Goal: Task Accomplishment & Management: Use online tool/utility

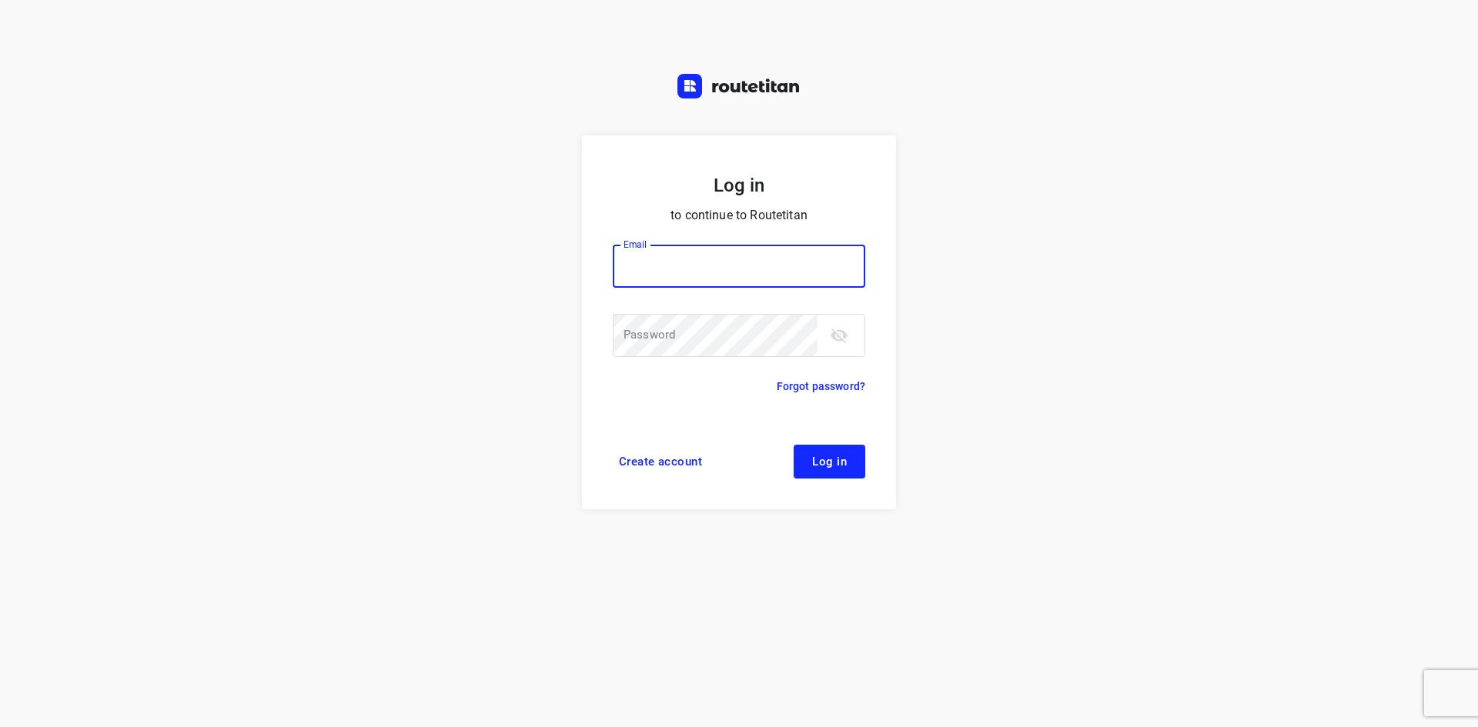
type input "[EMAIL_ADDRESS][DOMAIN_NAME]"
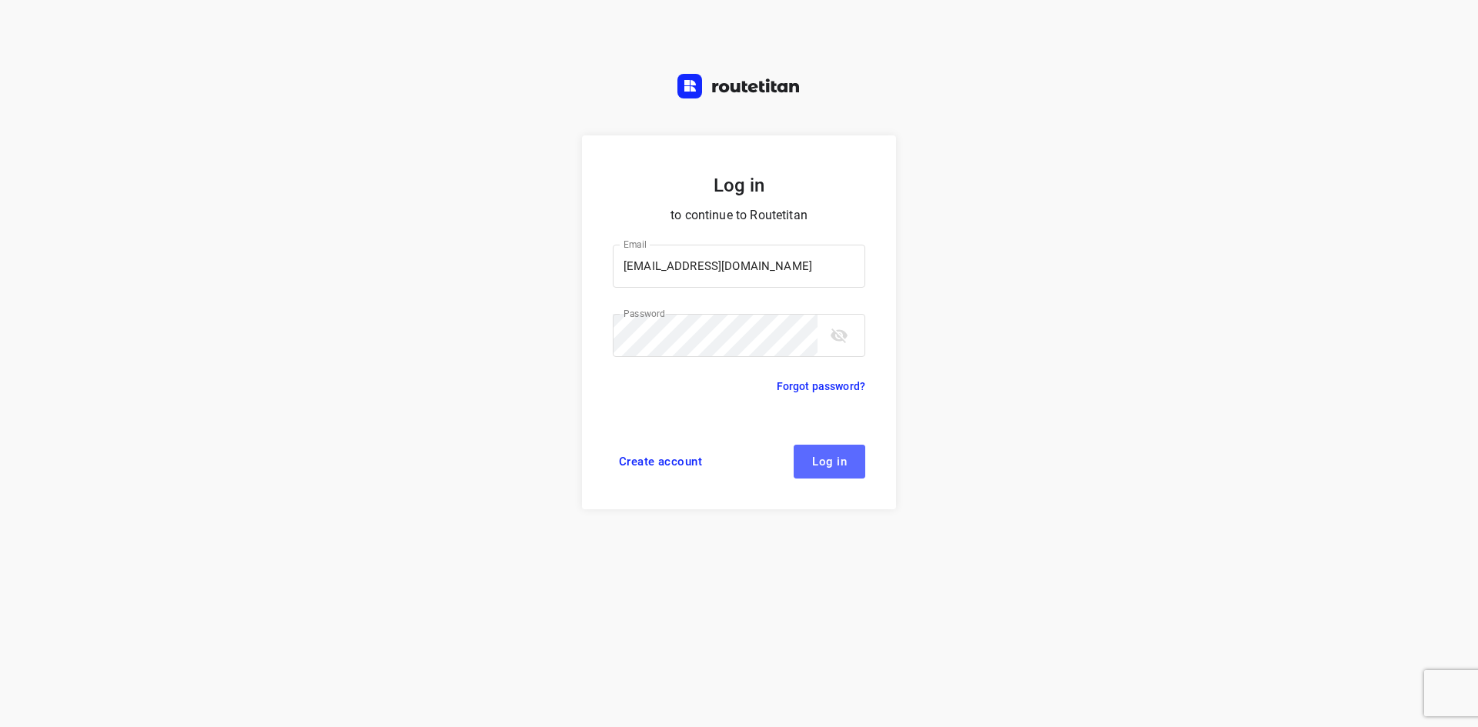
click at [830, 461] on span "Log in" at bounding box center [829, 462] width 35 height 12
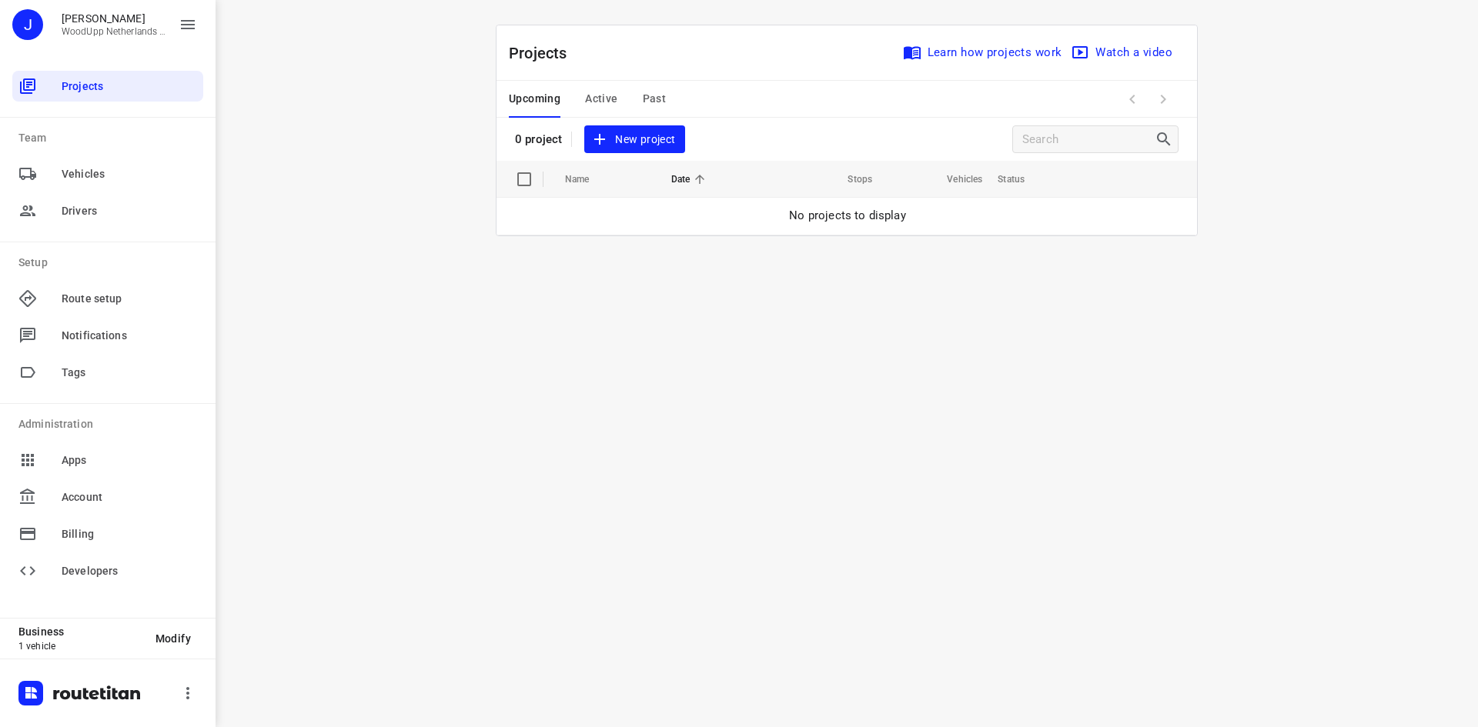
click at [517, 175] on input "checkbox" at bounding box center [524, 179] width 31 height 31
click at [518, 175] on input "checkbox" at bounding box center [524, 179] width 31 height 31
checkbox input "false"
click at [413, 164] on div "i © 2025 Routetitan , © Stadia Maps , © OpenMapTiles © OpenStreetMap contributo…" at bounding box center [847, 363] width 1262 height 727
click at [615, 138] on span "New project" at bounding box center [634, 139] width 82 height 19
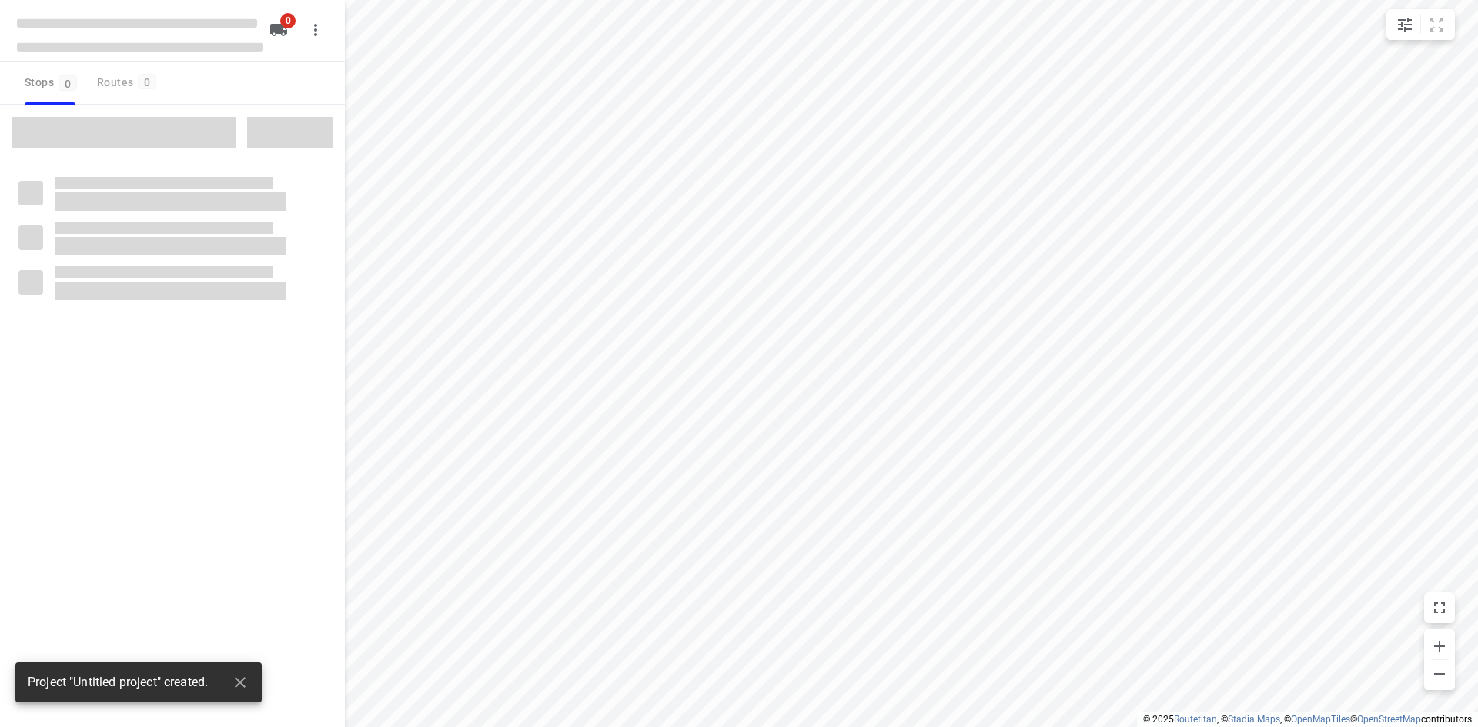
type input "distance"
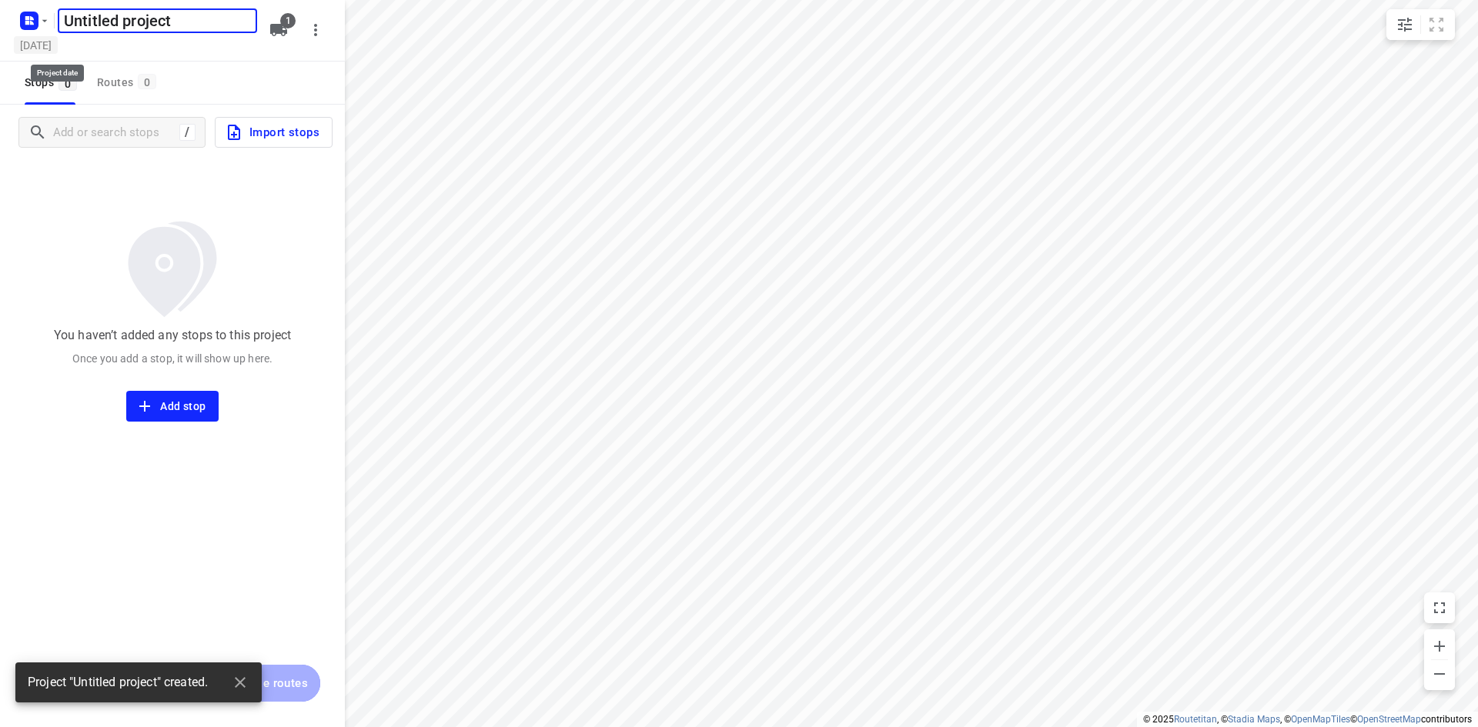
click at [58, 45] on h5 "[DATE]" at bounding box center [36, 45] width 44 height 18
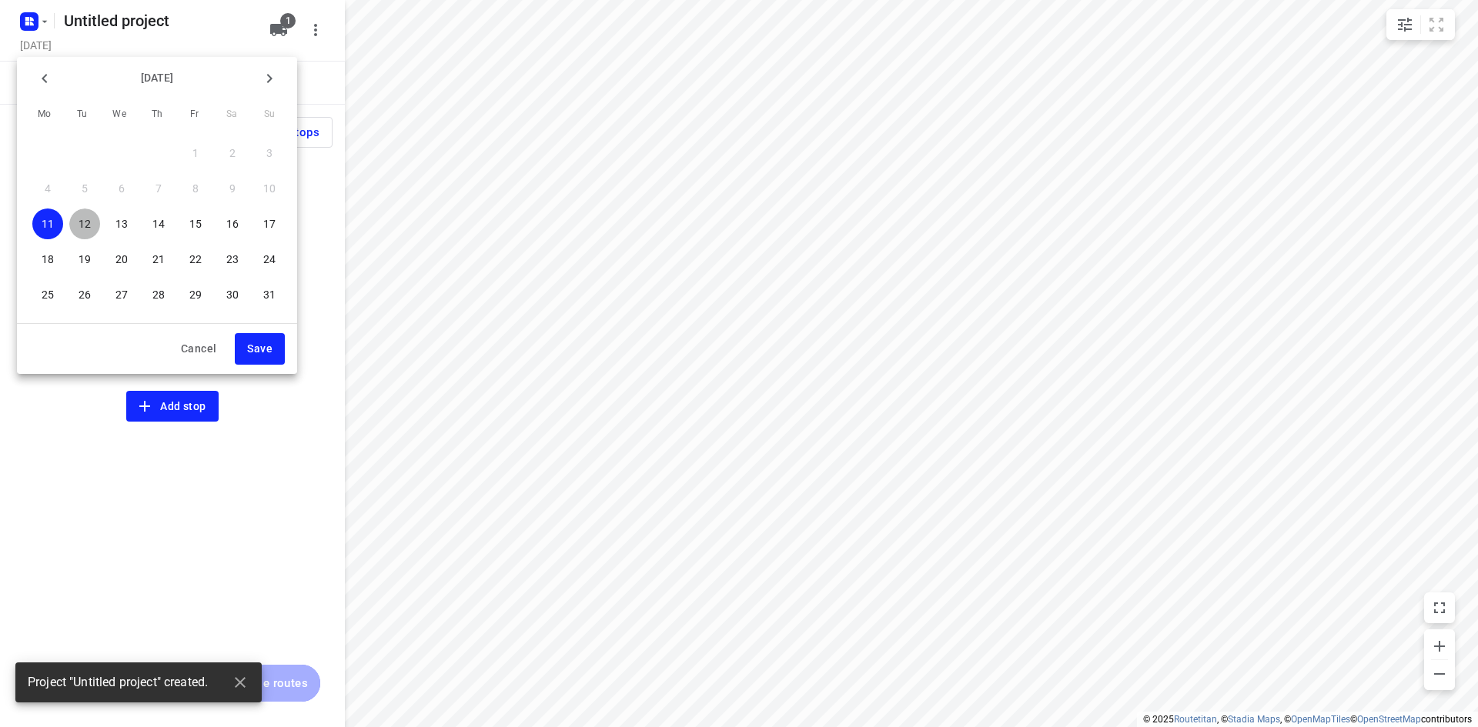
click at [83, 218] on p "12" at bounding box center [85, 223] width 12 height 15
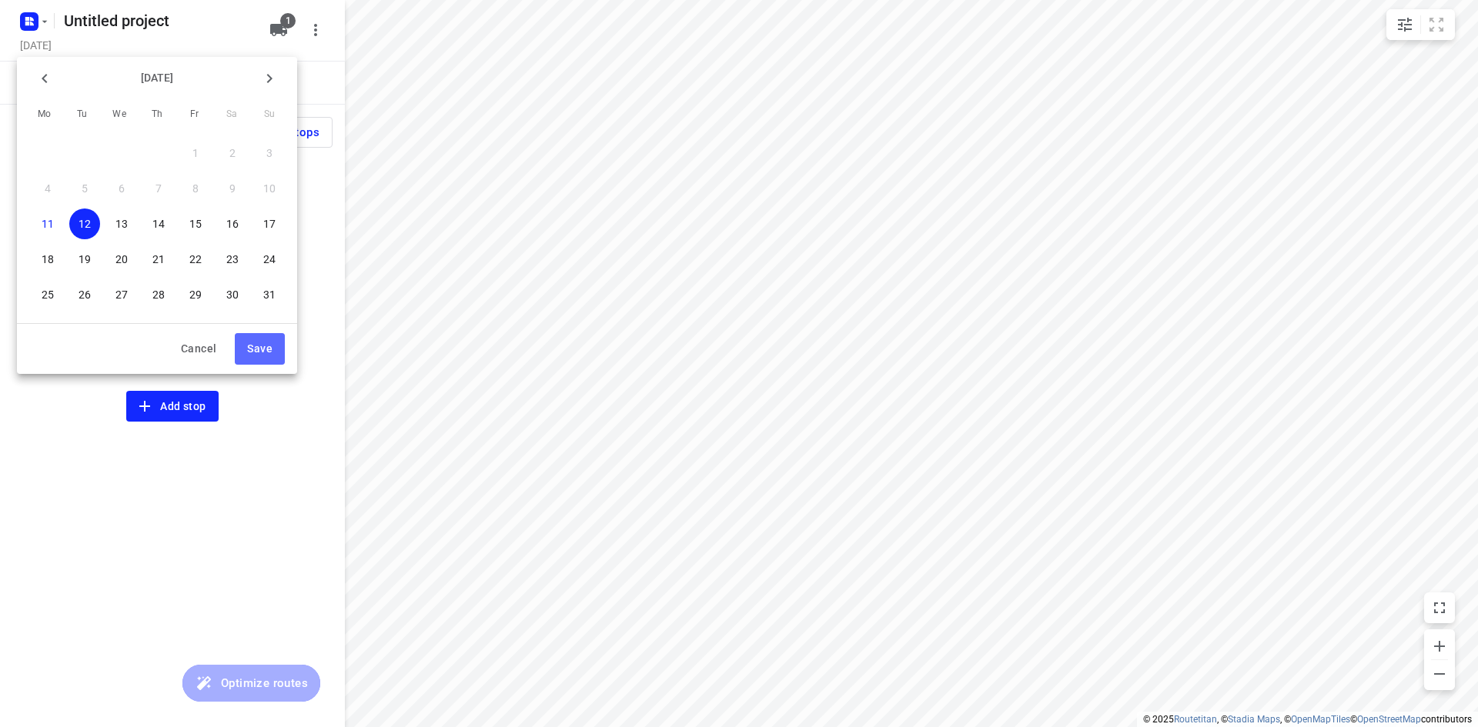
click at [257, 351] on span "Save" at bounding box center [259, 348] width 25 height 19
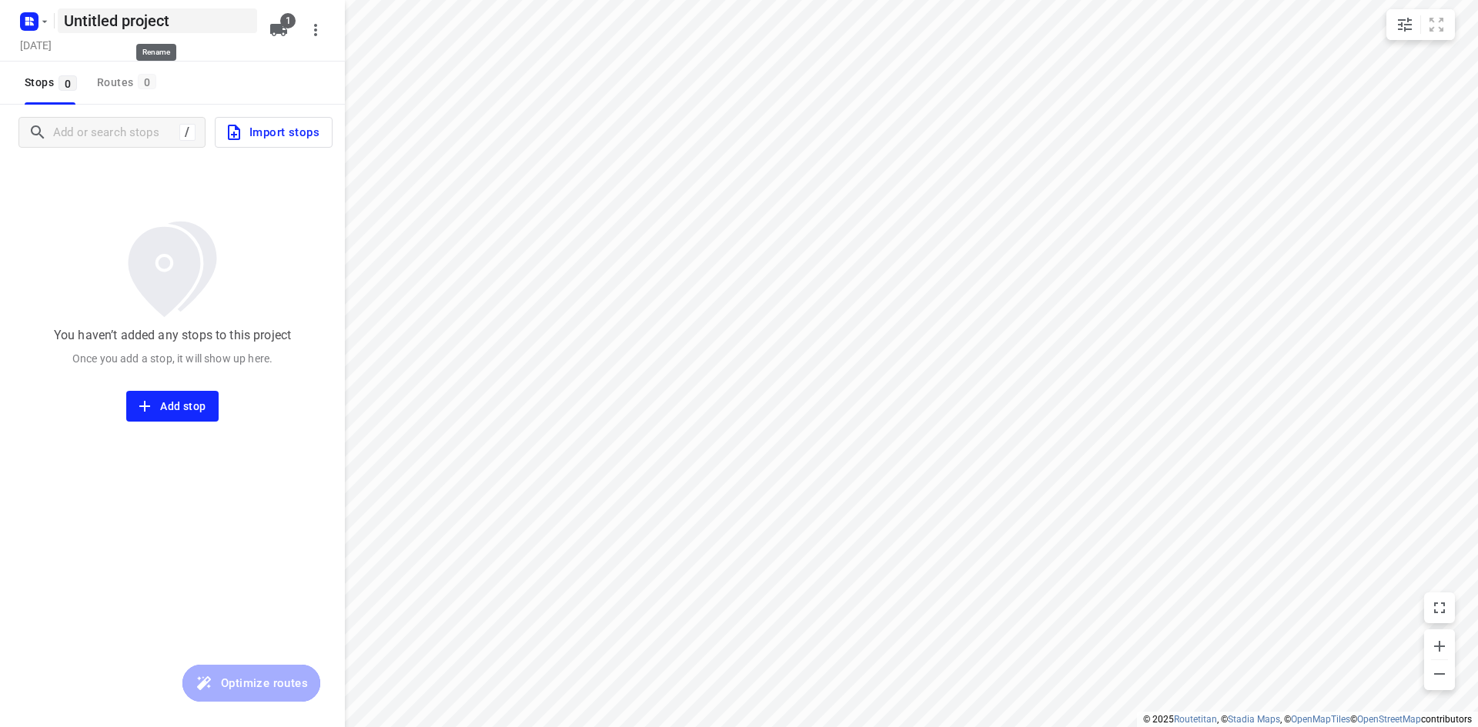
click at [132, 19] on h5 "Untitled project" at bounding box center [157, 20] width 199 height 25
drag, startPoint x: 209, startPoint y: 22, endPoint x: 3, endPoint y: 25, distance: 205.5
click at [4, 26] on div "Untitled project ​ [DATE] 1" at bounding box center [172, 31] width 345 height 62
type input "Dinsdag Antie"
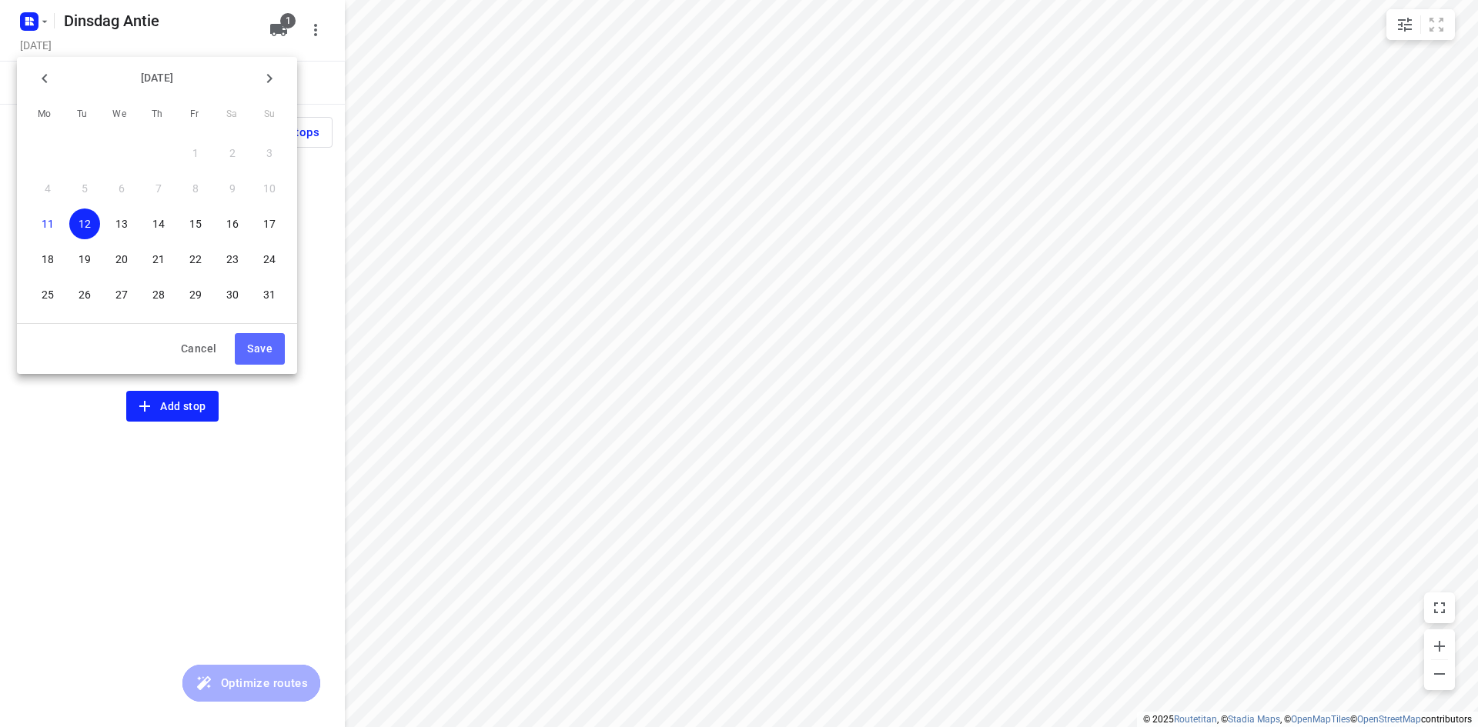
click at [266, 354] on span "Save" at bounding box center [259, 348] width 25 height 19
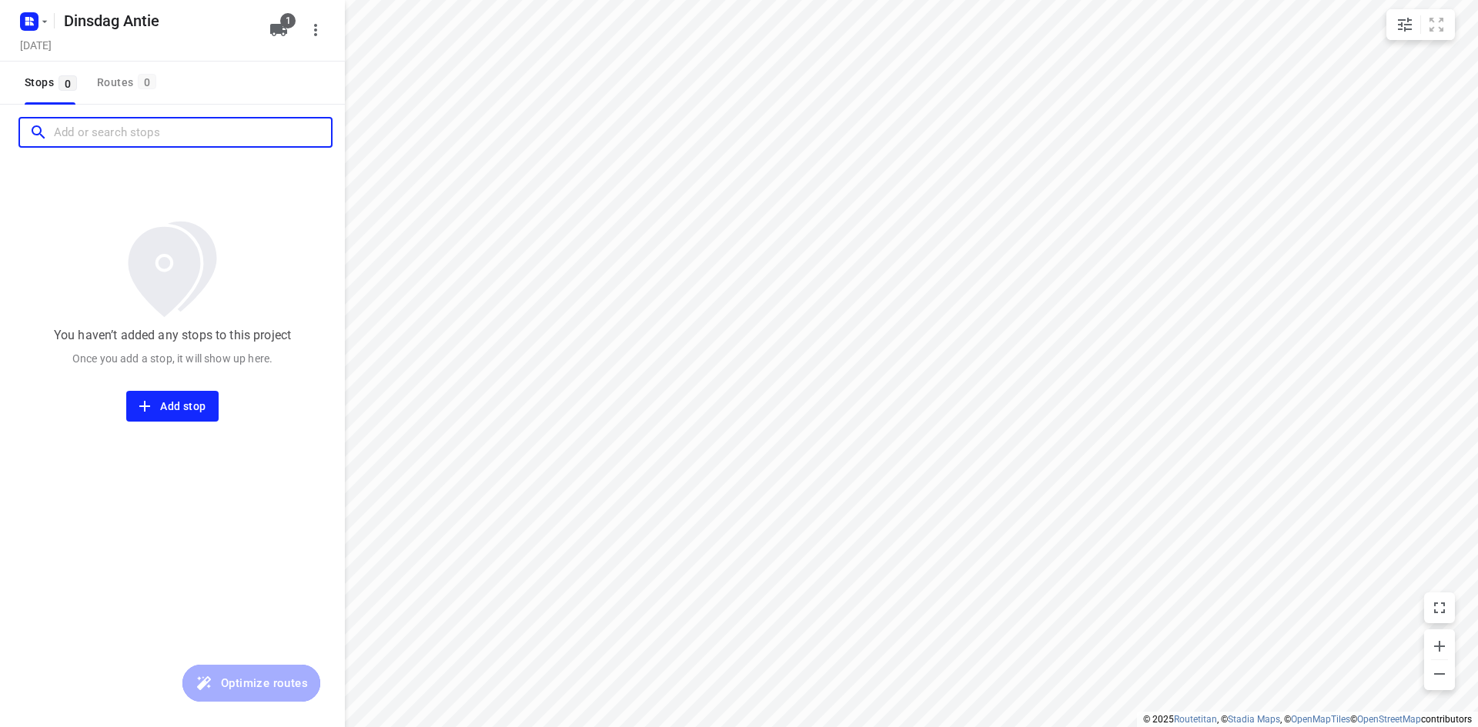
click at [95, 133] on input "Add or search stops" at bounding box center [192, 133] width 277 height 24
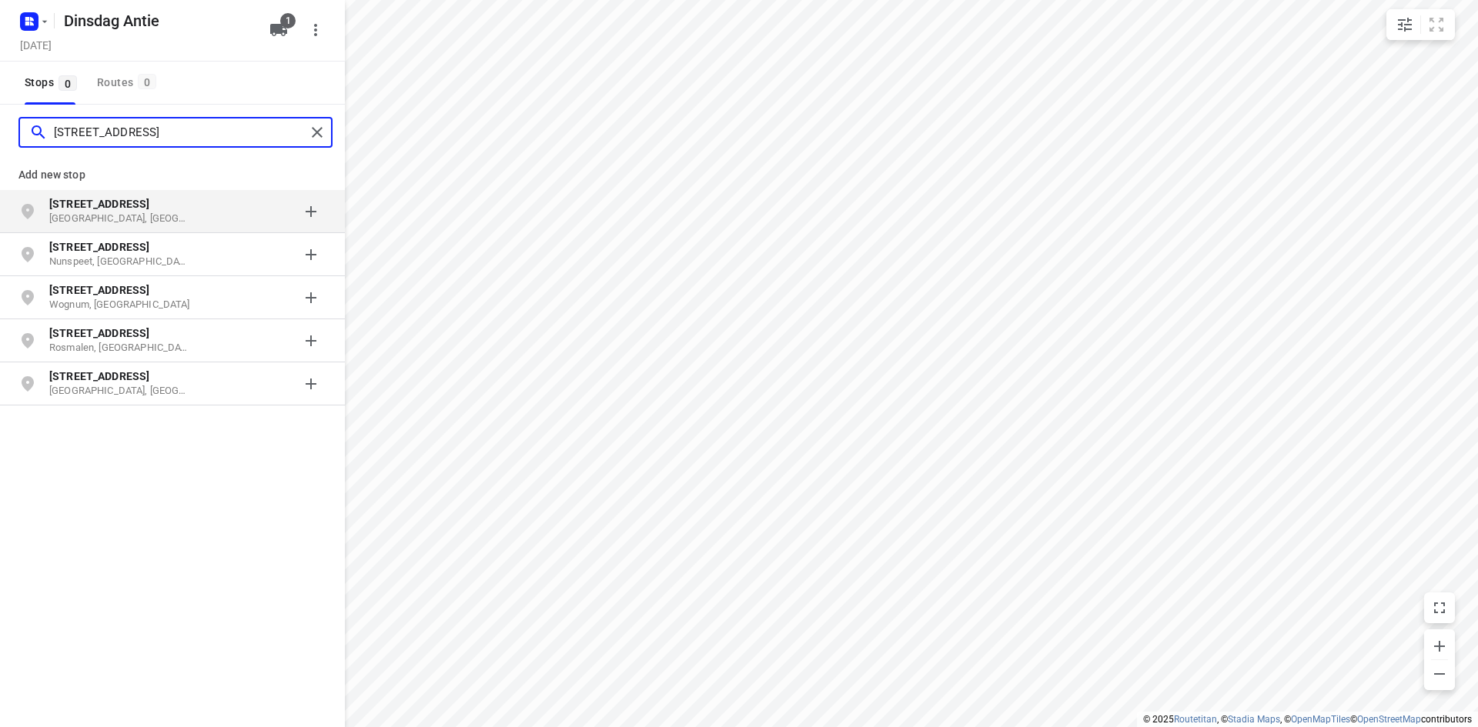
type input "[STREET_ADDRESS]"
click at [94, 215] on p "[GEOGRAPHIC_DATA], [GEOGRAPHIC_DATA]" at bounding box center [120, 219] width 142 height 15
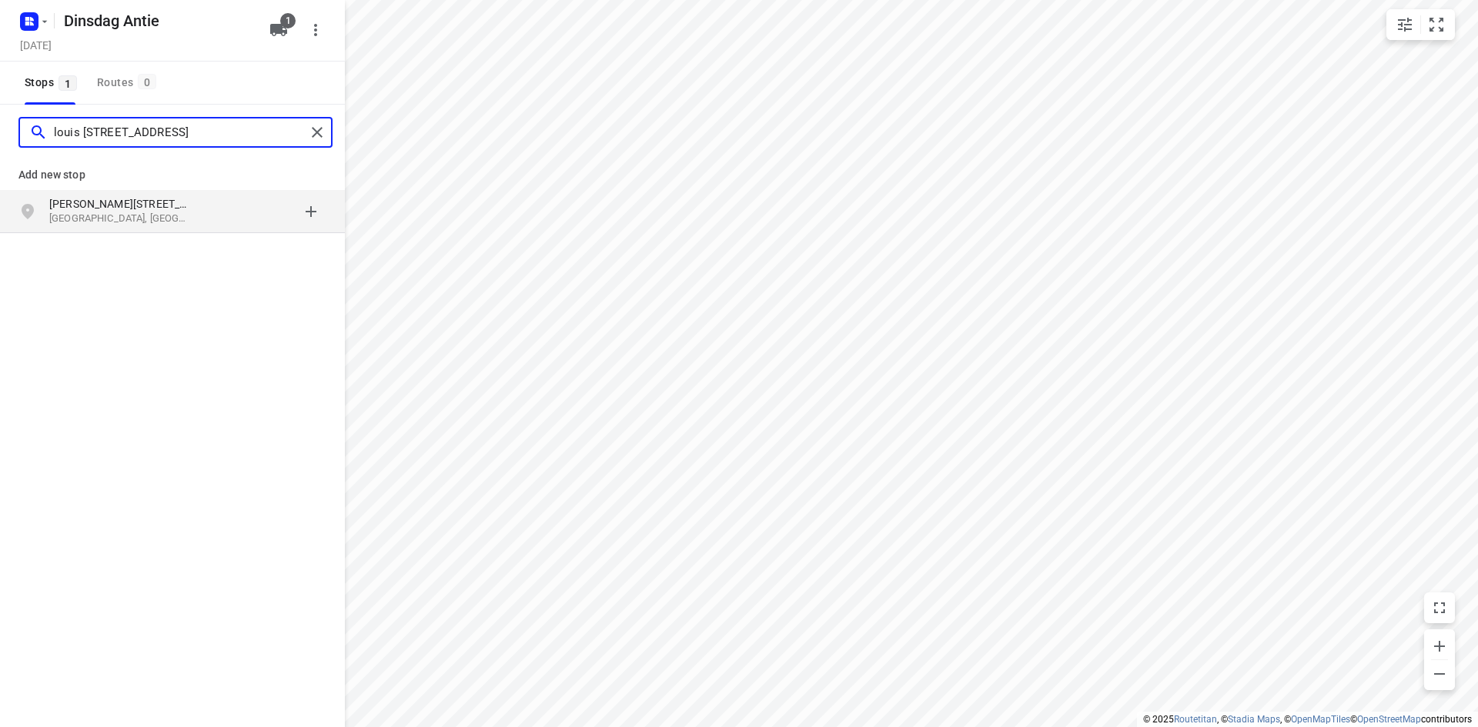
type input "louis [STREET_ADDRESS]"
click at [85, 225] on p "[GEOGRAPHIC_DATA], [GEOGRAPHIC_DATA]" at bounding box center [120, 219] width 142 height 15
type input "zuiderburg 62 [GEOGRAPHIC_DATA]"
click at [120, 221] on p "Oegstgeest, [GEOGRAPHIC_DATA]" at bounding box center [120, 219] width 142 height 15
type input "n"
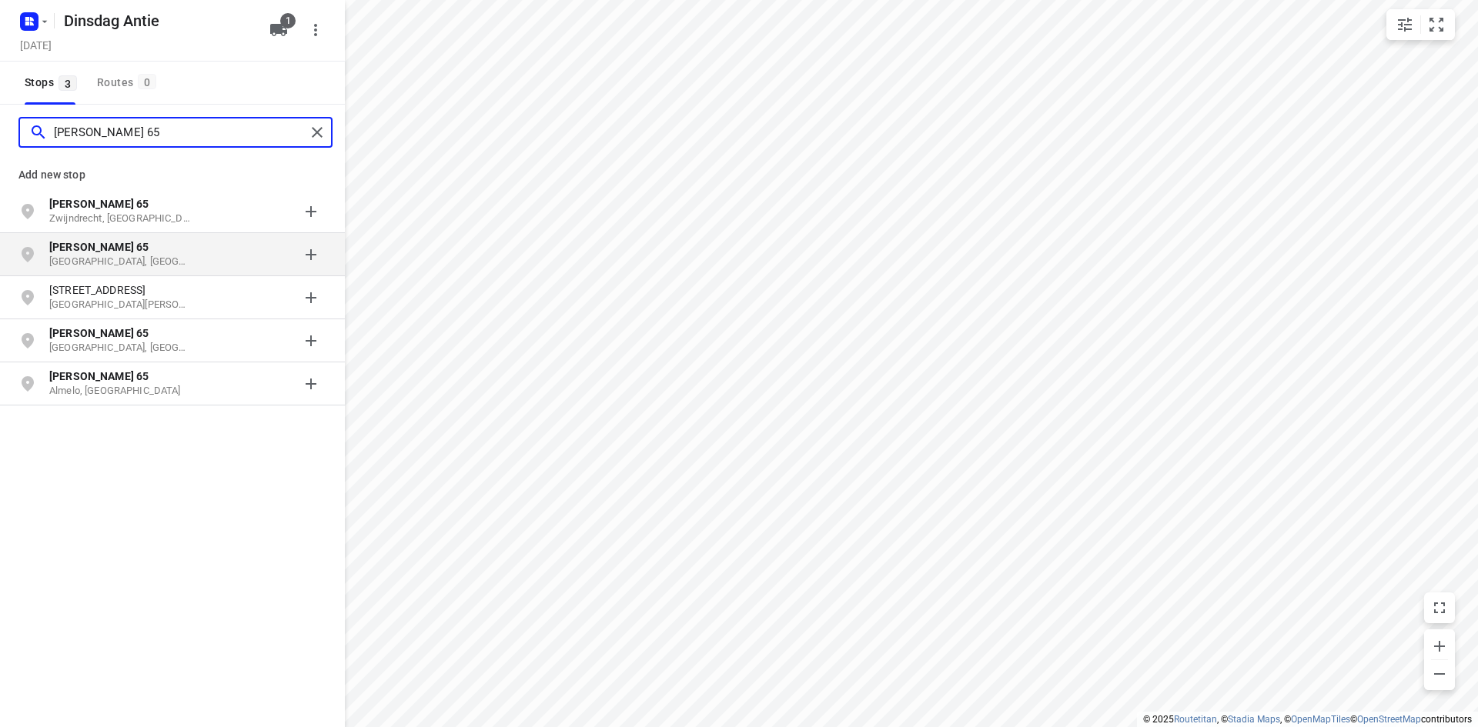
type input "[PERSON_NAME] 65"
click at [147, 256] on p "[GEOGRAPHIC_DATA], [GEOGRAPHIC_DATA]" at bounding box center [120, 262] width 142 height 15
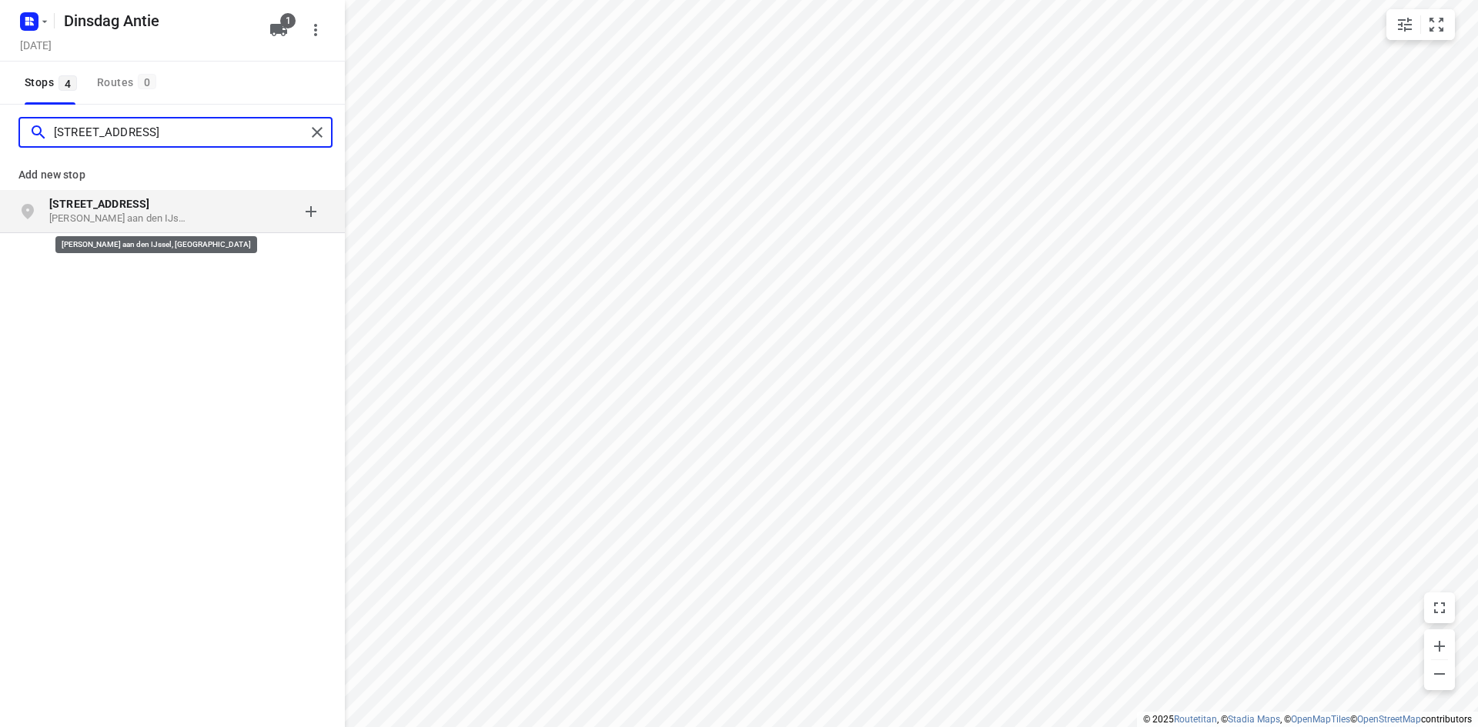
type input "[STREET_ADDRESS]"
click at [114, 215] on p "[PERSON_NAME] aan den IJssel, [GEOGRAPHIC_DATA]" at bounding box center [120, 219] width 142 height 15
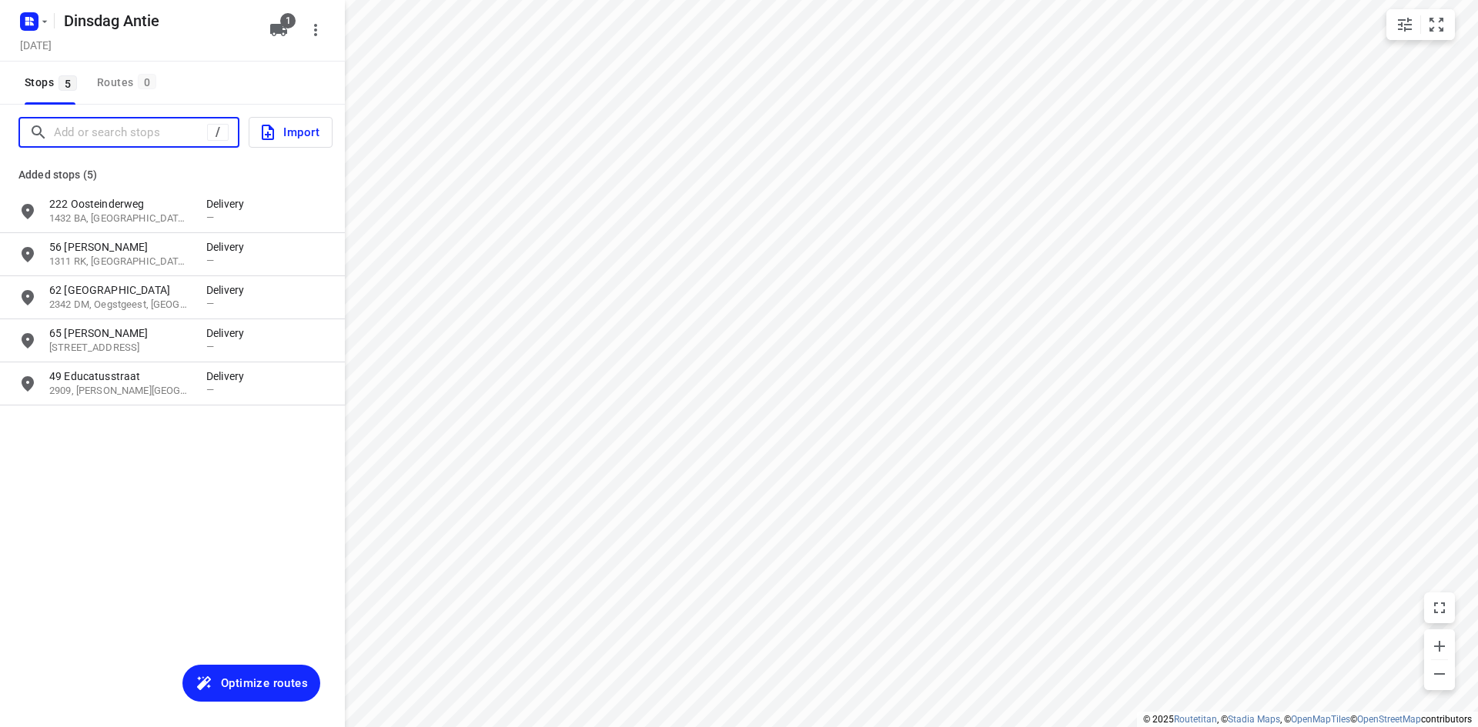
click at [92, 140] on input "Add or search stops" at bounding box center [130, 133] width 153 height 24
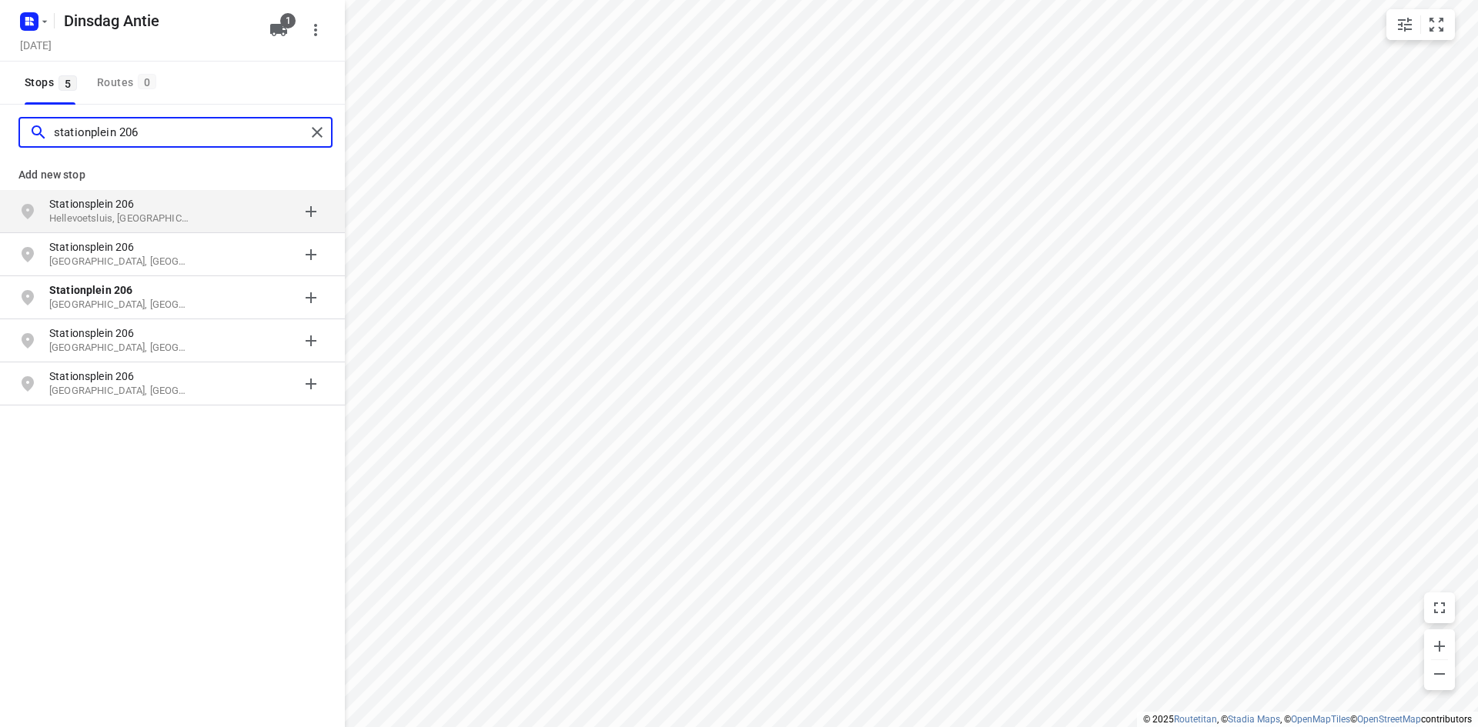
type input "stationplein 206"
click at [88, 222] on p "Hellevoetsluis, [GEOGRAPHIC_DATA]" at bounding box center [120, 219] width 142 height 15
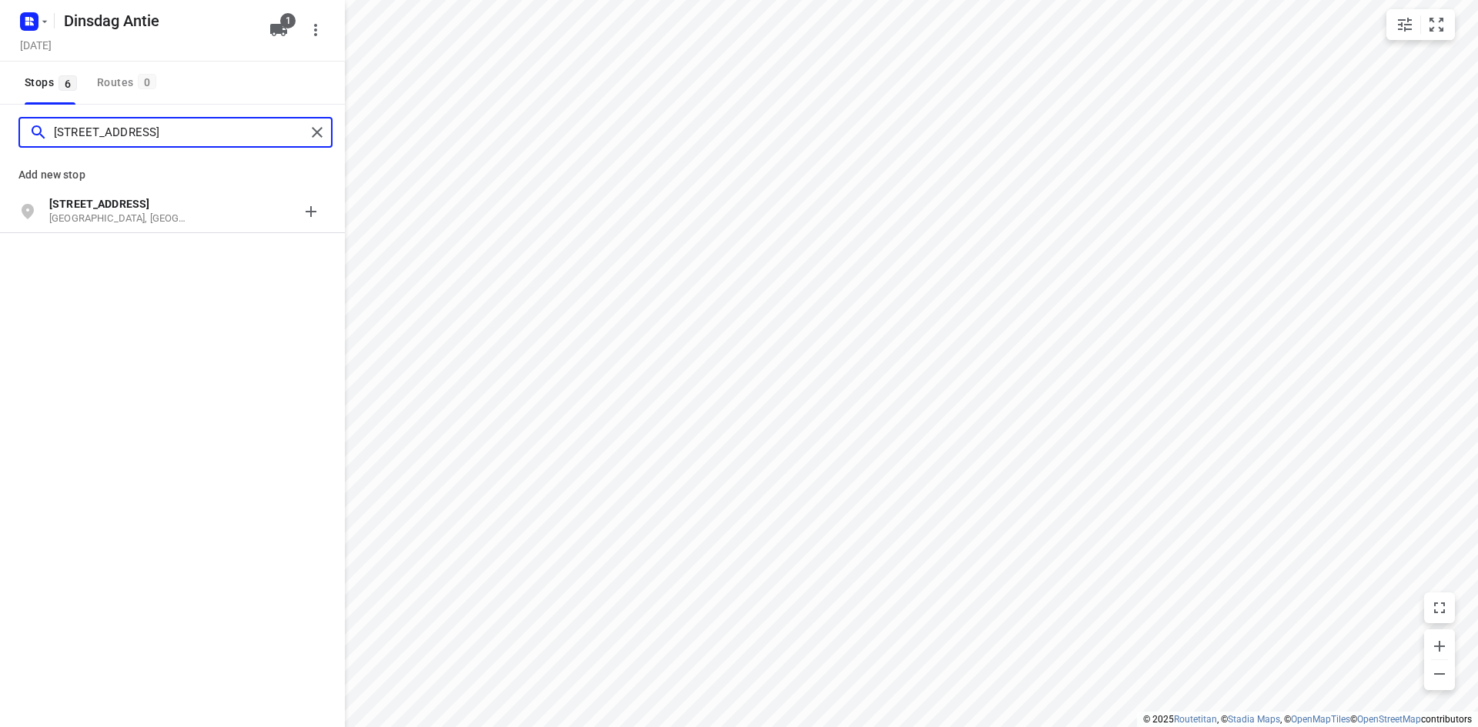
type input "[STREET_ADDRESS]"
click at [94, 222] on p "[GEOGRAPHIC_DATA], [GEOGRAPHIC_DATA]" at bounding box center [120, 219] width 142 height 15
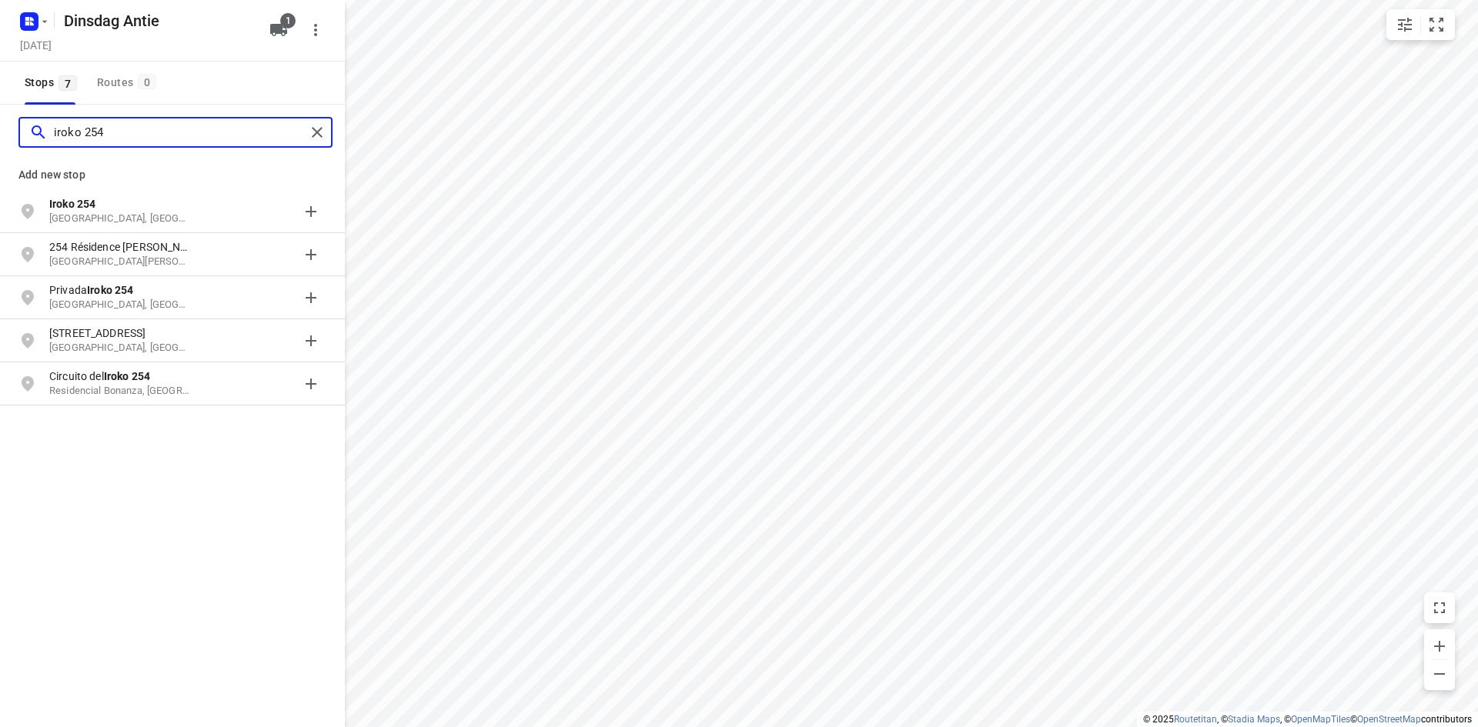
type input "iroko 254"
click at [94, 222] on p "[GEOGRAPHIC_DATA], [GEOGRAPHIC_DATA]" at bounding box center [120, 219] width 142 height 15
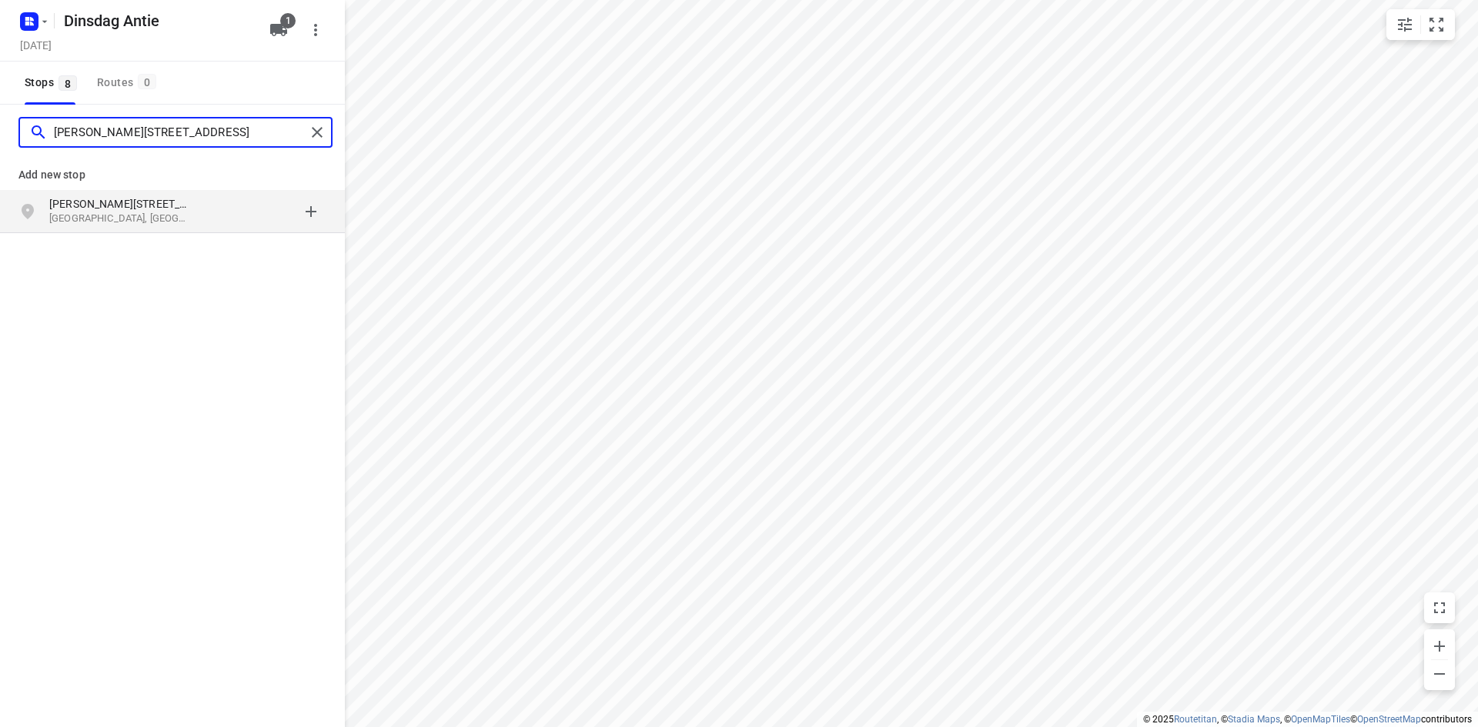
type input "[PERSON_NAME][STREET_ADDRESS]"
click at [125, 199] on p "[PERSON_NAME][STREET_ADDRESS]" at bounding box center [120, 203] width 142 height 15
type input "[PERSON_NAME] trinesstraat 4 de rips"
click at [102, 226] on div "[PERSON_NAME] [STREET_ADDRESS]" at bounding box center [127, 211] width 157 height 31
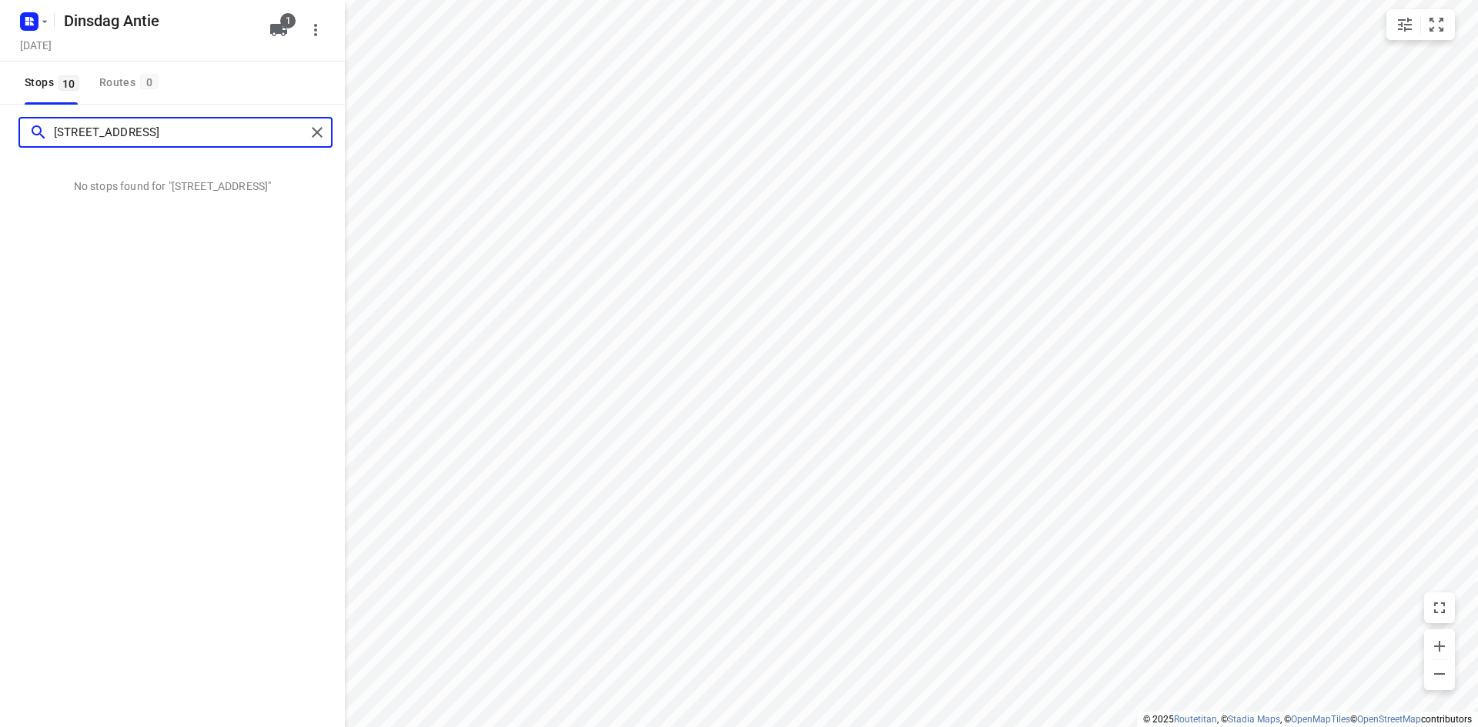
drag, startPoint x: 122, startPoint y: 136, endPoint x: 57, endPoint y: 137, distance: 64.7
click at [57, 137] on input "[STREET_ADDRESS]" at bounding box center [180, 133] width 252 height 24
click at [109, 132] on input "[STREET_ADDRESS]" at bounding box center [180, 133] width 252 height 24
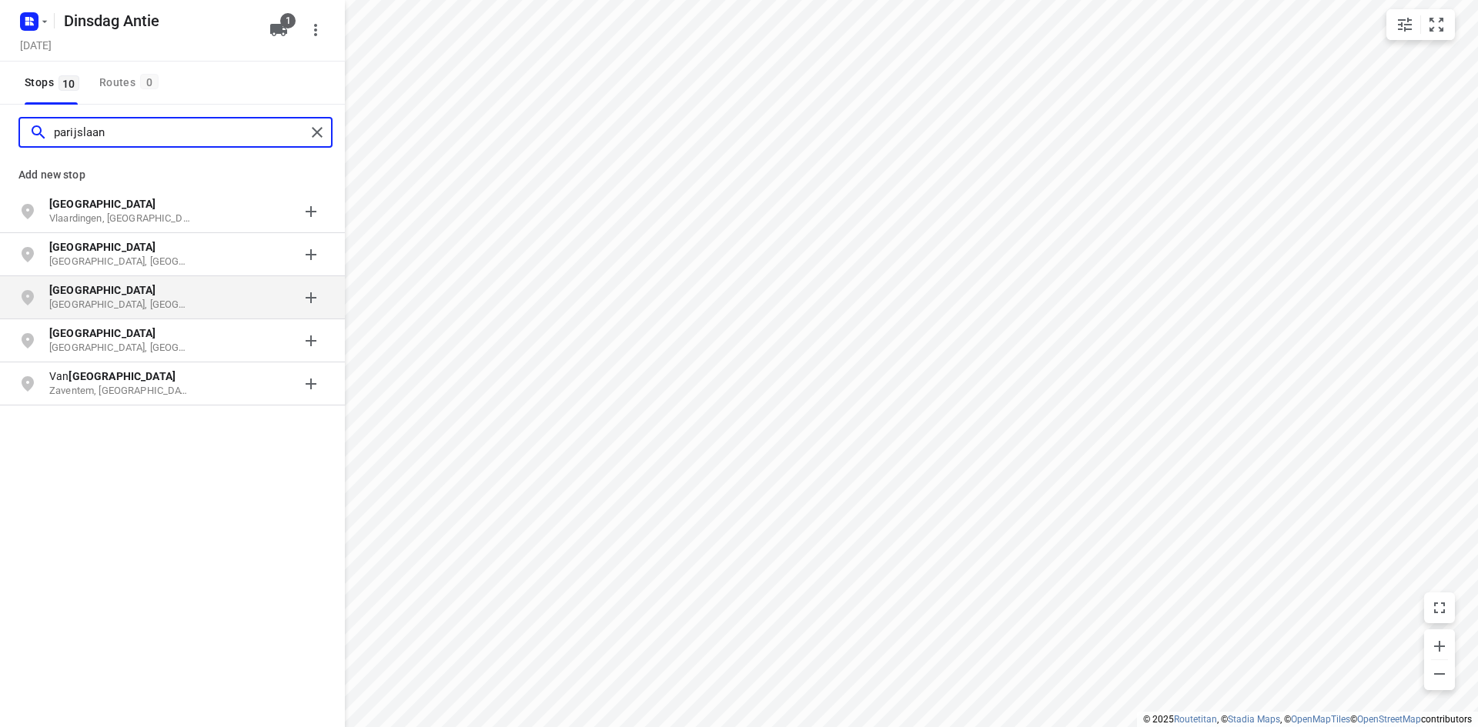
type input "parijslaan"
click at [64, 299] on p "[GEOGRAPHIC_DATA], [GEOGRAPHIC_DATA]" at bounding box center [120, 305] width 142 height 15
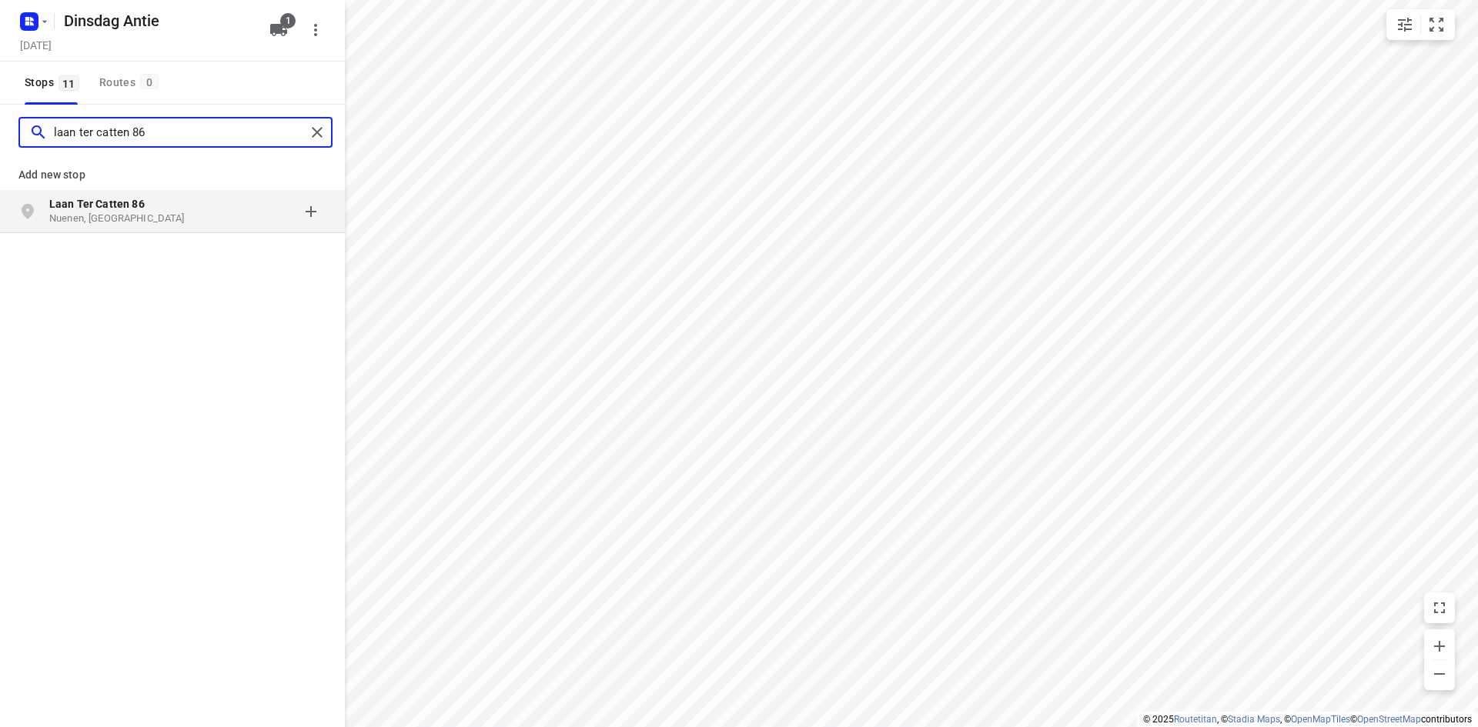
type input "laan ter catten 86"
click at [117, 217] on p "Nuenen, [GEOGRAPHIC_DATA]" at bounding box center [120, 219] width 142 height 15
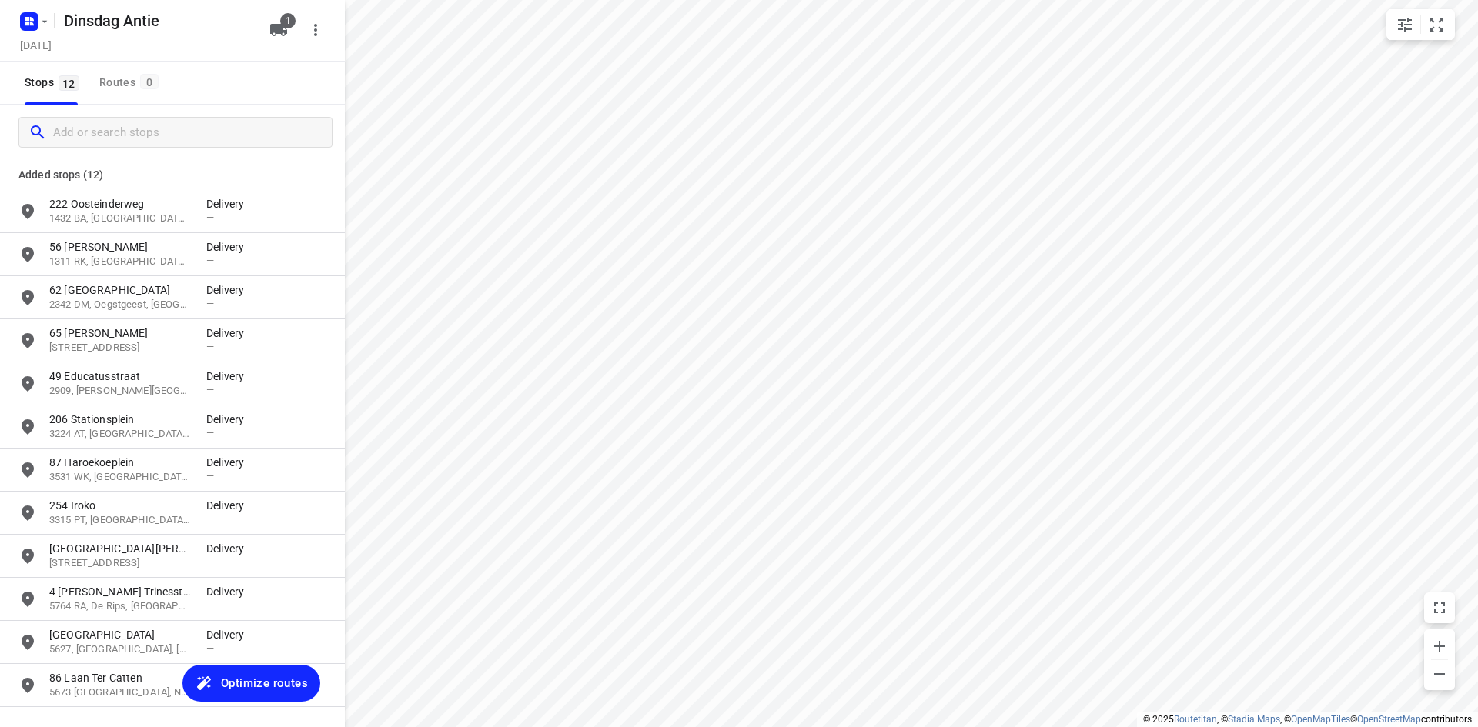
click at [280, 28] on icon "button" at bounding box center [278, 30] width 17 height 12
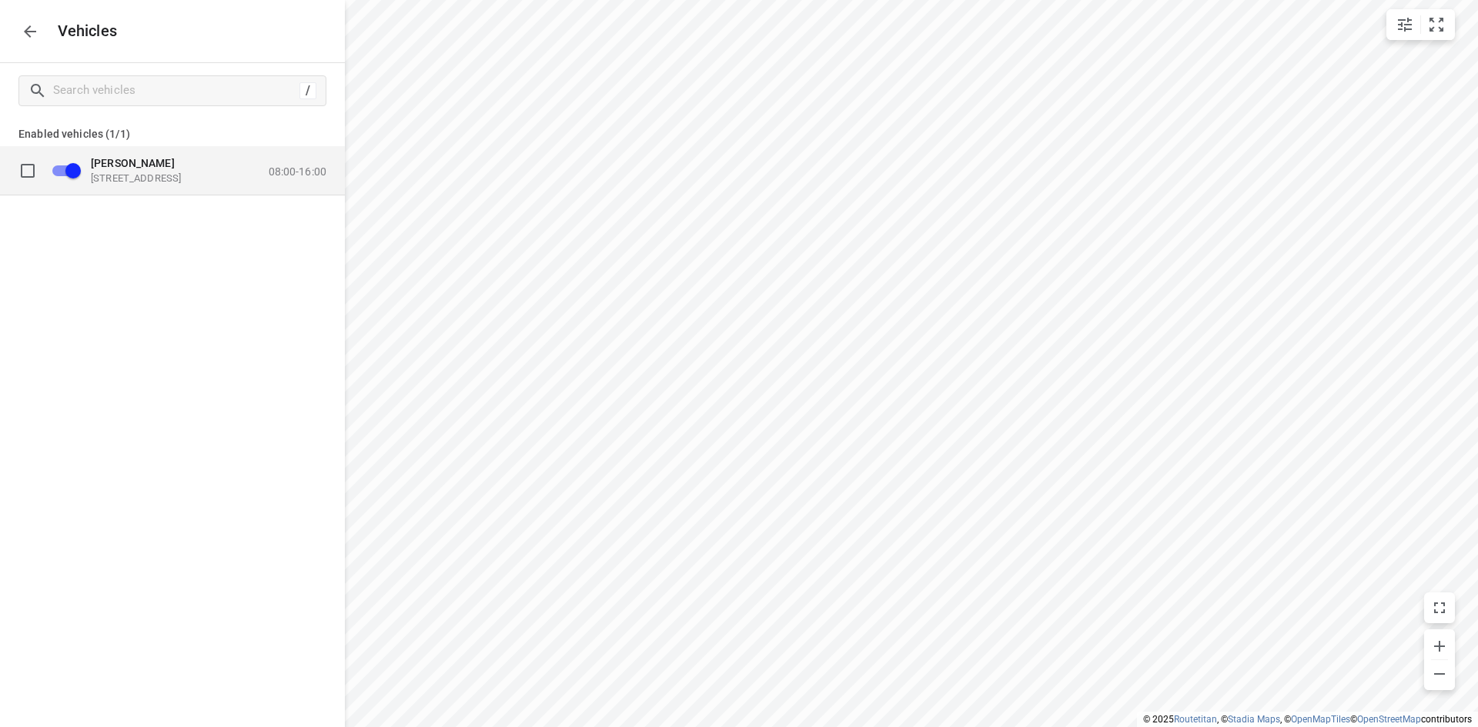
click at [276, 170] on p "08:00-16:00" at bounding box center [298, 171] width 58 height 12
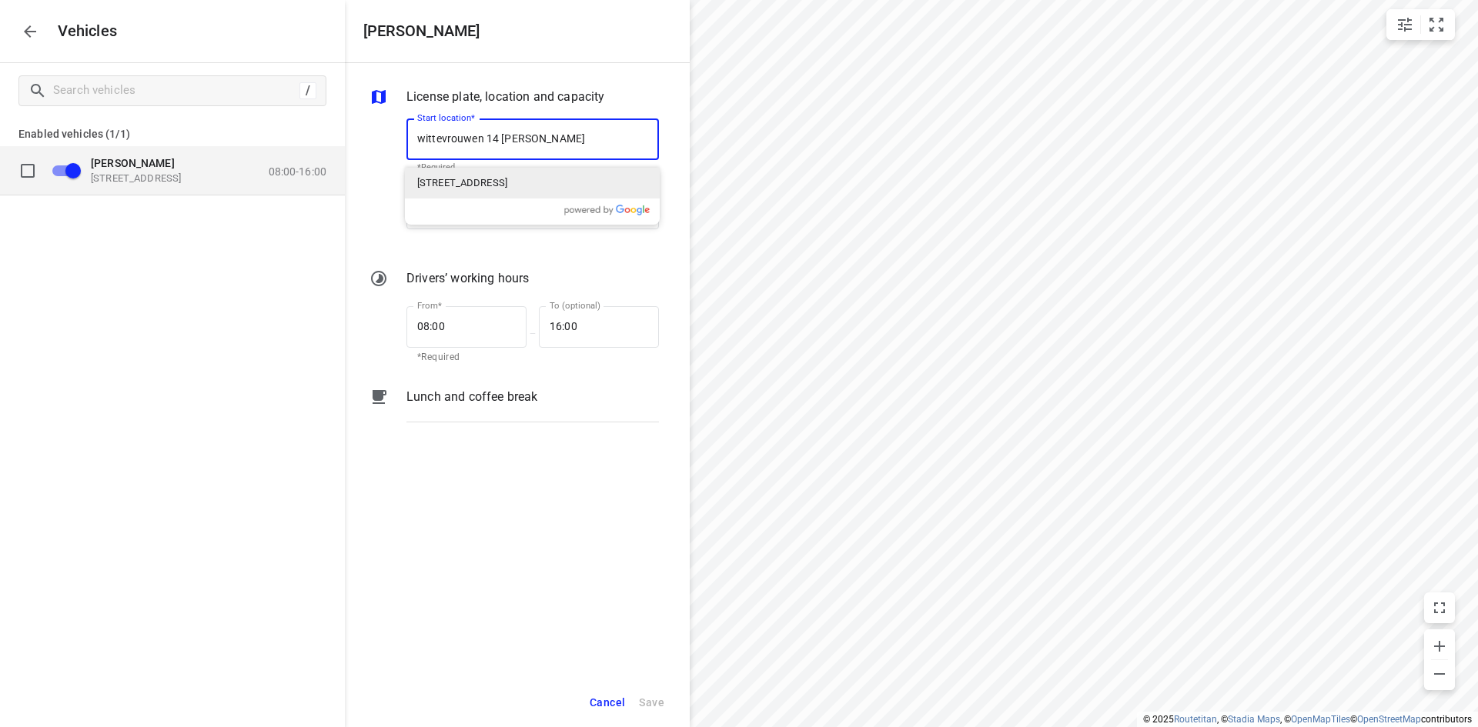
type input "wittevrouwen 14 almere"
type input "[STREET_ADDRESS]"
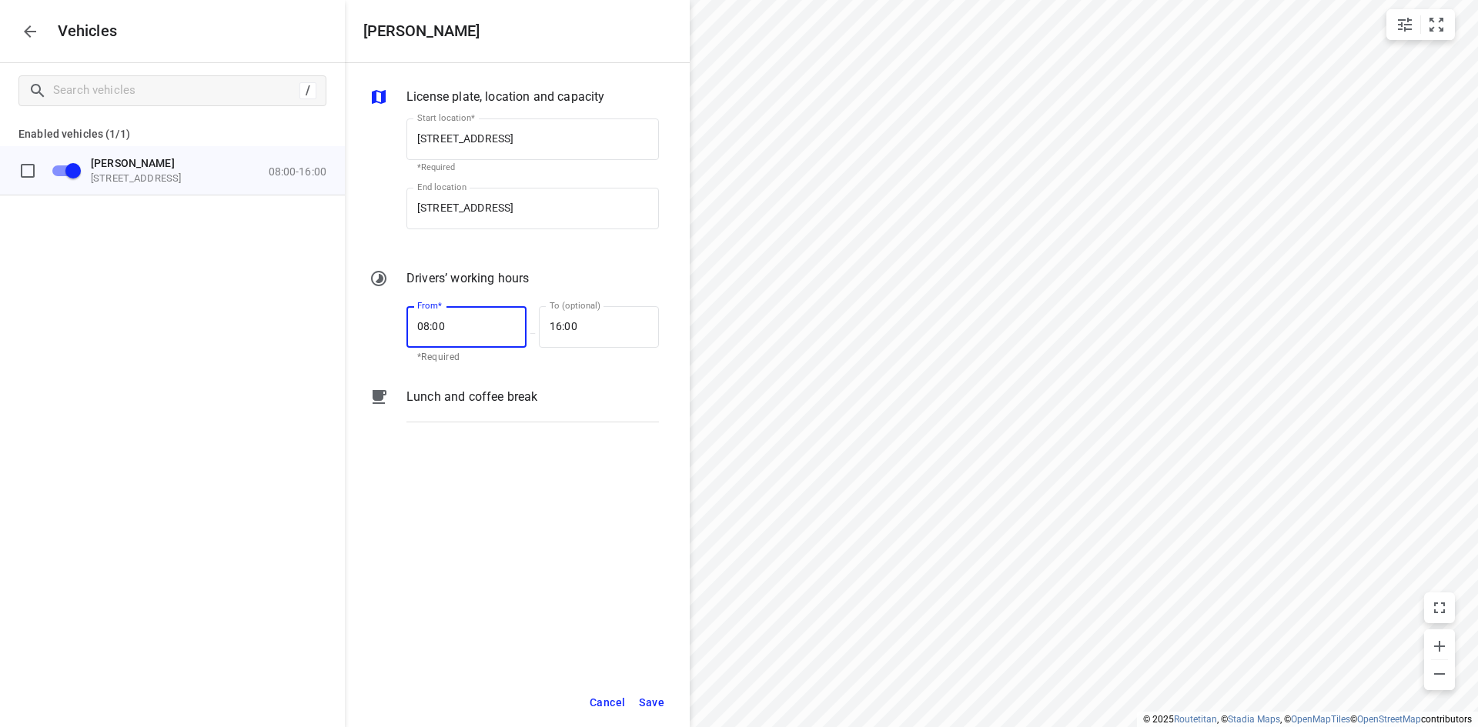
click at [447, 318] on input "08:00" at bounding box center [457, 327] width 103 height 42
type input "07:30"
type input "16:30"
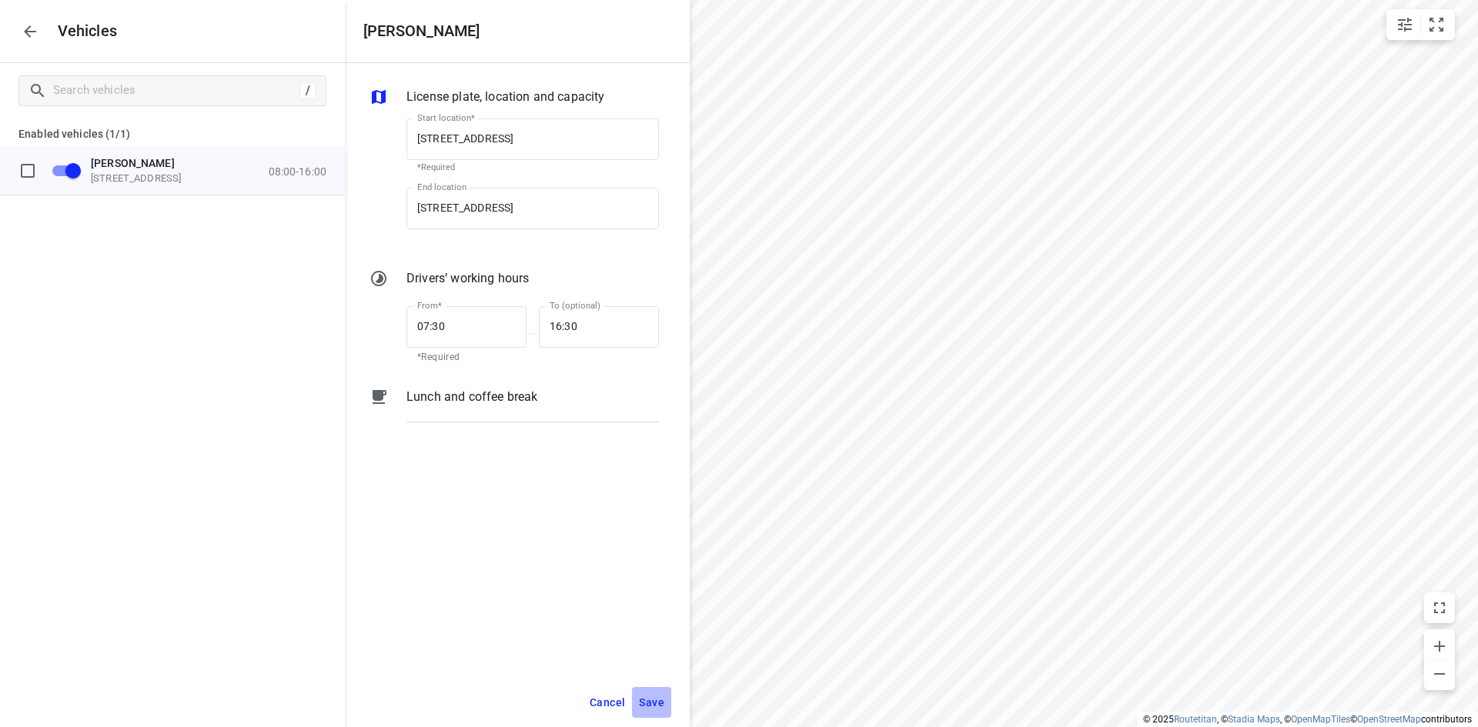
click at [656, 708] on span "Save" at bounding box center [651, 702] width 25 height 19
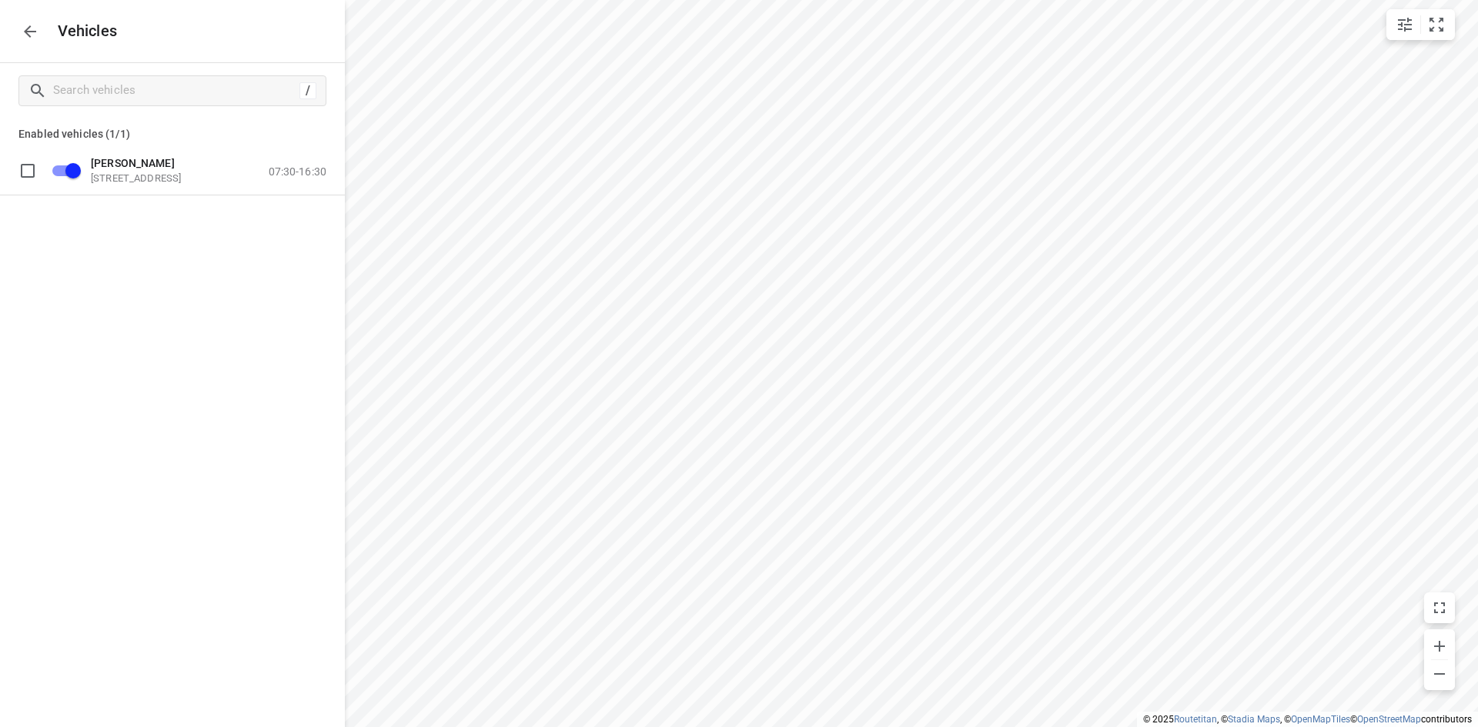
click at [37, 42] on button "button" at bounding box center [30, 31] width 31 height 31
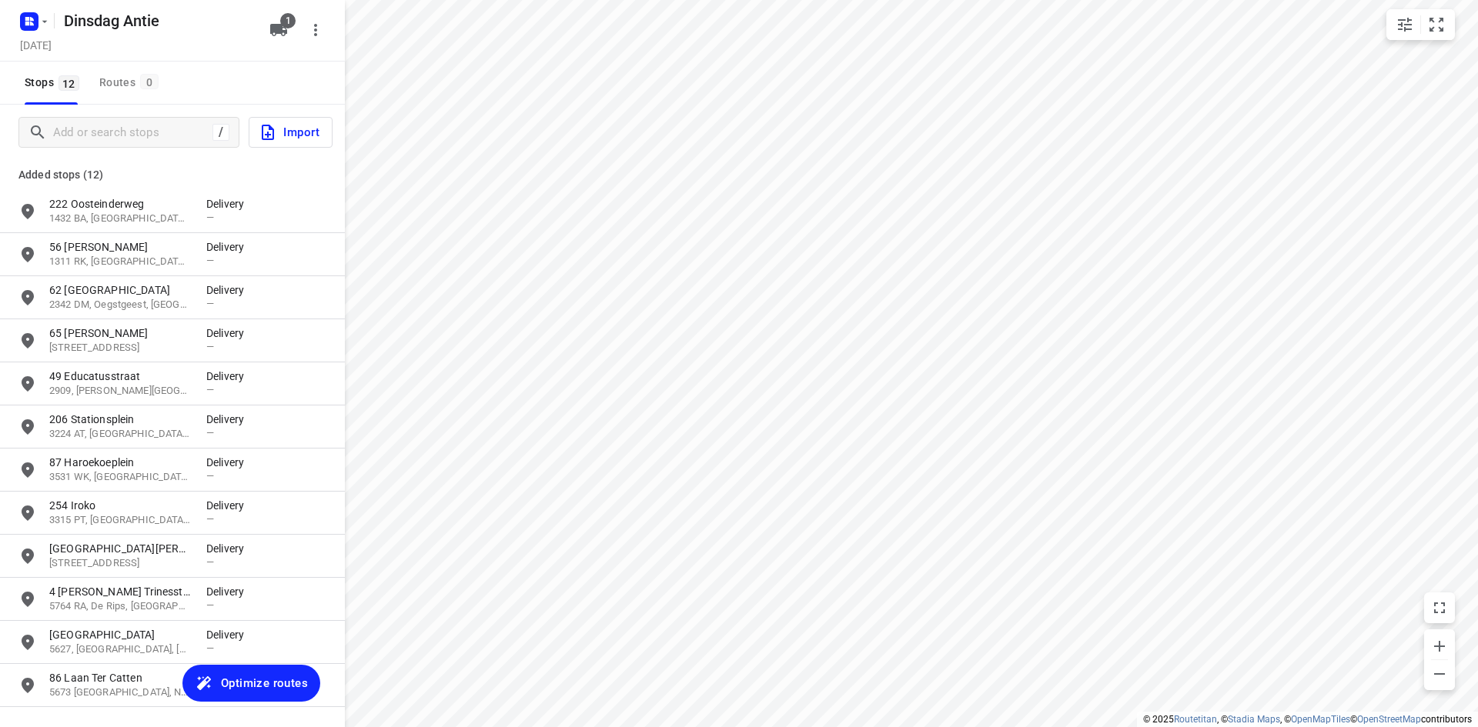
click at [277, 674] on span "Optimize routes" at bounding box center [264, 683] width 87 height 20
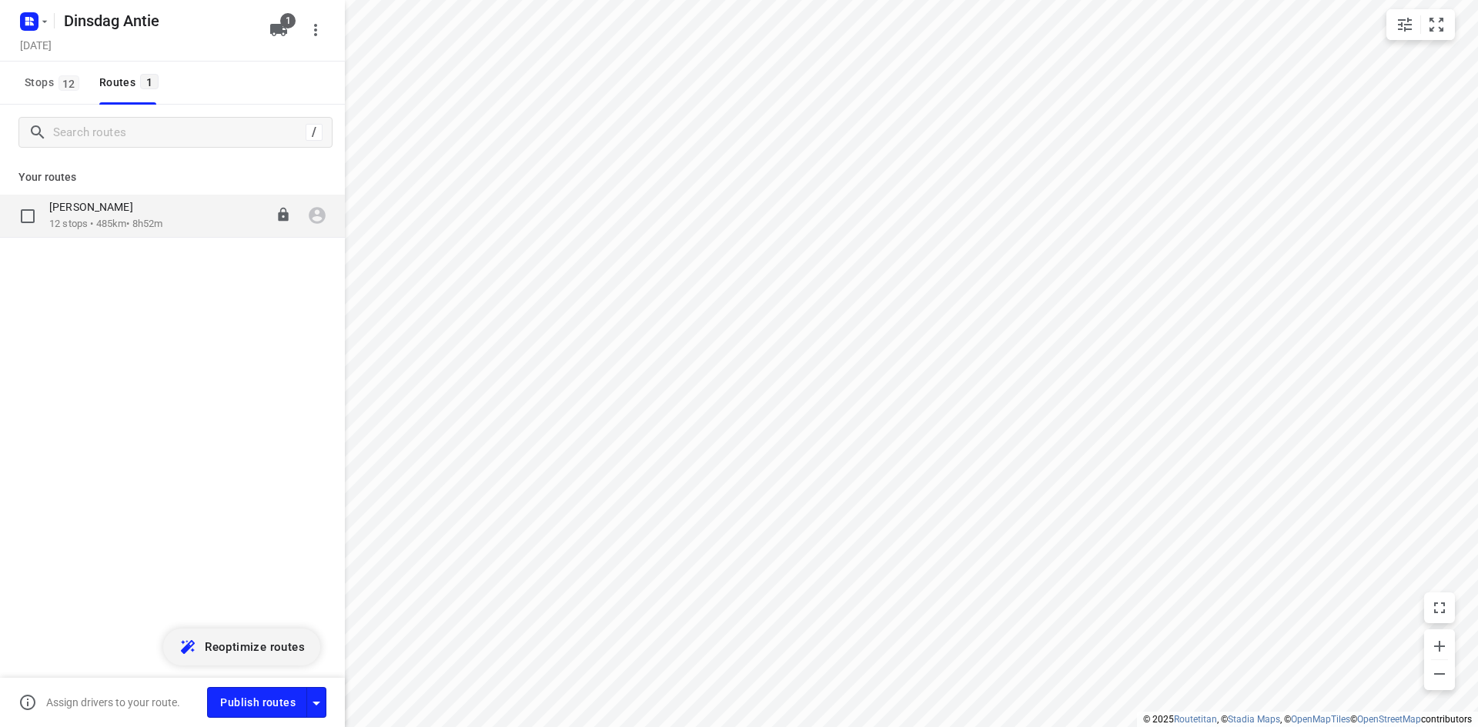
click at [132, 223] on p "12 stops • 485km • 8h52m" at bounding box center [105, 224] width 113 height 15
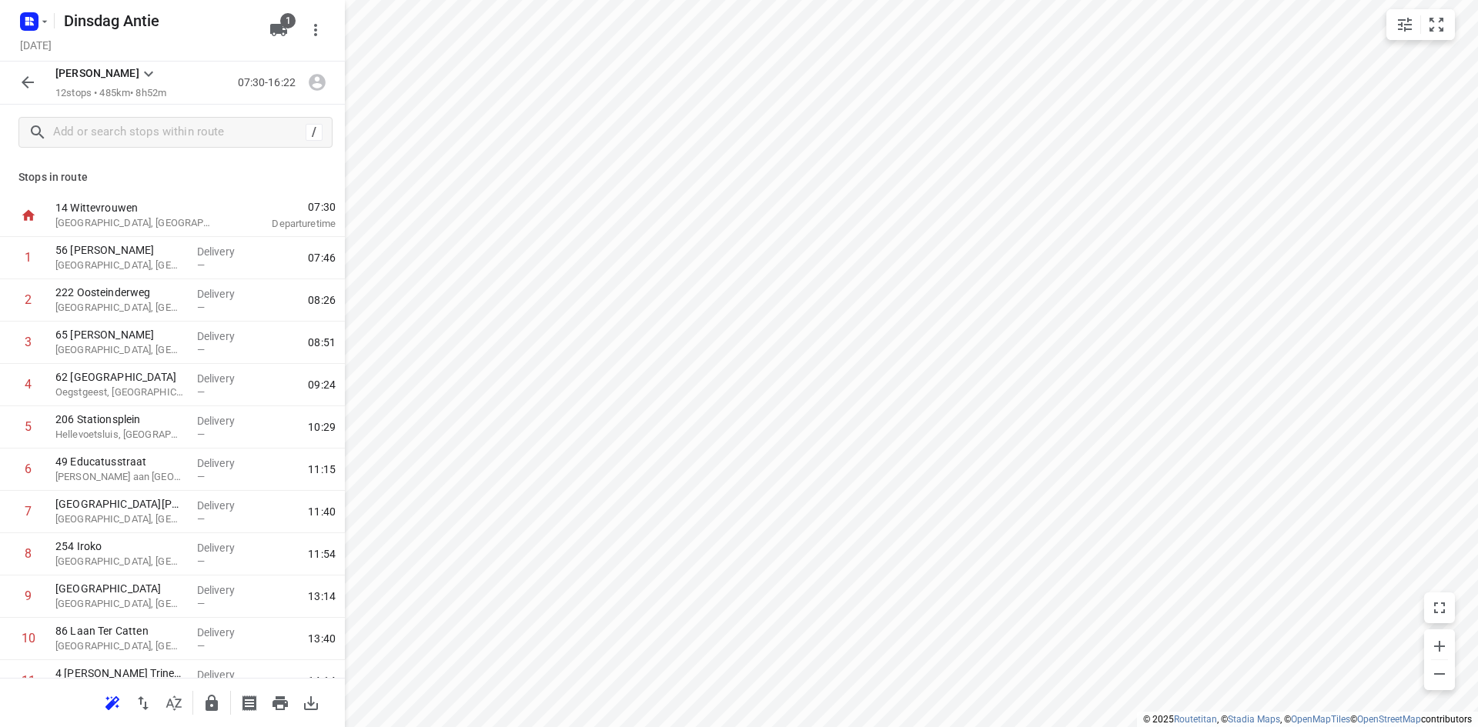
click at [148, 181] on p "Stops in route" at bounding box center [172, 177] width 308 height 16
click at [167, 257] on p "56 [PERSON_NAME]" at bounding box center [119, 249] width 129 height 15
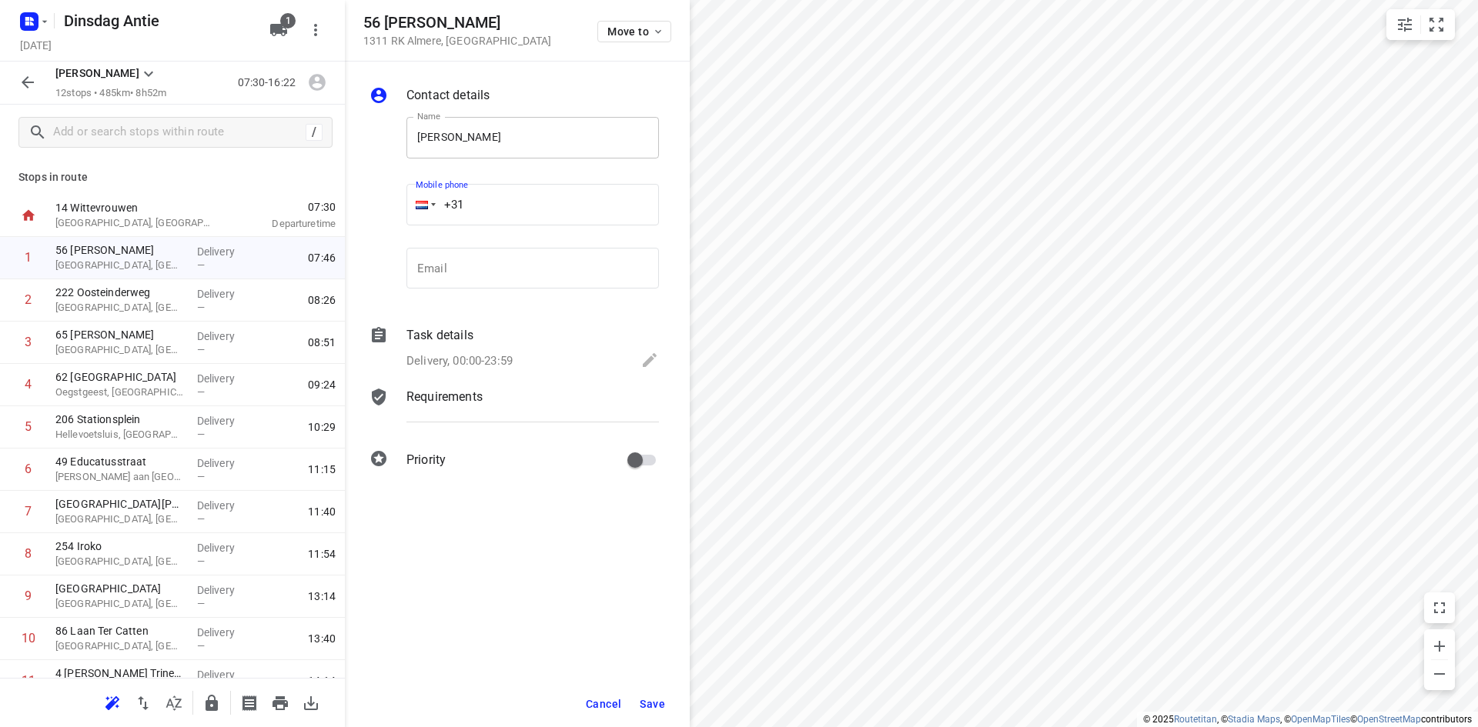
click at [445, 130] on input "[PERSON_NAME]" at bounding box center [532, 138] width 252 height 42
type input "[PERSON_NAME]"
drag, startPoint x: 471, startPoint y: 265, endPoint x: 480, endPoint y: 269, distance: 10.0
click at [473, 266] on input "email" at bounding box center [532, 269] width 252 height 42
type input "[EMAIL_ADDRESS][DOMAIN_NAME]"
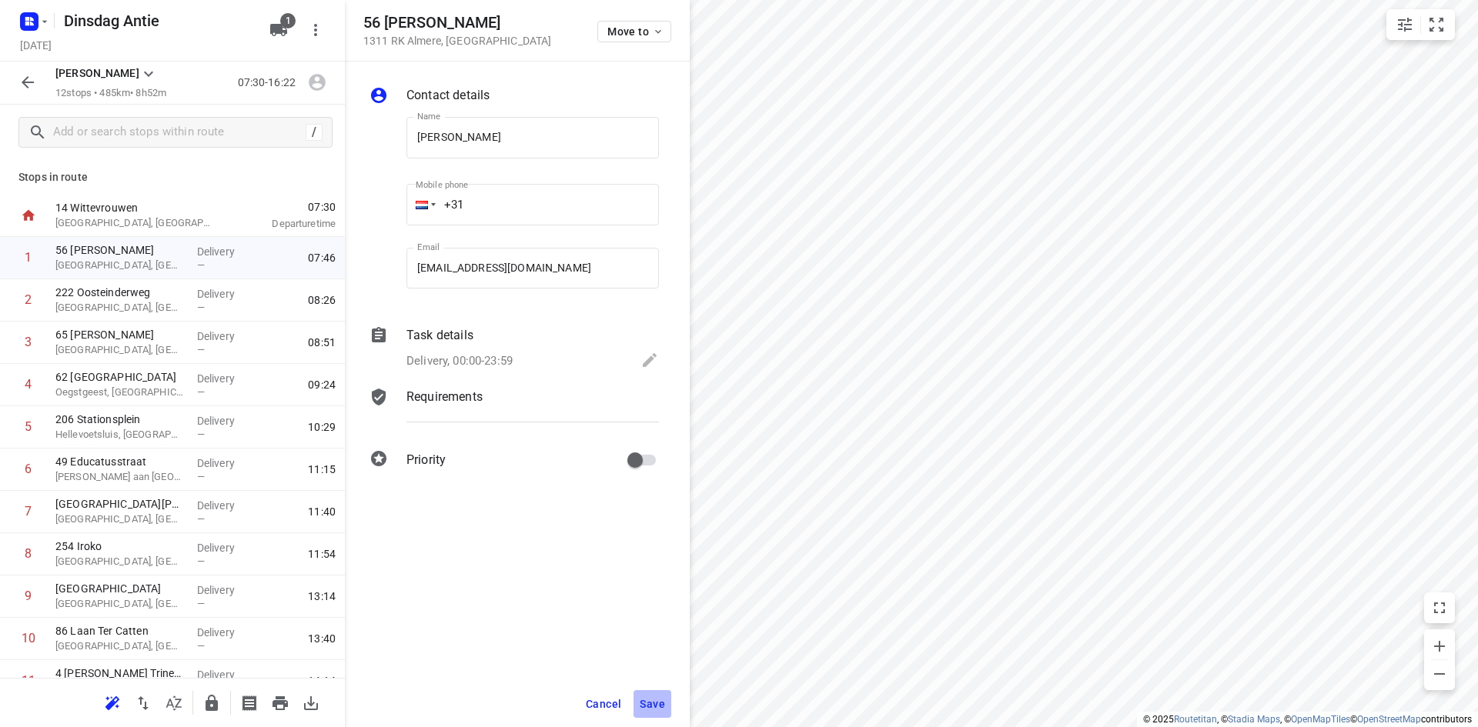
click at [652, 696] on button "Save" at bounding box center [652, 704] width 38 height 28
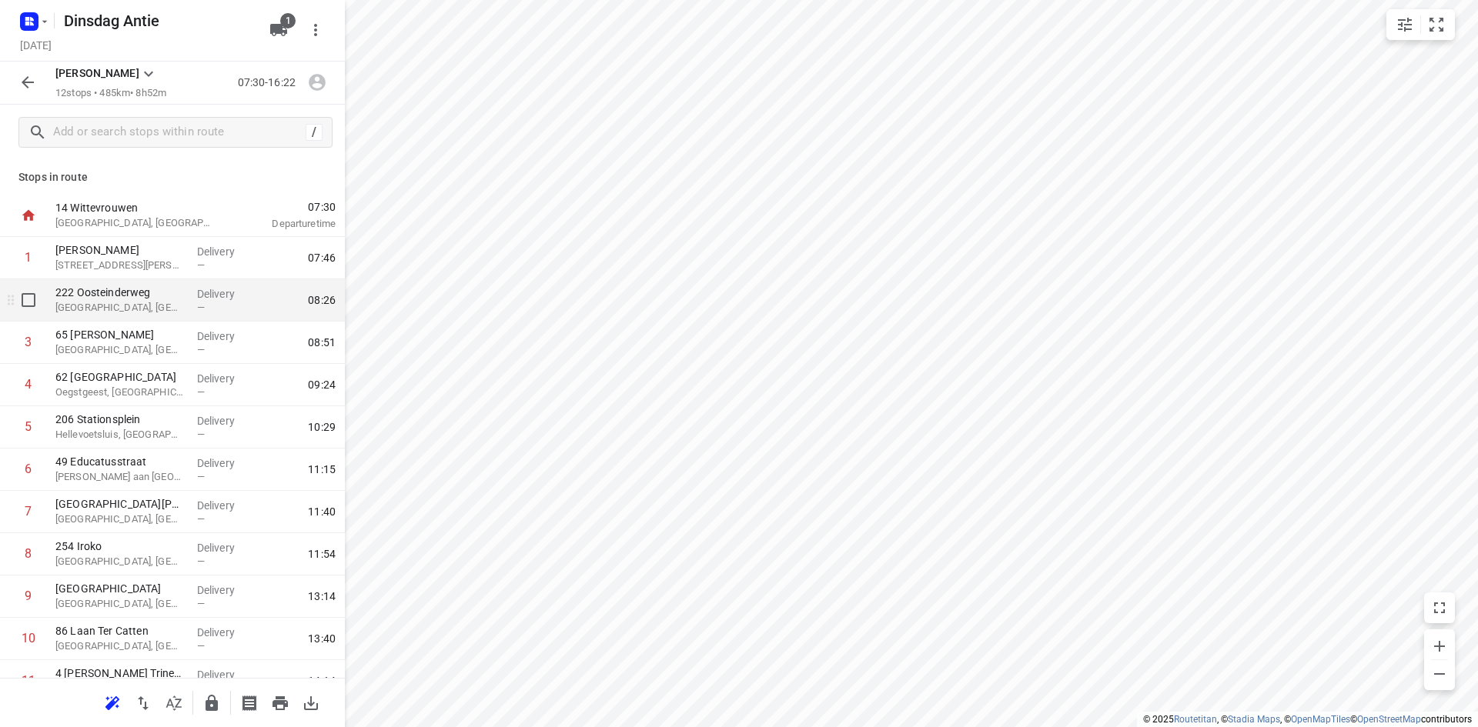
click at [105, 303] on p "[GEOGRAPHIC_DATA], [GEOGRAPHIC_DATA]" at bounding box center [119, 307] width 129 height 15
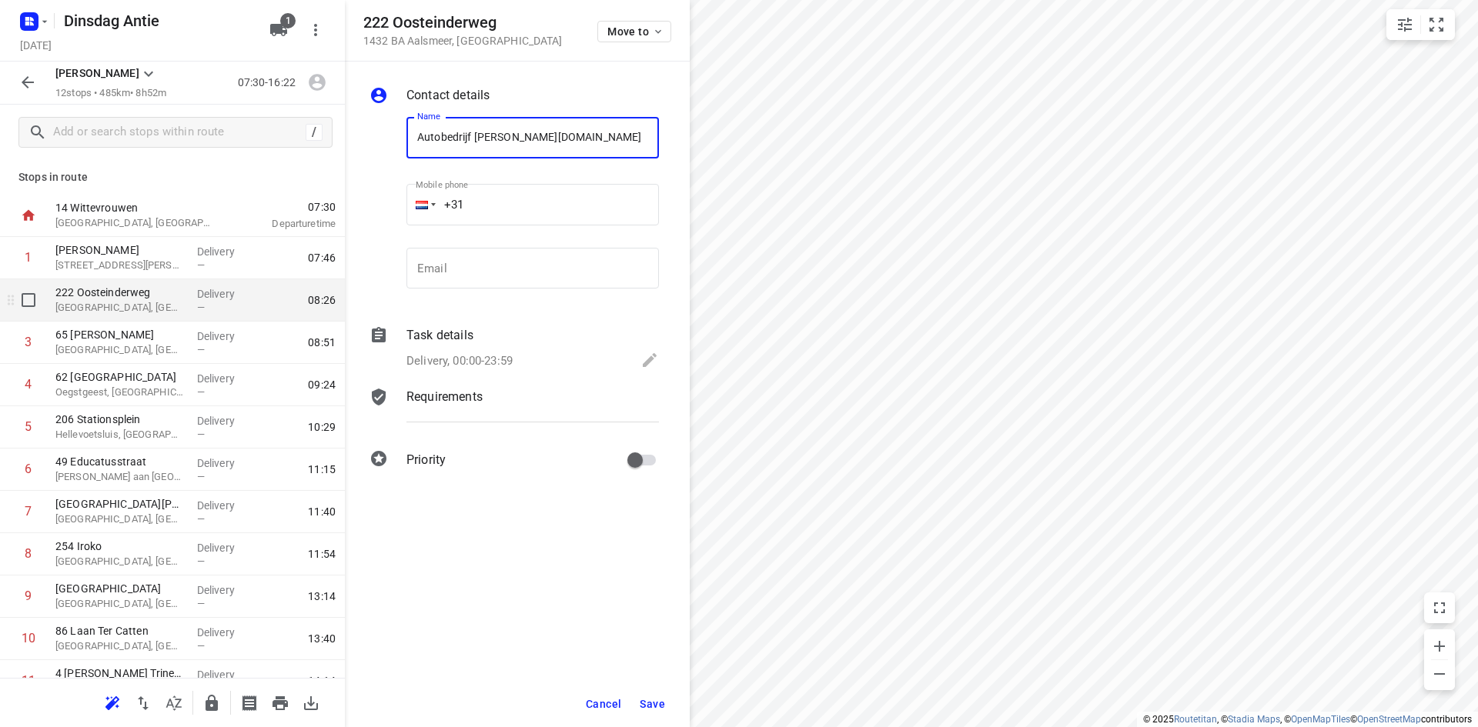
type input "Autobedrijf [PERSON_NAME][DOMAIN_NAME]"
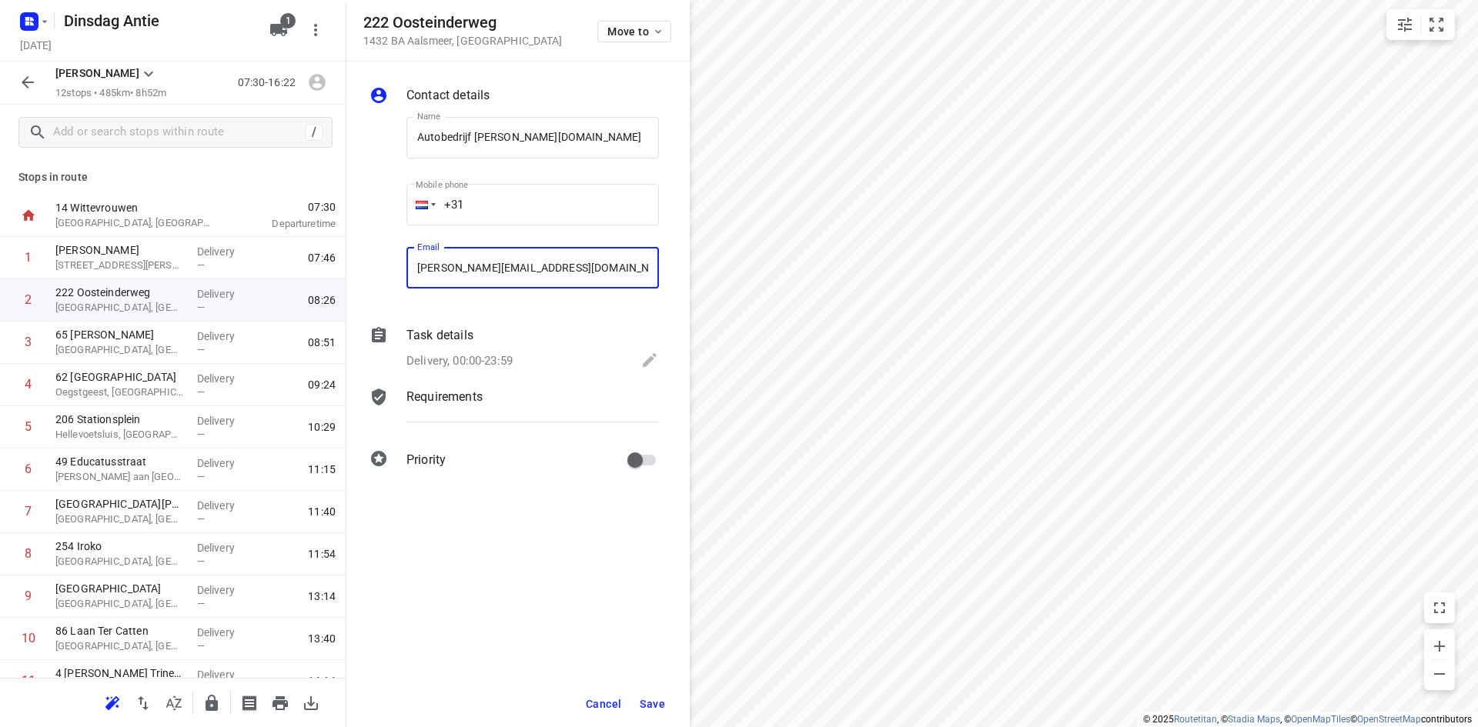
type input "[PERSON_NAME][EMAIL_ADDRESS][DOMAIN_NAME]"
click at [664, 703] on span "Save" at bounding box center [652, 704] width 25 height 12
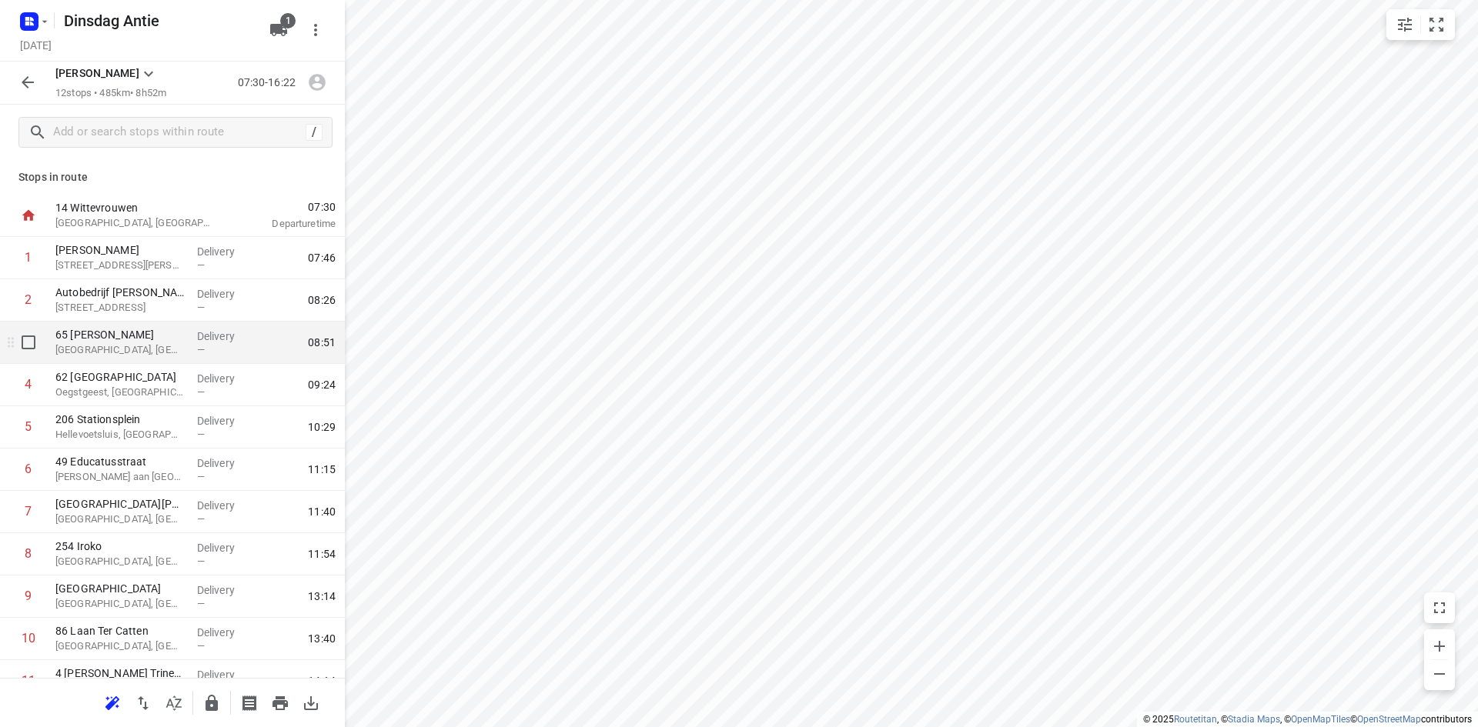
click at [139, 355] on p "[GEOGRAPHIC_DATA], [GEOGRAPHIC_DATA]" at bounding box center [119, 350] width 129 height 15
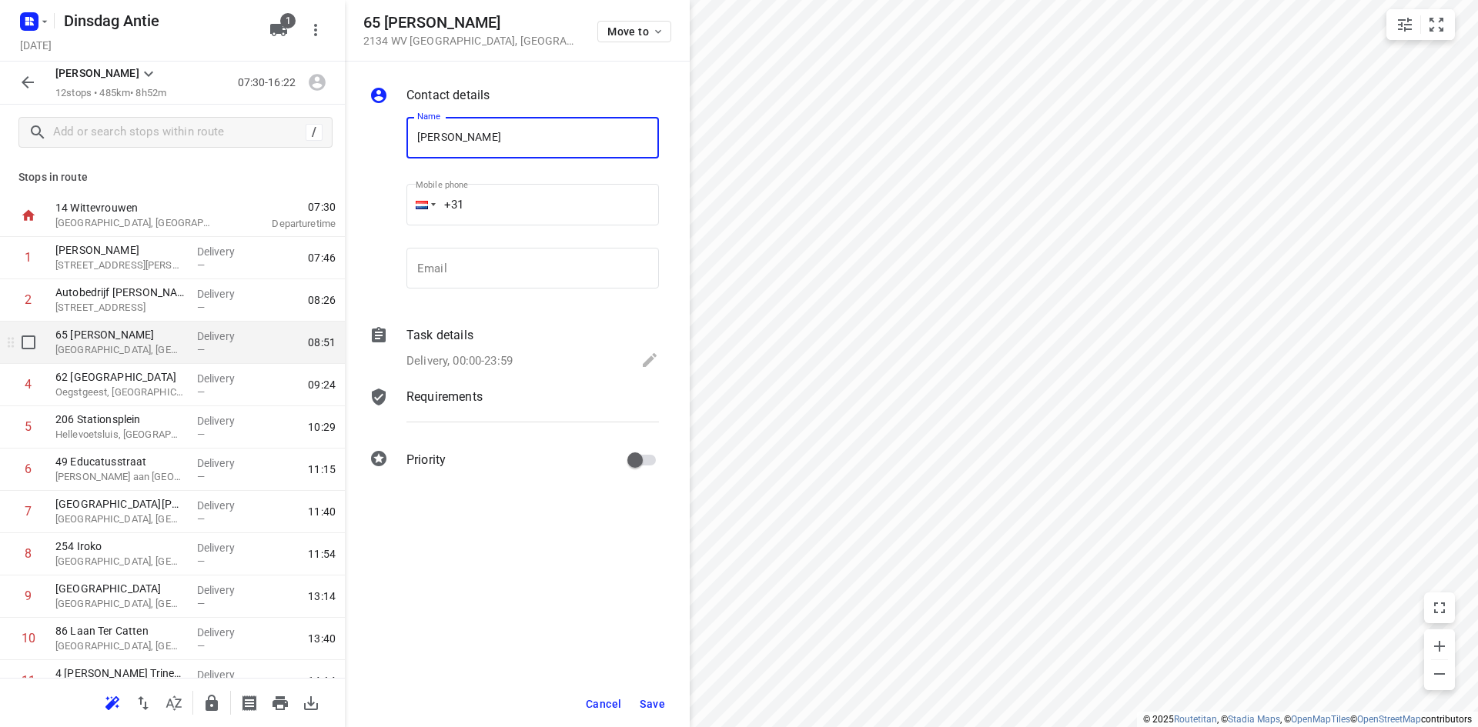
type input "[PERSON_NAME]"
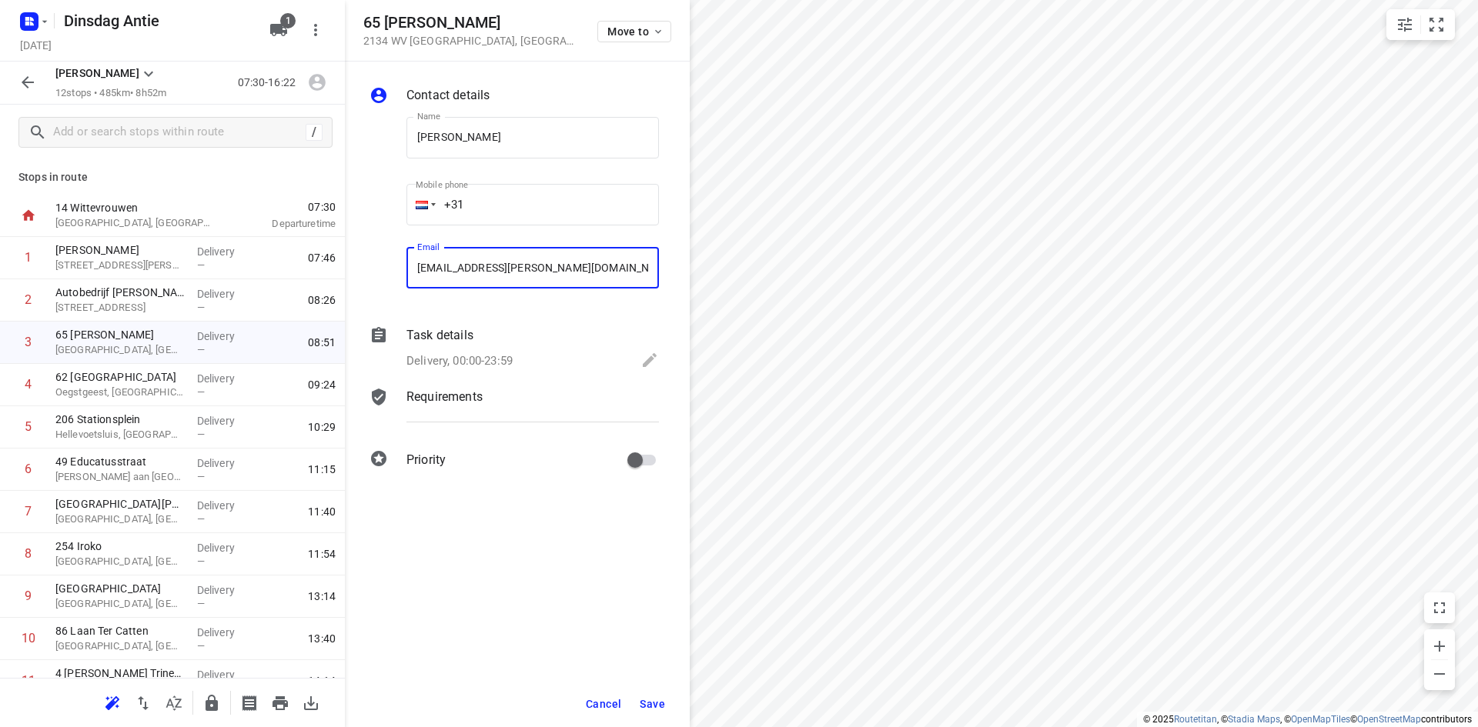
type input "[EMAIL_ADDRESS][PERSON_NAME][DOMAIN_NAME]"
click at [643, 696] on button "Save" at bounding box center [652, 704] width 38 height 28
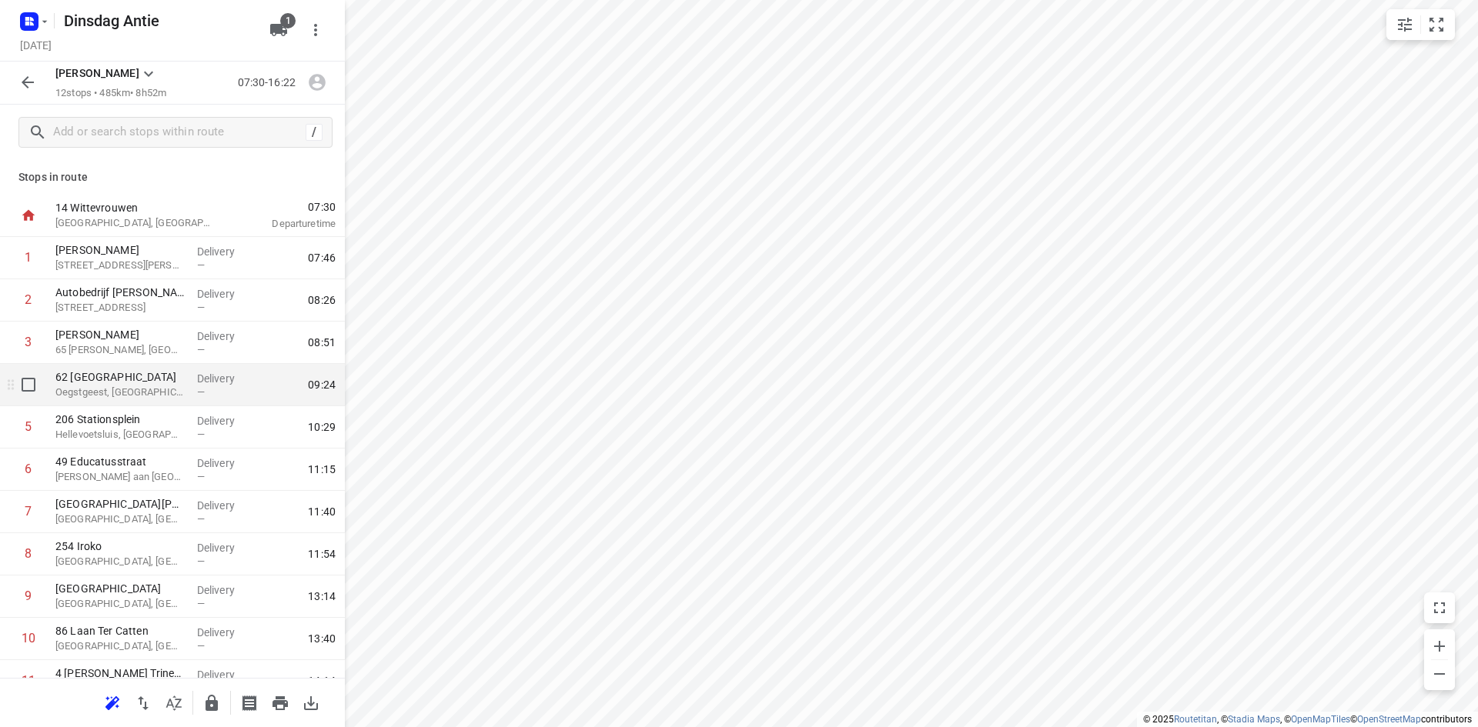
click at [156, 403] on div "62 Zuiderburg Oegstgeest, [GEOGRAPHIC_DATA]" at bounding box center [120, 385] width 142 height 42
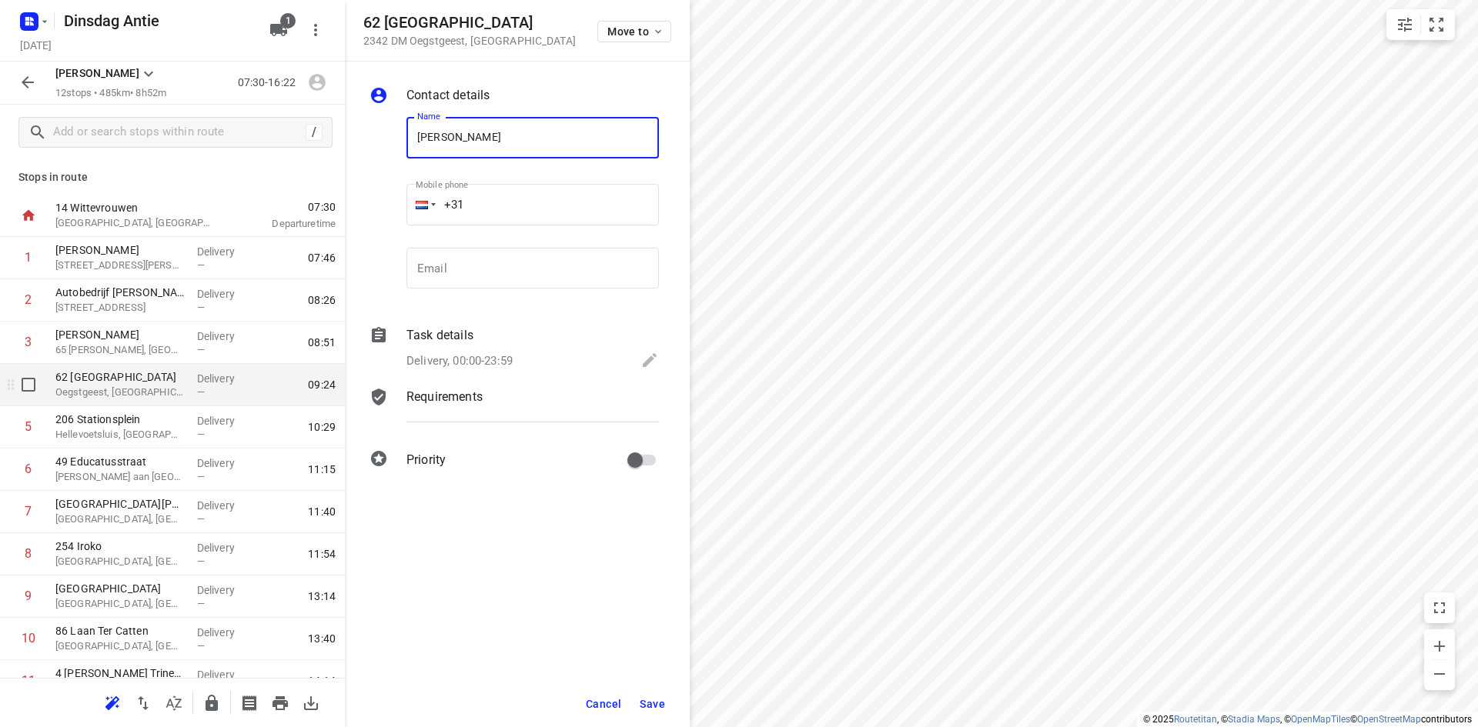
type input "[PERSON_NAME]"
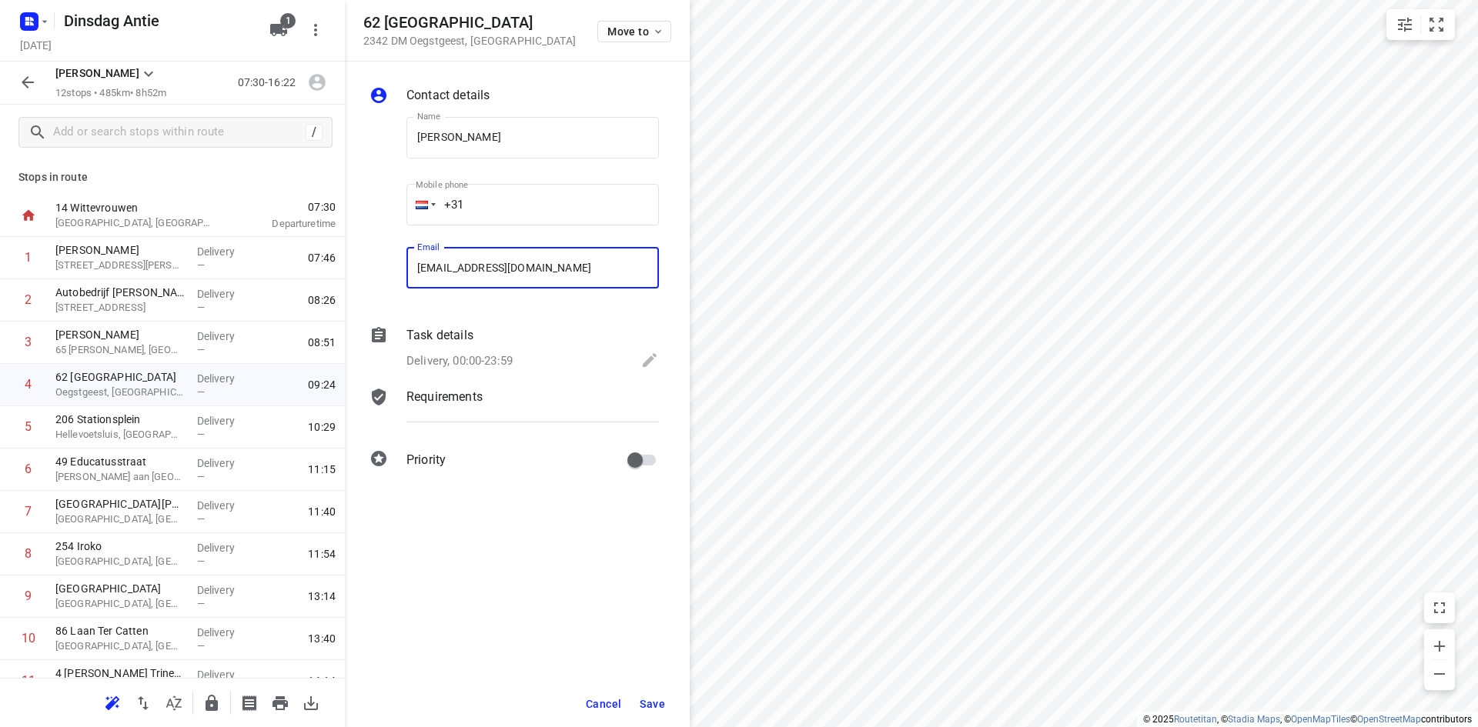
type input "[EMAIL_ADDRESS][DOMAIN_NAME]"
click at [641, 701] on span "Save" at bounding box center [652, 704] width 25 height 12
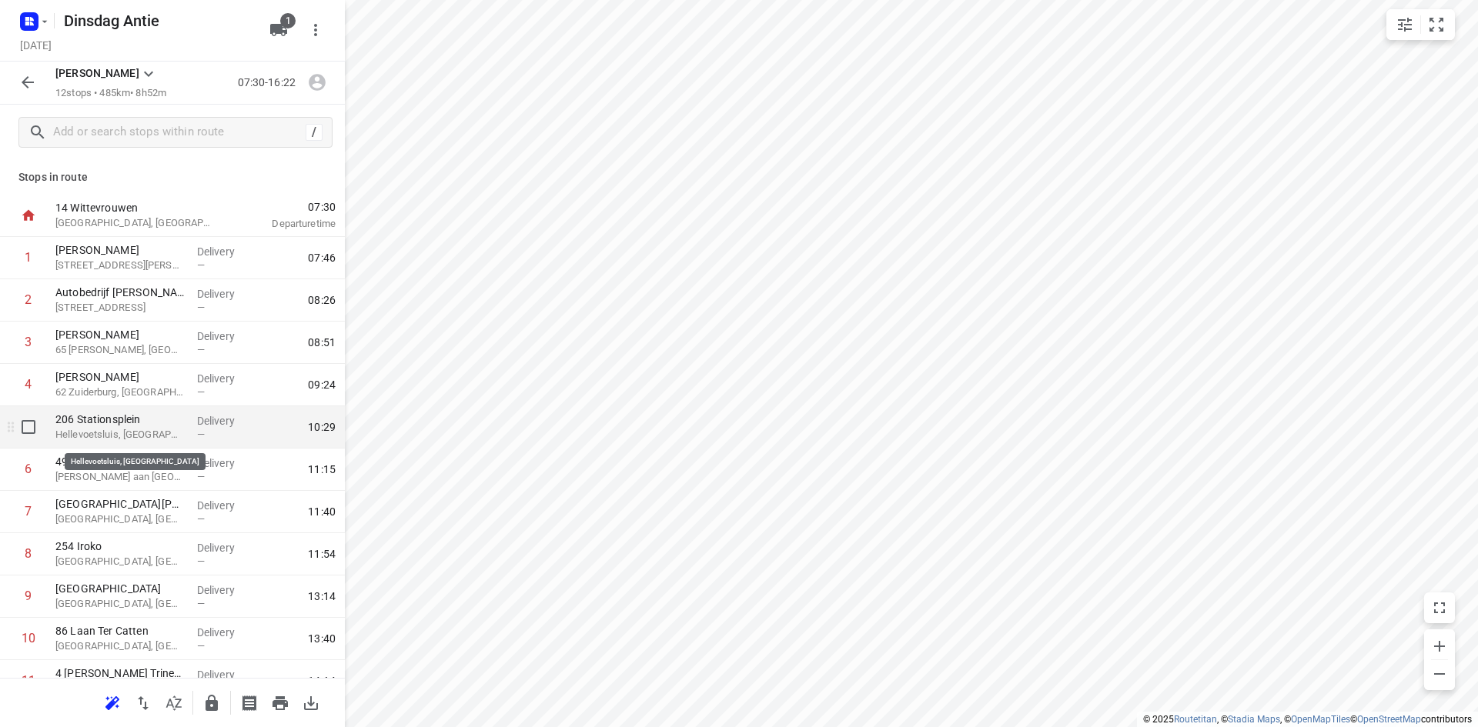
click at [162, 434] on p "Hellevoetsluis, [GEOGRAPHIC_DATA]" at bounding box center [119, 434] width 129 height 15
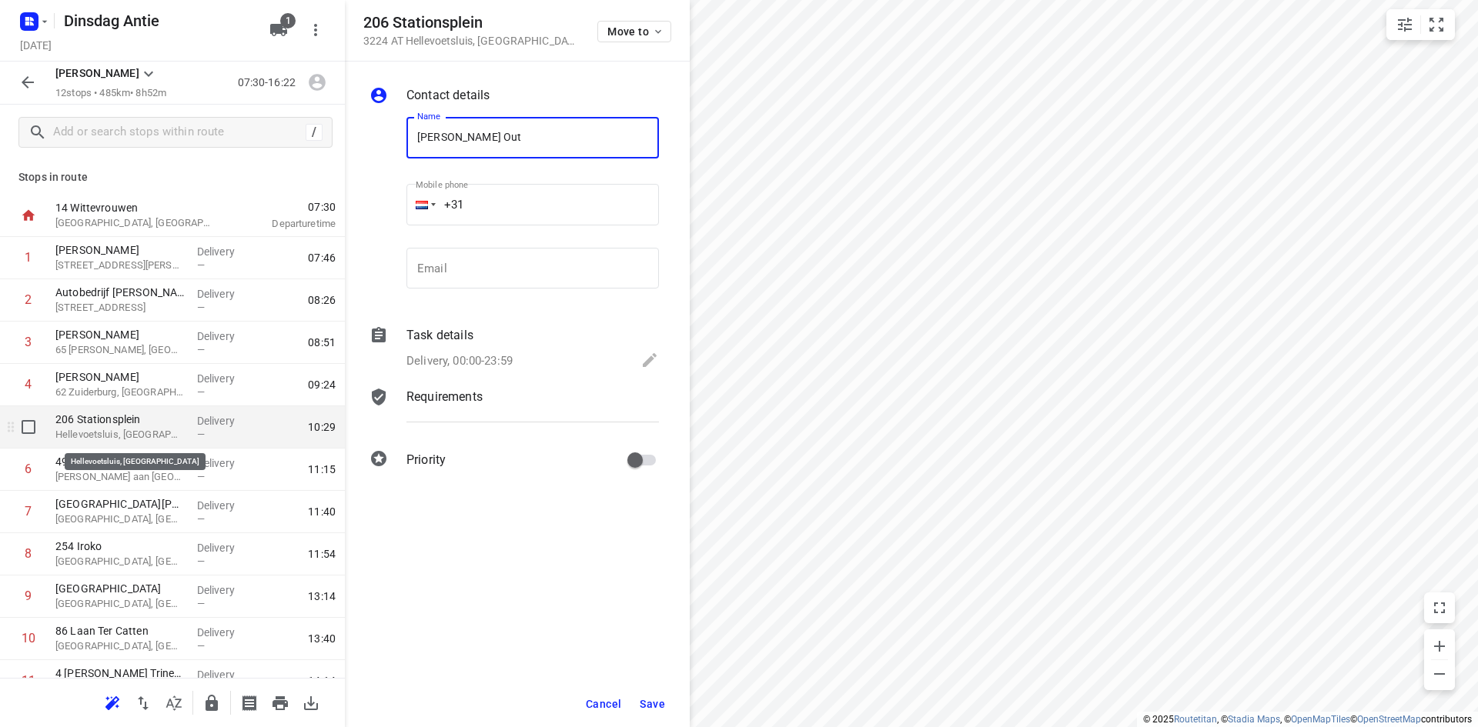
type input "[PERSON_NAME] Out"
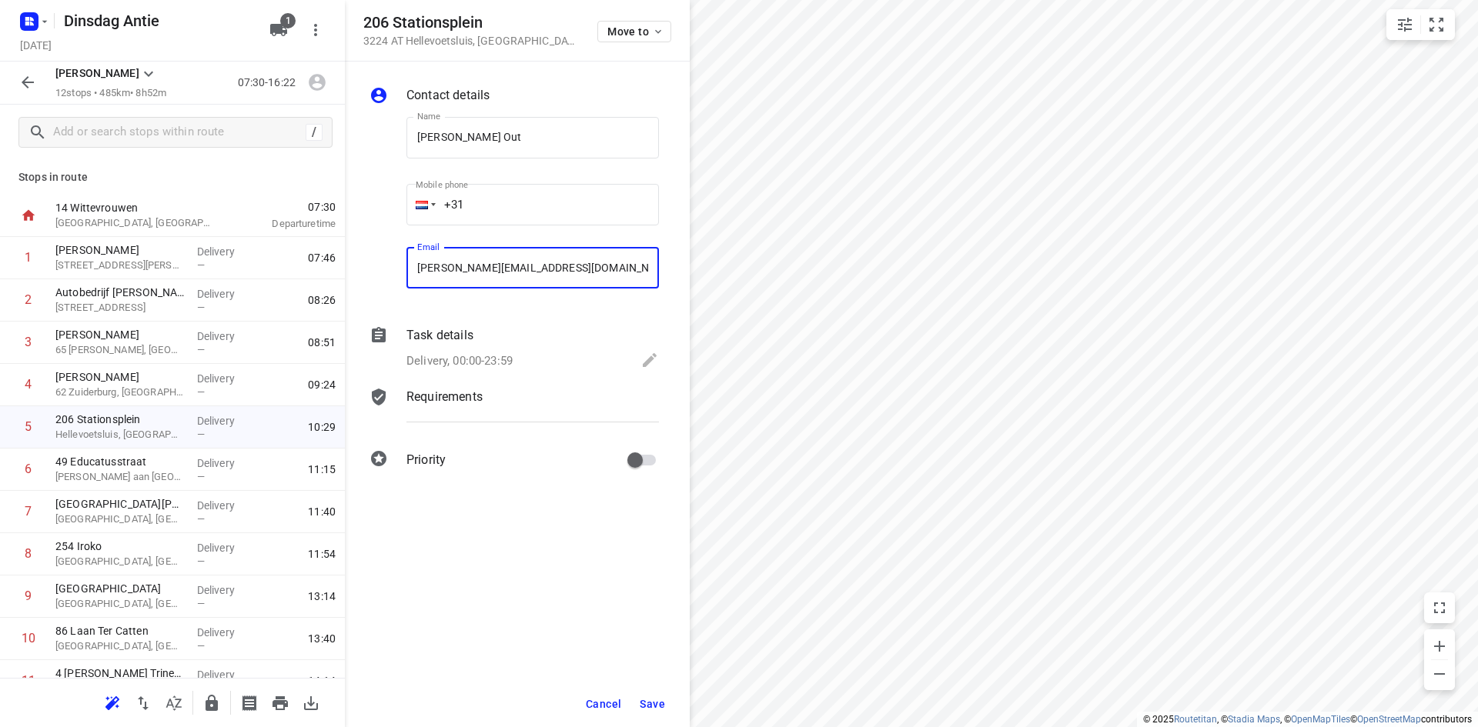
type input "[PERSON_NAME][EMAIL_ADDRESS][DOMAIN_NAME]"
click at [643, 697] on button "Save" at bounding box center [652, 704] width 38 height 28
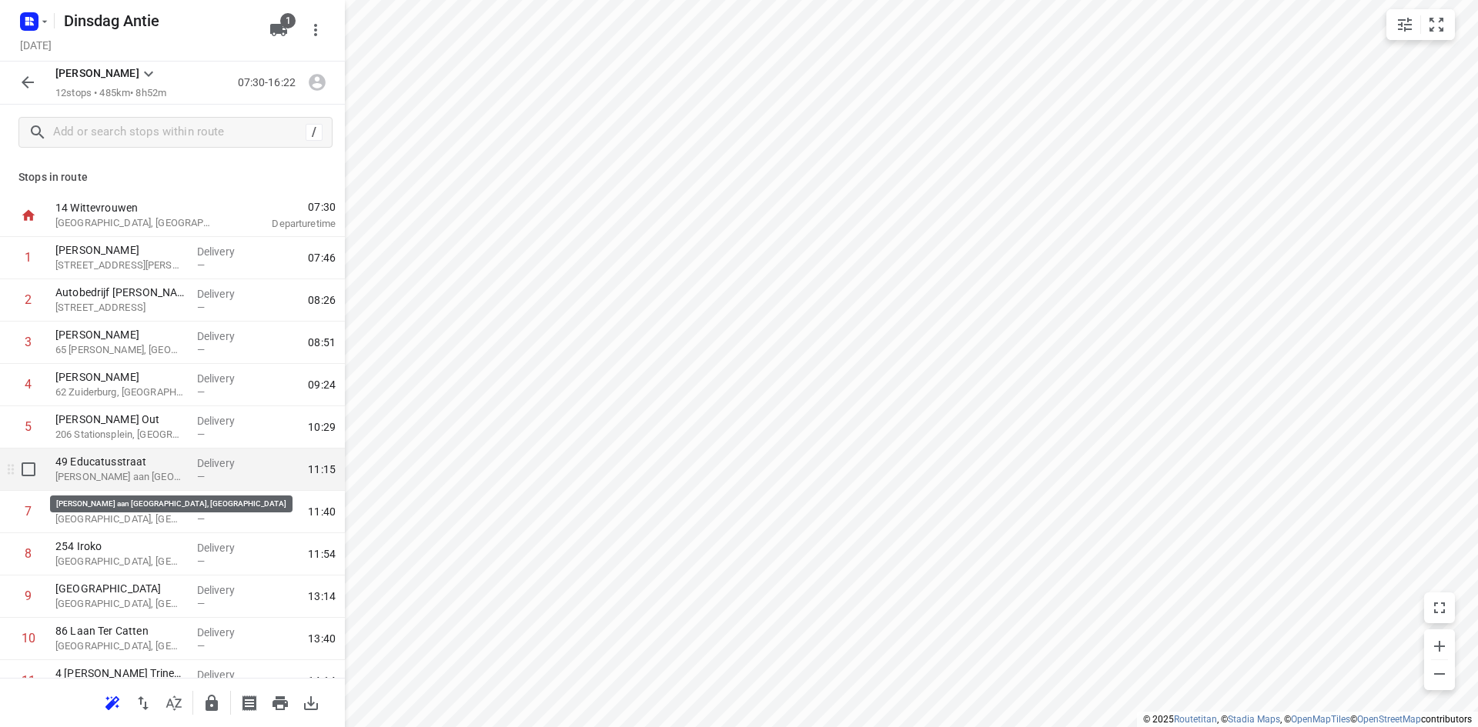
click at [155, 482] on p "[PERSON_NAME] aan [GEOGRAPHIC_DATA], [GEOGRAPHIC_DATA]" at bounding box center [119, 476] width 129 height 15
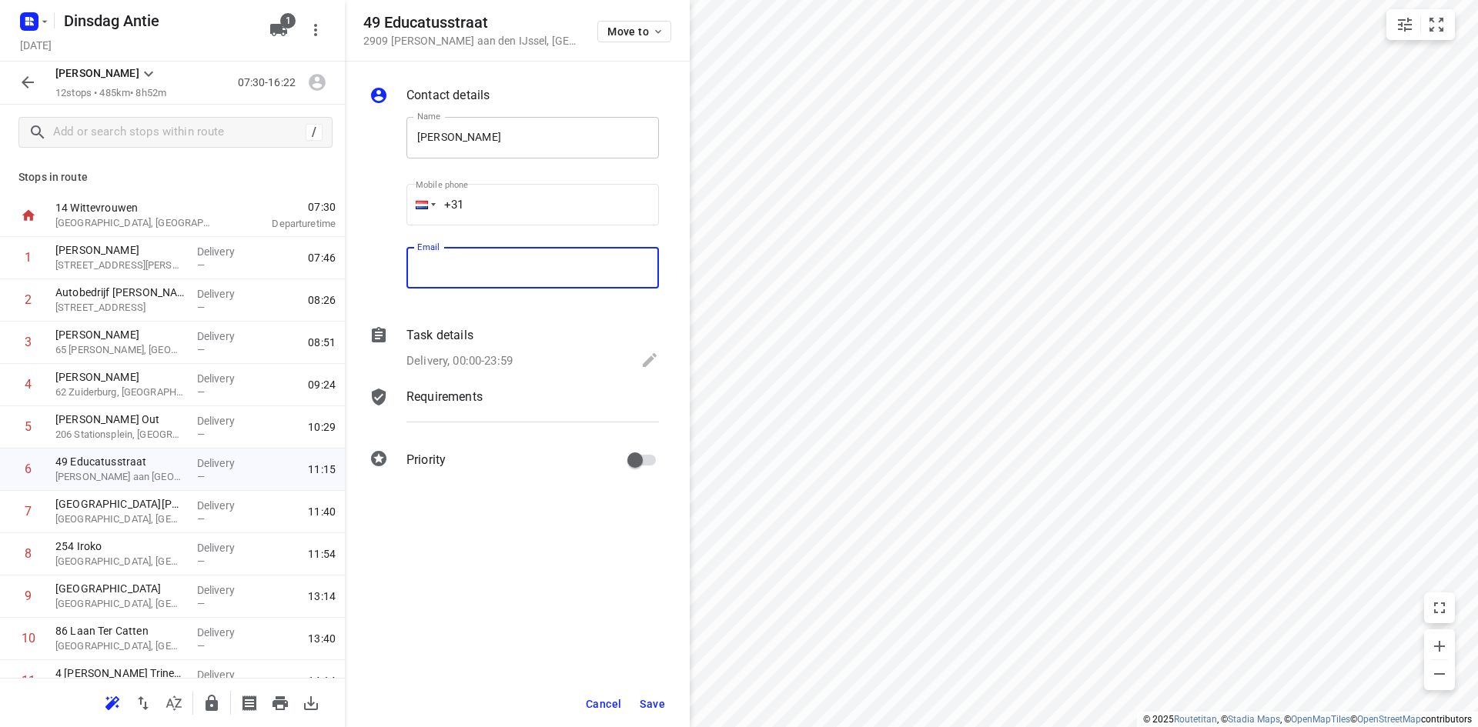
click at [424, 136] on input "[PERSON_NAME]" at bounding box center [532, 138] width 252 height 42
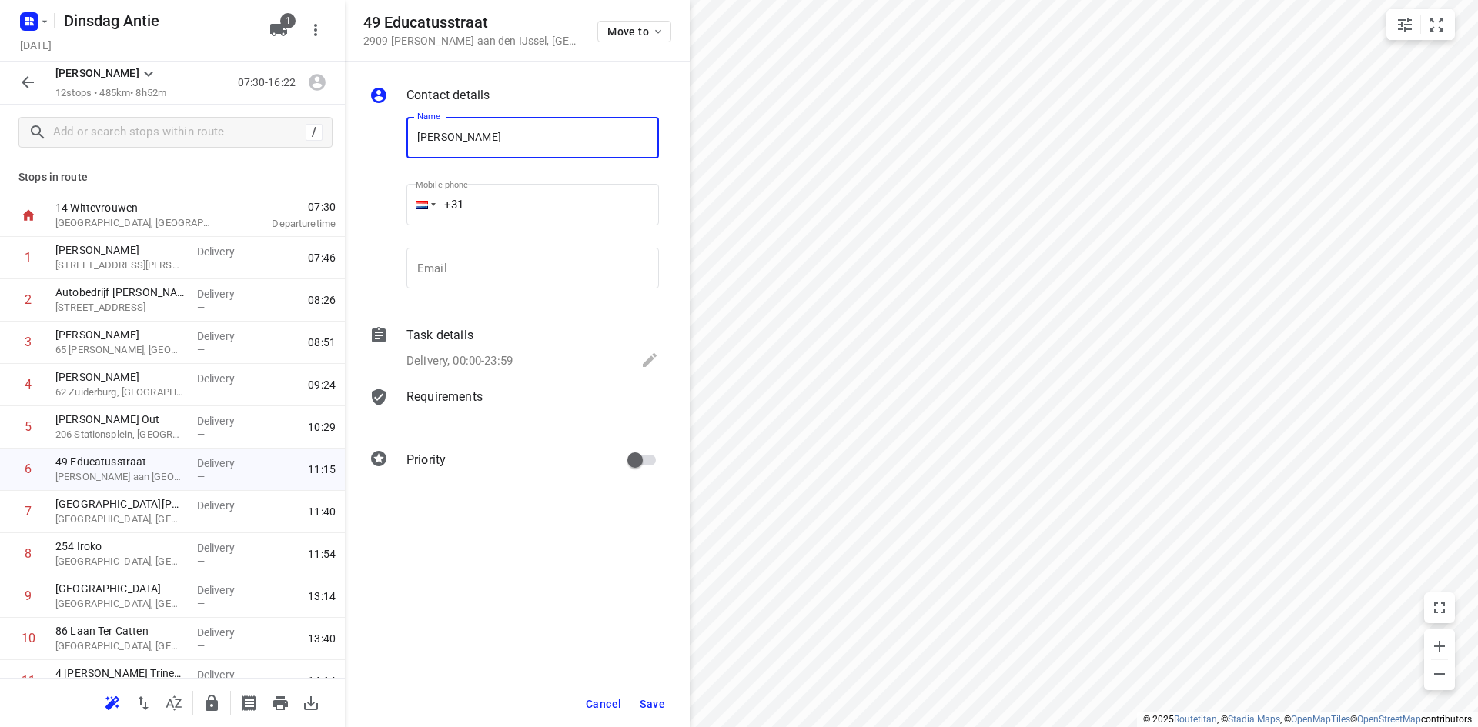
click at [424, 136] on input "[PERSON_NAME]" at bounding box center [532, 138] width 252 height 42
type input "[PERSON_NAME]"
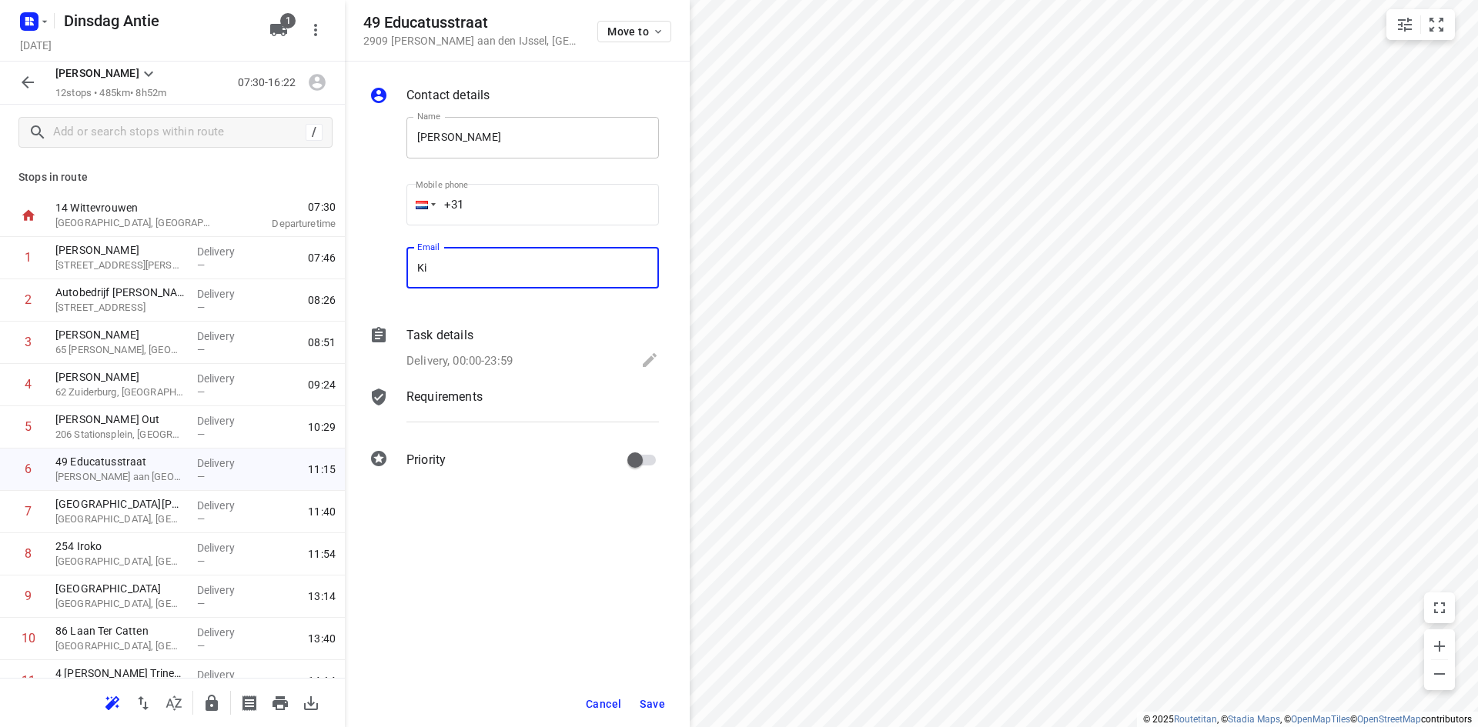
type input "K"
type input "[EMAIL_ADDRESS][DOMAIN_NAME]"
click at [645, 702] on span "Save" at bounding box center [652, 704] width 25 height 12
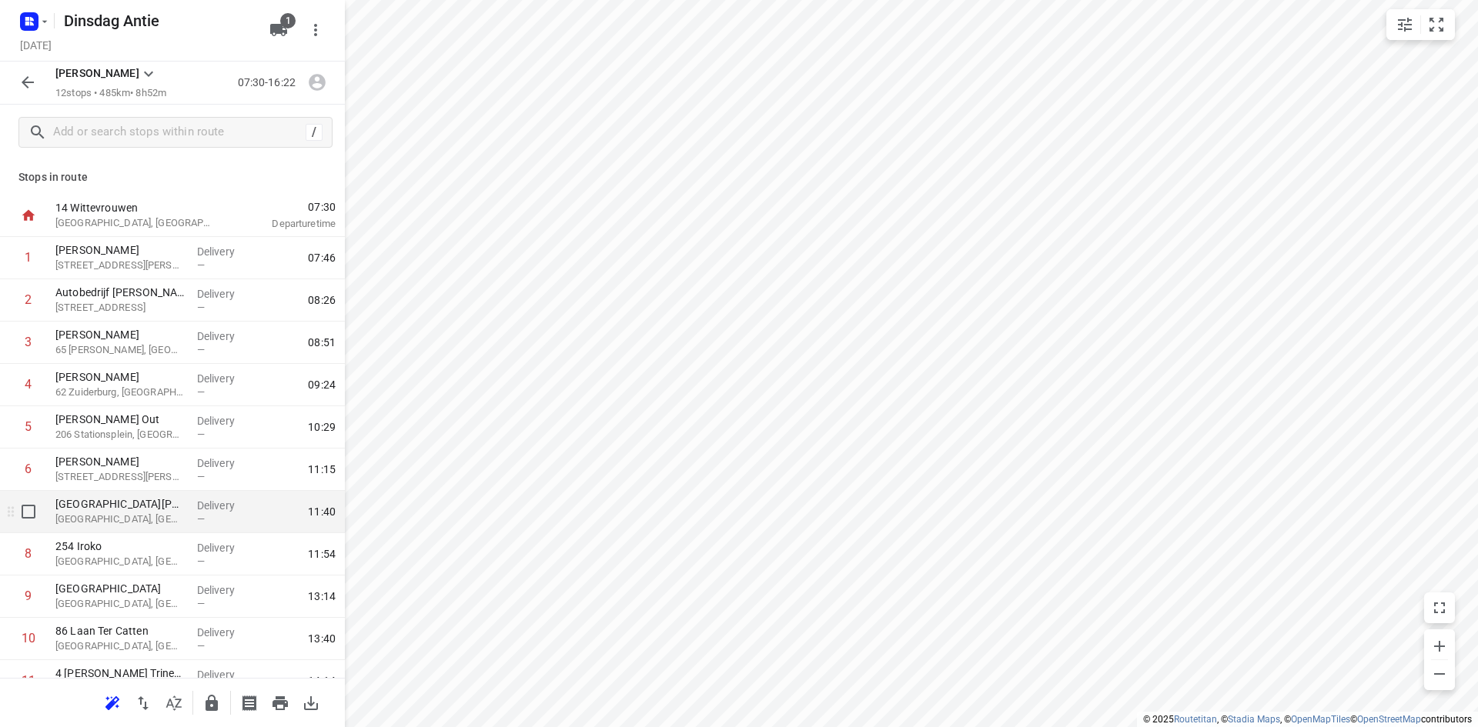
click at [125, 516] on p "[GEOGRAPHIC_DATA], [GEOGRAPHIC_DATA]" at bounding box center [119, 519] width 129 height 15
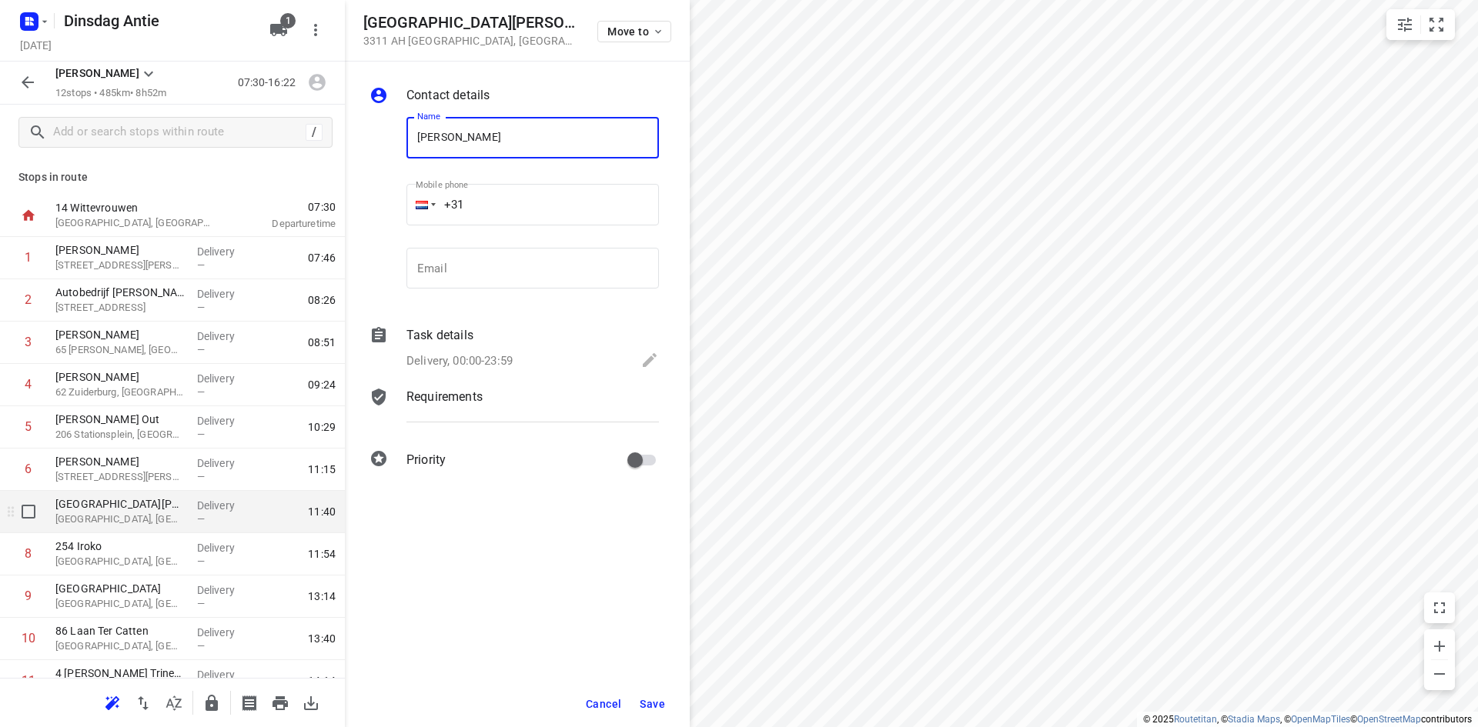
type input "[PERSON_NAME]"
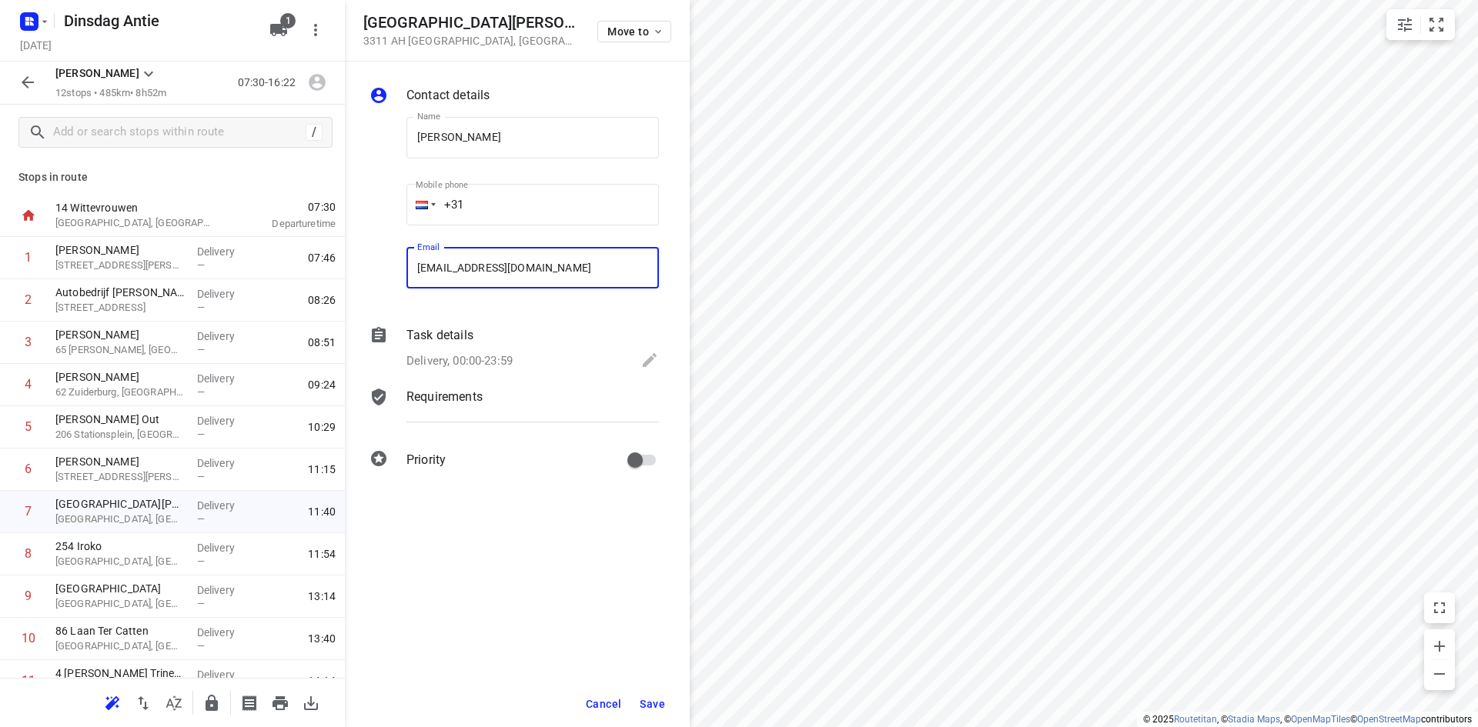
type input "[EMAIL_ADDRESS][DOMAIN_NAME]"
click at [650, 702] on span "Save" at bounding box center [652, 704] width 25 height 12
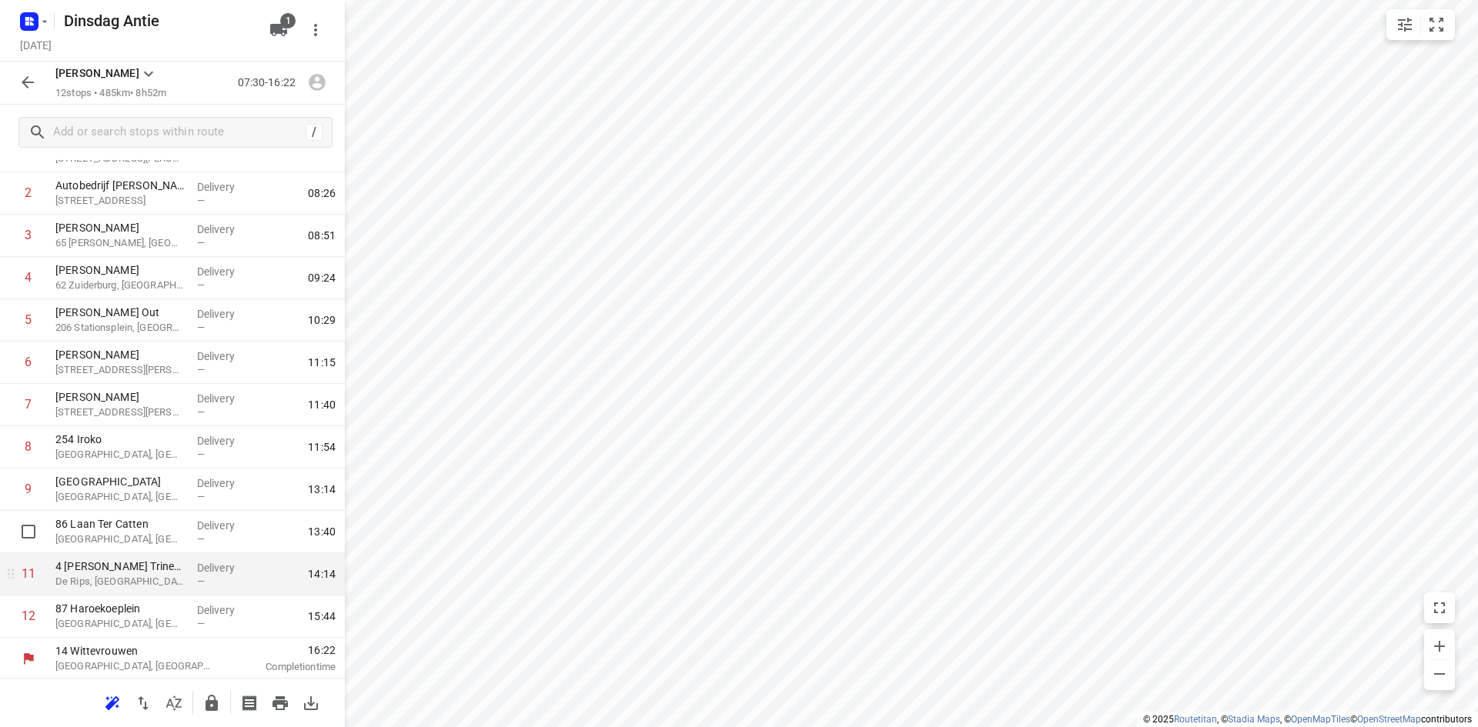
scroll to position [109, 0]
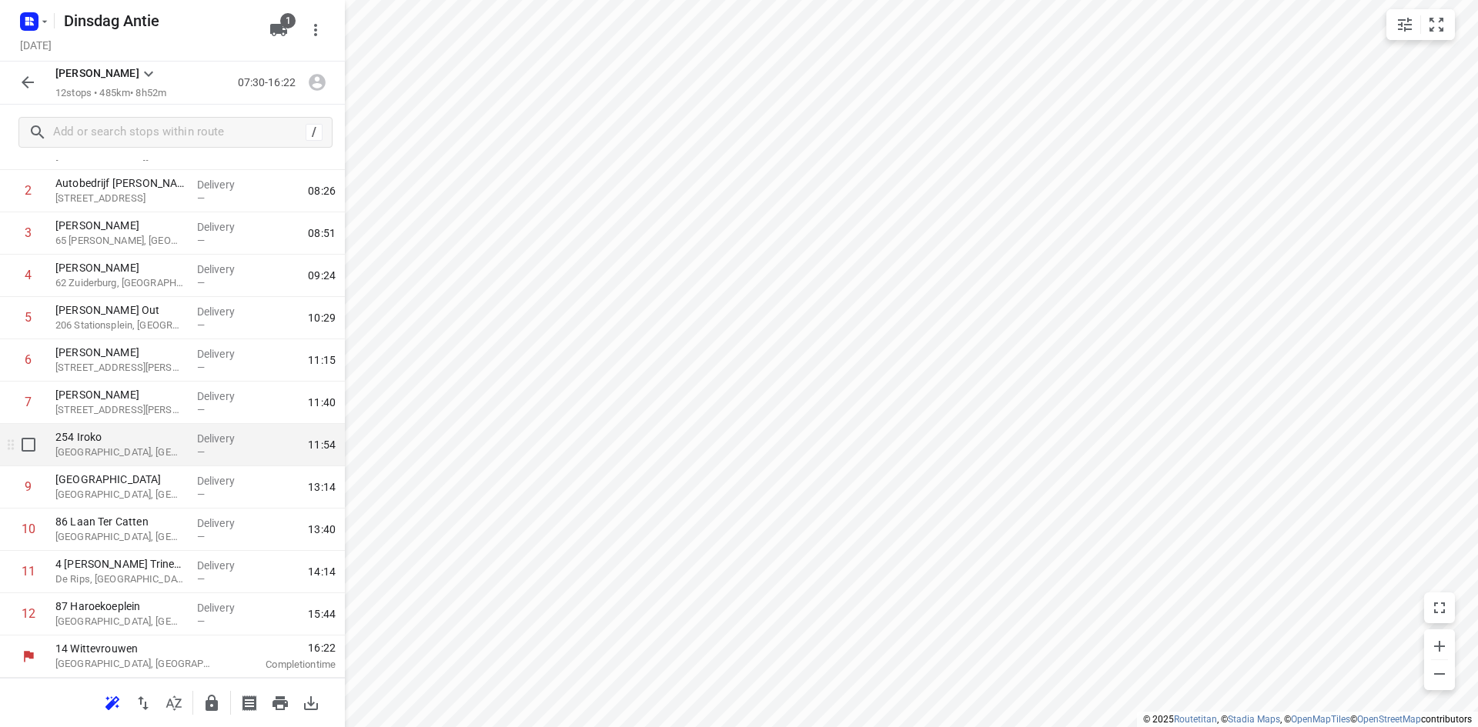
click at [109, 443] on p "254 Iroko" at bounding box center [119, 436] width 129 height 15
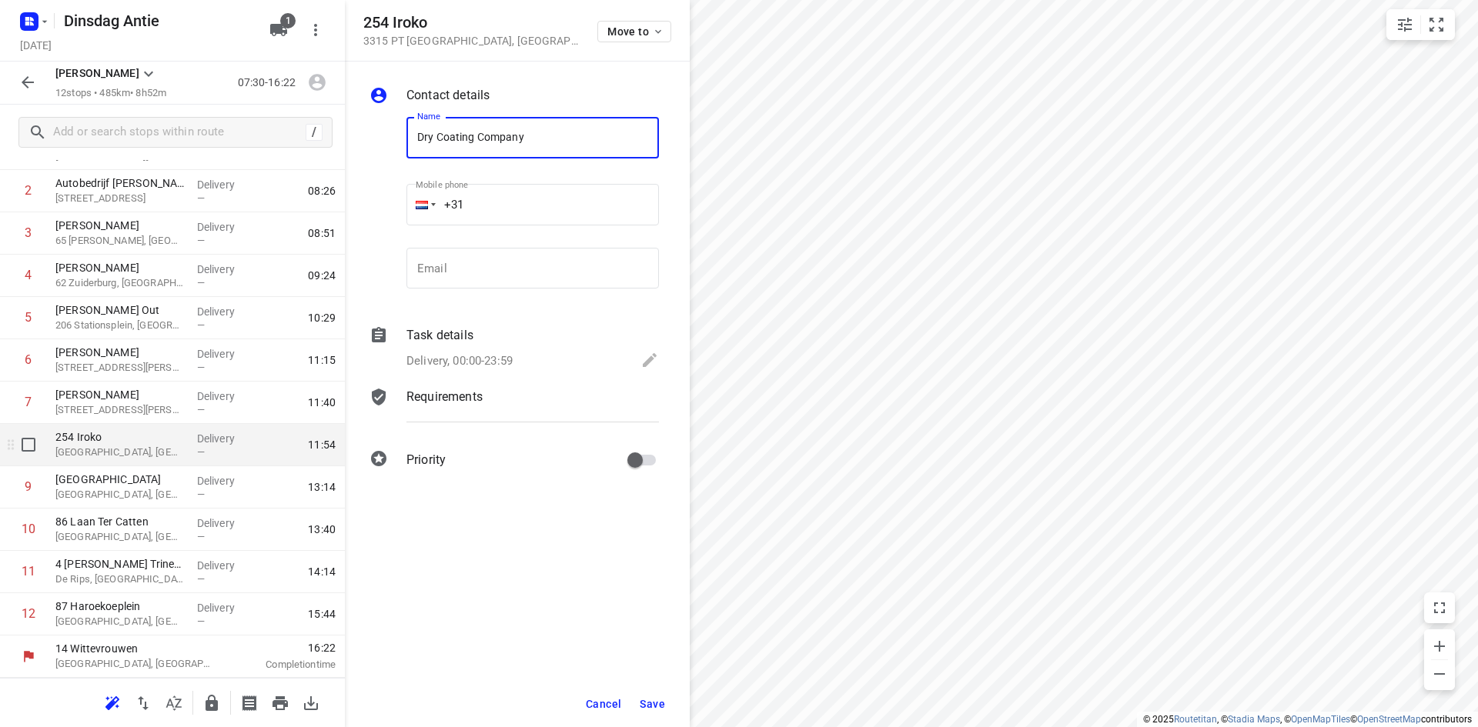
type input "Dry Coating Company"
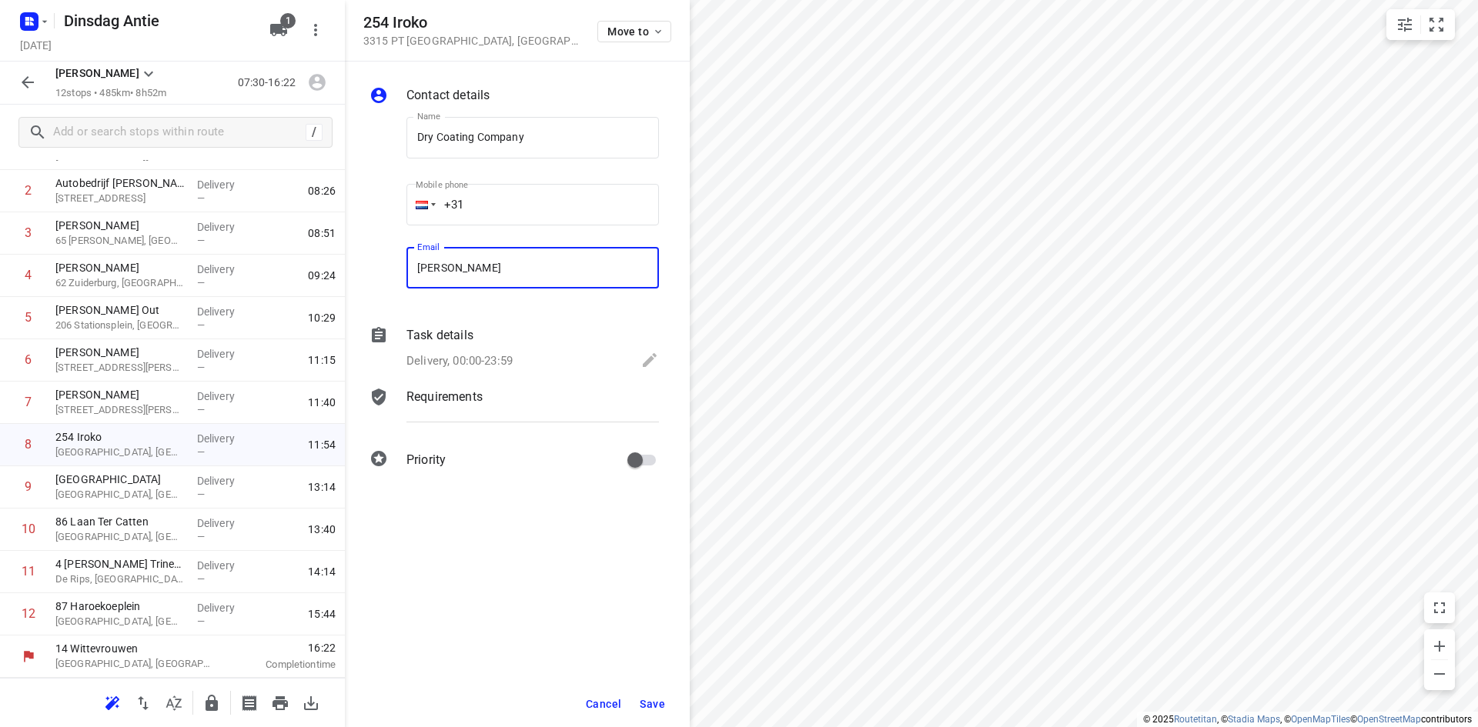
type input "[PERSON_NAME][EMAIL_ADDRESS][DOMAIN_NAME]"
click at [653, 701] on span "Save" at bounding box center [652, 704] width 25 height 12
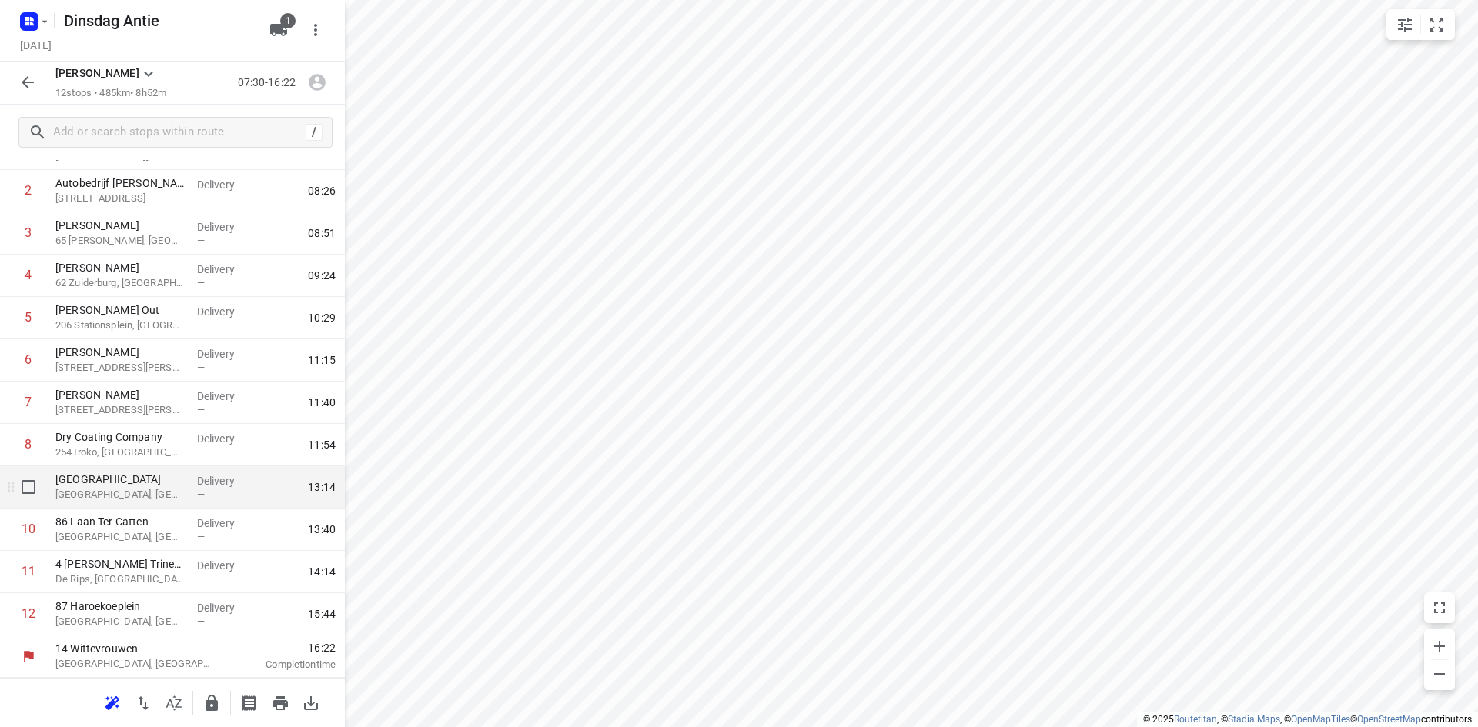
click at [104, 499] on p "[GEOGRAPHIC_DATA], [GEOGRAPHIC_DATA]" at bounding box center [119, 494] width 129 height 15
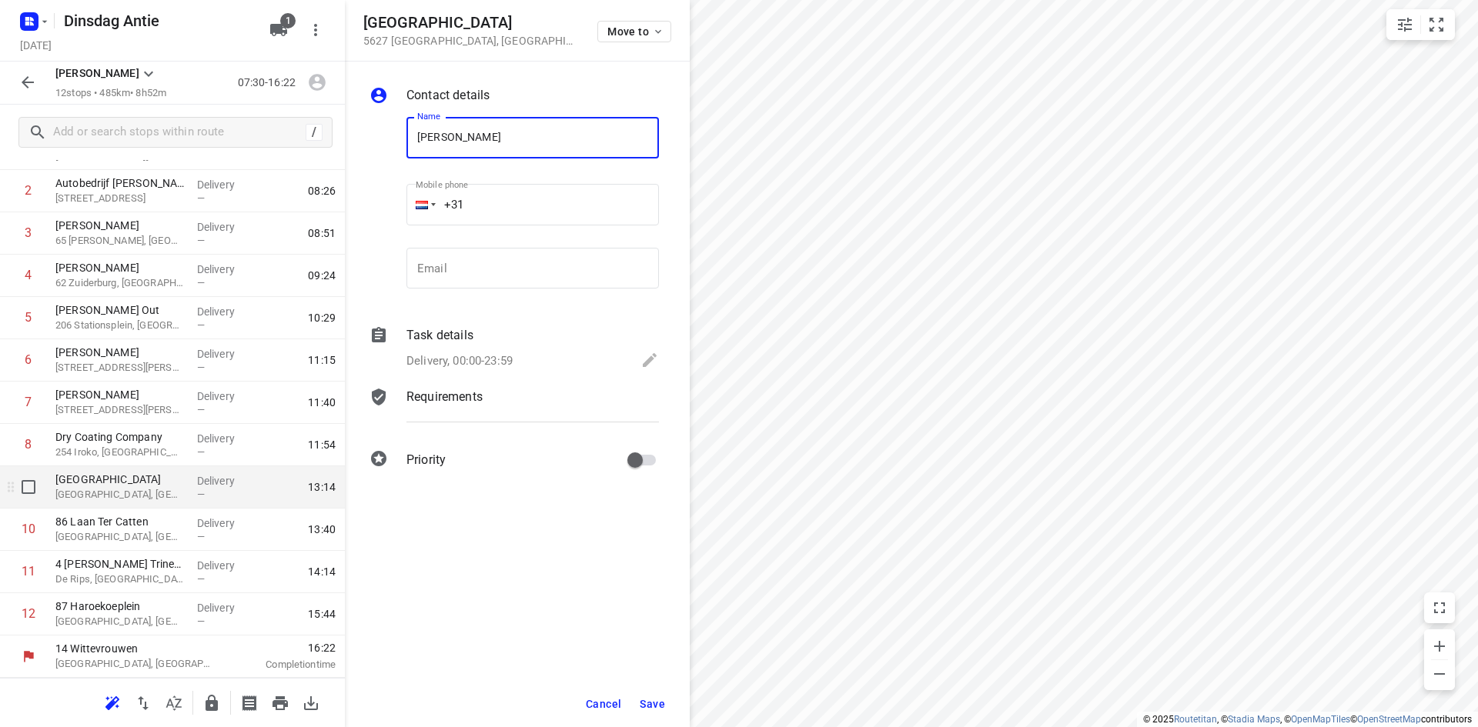
type input "[PERSON_NAME]"
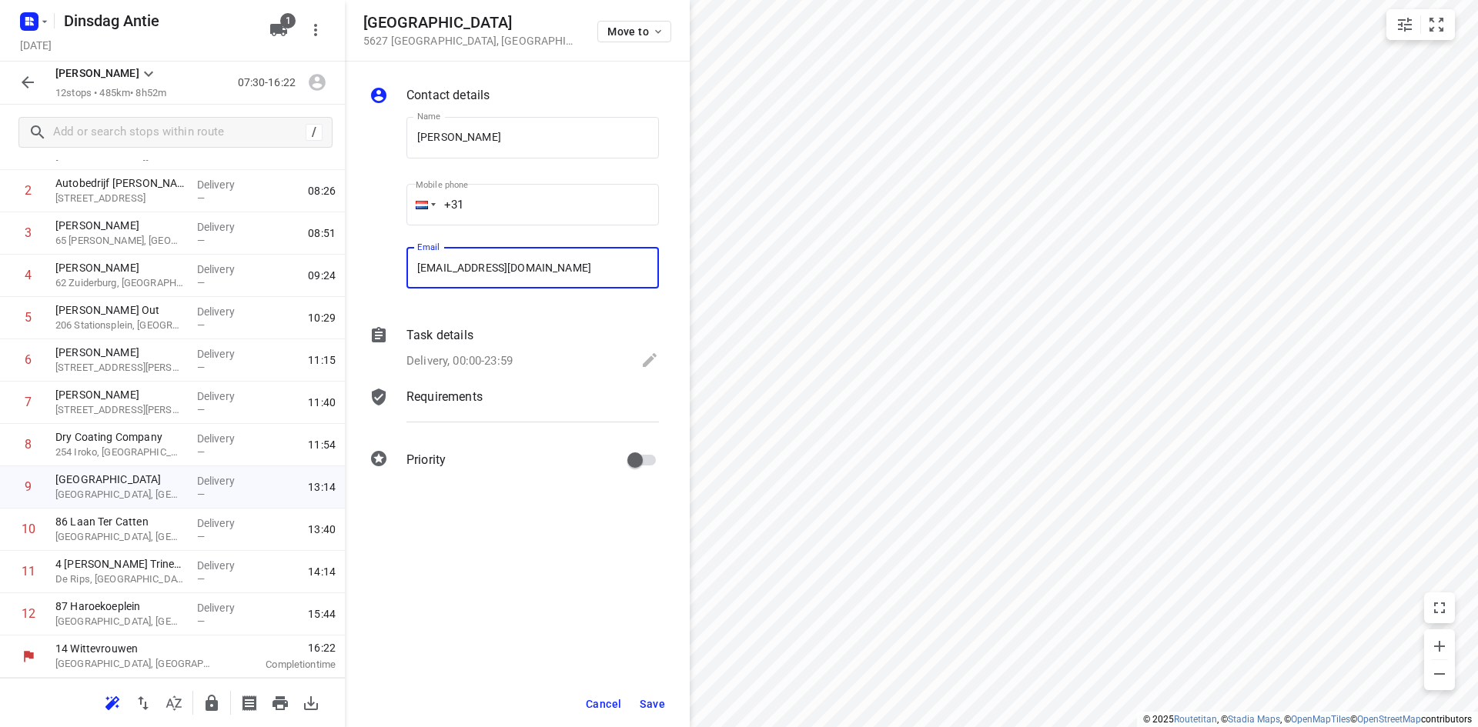
type input "[EMAIL_ADDRESS][DOMAIN_NAME]"
click at [645, 706] on span "Save" at bounding box center [652, 704] width 25 height 12
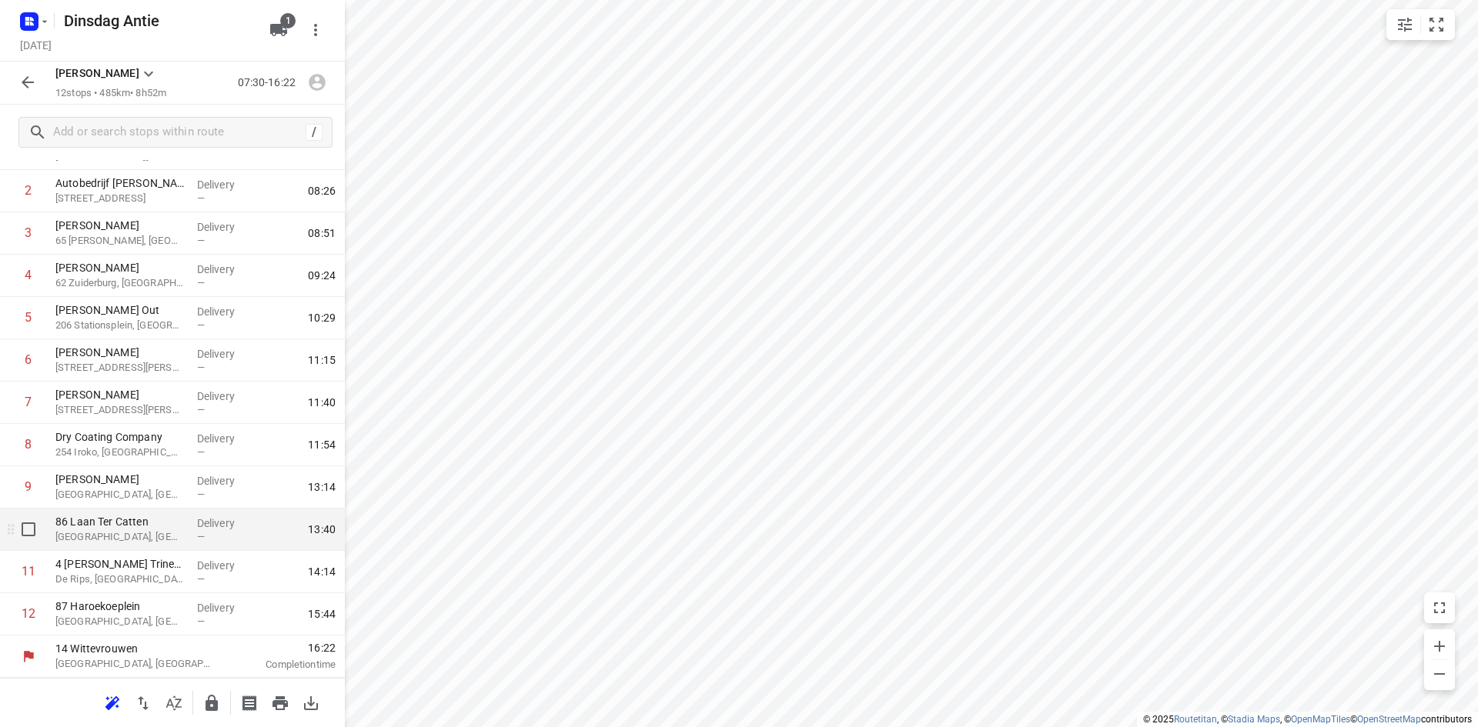
click at [145, 523] on p "86 Laan Ter Catten" at bounding box center [119, 521] width 129 height 15
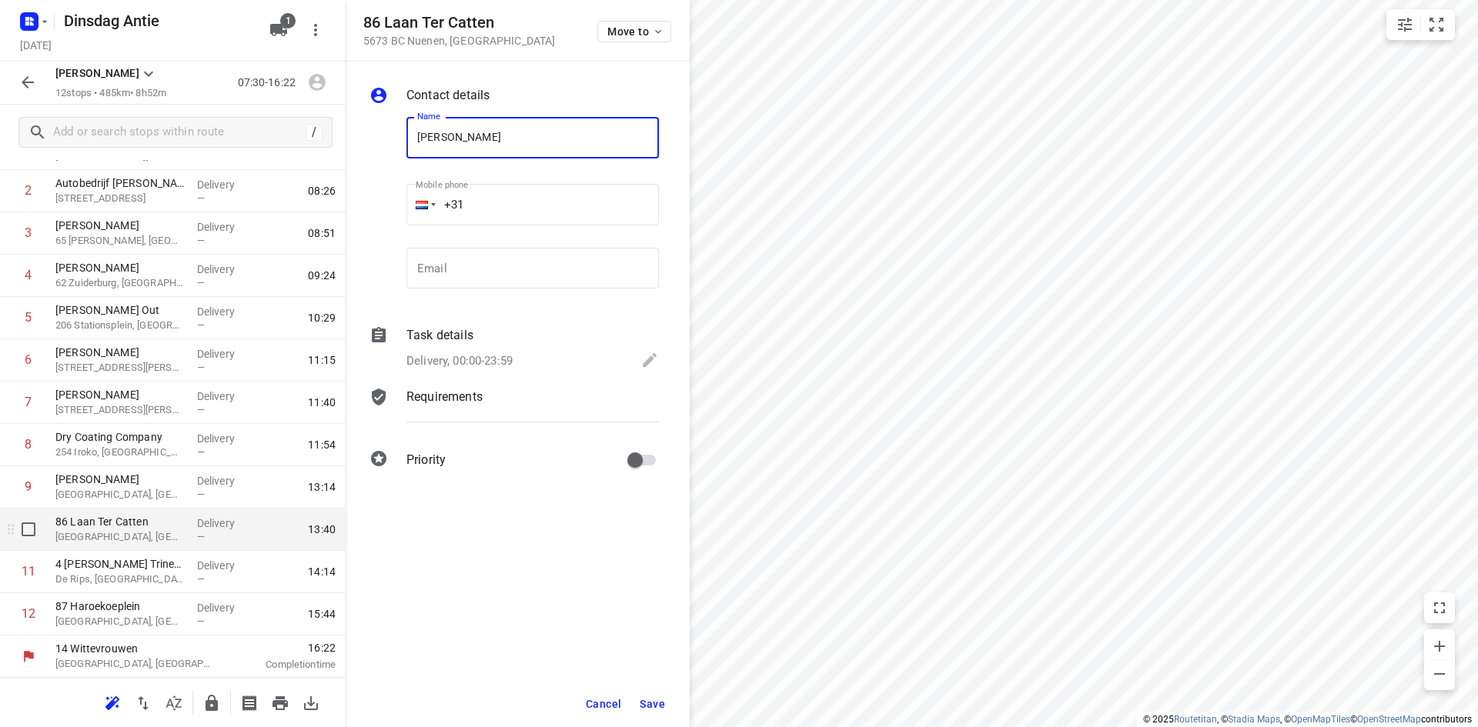
type input "[PERSON_NAME]"
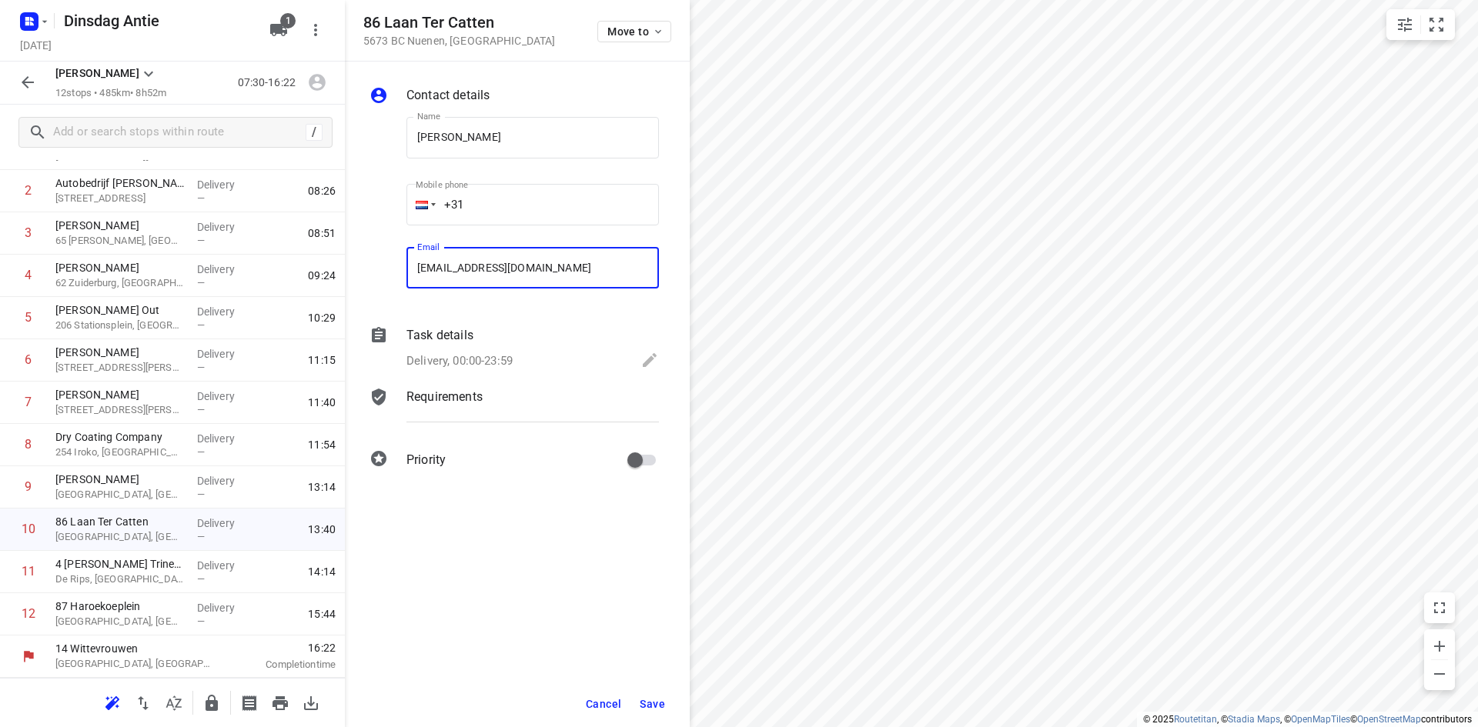
type input "[EMAIL_ADDRESS][DOMAIN_NAME]"
click at [657, 705] on span "Save" at bounding box center [652, 704] width 25 height 12
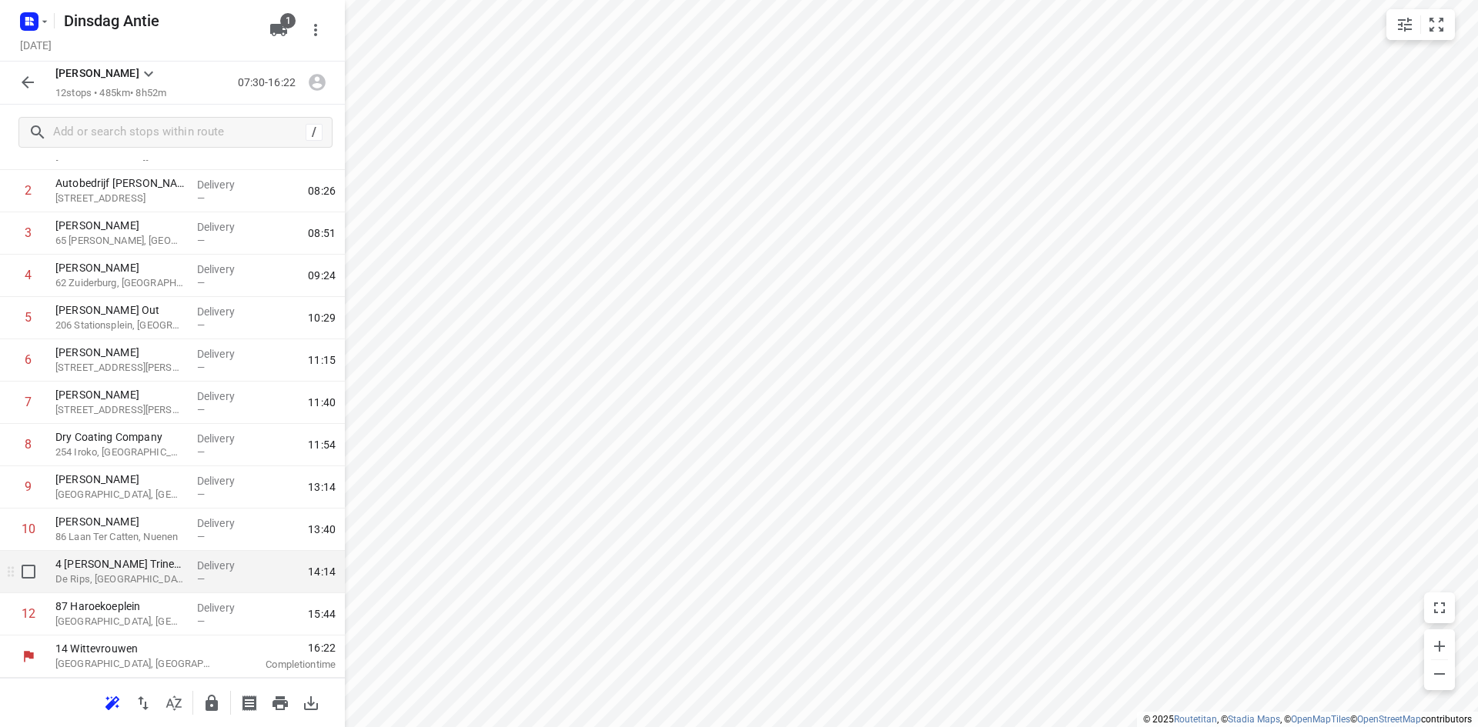
click at [109, 579] on p "De Rips, [GEOGRAPHIC_DATA]" at bounding box center [119, 579] width 129 height 15
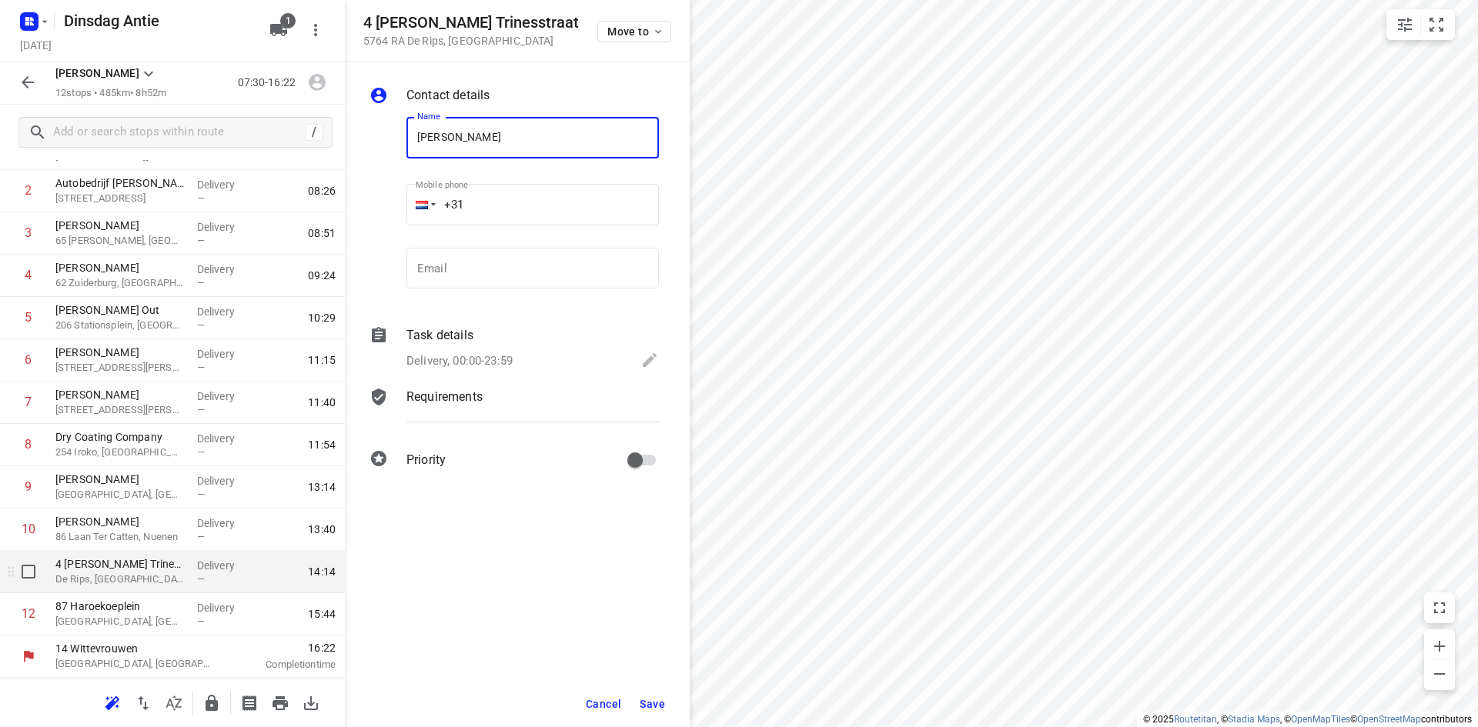
type input "[PERSON_NAME]"
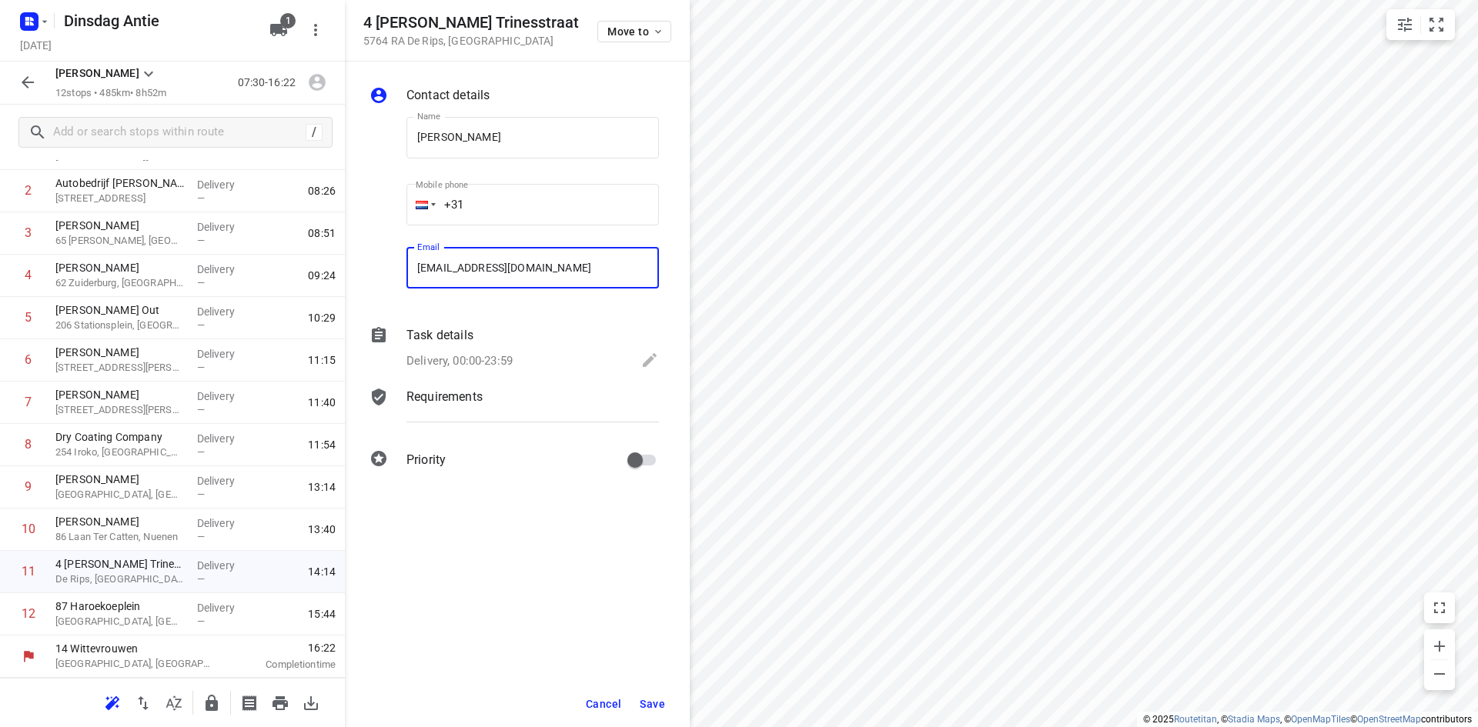
type input "[EMAIL_ADDRESS][DOMAIN_NAME]"
click at [650, 700] on span "Save" at bounding box center [652, 704] width 25 height 12
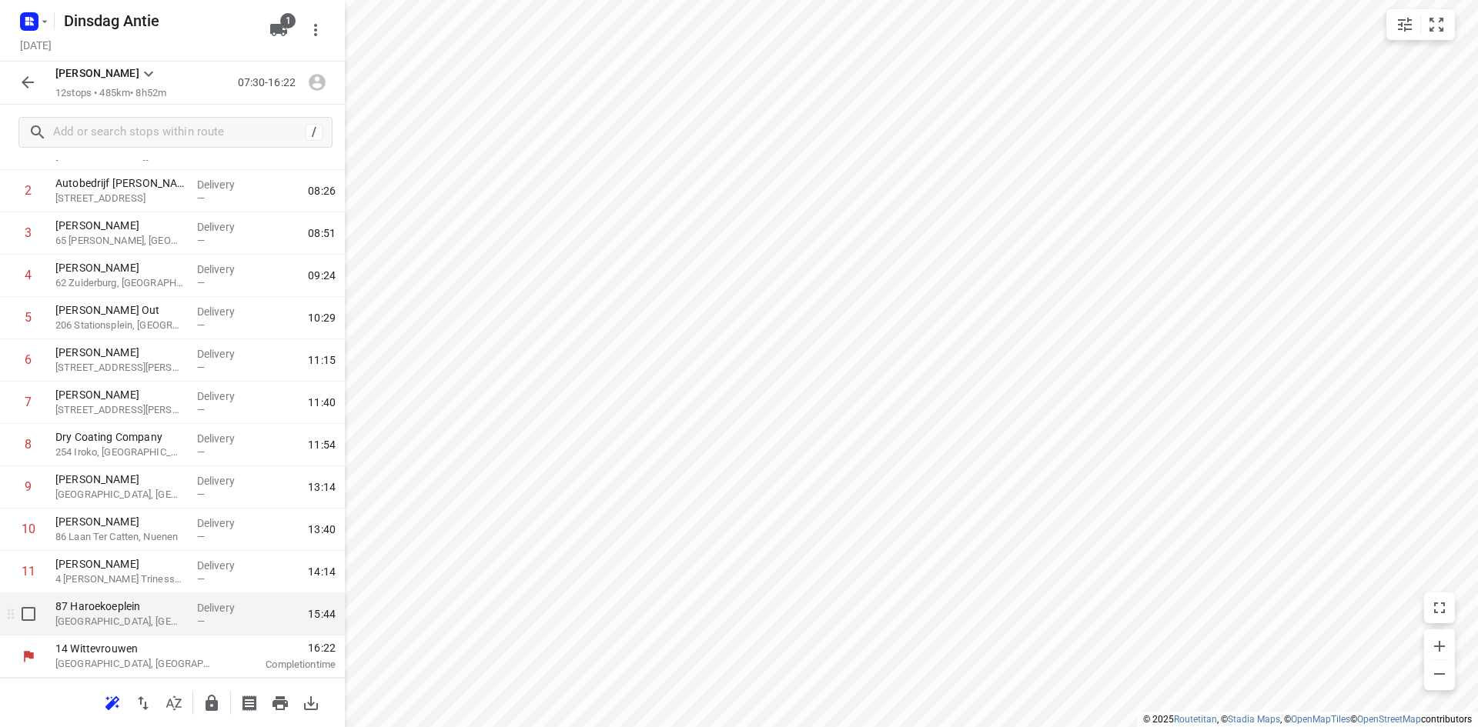
click at [165, 623] on p "[GEOGRAPHIC_DATA], [GEOGRAPHIC_DATA]" at bounding box center [119, 621] width 129 height 15
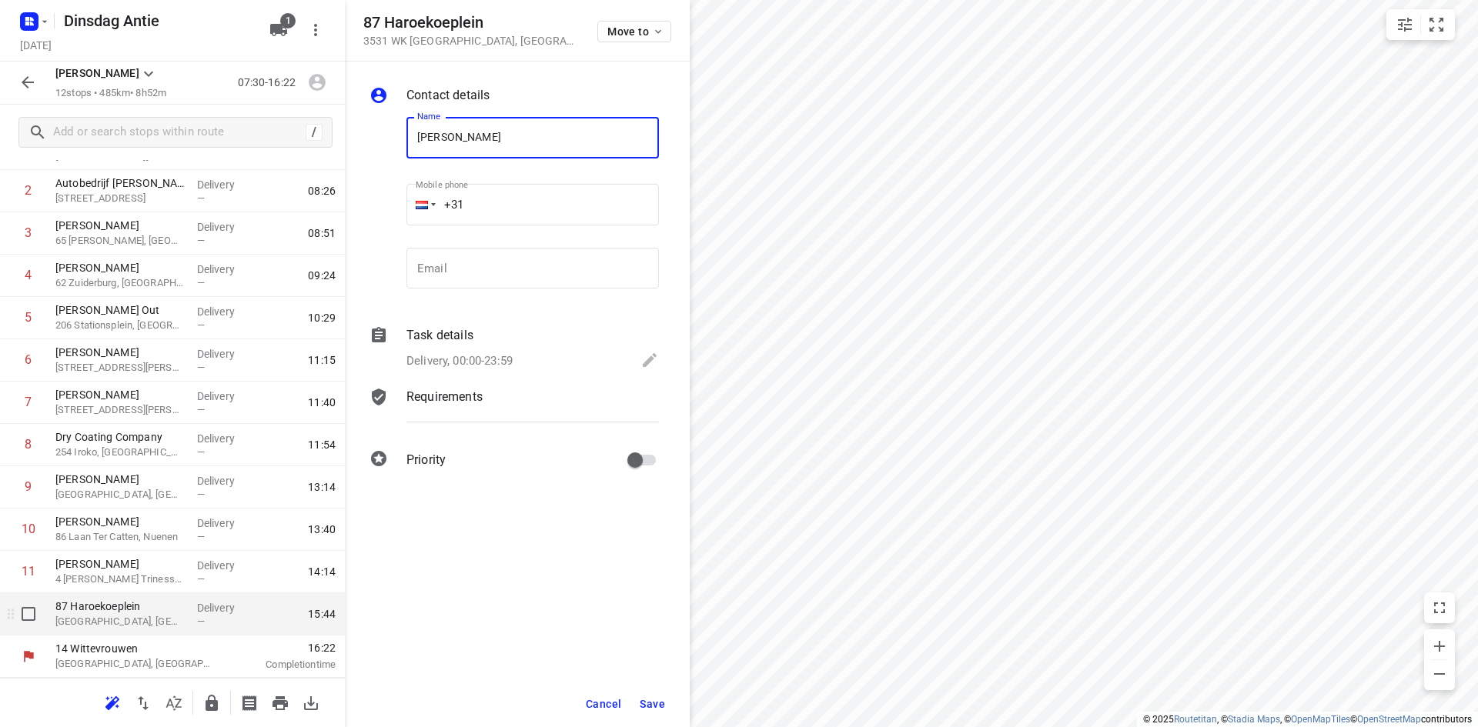
type input "[PERSON_NAME]"
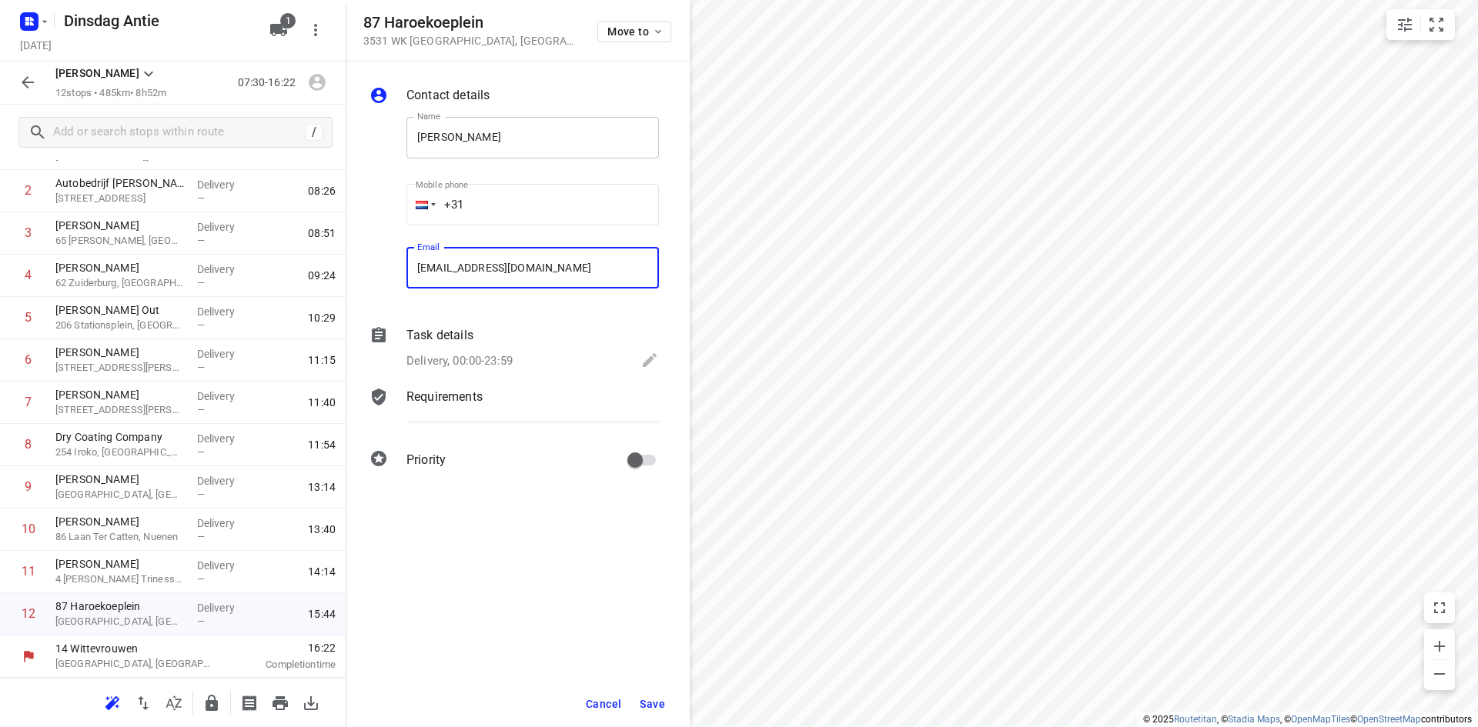
type input "[EMAIL_ADDRESS][DOMAIN_NAME]"
click at [475, 141] on input "[PERSON_NAME]" at bounding box center [532, 138] width 252 height 42
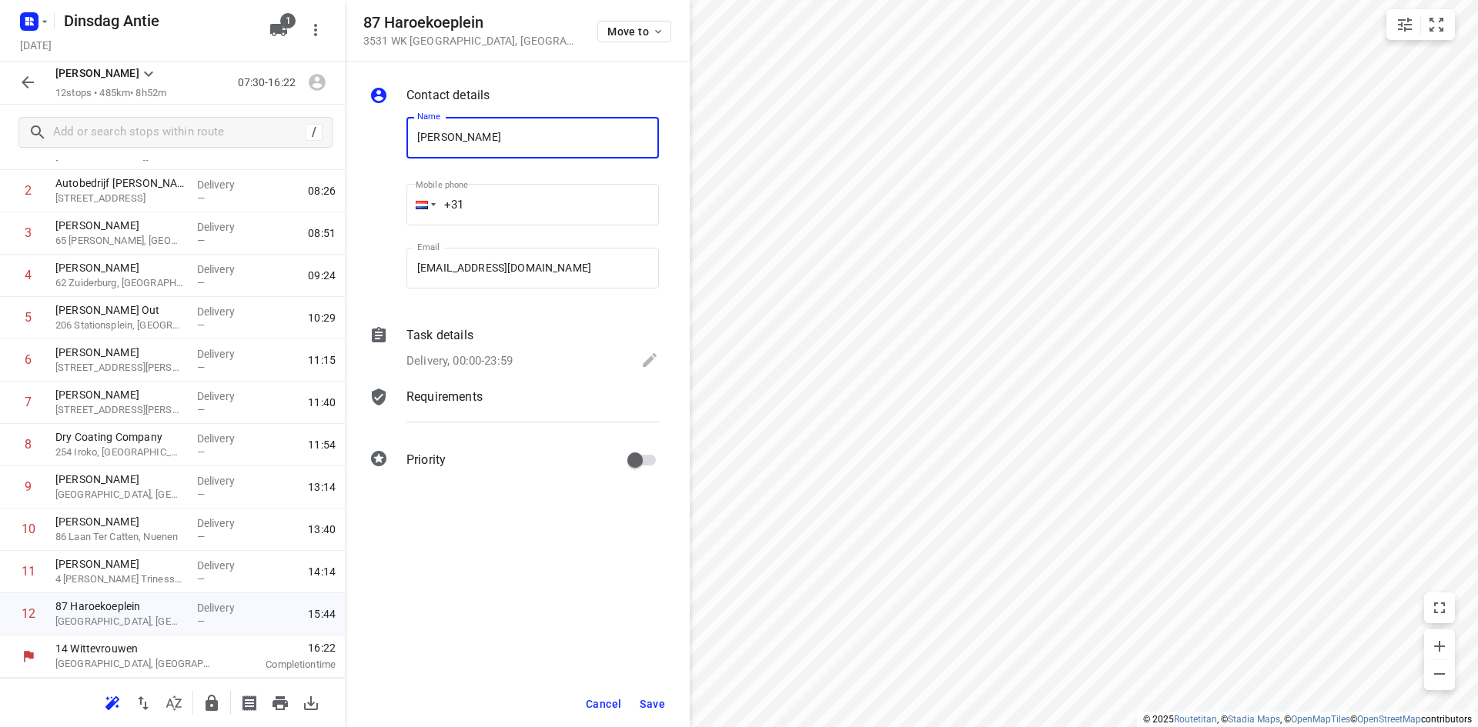
type input "[PERSON_NAME]"
click at [647, 698] on span "Save" at bounding box center [652, 704] width 25 height 12
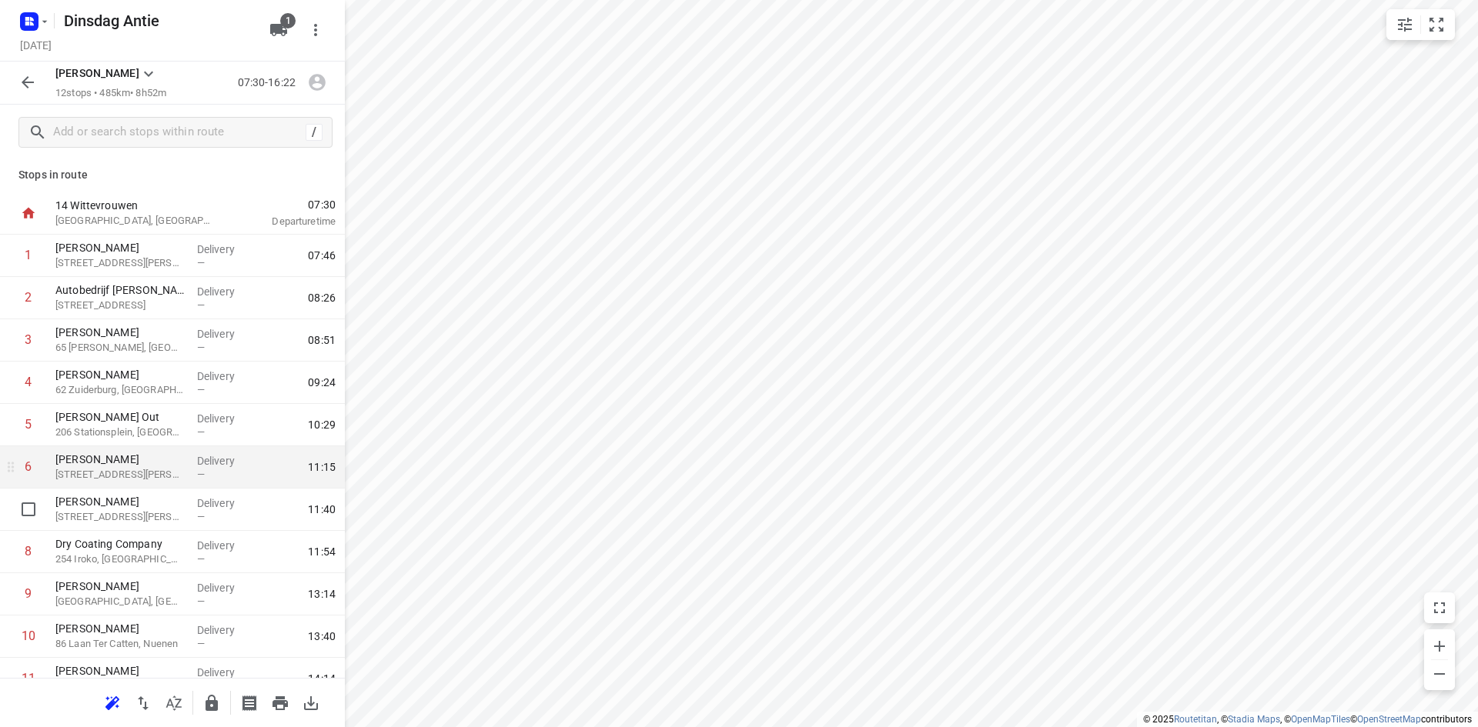
scroll to position [0, 0]
click at [187, 182] on p "Stops in route" at bounding box center [172, 177] width 308 height 16
click at [43, 92] on div "[PERSON_NAME] 12 stops • 485km • 8h52m 07:30-16:22" at bounding box center [172, 83] width 345 height 43
click at [34, 83] on icon "button" at bounding box center [28, 82] width 12 height 12
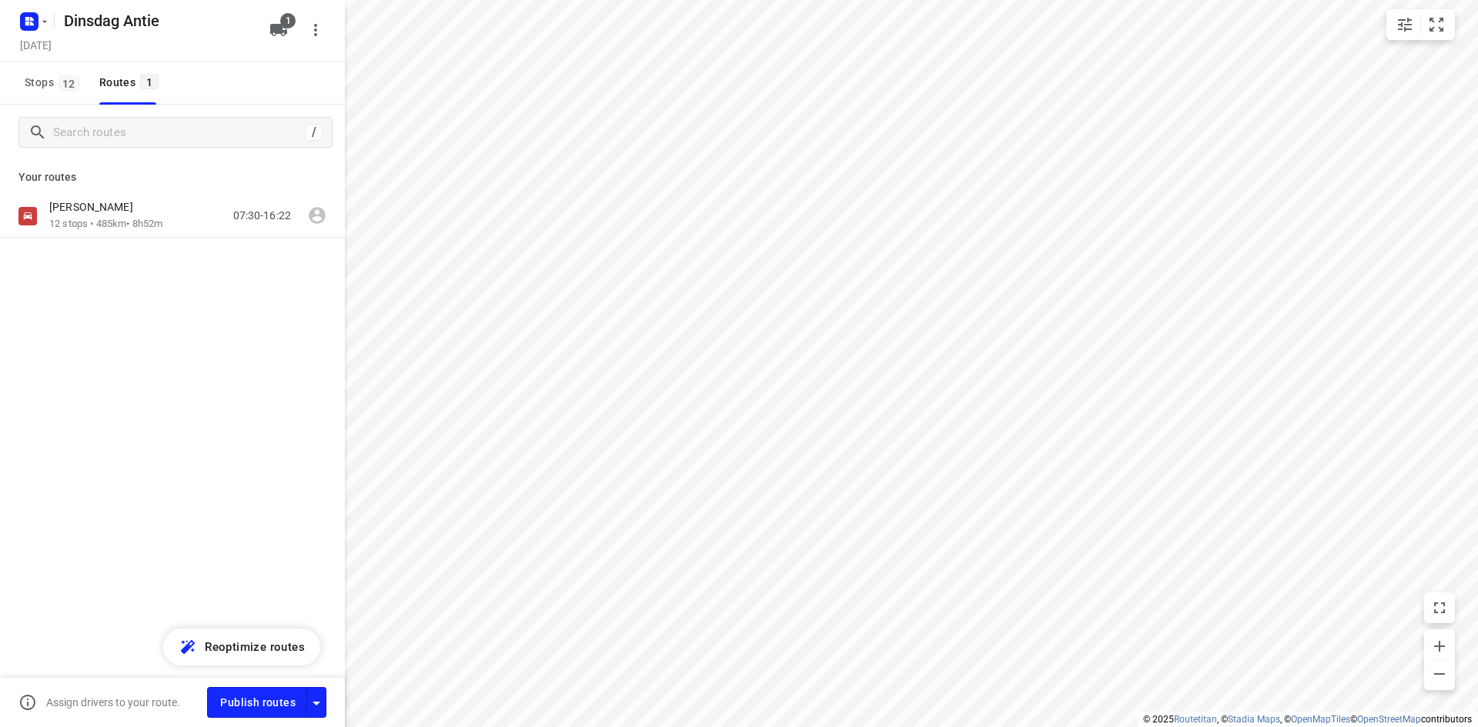
click at [56, 25] on div "Dinsdag Antie" at bounding box center [158, 20] width 206 height 31
click at [45, 25] on icon "button" at bounding box center [44, 21] width 12 height 12
click at [64, 56] on p "Back to projects" at bounding box center [95, 54] width 86 height 18
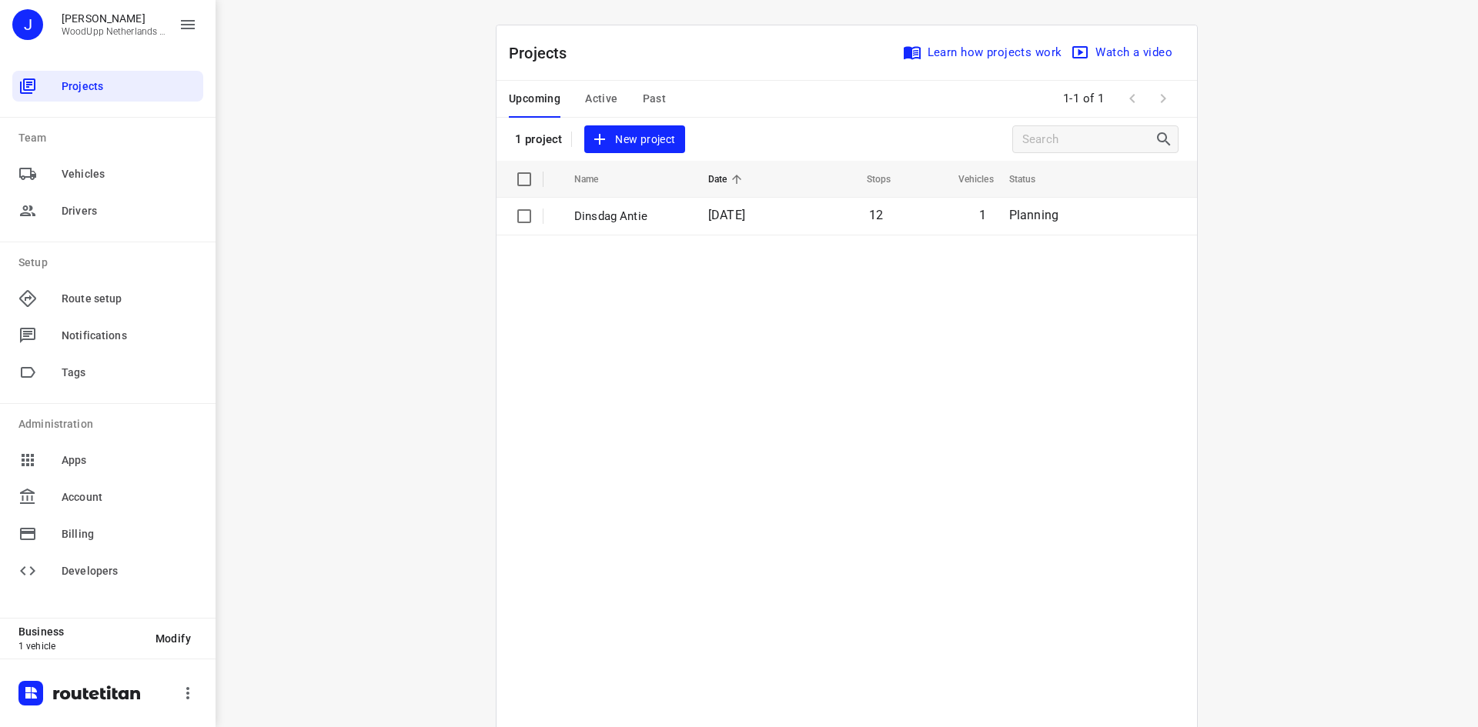
click at [282, 282] on div "i © 2025 Routetitan , © Stadia Maps , © OpenMapTiles © OpenStreetMap contributo…" at bounding box center [847, 363] width 1262 height 727
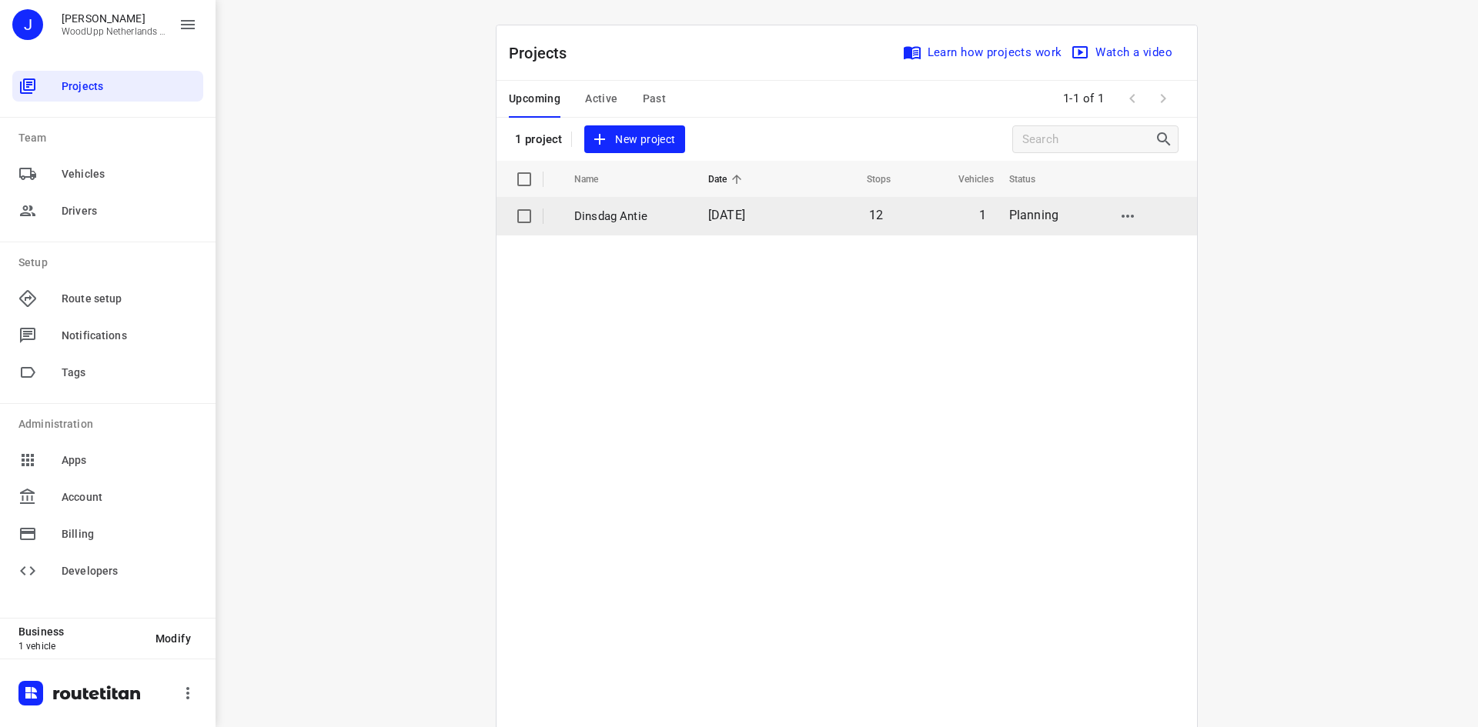
click at [614, 224] on p "Dinsdag Antie" at bounding box center [629, 217] width 111 height 18
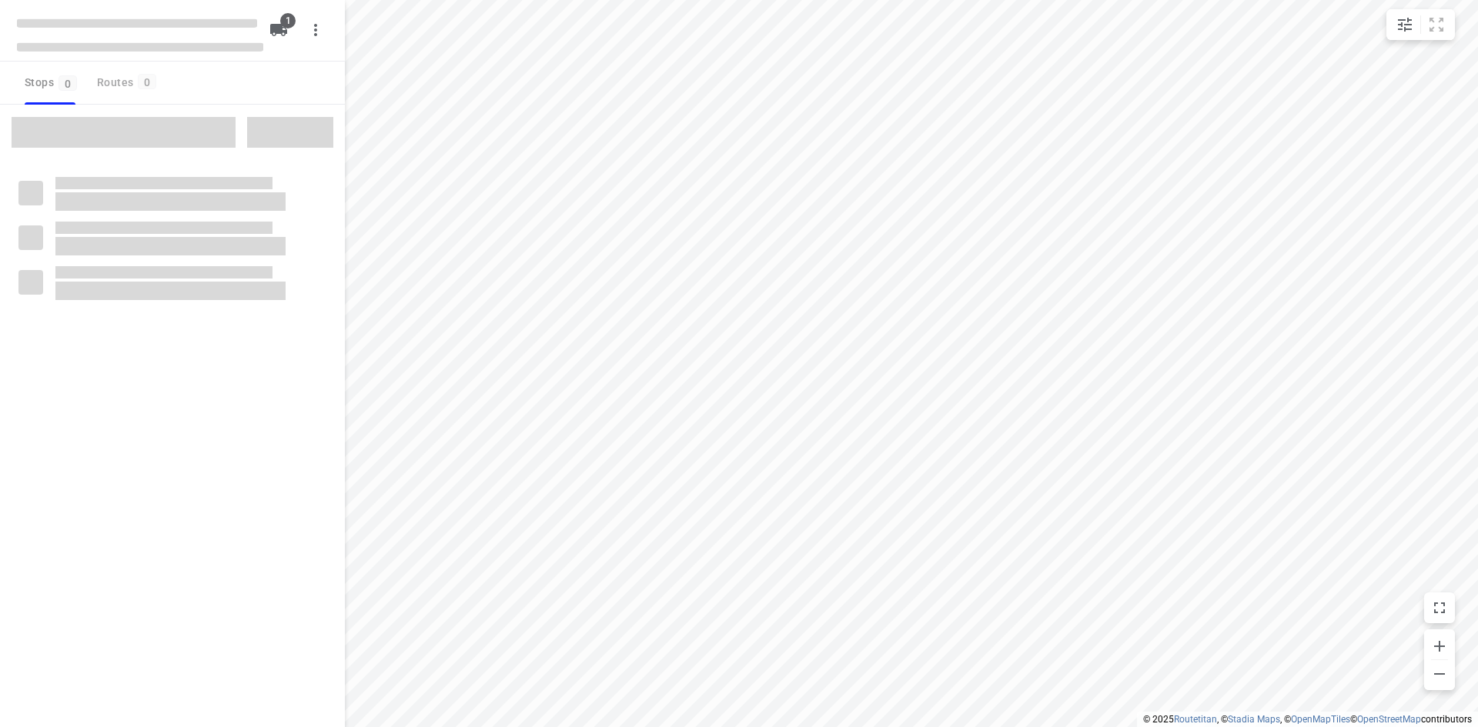
type input "distance"
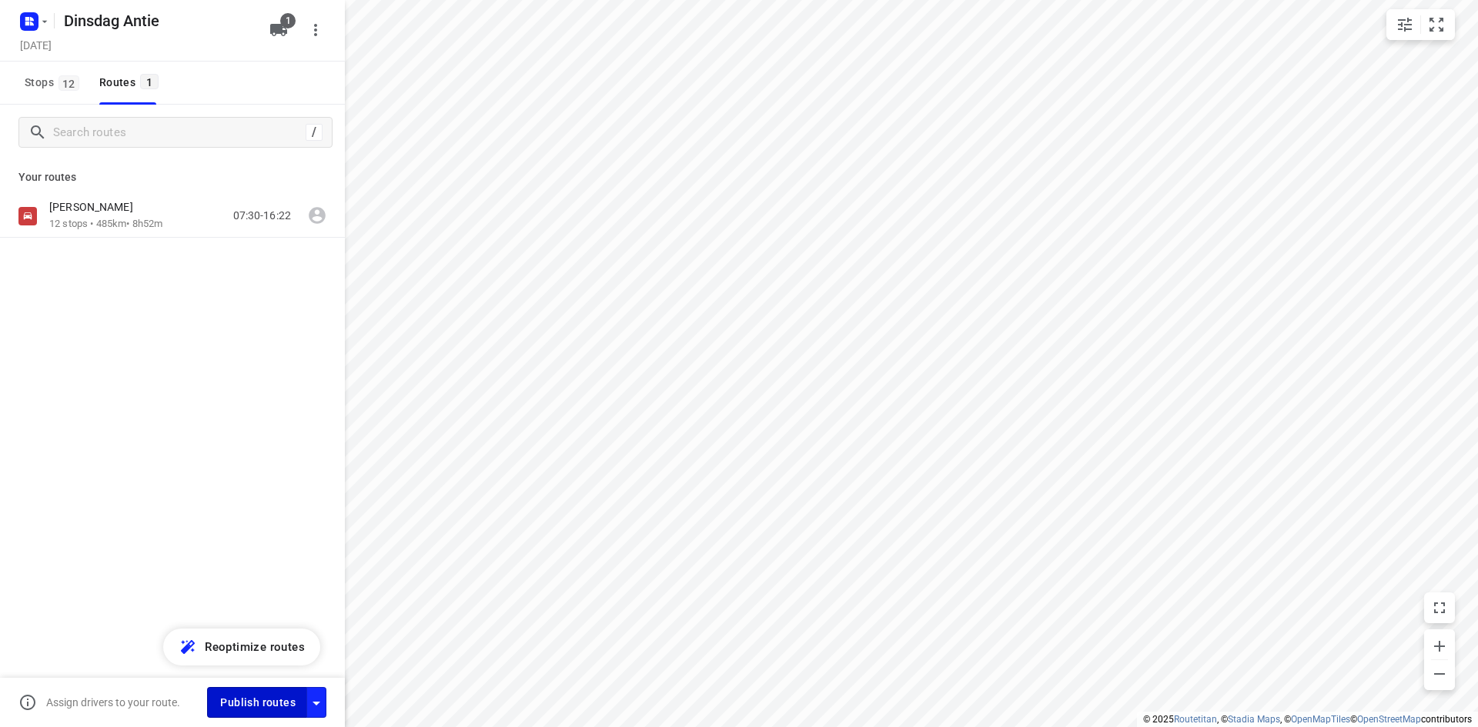
click at [249, 706] on span "Publish routes" at bounding box center [257, 702] width 75 height 19
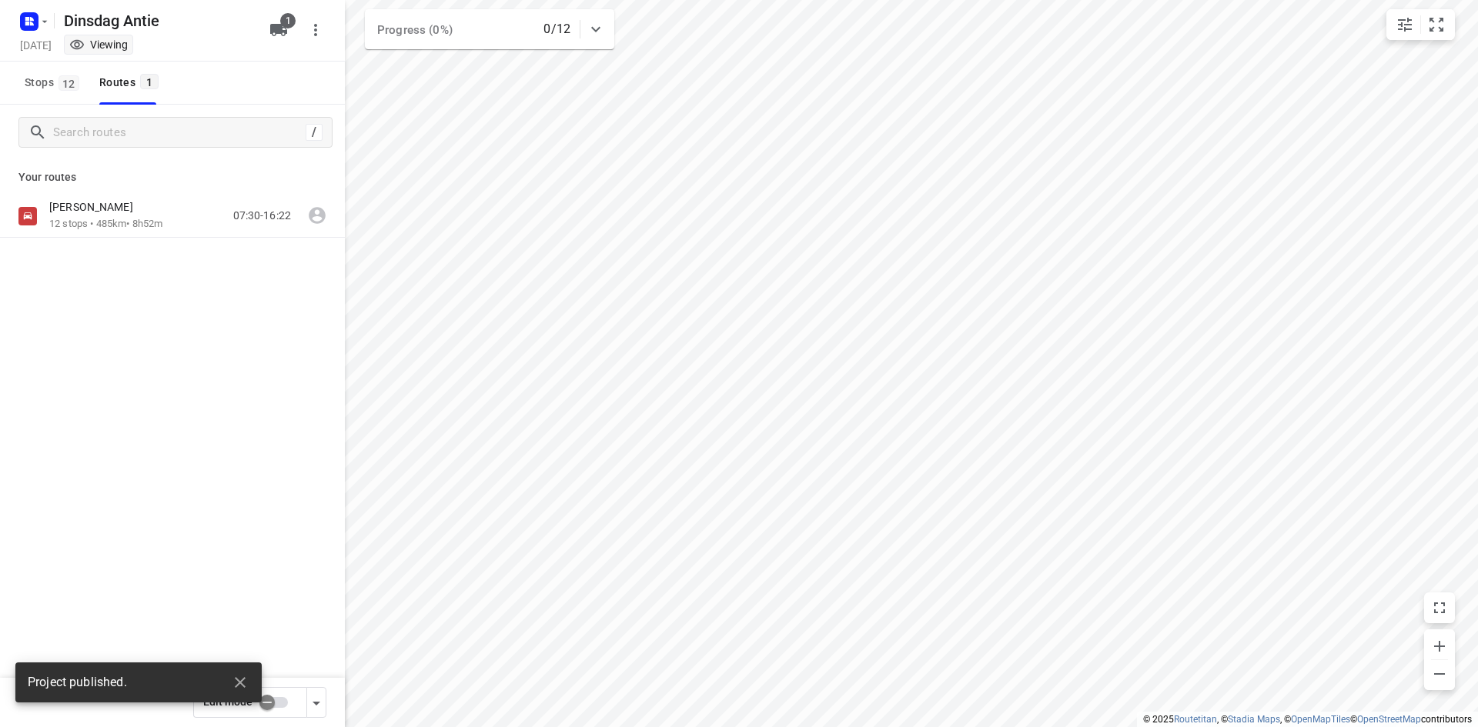
drag, startPoint x: 179, startPoint y: 300, endPoint x: 181, endPoint y: 417, distance: 117.0
click at [179, 303] on div "[PERSON_NAME] 12 stops • 485km • 8h52m 07:30-16:22" at bounding box center [172, 270] width 345 height 151
click at [243, 683] on icon "button" at bounding box center [240, 682] width 18 height 18
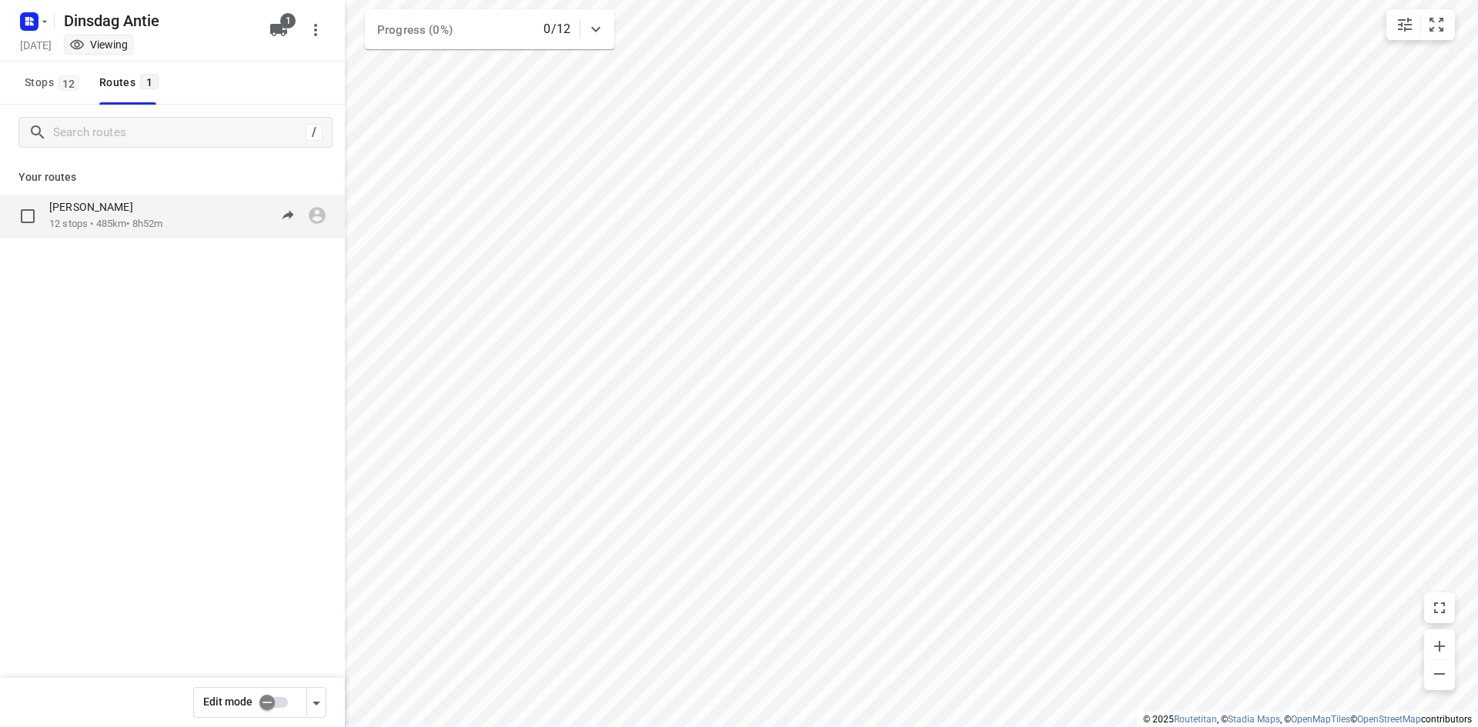
click at [162, 219] on p "12 stops • 485km • 8h52m" at bounding box center [105, 224] width 113 height 15
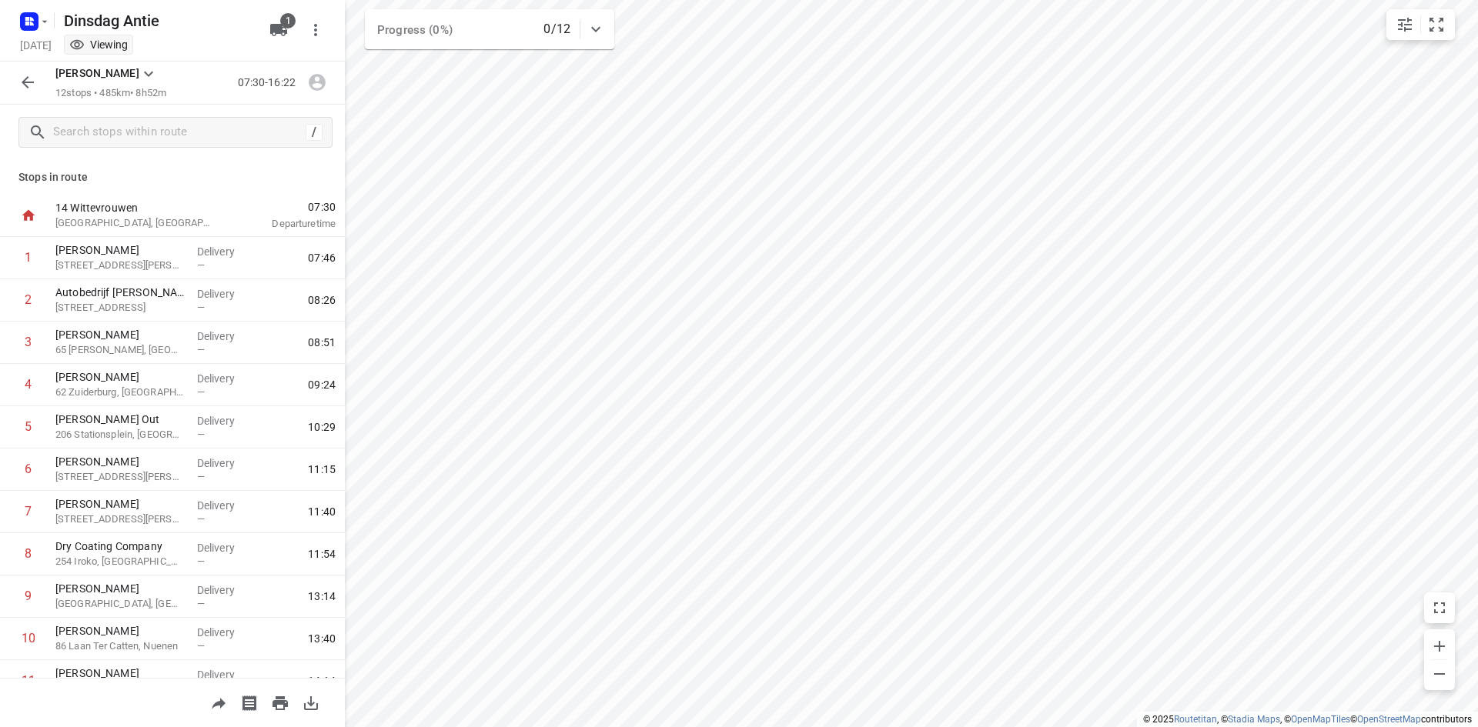
click at [310, 700] on icon "button" at bounding box center [311, 704] width 14 height 14
click at [25, 92] on icon "button" at bounding box center [27, 82] width 18 height 18
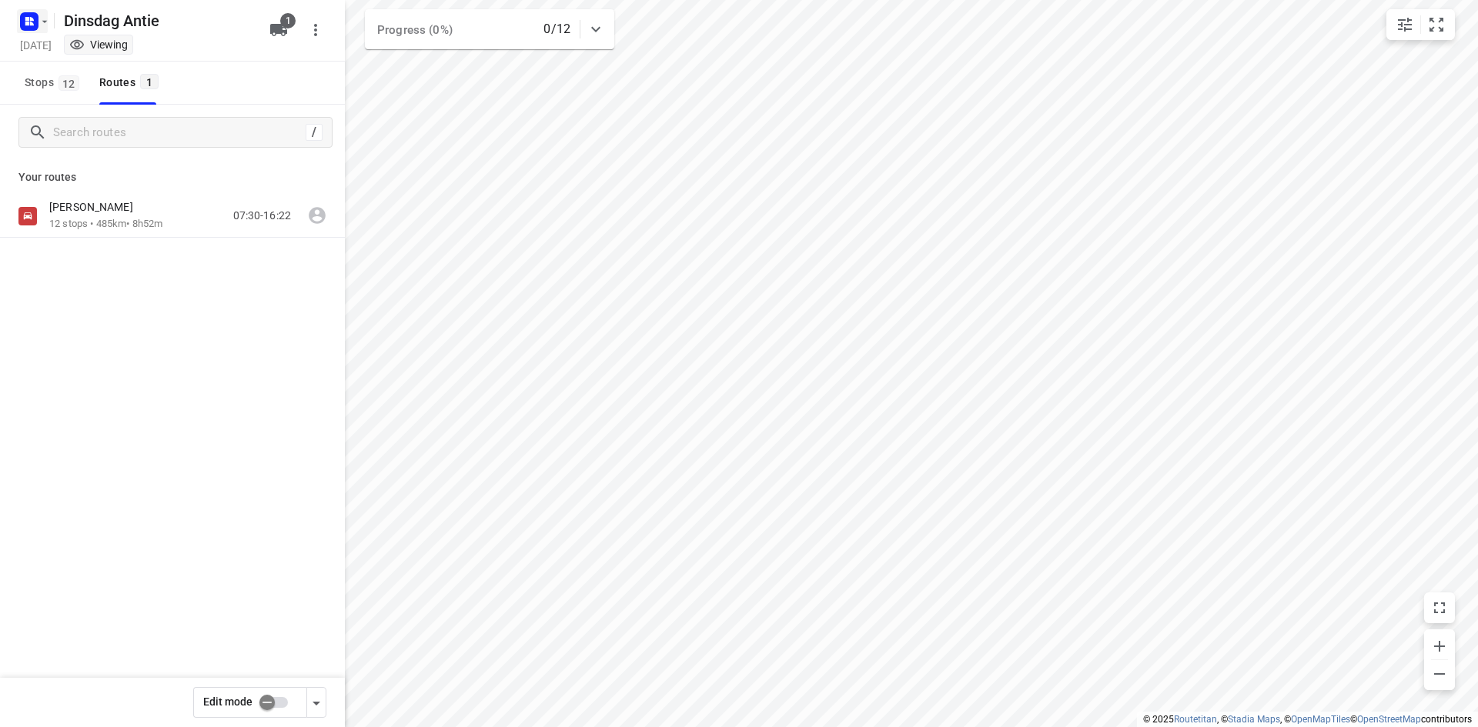
click at [49, 24] on icon "button" at bounding box center [44, 21] width 12 height 12
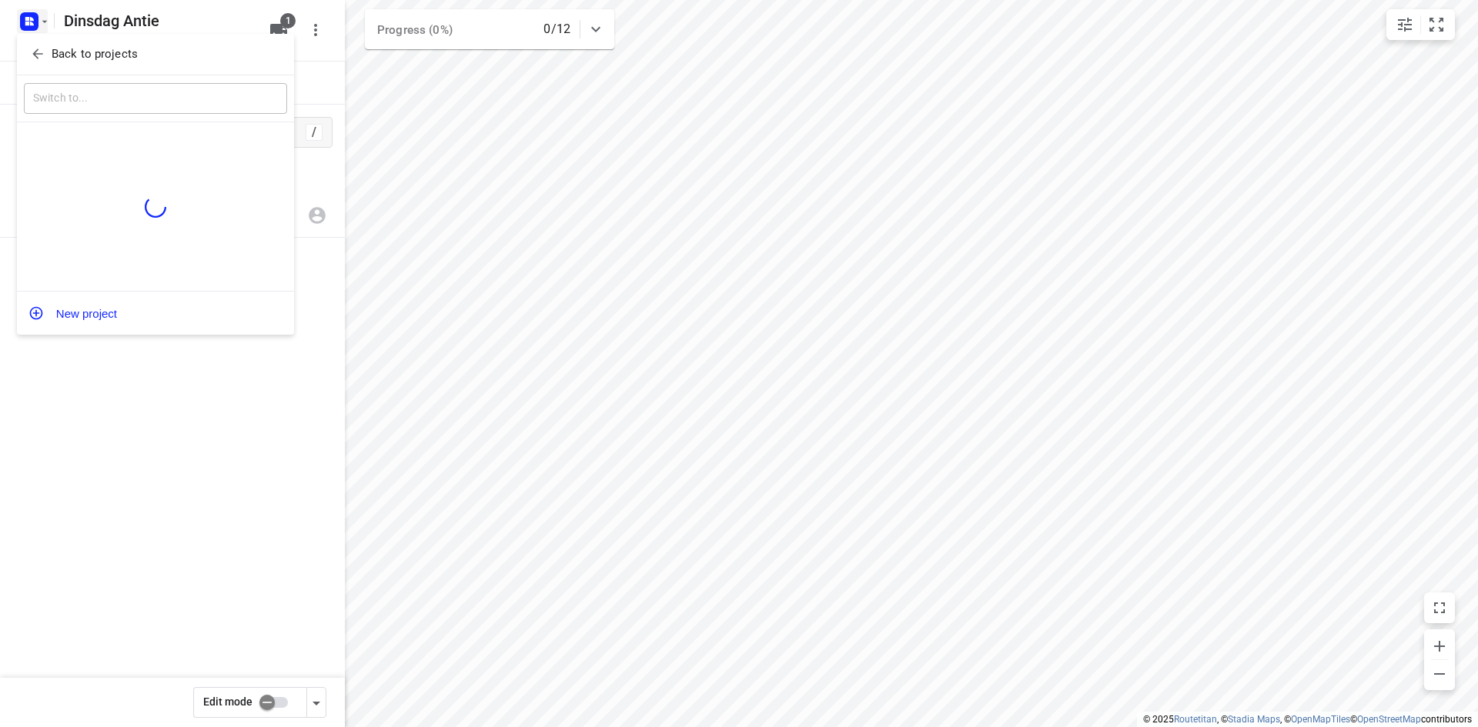
click at [65, 52] on p "Back to projects" at bounding box center [95, 54] width 86 height 18
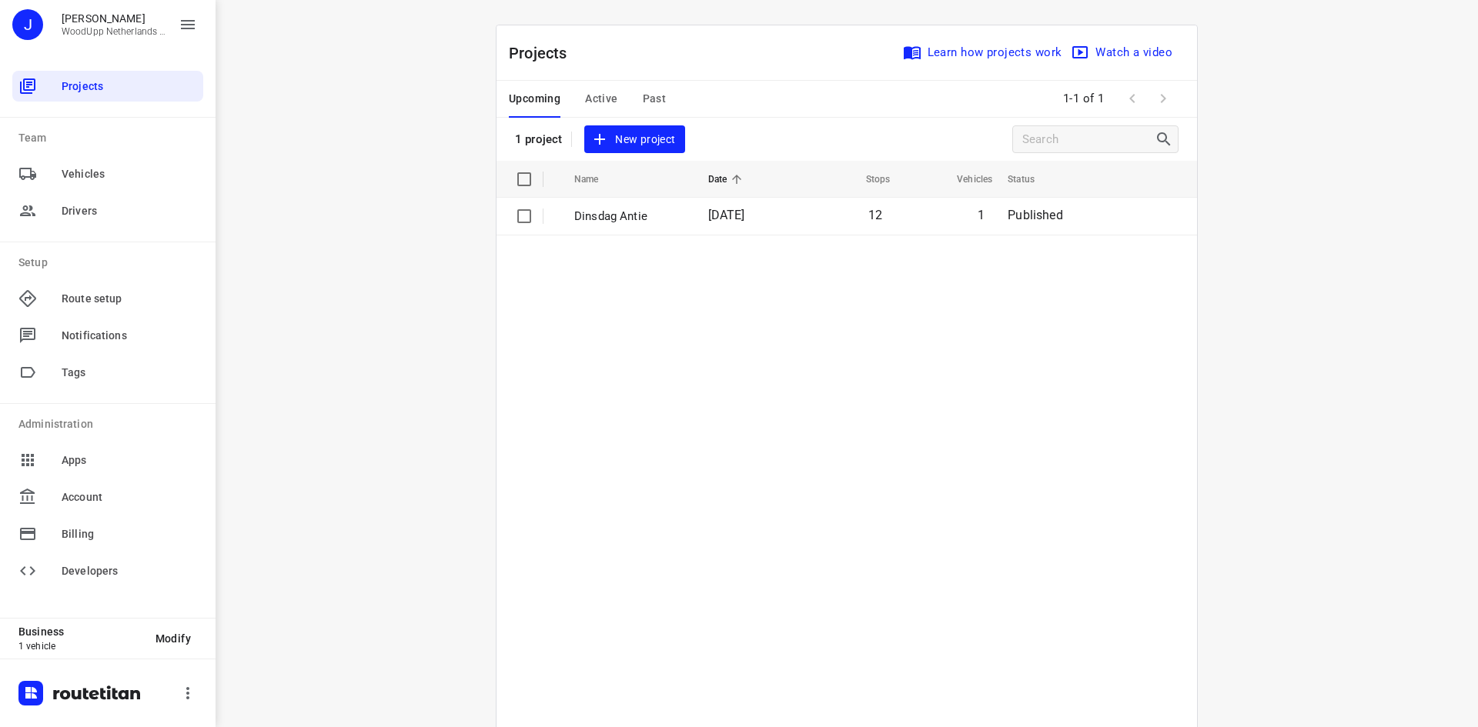
click at [625, 135] on span "New project" at bounding box center [634, 139] width 82 height 19
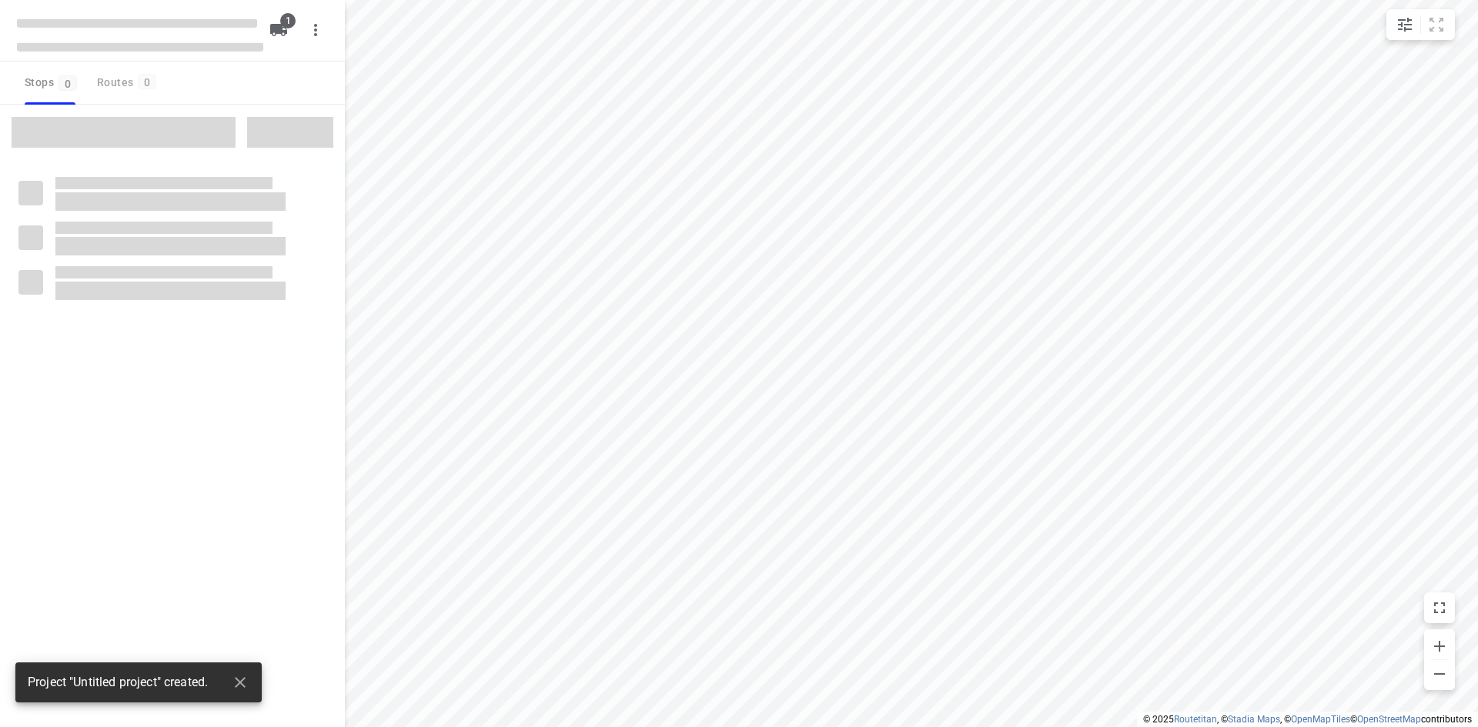
type input "distance"
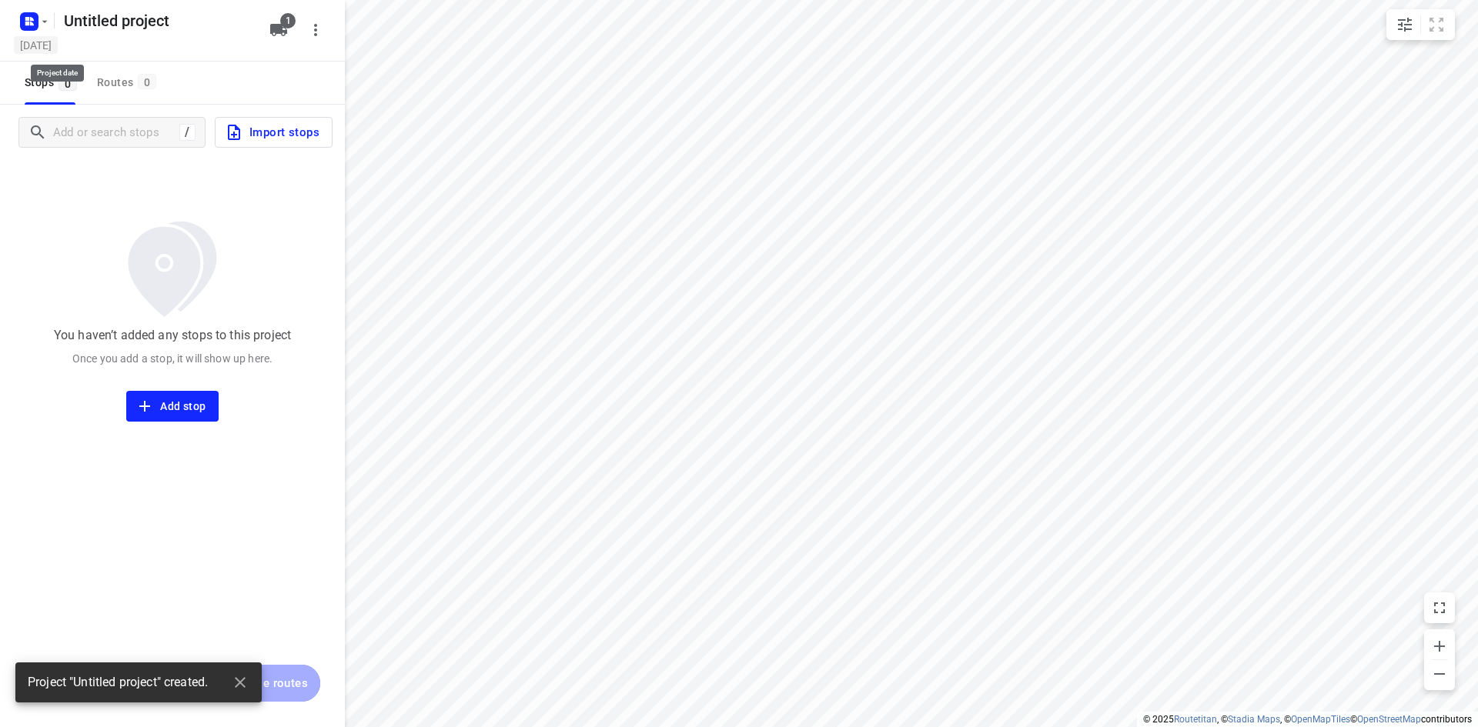
click at [58, 49] on h5 "[DATE]" at bounding box center [36, 45] width 44 height 18
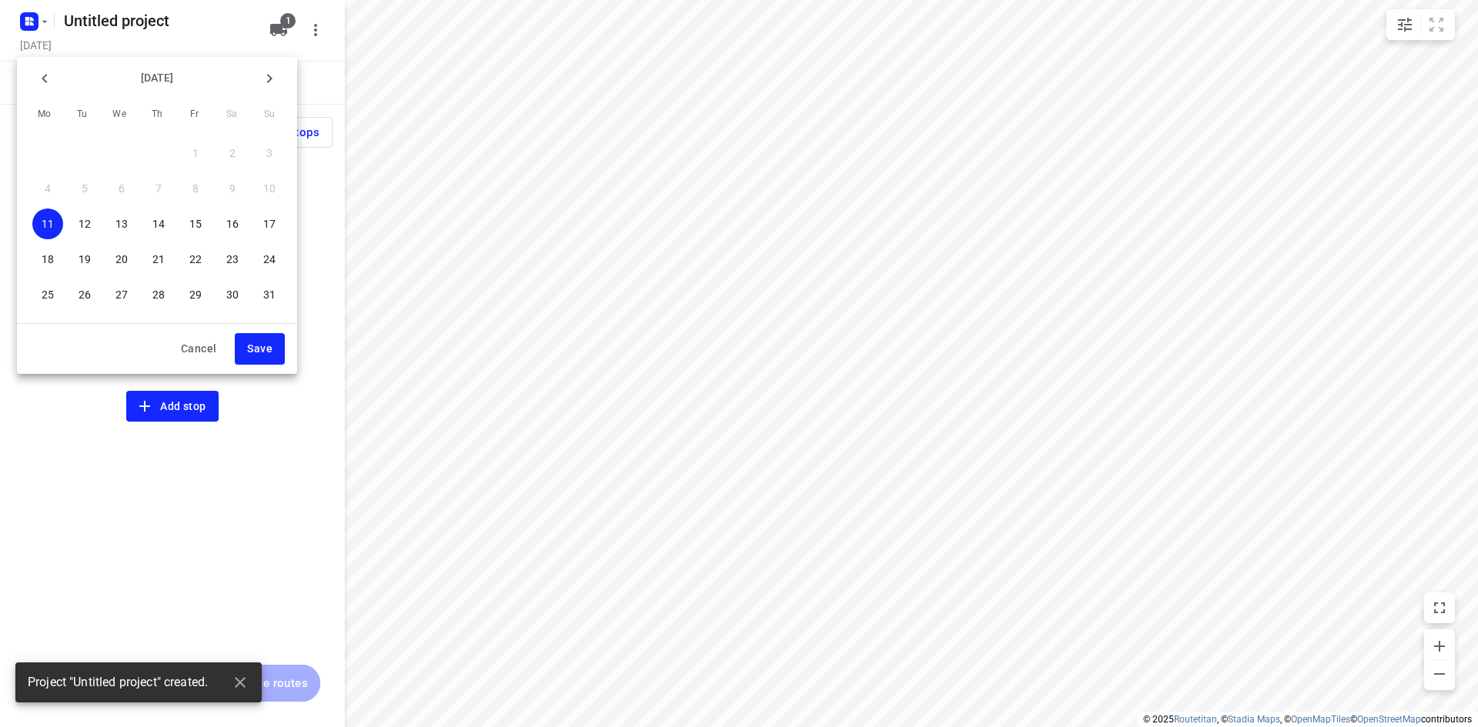
click at [112, 226] on span "13" at bounding box center [121, 223] width 31 height 15
click at [257, 359] on button "Save" at bounding box center [260, 349] width 50 height 32
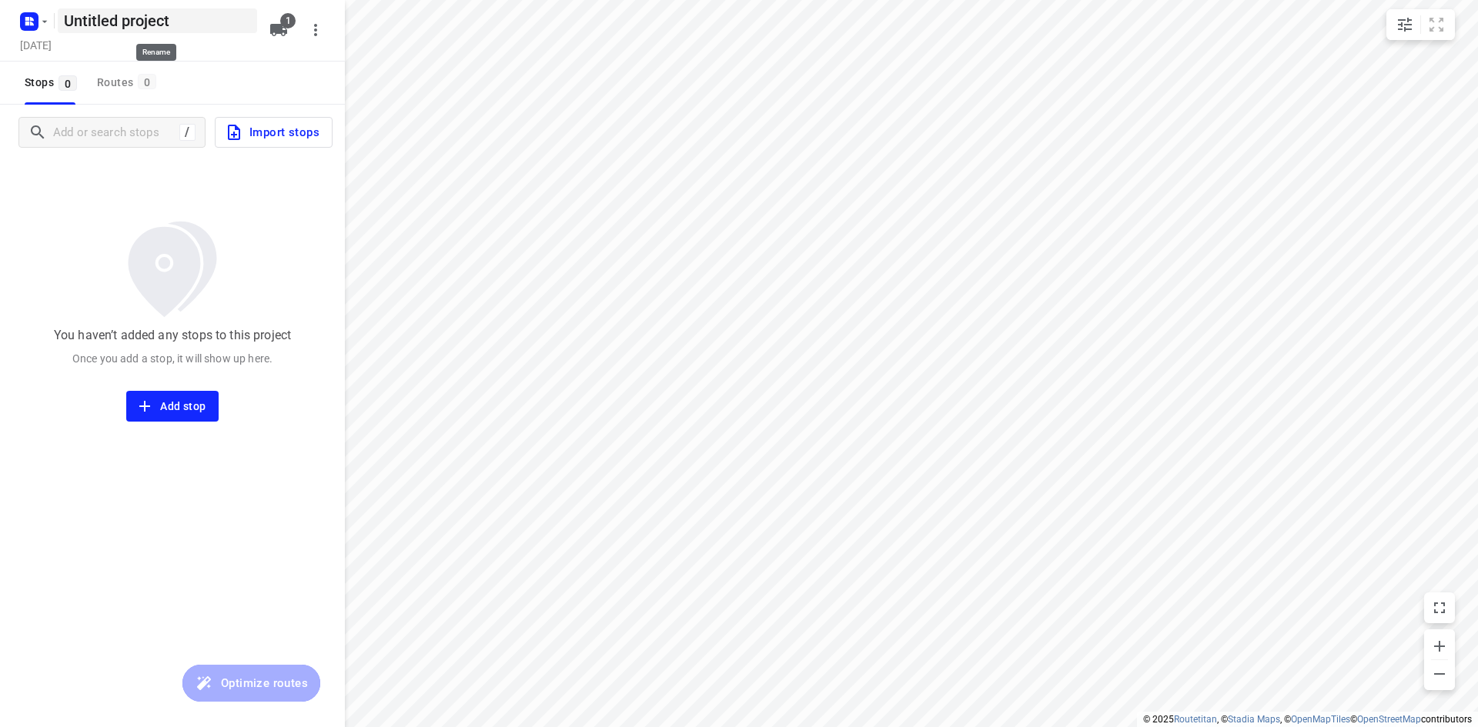
click at [139, 28] on h5 "Untitled project" at bounding box center [157, 20] width 199 height 25
drag, startPoint x: 184, startPoint y: 21, endPoint x: 13, endPoint y: 23, distance: 170.9
click at [13, 23] on div "Untitled project ​ [DATE] 1" at bounding box center [172, 31] width 345 height 62
type input "Woensdag Antie BE"
click at [168, 192] on div "You haven’t added any stops to this project Once you add a stop, it will show u…" at bounding box center [172, 291] width 345 height 262
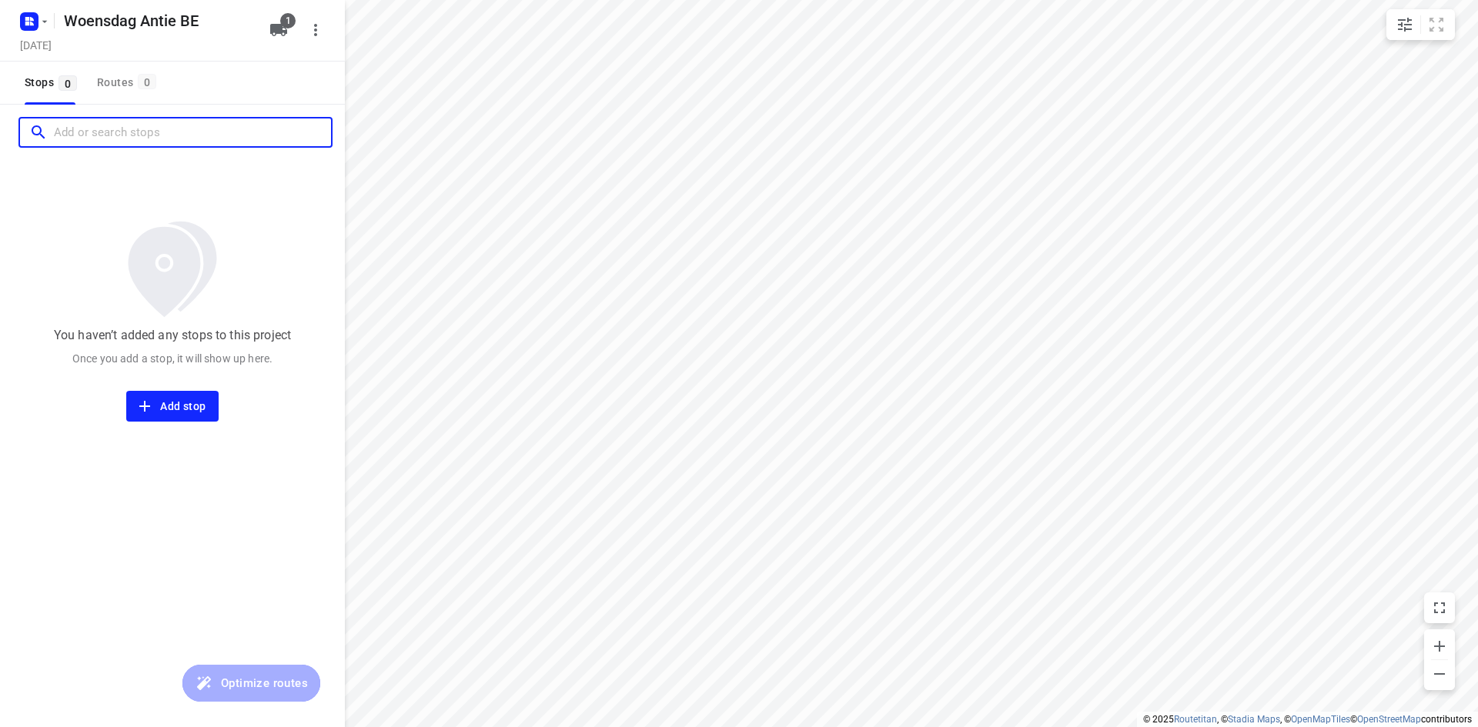
click at [92, 137] on input "Add or search stops" at bounding box center [192, 133] width 277 height 24
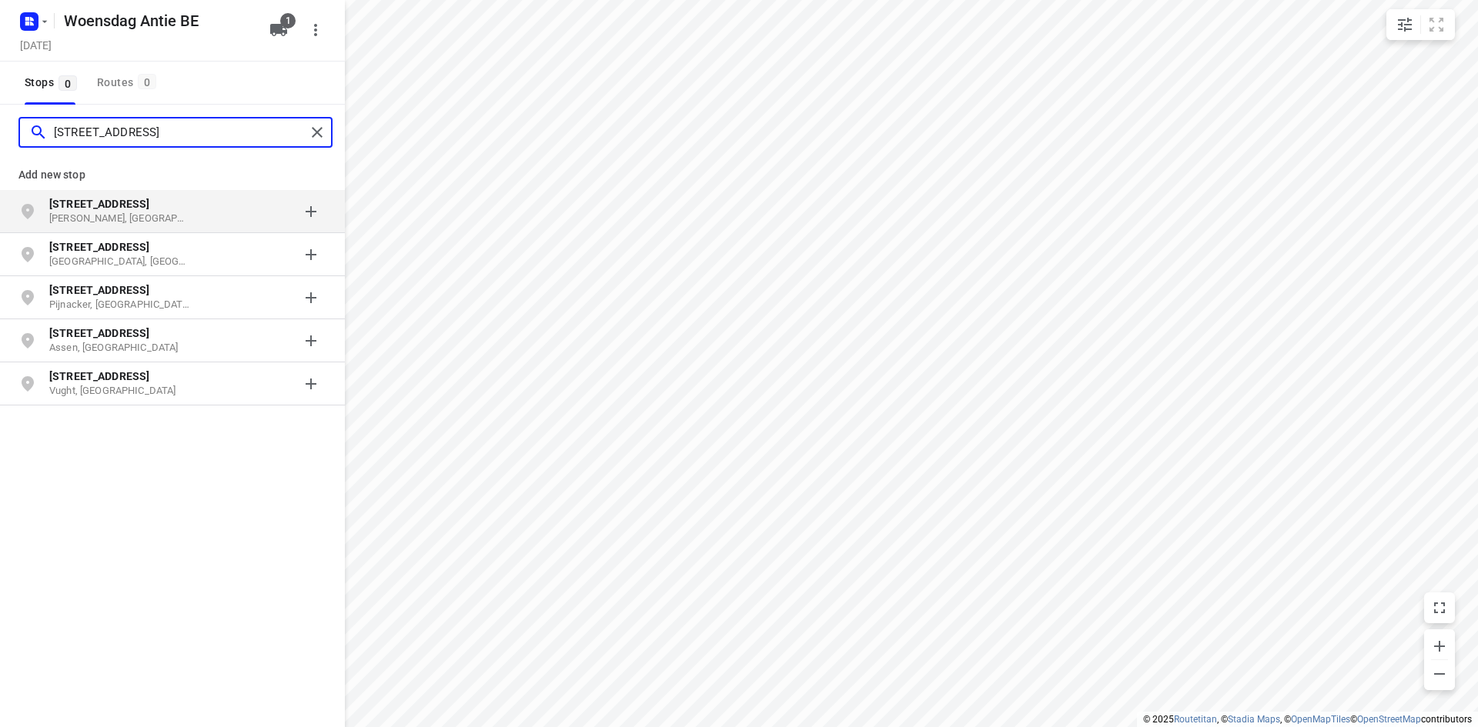
type input "[STREET_ADDRESS]"
click at [103, 220] on p "[PERSON_NAME], [GEOGRAPHIC_DATA]" at bounding box center [120, 219] width 142 height 15
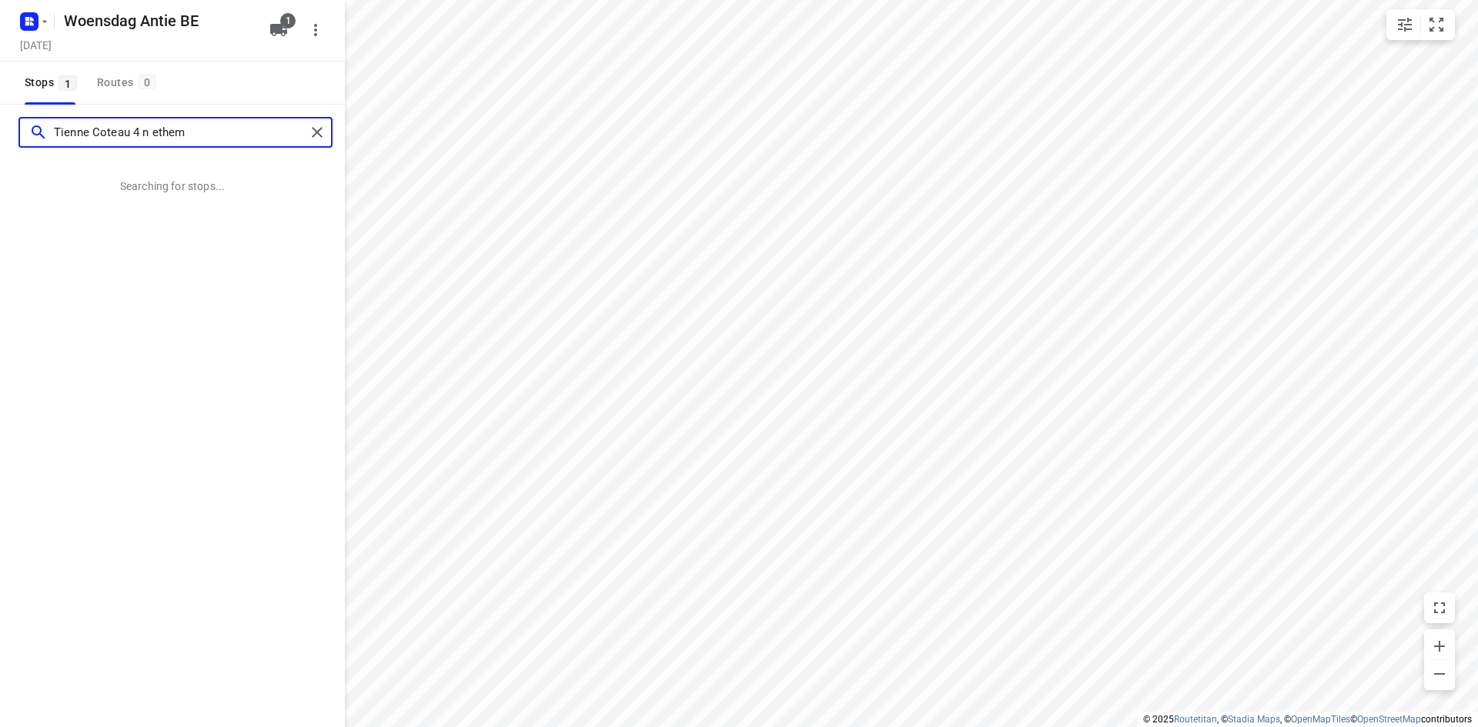
click at [155, 132] on input "Tienne Coteau 4 n ethem" at bounding box center [180, 133] width 252 height 24
type input "Tienne Coteau 4 nethem"
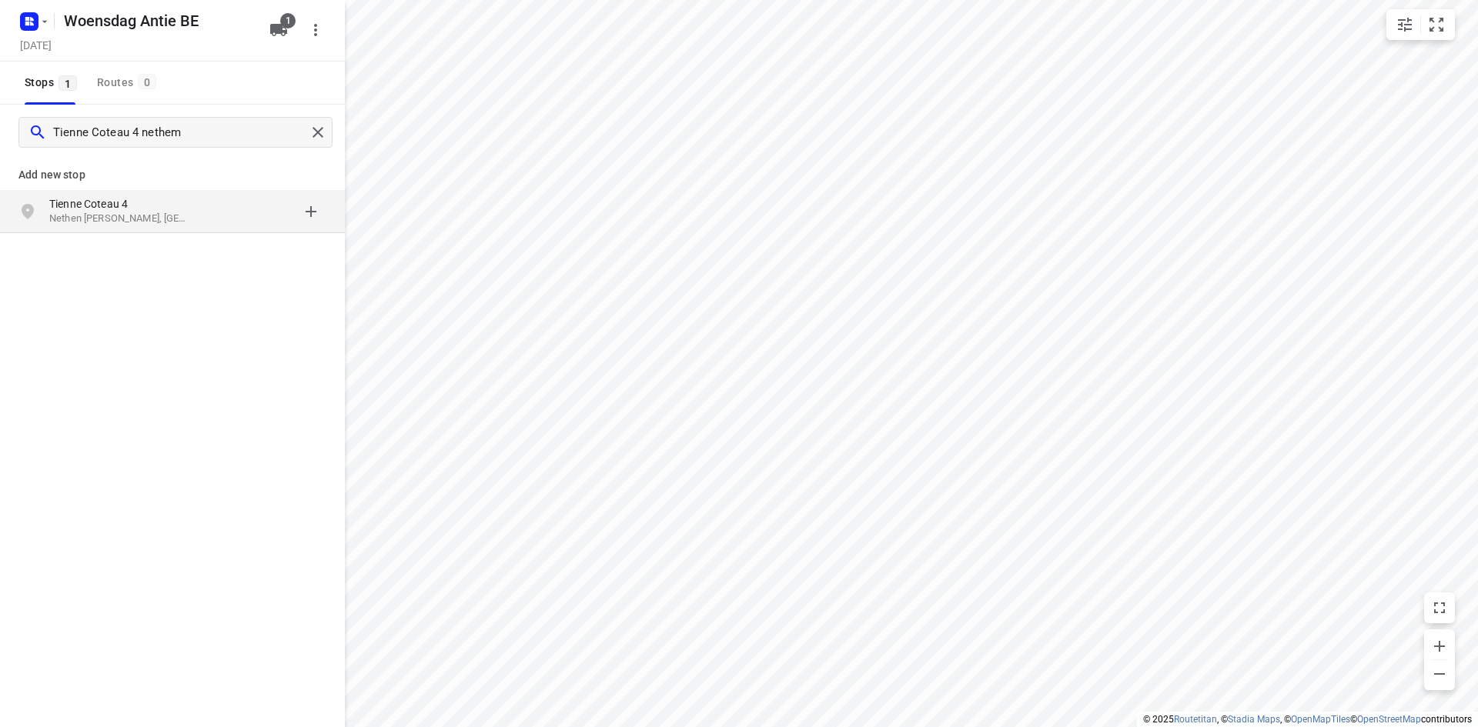
click at [112, 219] on p "Nethen [PERSON_NAME], [GEOGRAPHIC_DATA]" at bounding box center [120, 219] width 142 height 15
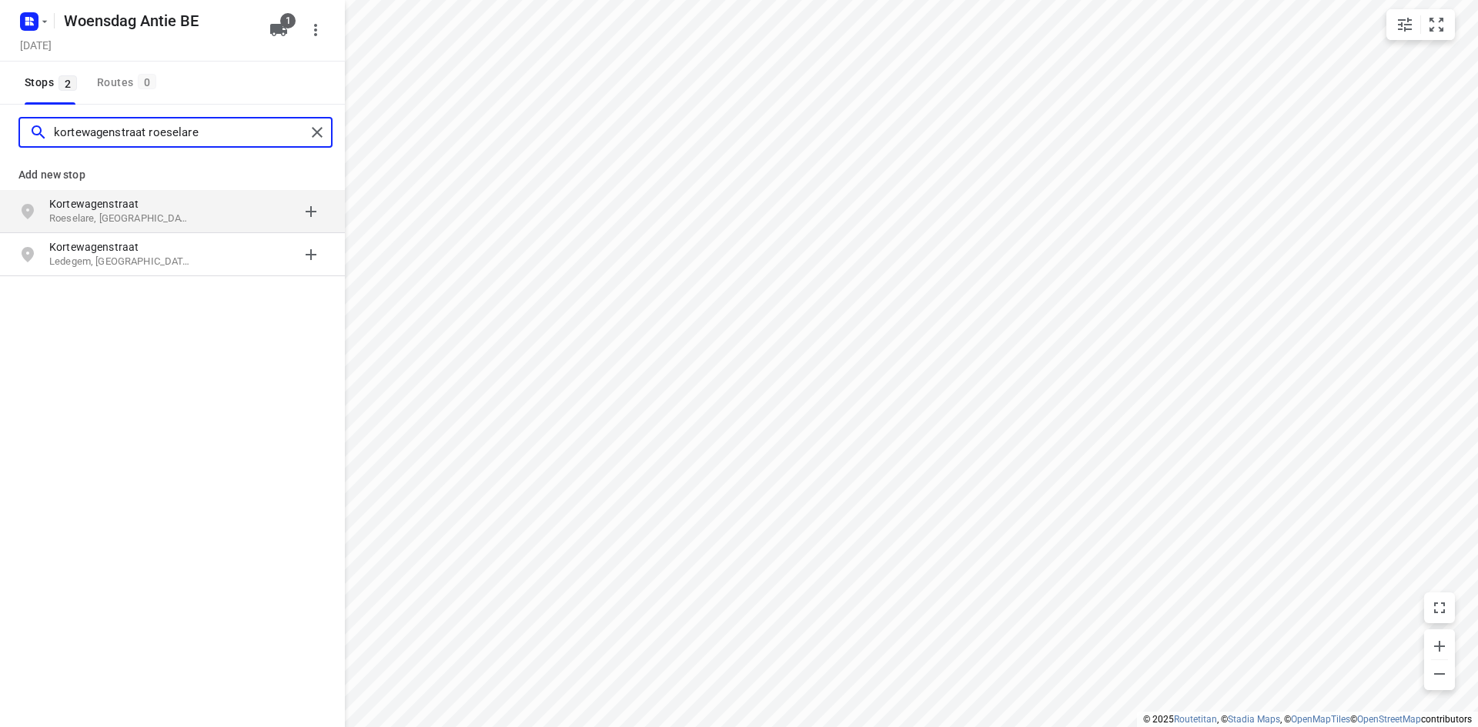
type input "kortewagenstraat roeselare"
click at [119, 214] on p "Roeselare, [GEOGRAPHIC_DATA]" at bounding box center [120, 219] width 142 height 15
type input "[STREET_ADDRESS]"
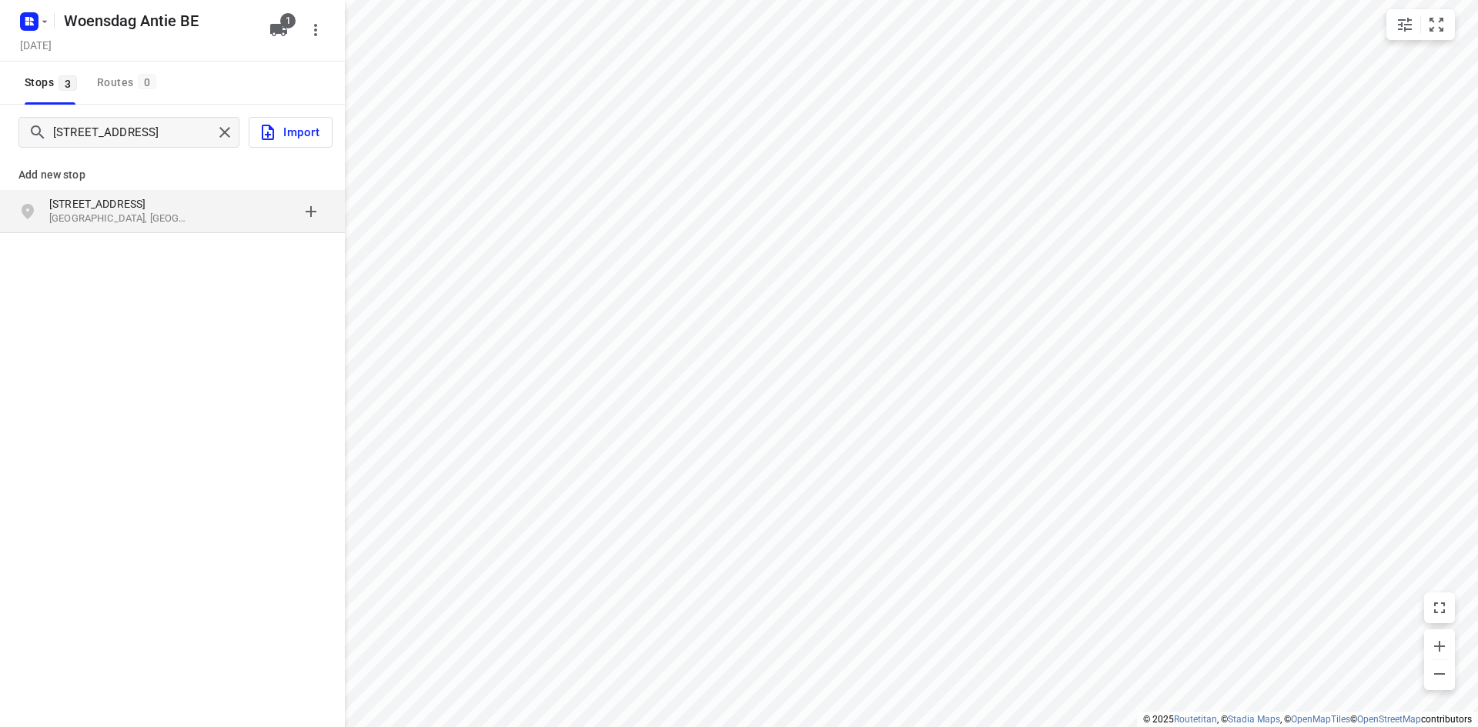
click at [100, 213] on p "[GEOGRAPHIC_DATA], [GEOGRAPHIC_DATA]" at bounding box center [120, 219] width 142 height 15
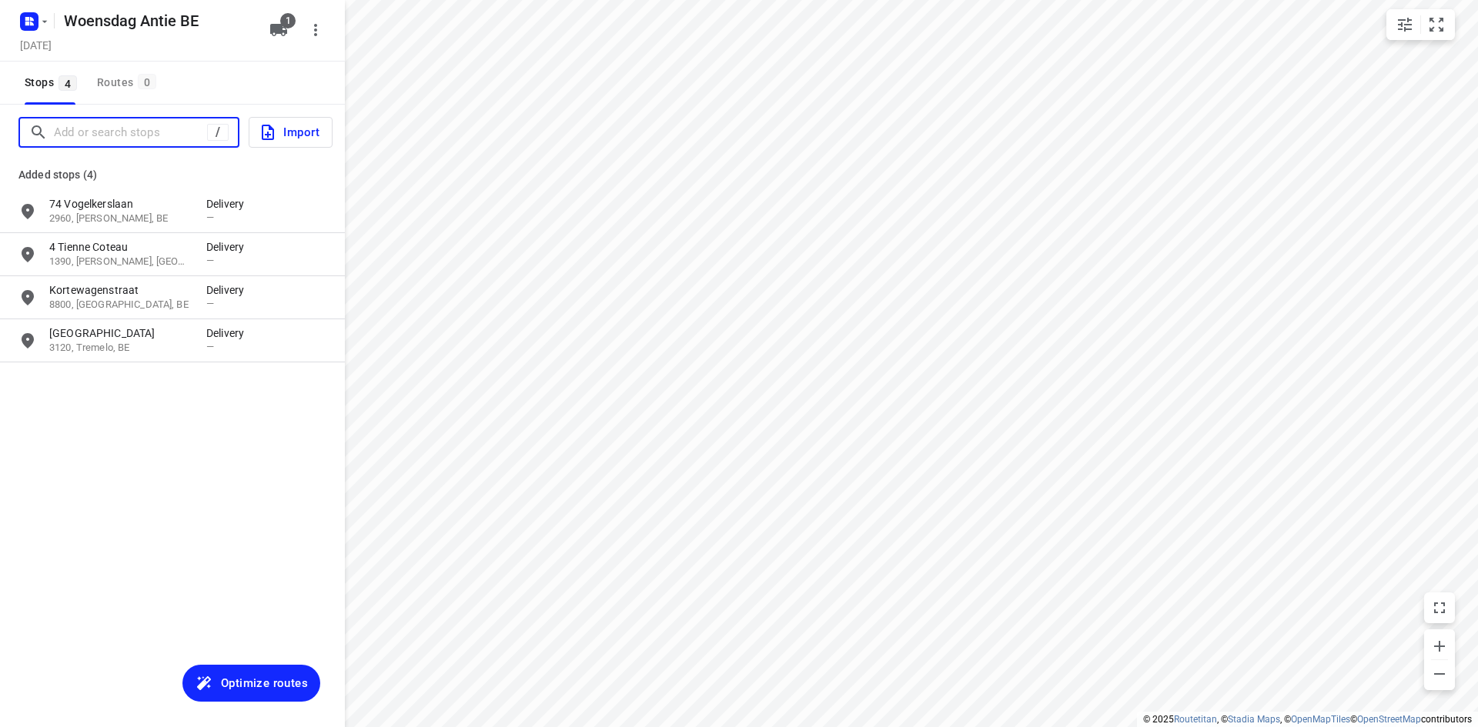
click at [122, 129] on input "Add or search stops" at bounding box center [130, 133] width 153 height 24
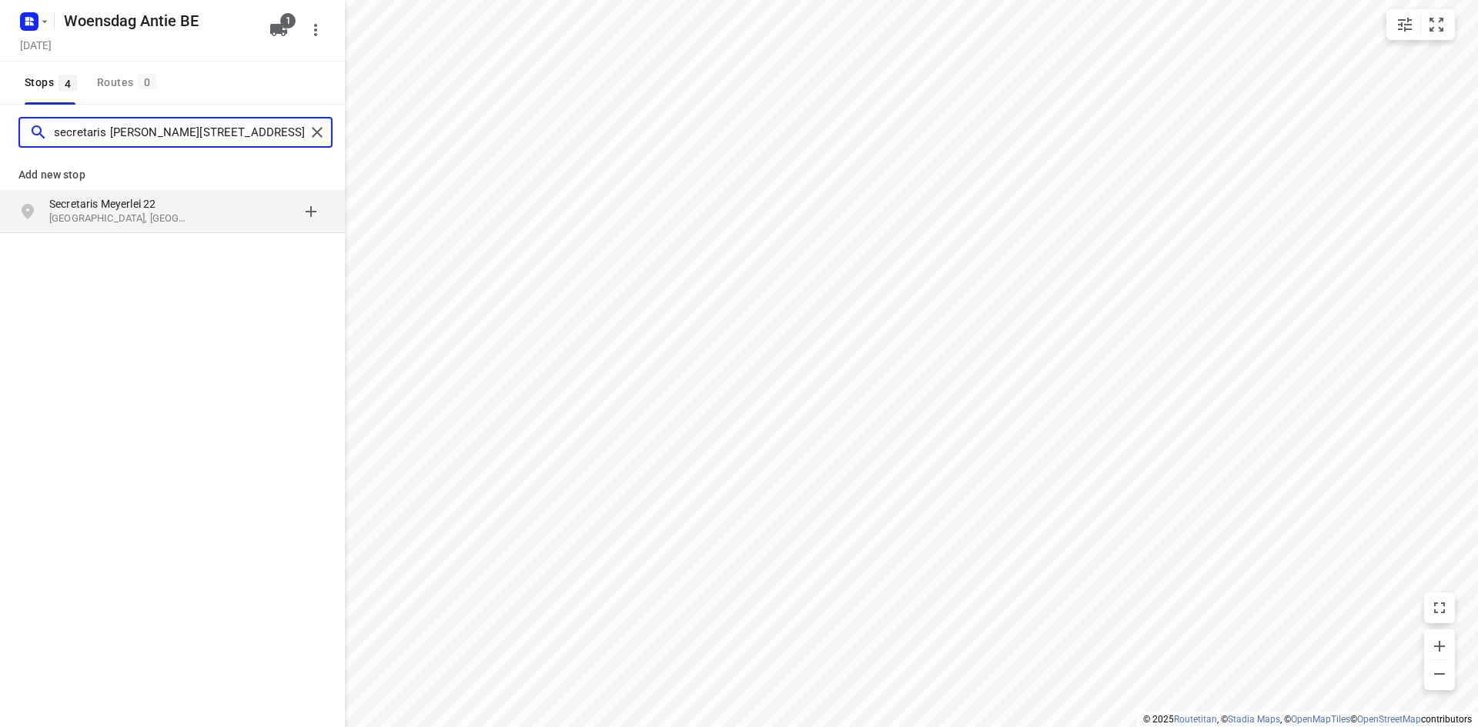
type input "secretaris [PERSON_NAME][STREET_ADDRESS]"
click at [126, 201] on p "Secretaris Meyerlei 22" at bounding box center [120, 203] width 142 height 15
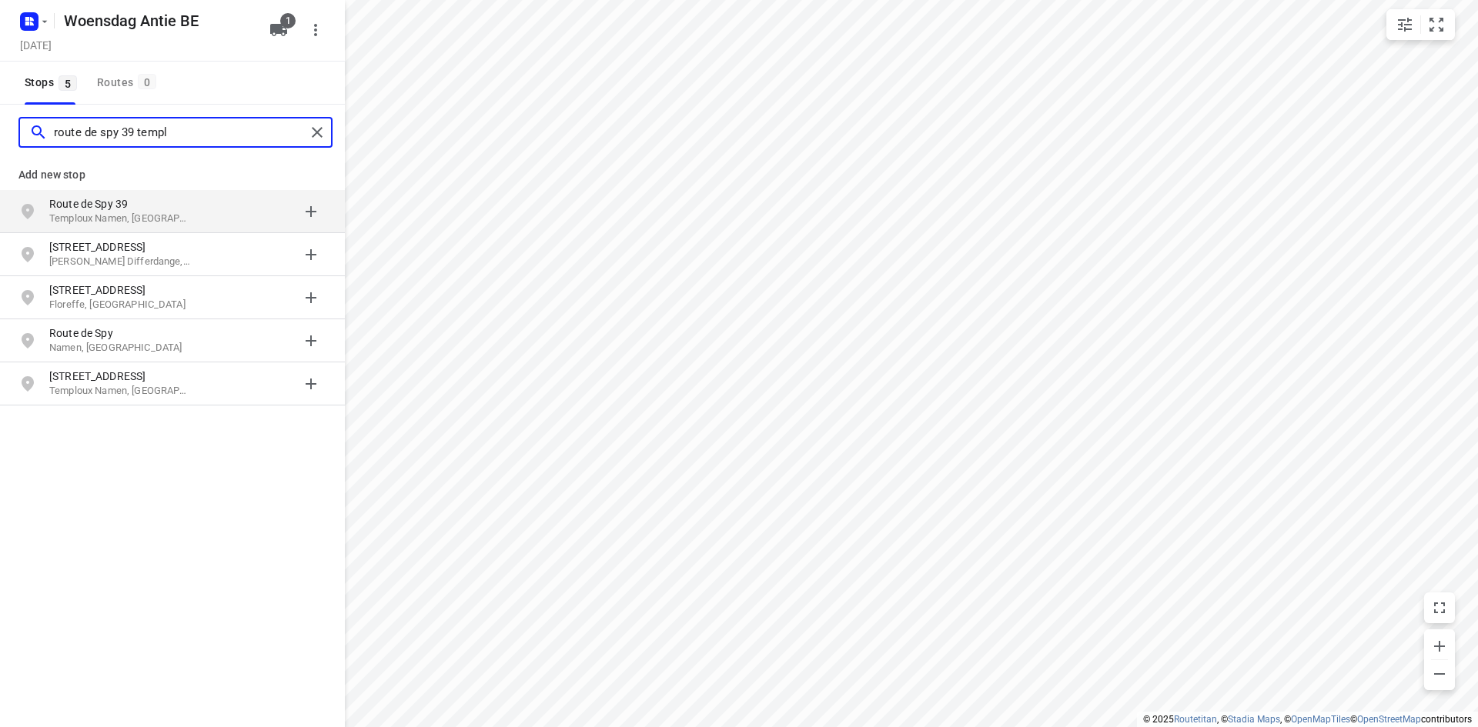
type input "route de spy 39 templ"
click at [133, 198] on p "Route de Spy 39" at bounding box center [120, 203] width 142 height 15
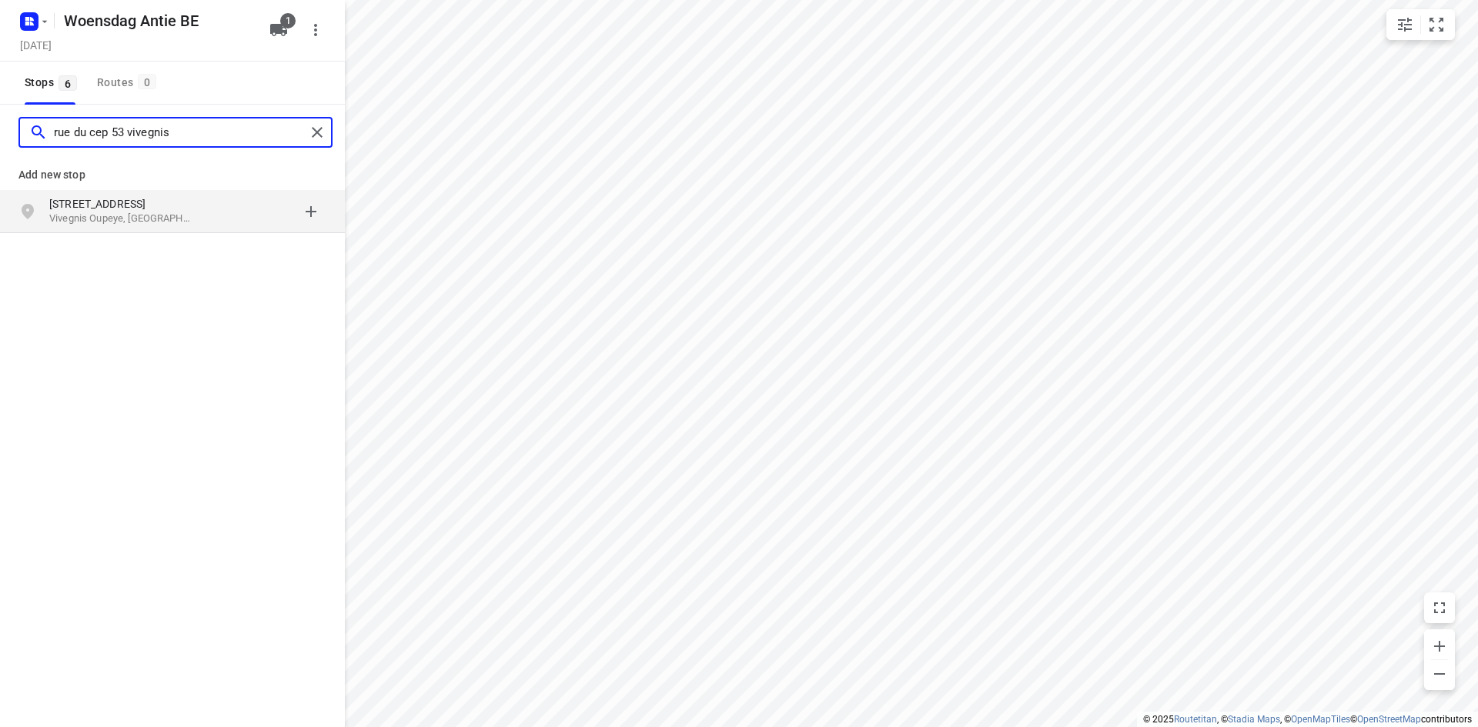
type input "rue du cep 53 vivegnis"
click at [168, 202] on p "[STREET_ADDRESS]" at bounding box center [120, 203] width 142 height 15
type input "beekse velden 4 kontich"
click at [125, 221] on p "Kontich, [GEOGRAPHIC_DATA]" at bounding box center [120, 219] width 142 height 15
type input "rue pont a la marche 17"
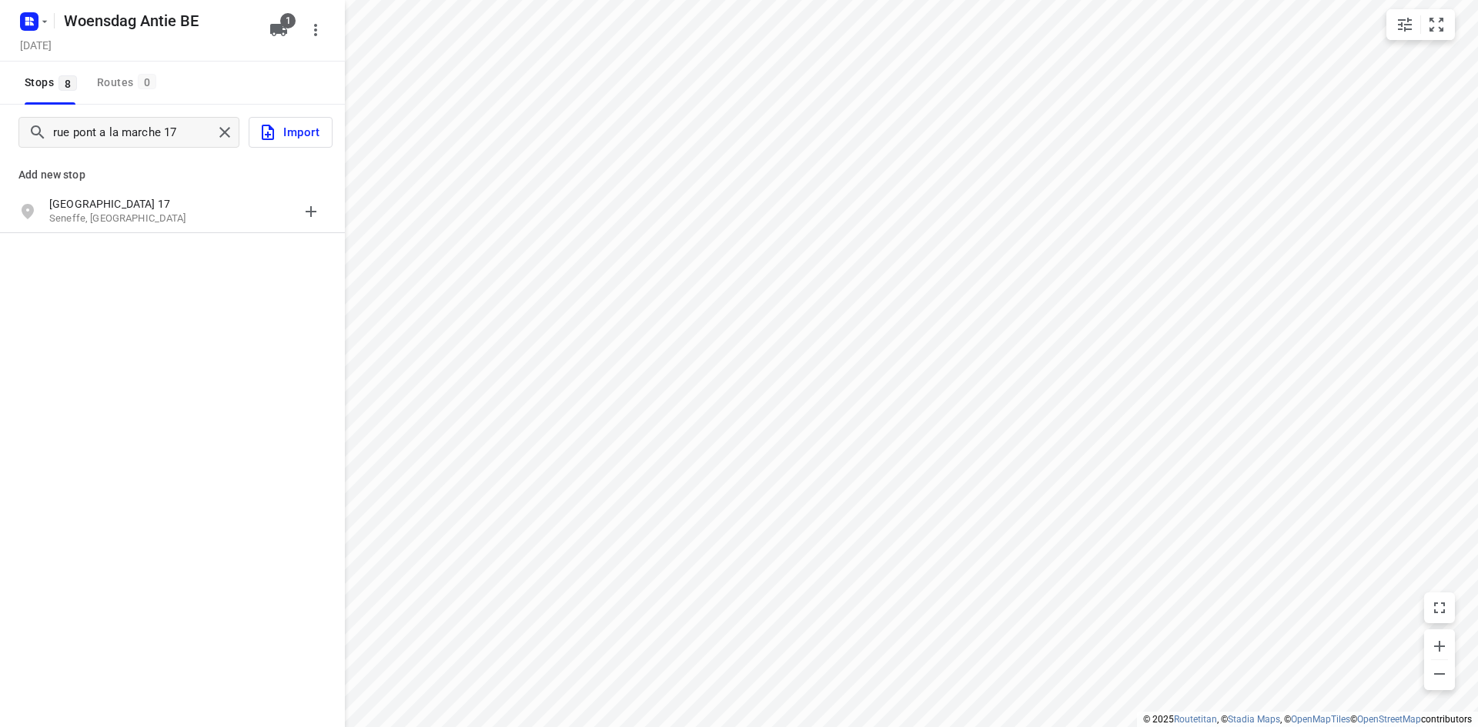
click at [125, 220] on p "Seneffe, [GEOGRAPHIC_DATA]" at bounding box center [120, 219] width 142 height 15
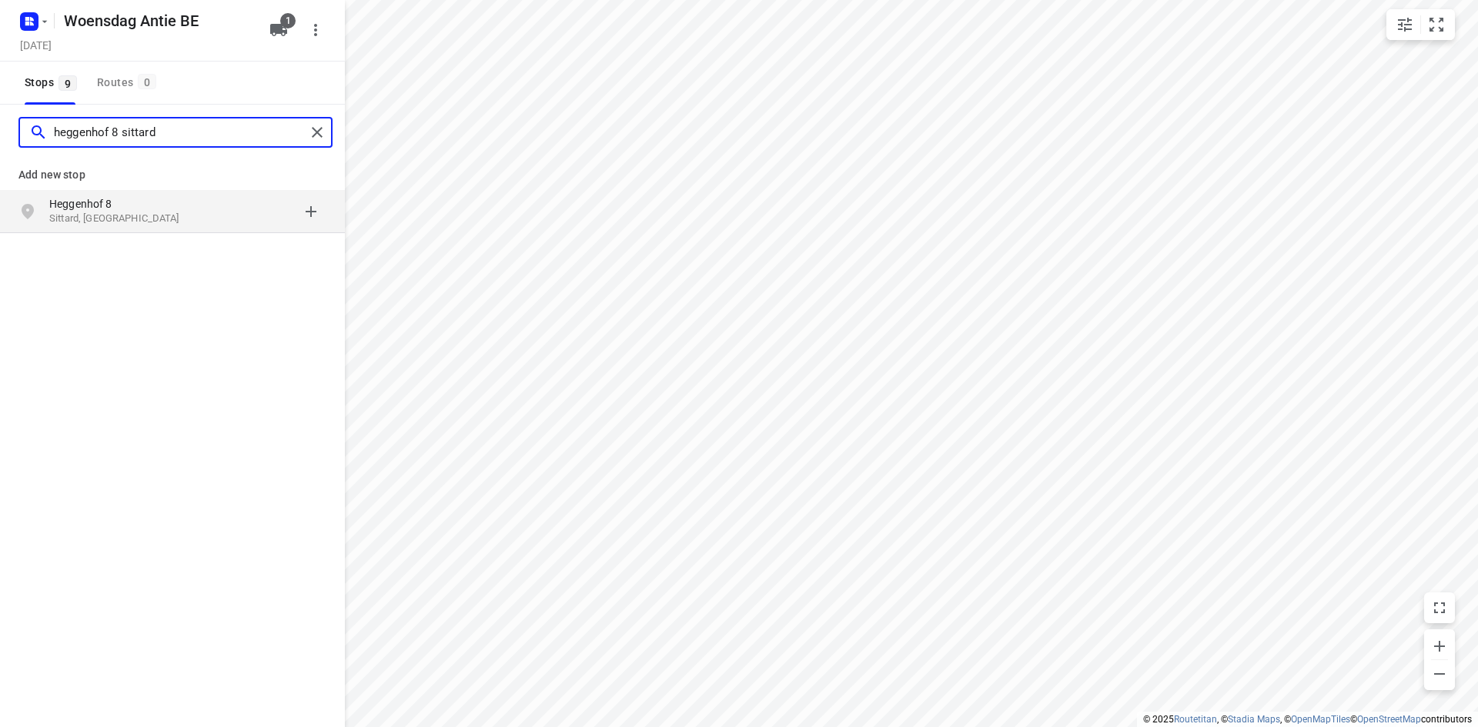
type input "heggenhof 8 sittard"
click at [129, 212] on p "Sittard, [GEOGRAPHIC_DATA]" at bounding box center [120, 219] width 142 height 15
type input "de [STREET_ADDRESS]"
click at [126, 212] on p "Brunssum, [GEOGRAPHIC_DATA]" at bounding box center [120, 219] width 142 height 15
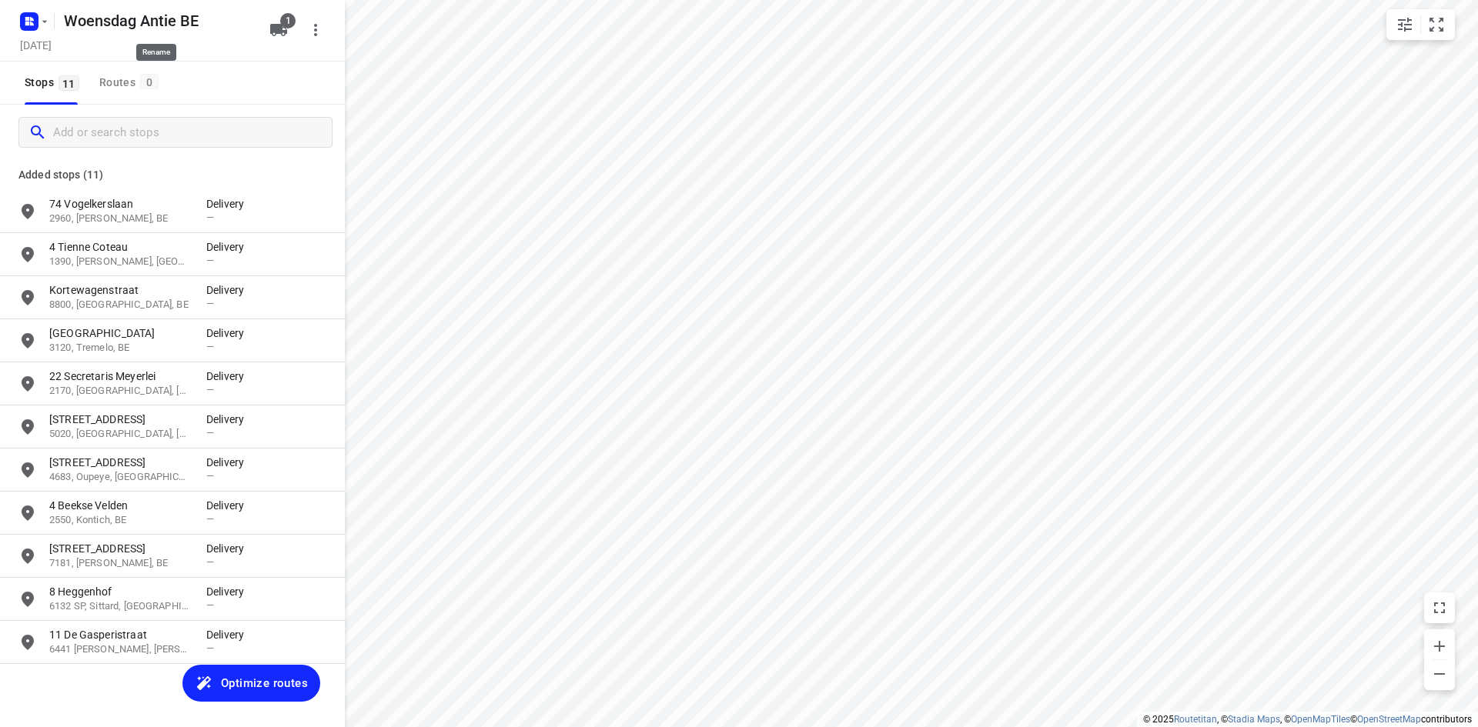
click at [272, 27] on icon "button" at bounding box center [278, 30] width 17 height 12
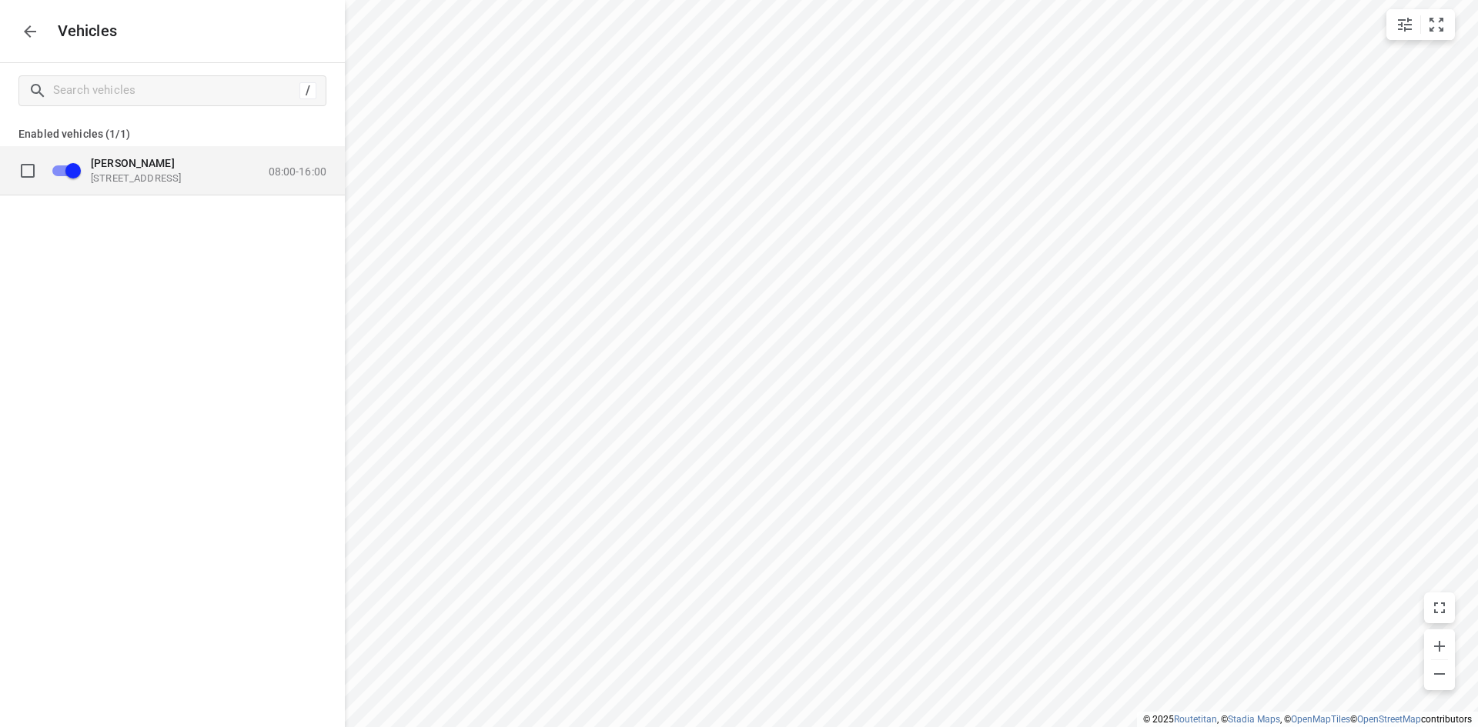
click at [281, 173] on p "08:00-16:00" at bounding box center [298, 171] width 58 height 12
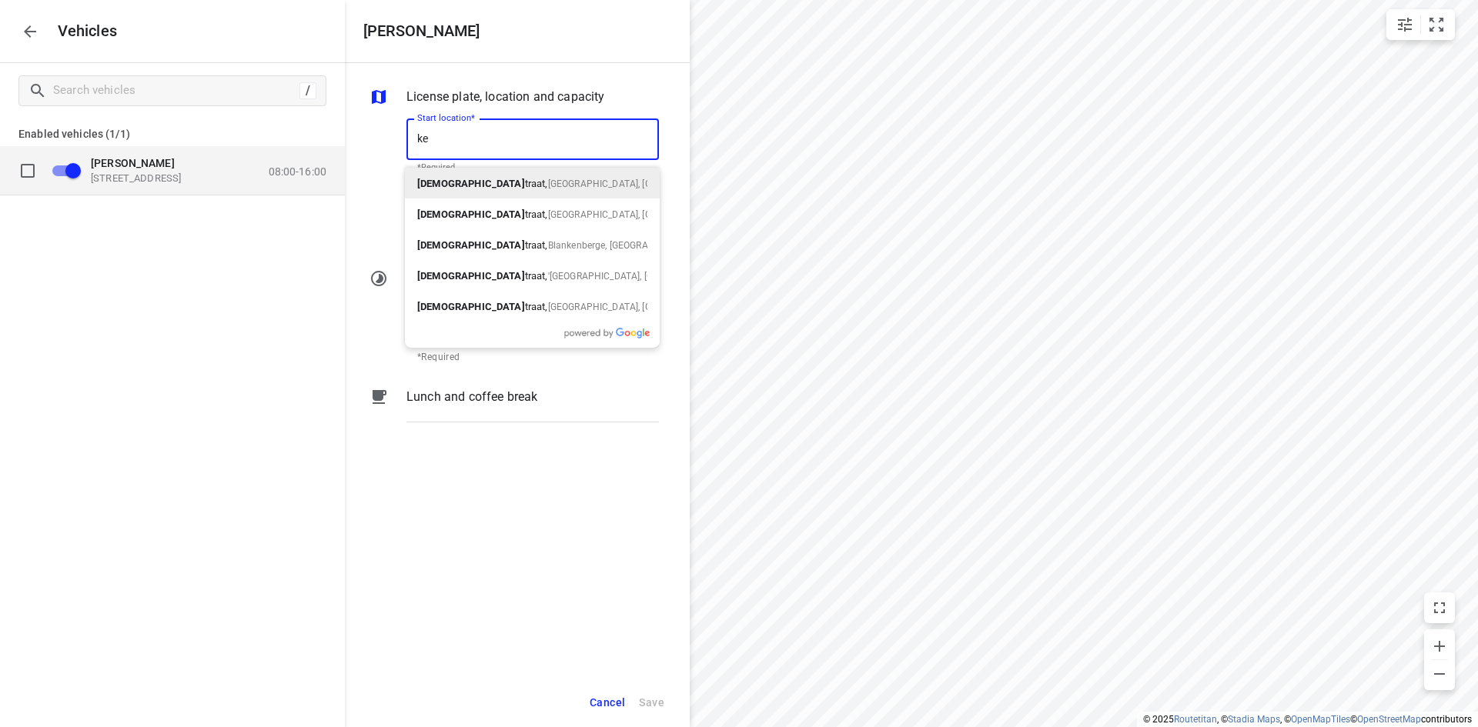
type input "k"
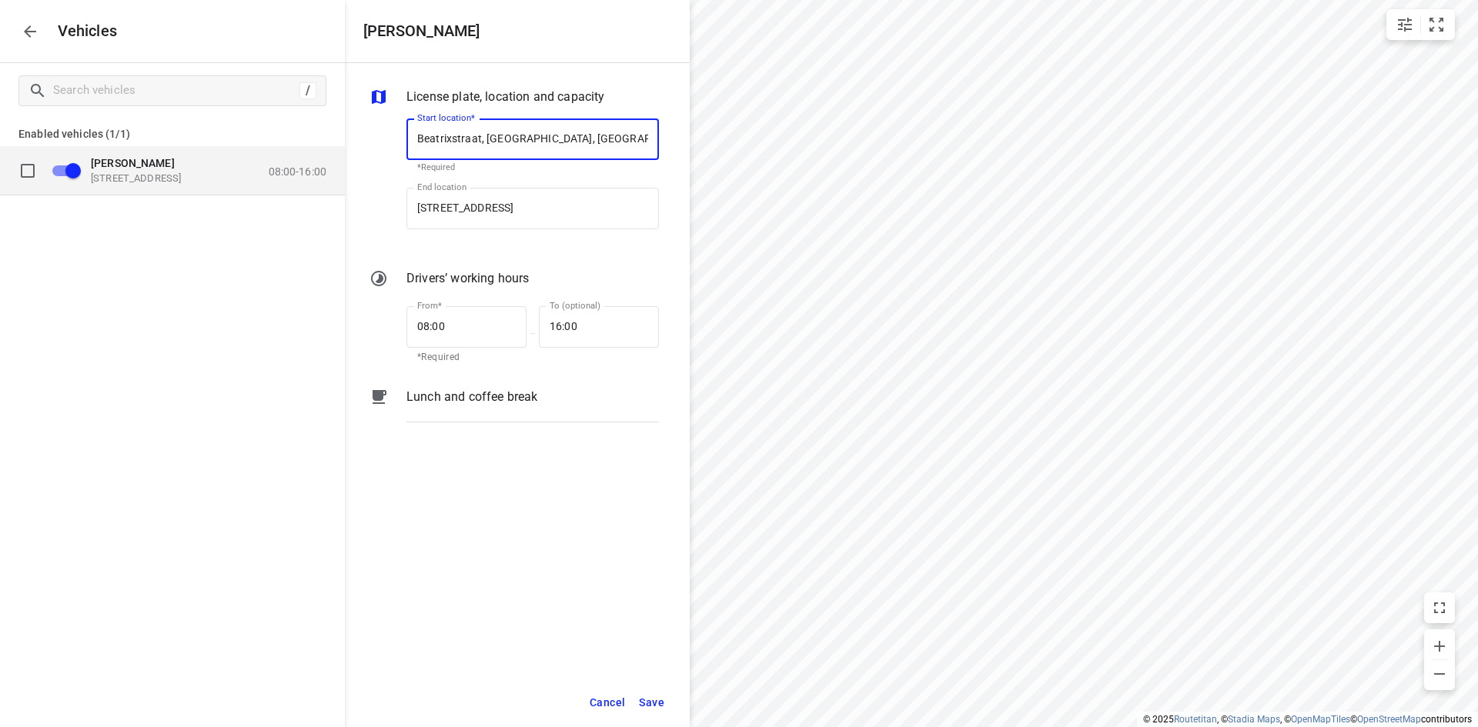
type input "Beatrixstraat, [GEOGRAPHIC_DATA], [GEOGRAPHIC_DATA]"
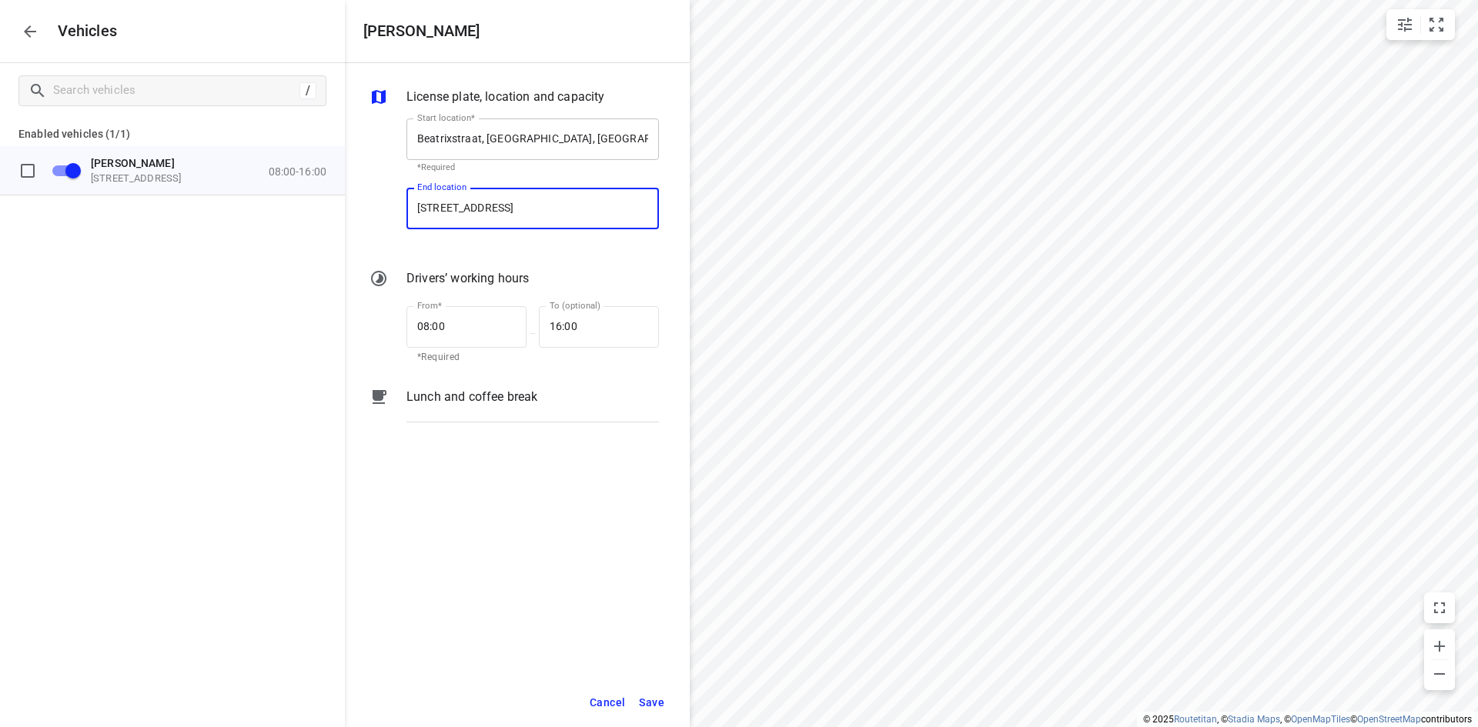
click at [475, 135] on input "Beatrixstraat, [GEOGRAPHIC_DATA], [GEOGRAPHIC_DATA]" at bounding box center [532, 140] width 252 height 42
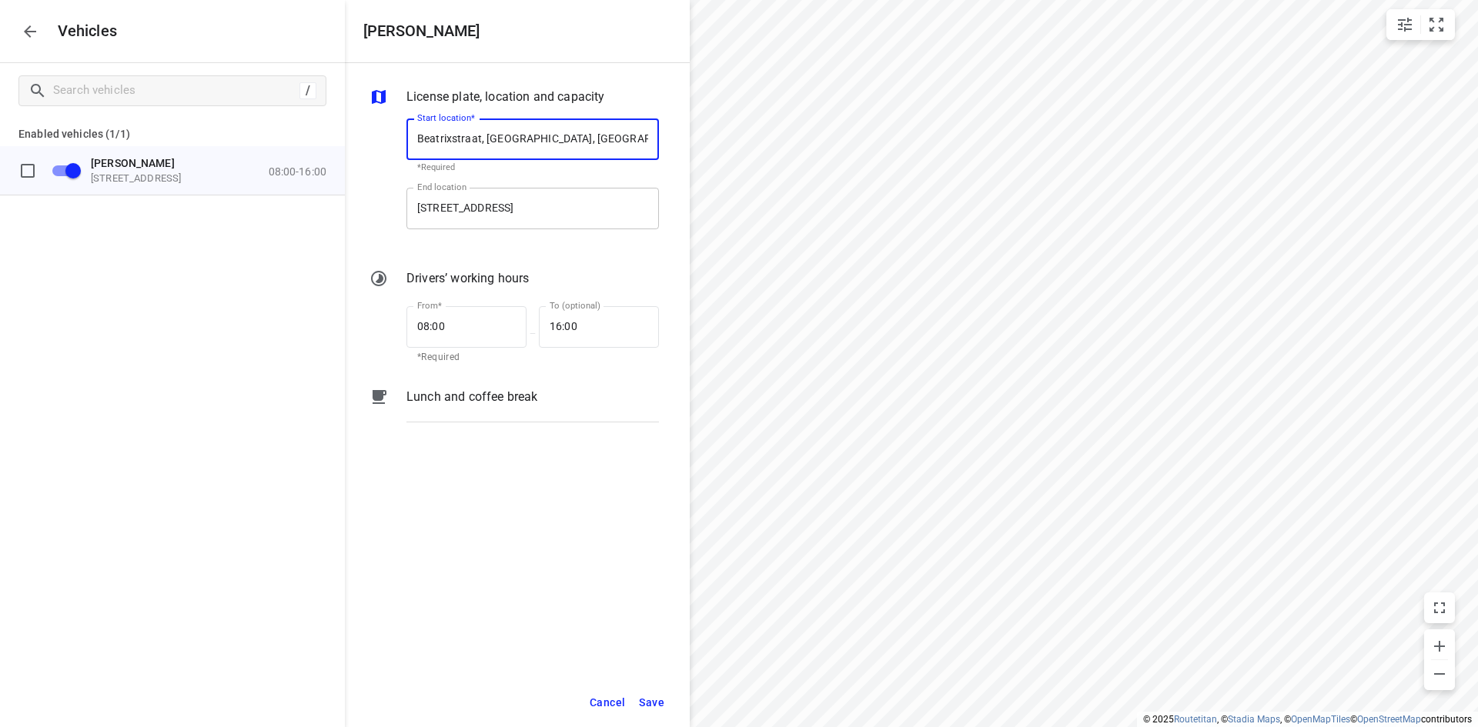
click at [480, 195] on input "[STREET_ADDRESS]" at bounding box center [532, 209] width 252 height 42
paste input "Beatrixstraat, [GEOGRAPHIC_DATA]"
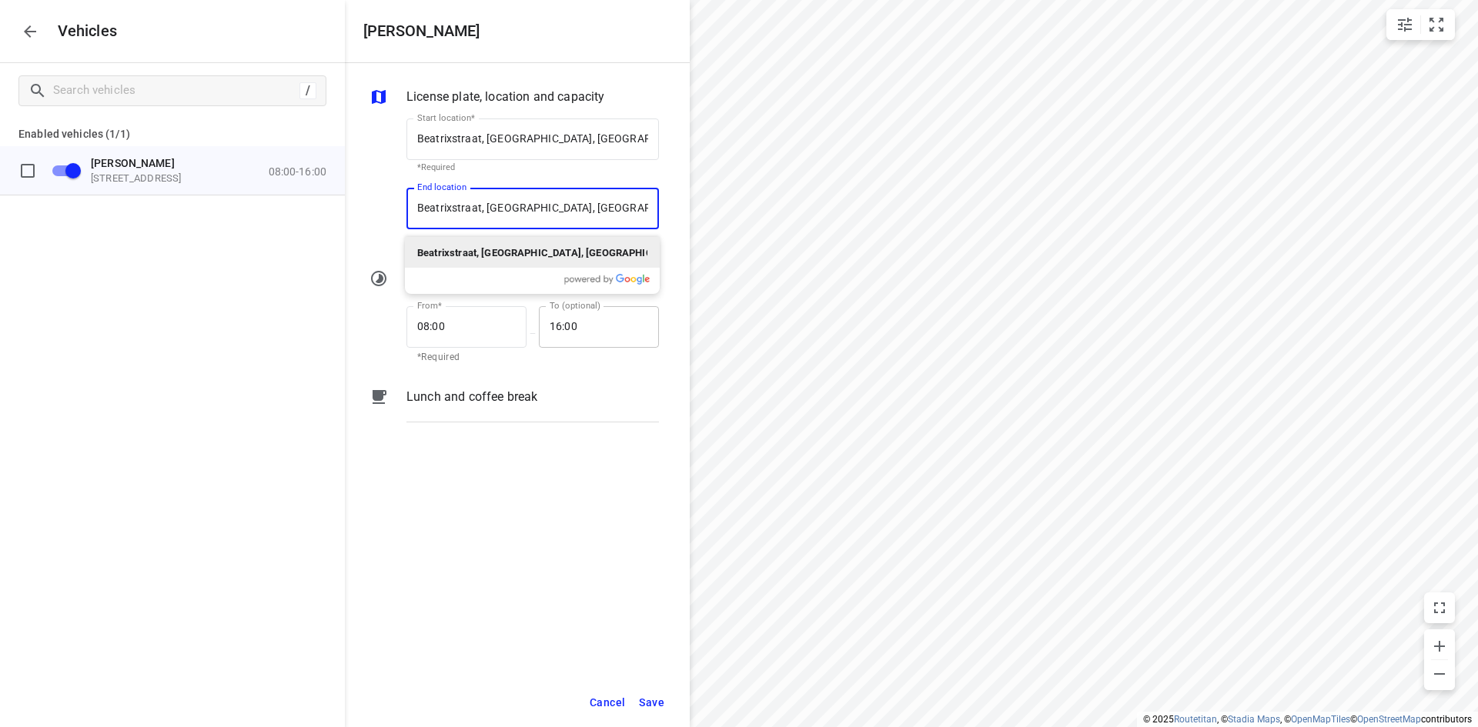
type input "[STREET_ADDRESS]"
click at [563, 322] on input "16:00" at bounding box center [590, 327] width 103 height 42
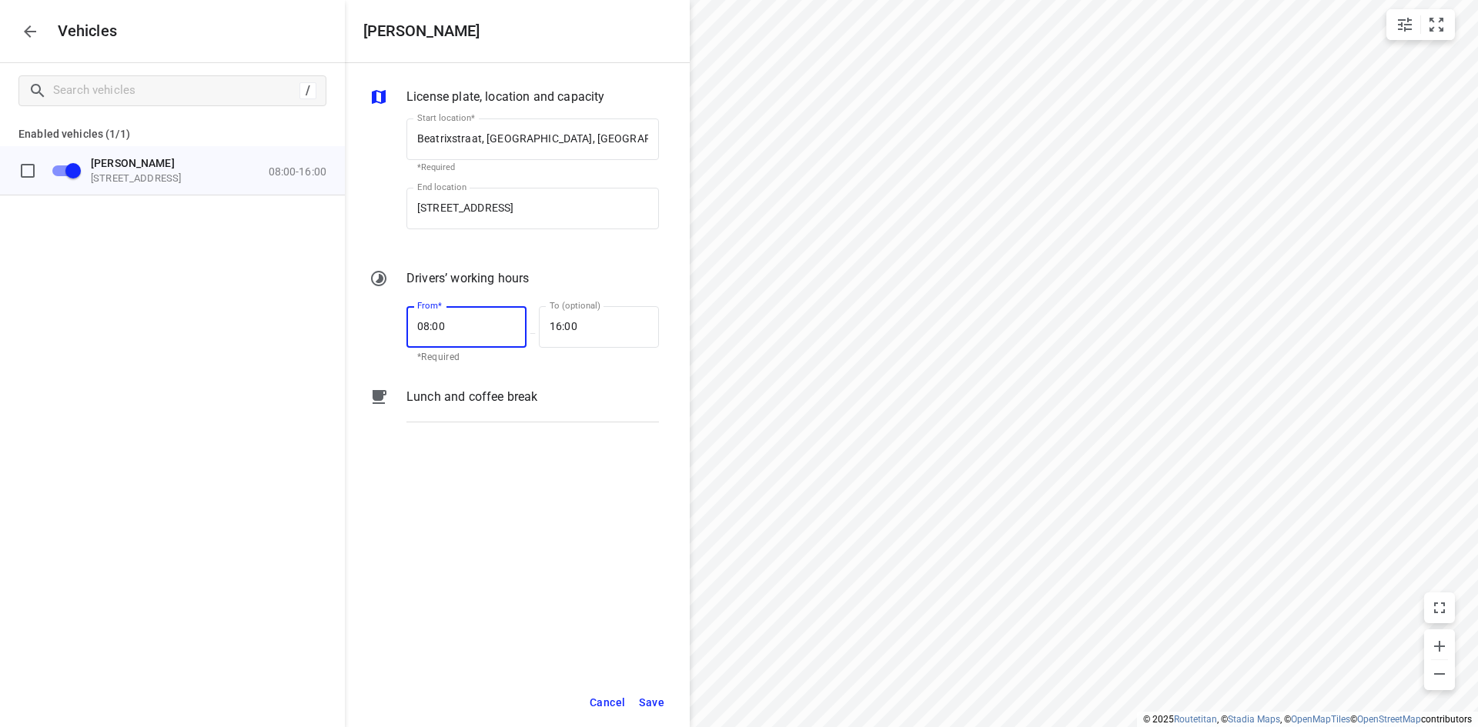
click at [441, 329] on input "08:00" at bounding box center [457, 327] width 103 height 42
type input "0_:__"
type input "07:30"
type input "16:45"
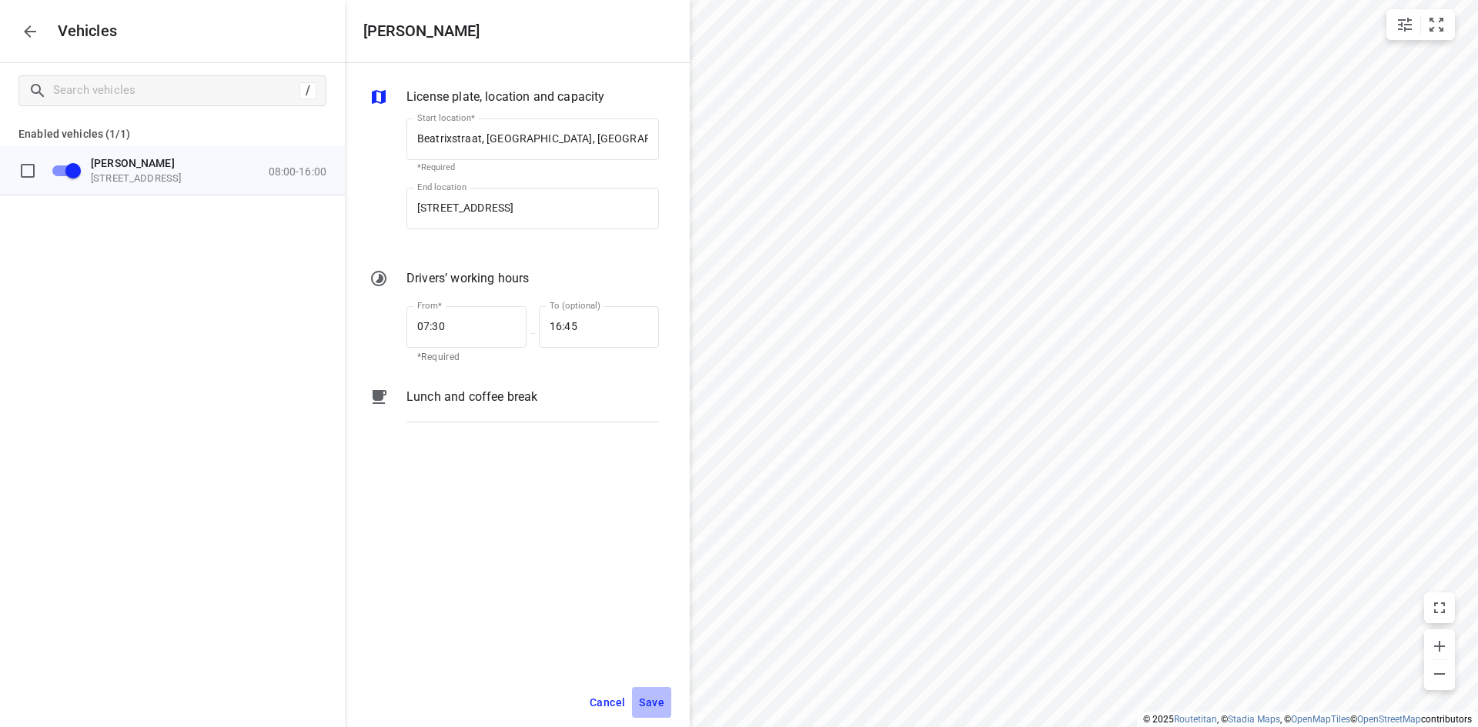
click at [655, 706] on span "Save" at bounding box center [651, 702] width 25 height 19
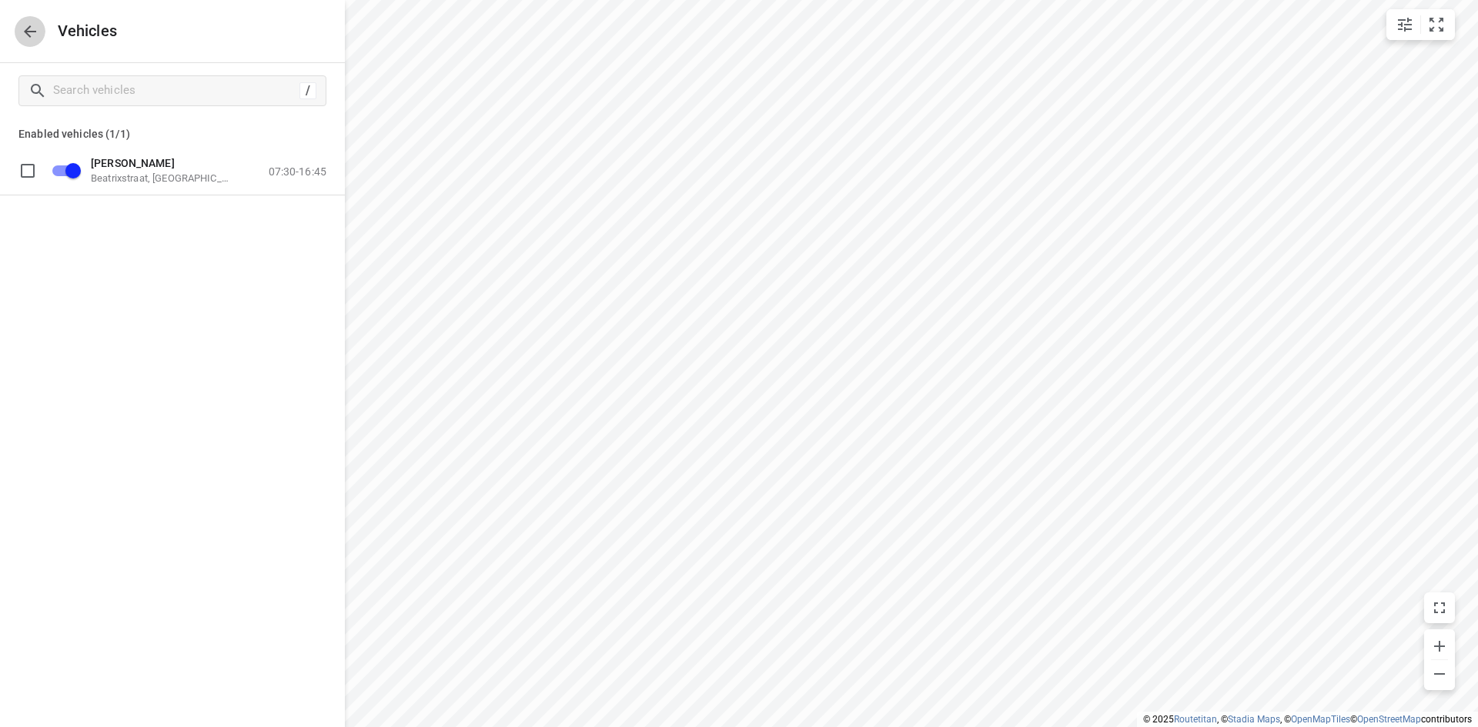
click at [20, 21] on button "button" at bounding box center [30, 31] width 31 height 31
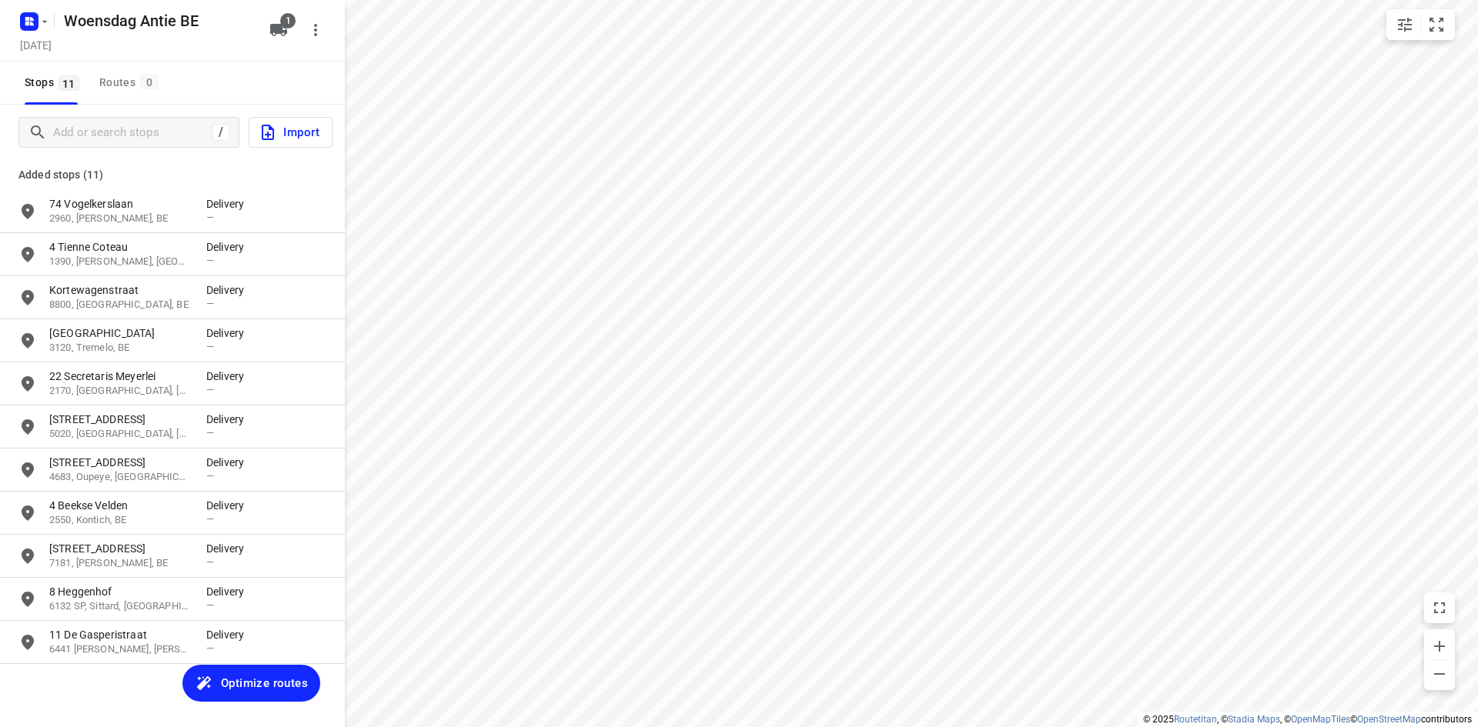
click at [239, 673] on span "Optimize routes" at bounding box center [264, 683] width 87 height 20
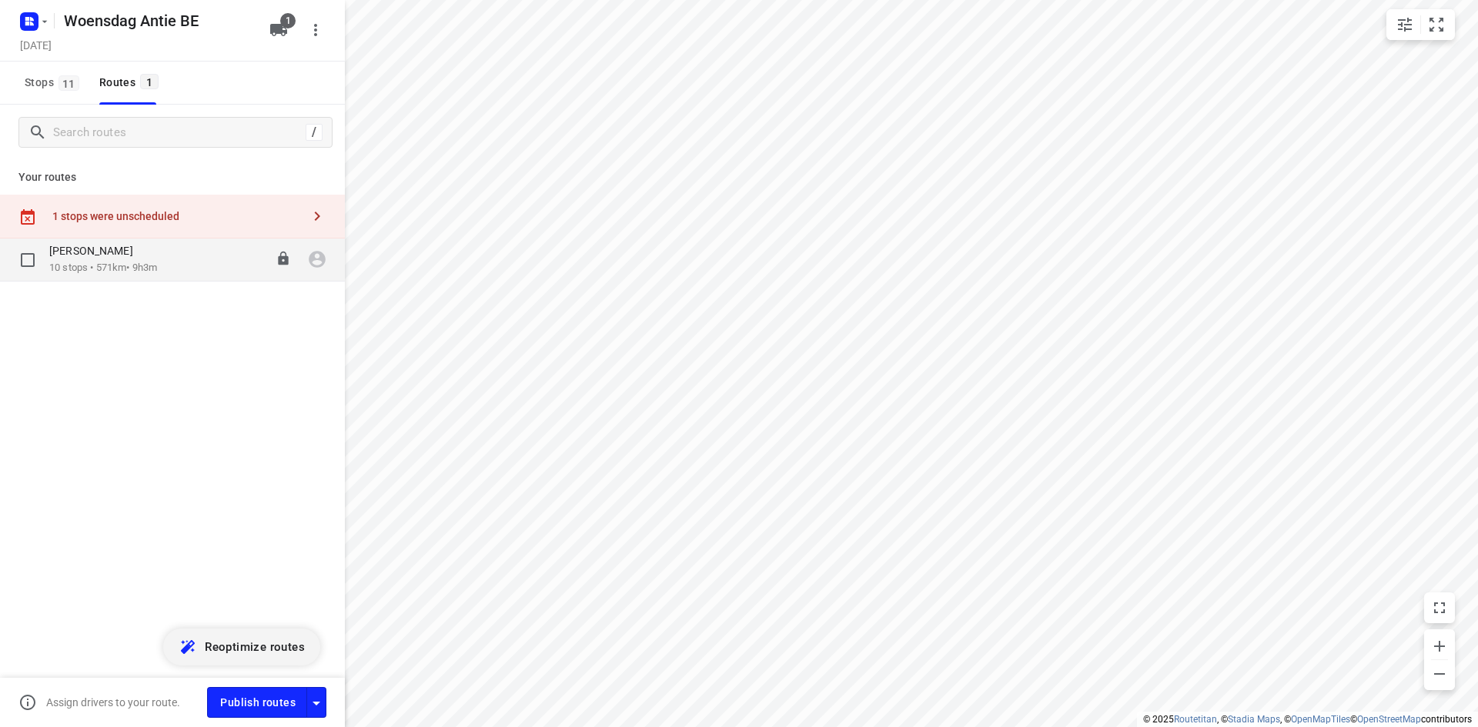
click at [105, 274] on p "10 stops • 571km • 9h3m" at bounding box center [103, 268] width 108 height 15
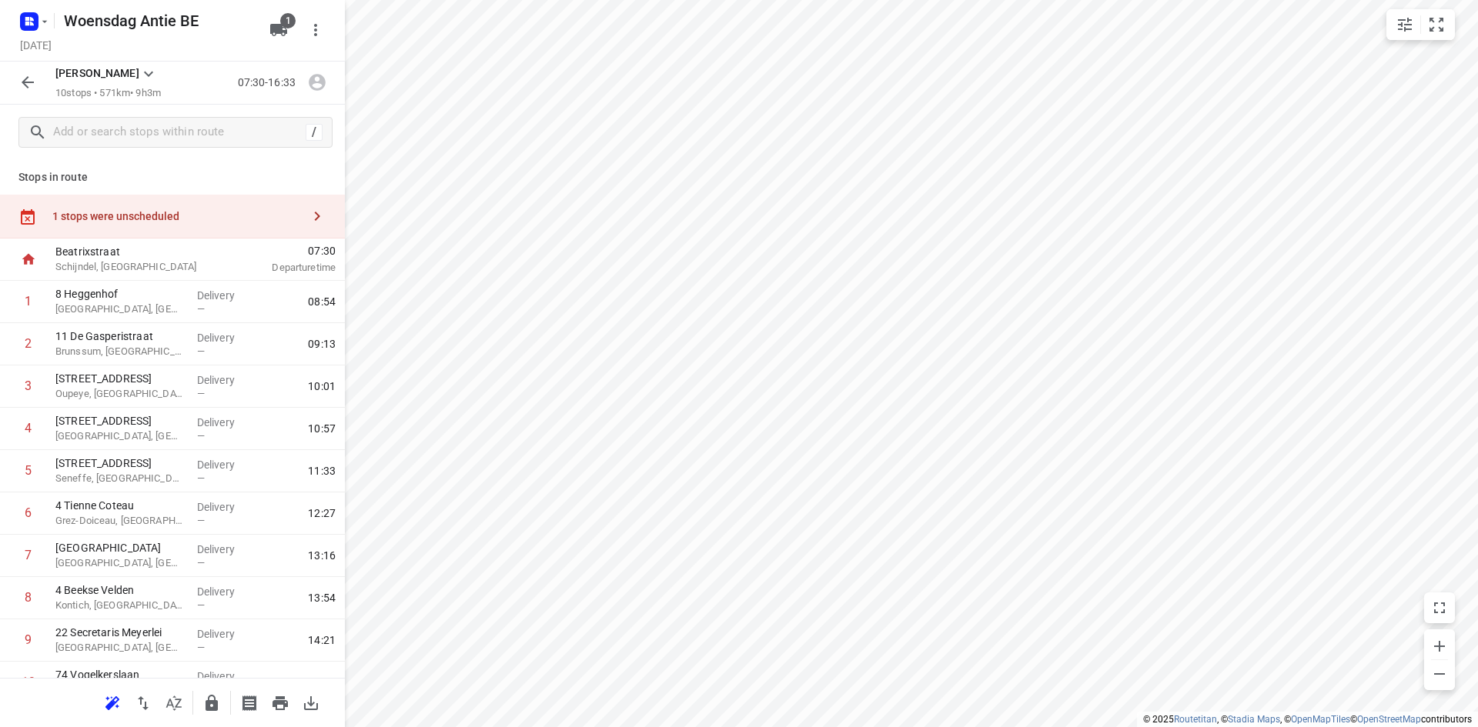
click at [286, 216] on div "1 stops were unscheduled" at bounding box center [176, 216] width 249 height 12
click at [371, 139] on input "grid" at bounding box center [373, 138] width 31 height 31
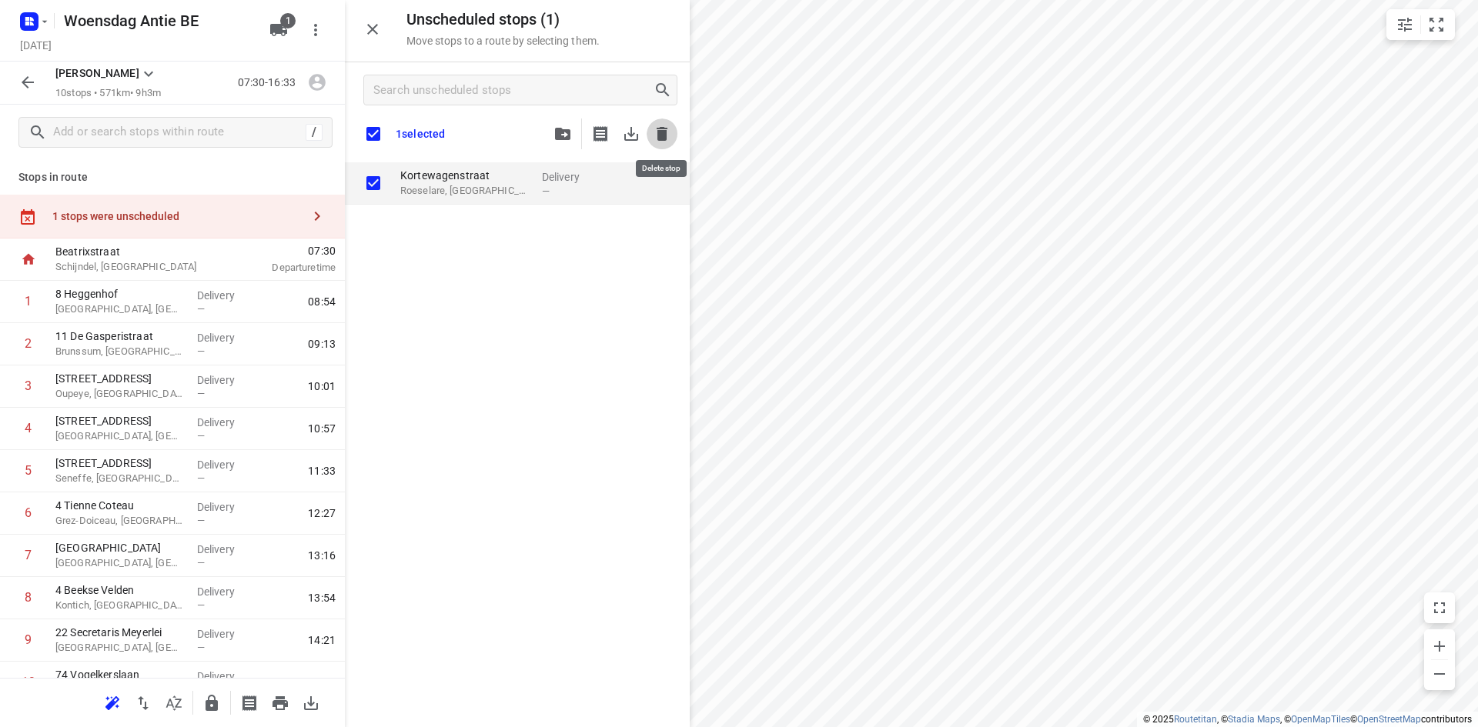
click at [670, 138] on icon "button" at bounding box center [662, 134] width 18 height 18
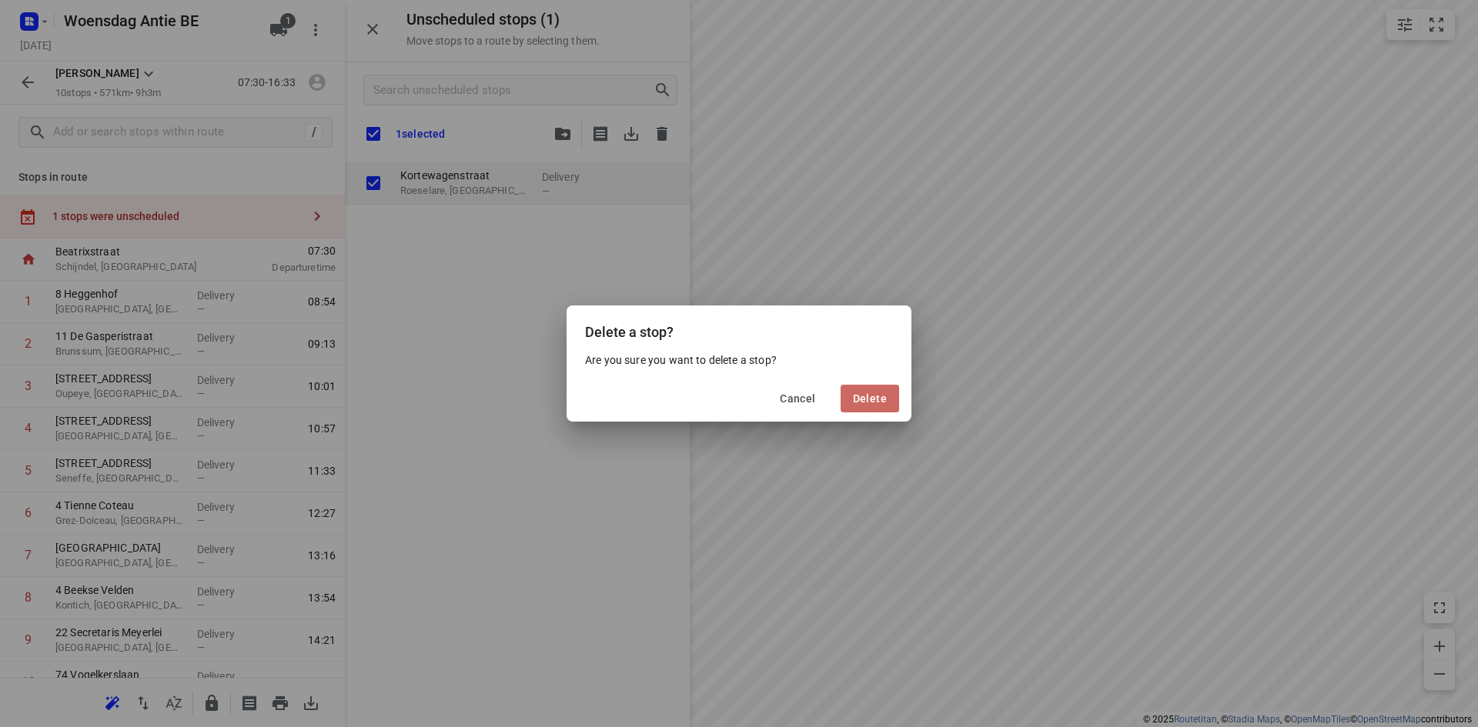
click at [870, 396] on span "Delete" at bounding box center [870, 399] width 34 height 12
checkbox input "true"
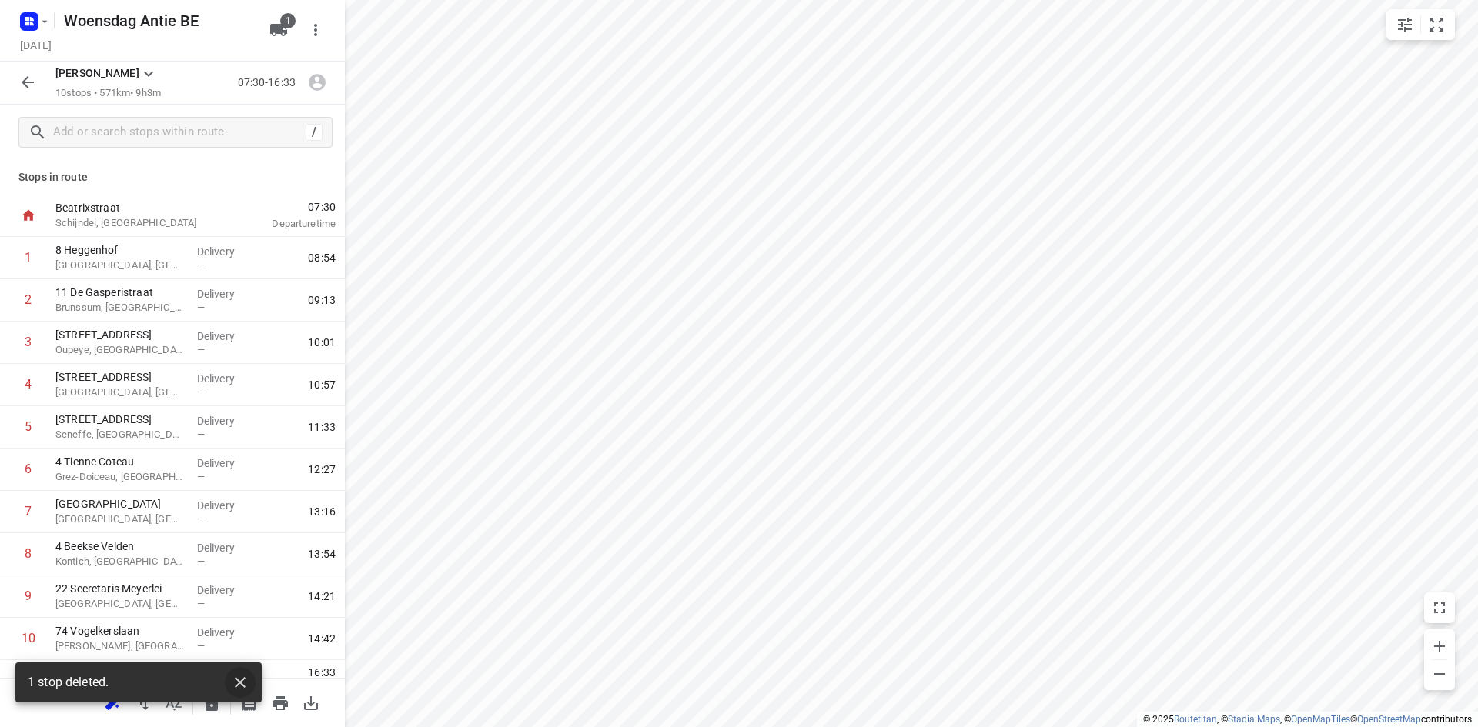
click at [250, 679] on button "button" at bounding box center [240, 682] width 31 height 31
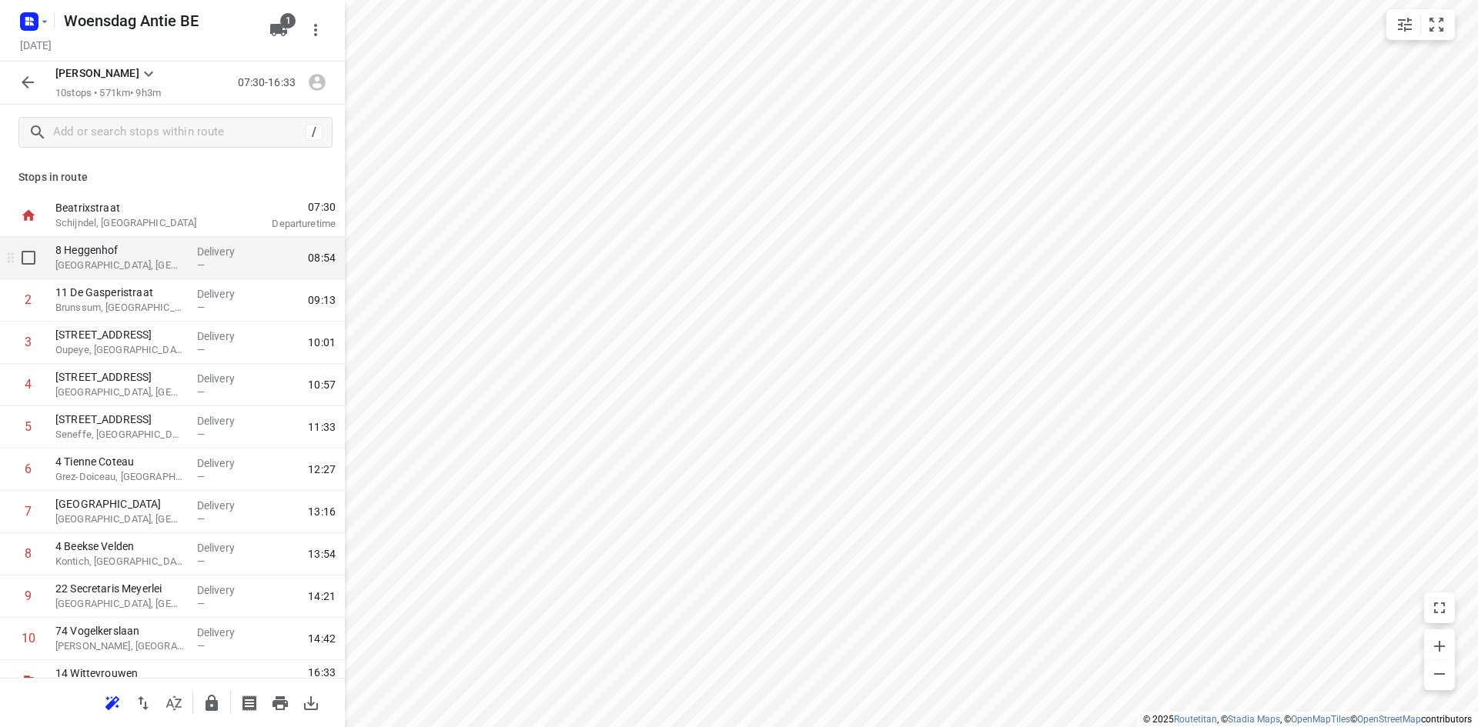
click at [77, 252] on p "8 Heggenhof" at bounding box center [119, 249] width 129 height 15
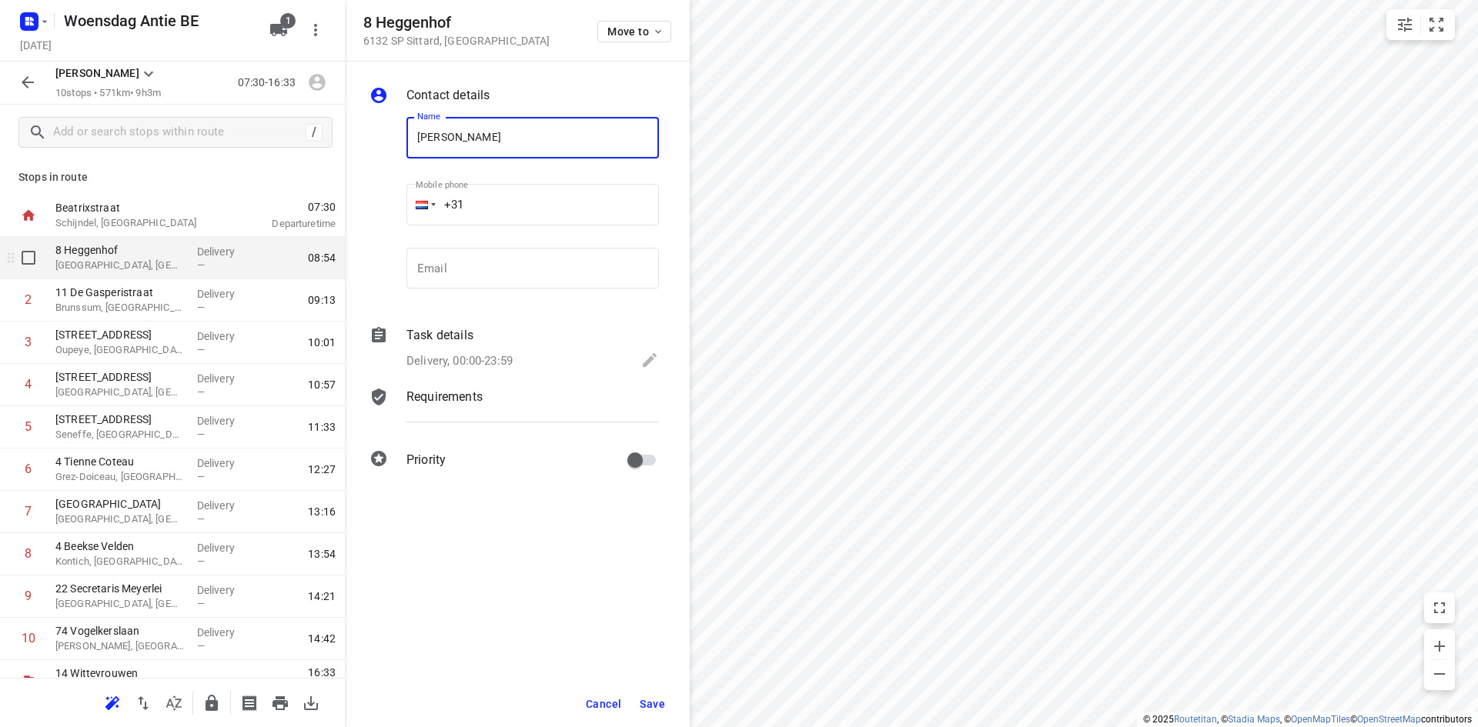
type input "[PERSON_NAME]"
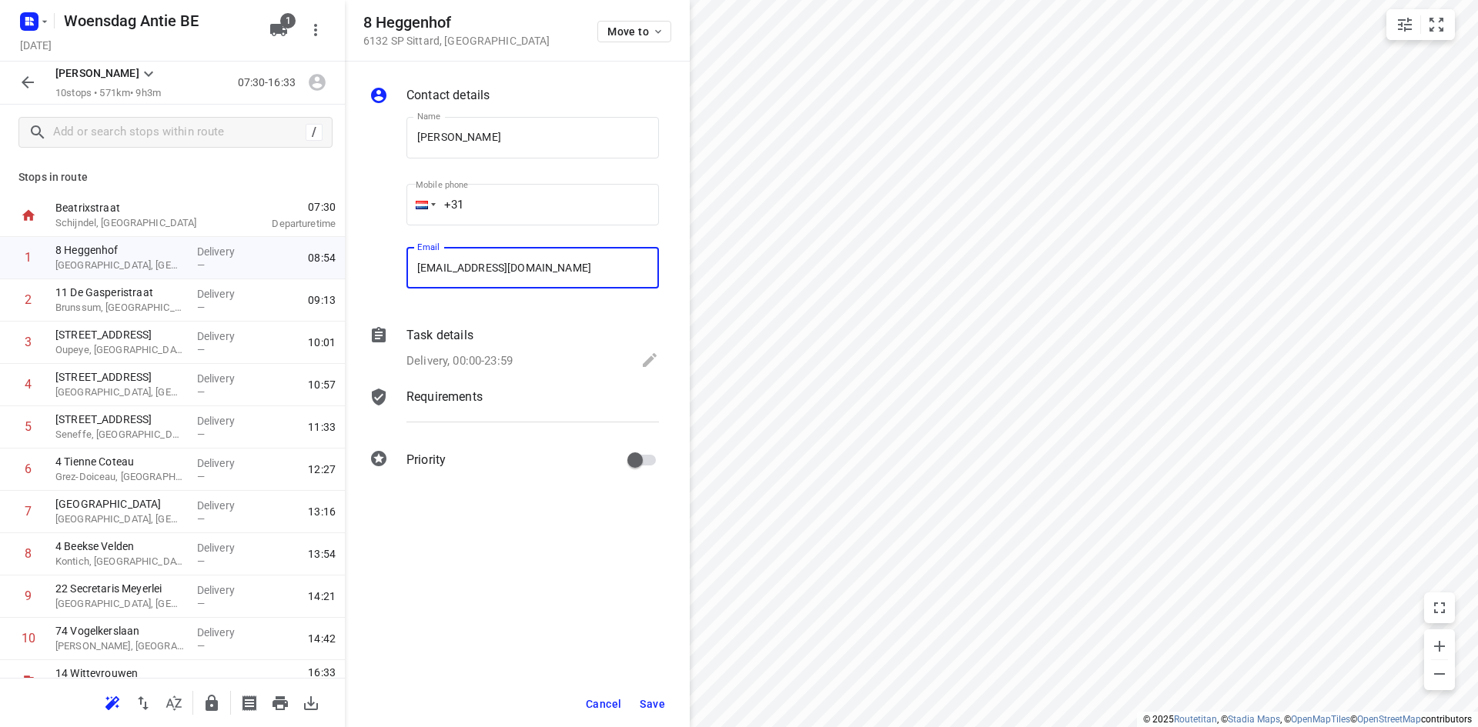
type input "[EMAIL_ADDRESS][DOMAIN_NAME]"
click at [646, 707] on span "Save" at bounding box center [652, 704] width 25 height 12
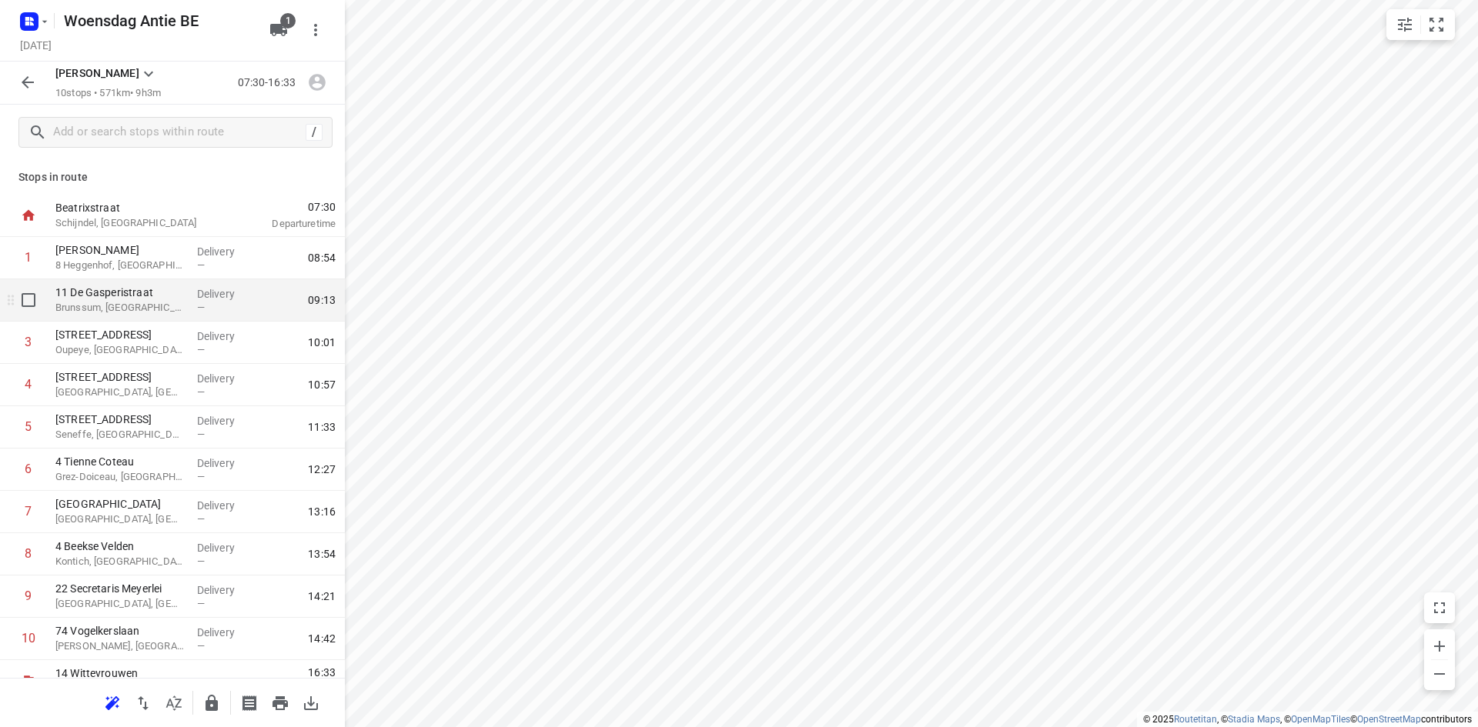
click at [82, 309] on p "Brunssum, [GEOGRAPHIC_DATA]" at bounding box center [119, 307] width 129 height 15
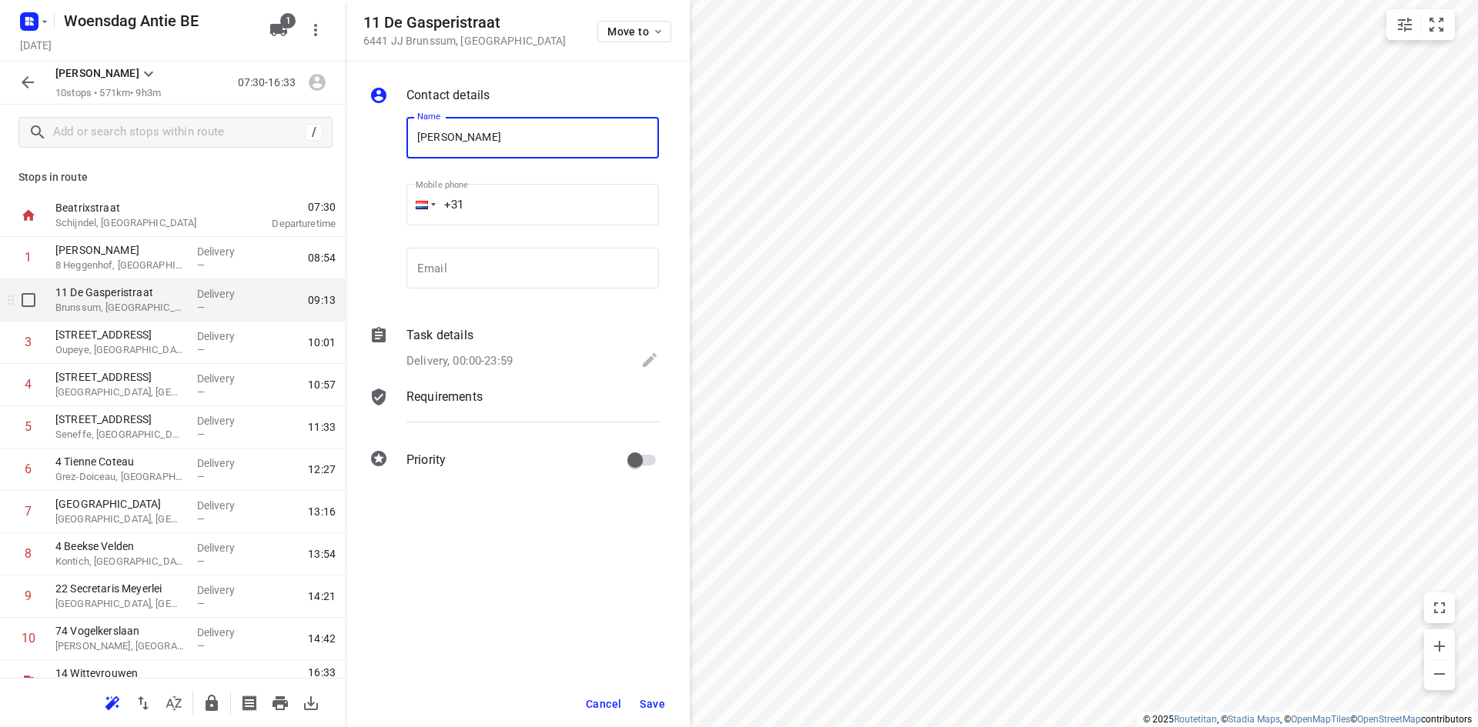
type input "[PERSON_NAME]"
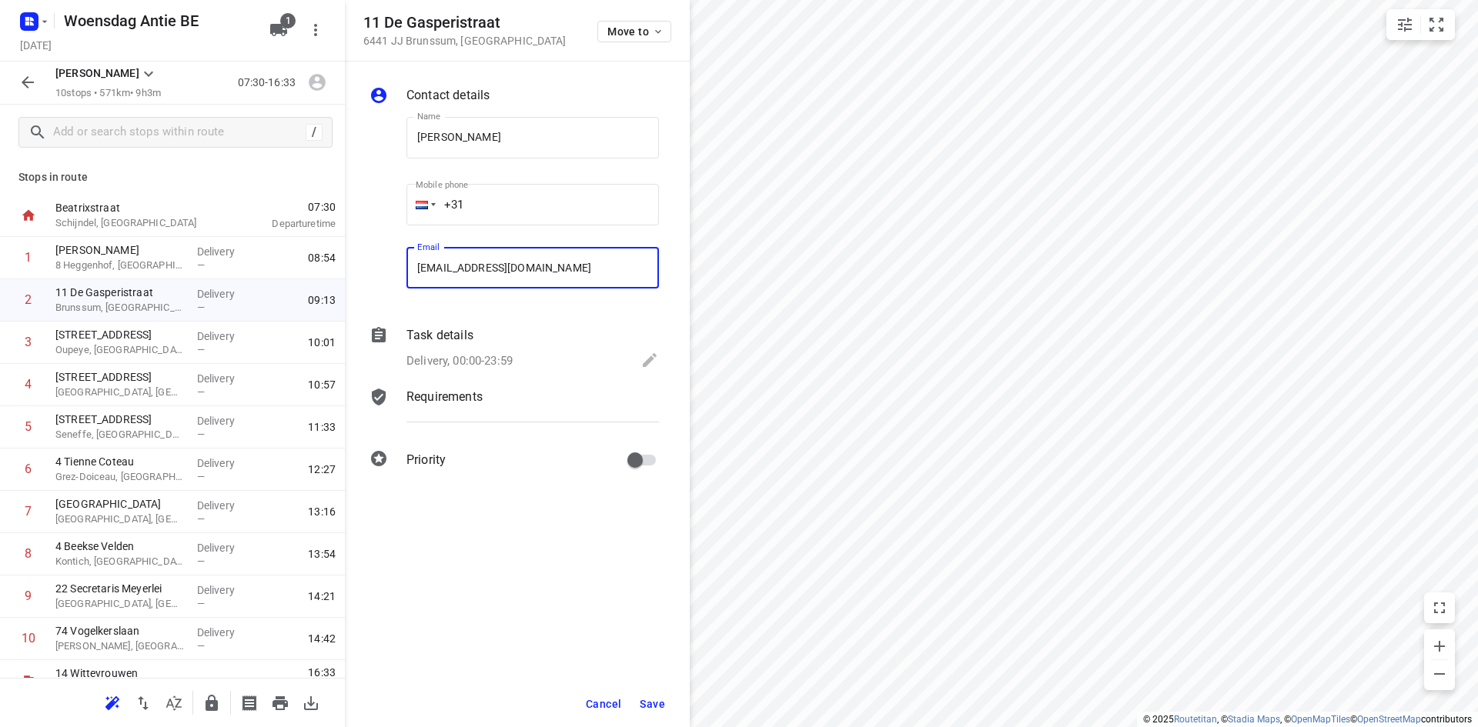
type input "[EMAIL_ADDRESS][DOMAIN_NAME]"
click at [645, 698] on span "Save" at bounding box center [652, 704] width 25 height 12
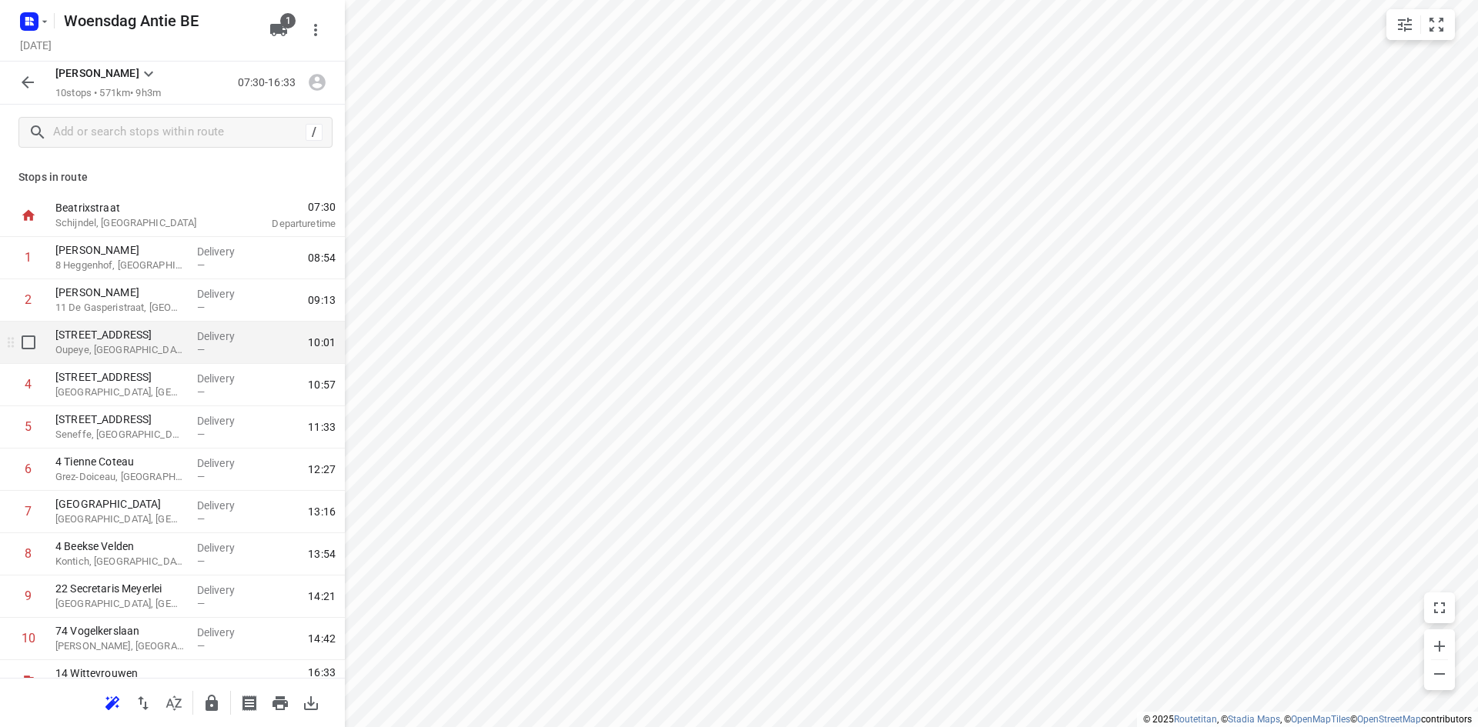
click at [119, 357] on p "Oupeye, [GEOGRAPHIC_DATA]" at bounding box center [119, 350] width 129 height 15
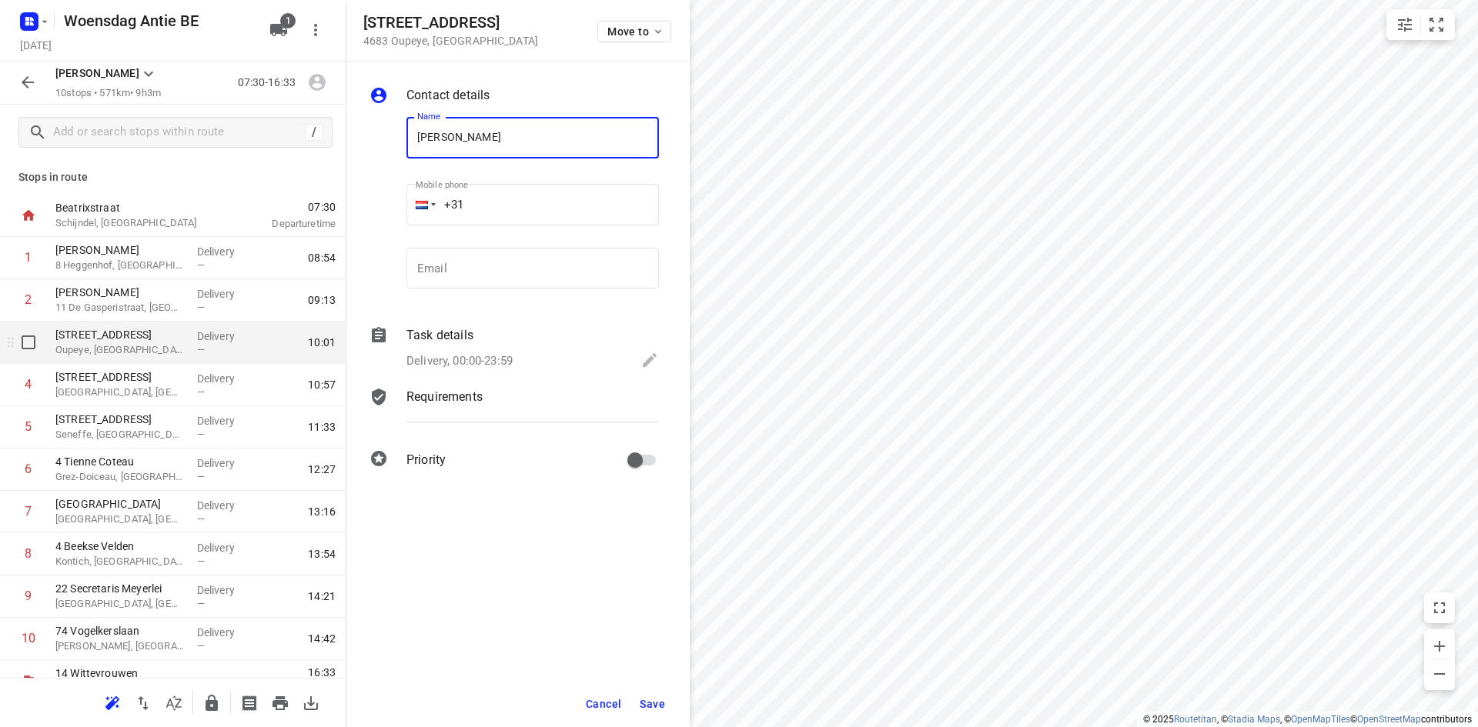
type input "[PERSON_NAME]"
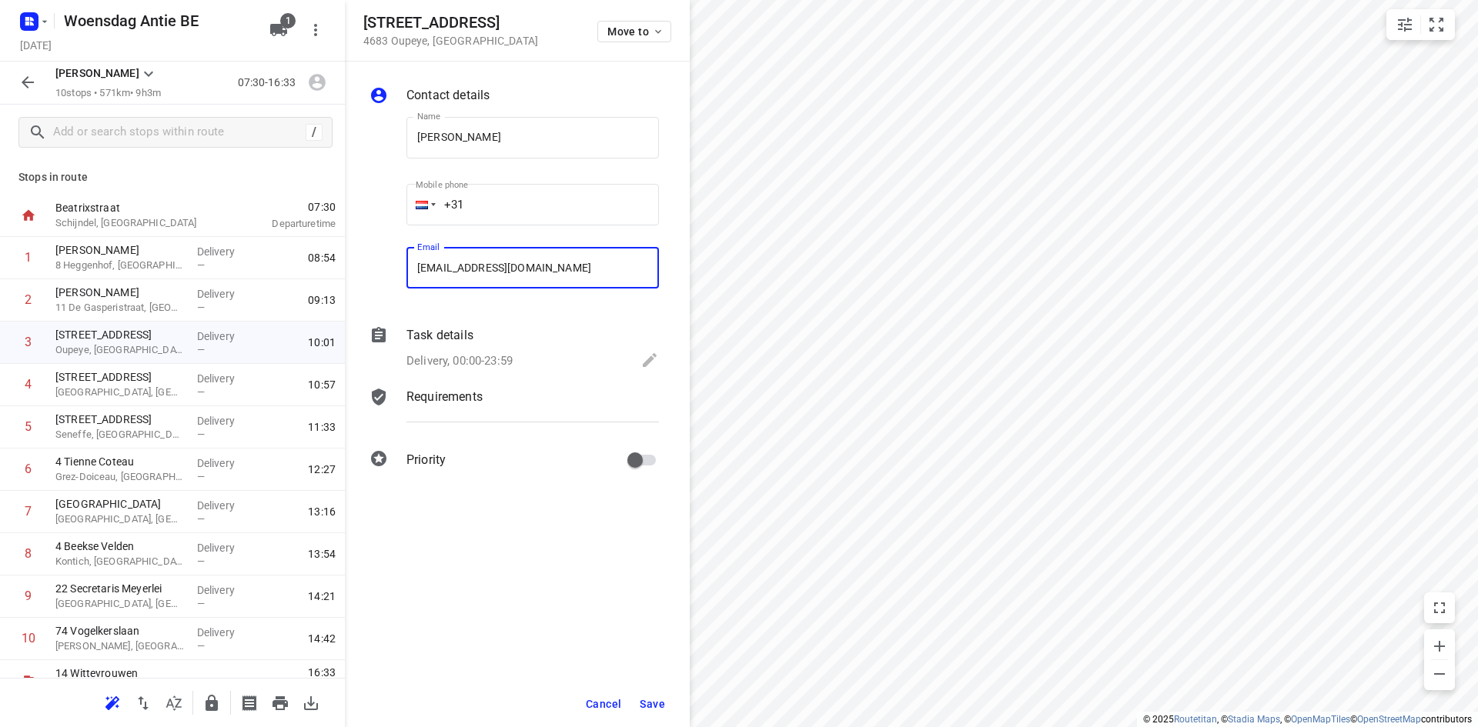
type input "[EMAIL_ADDRESS][DOMAIN_NAME]"
click at [662, 702] on span "Save" at bounding box center [652, 704] width 25 height 12
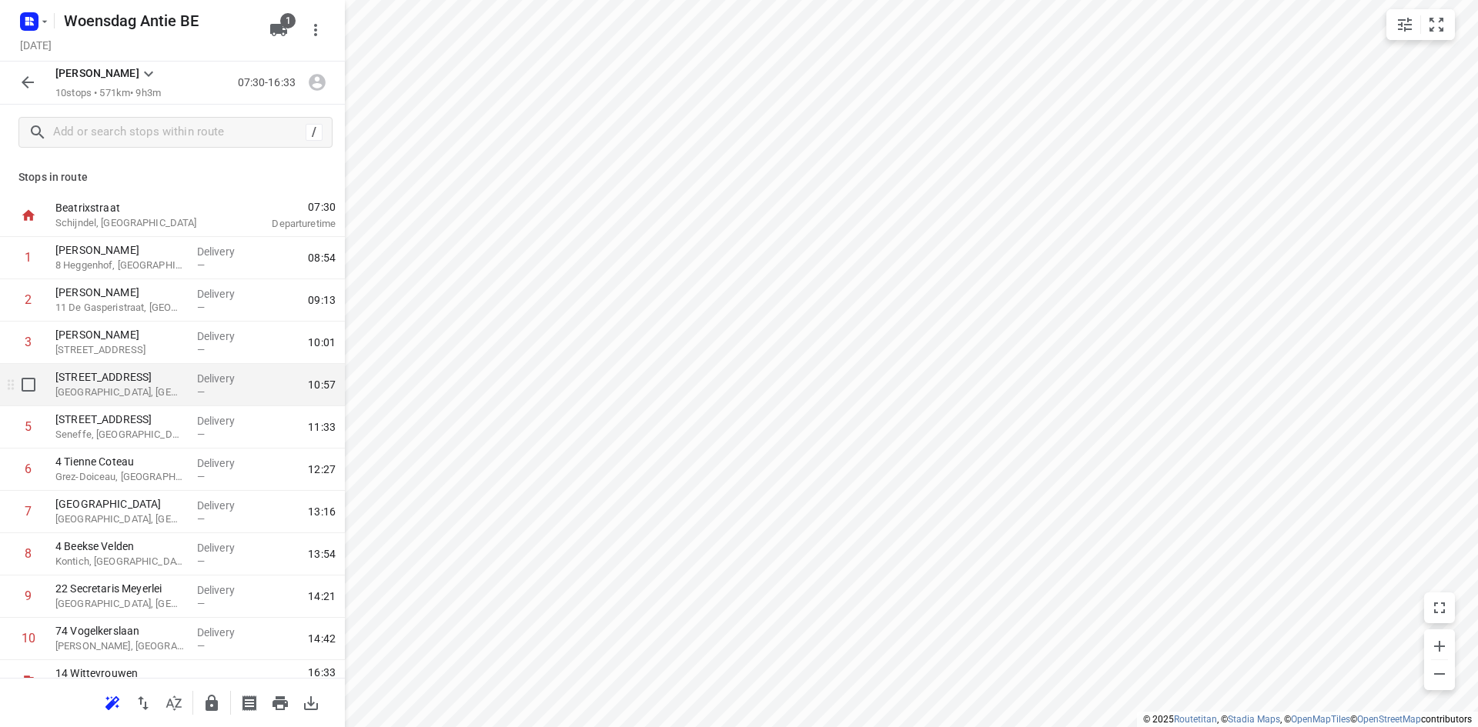
click at [139, 390] on p "[GEOGRAPHIC_DATA], [GEOGRAPHIC_DATA]" at bounding box center [119, 392] width 129 height 15
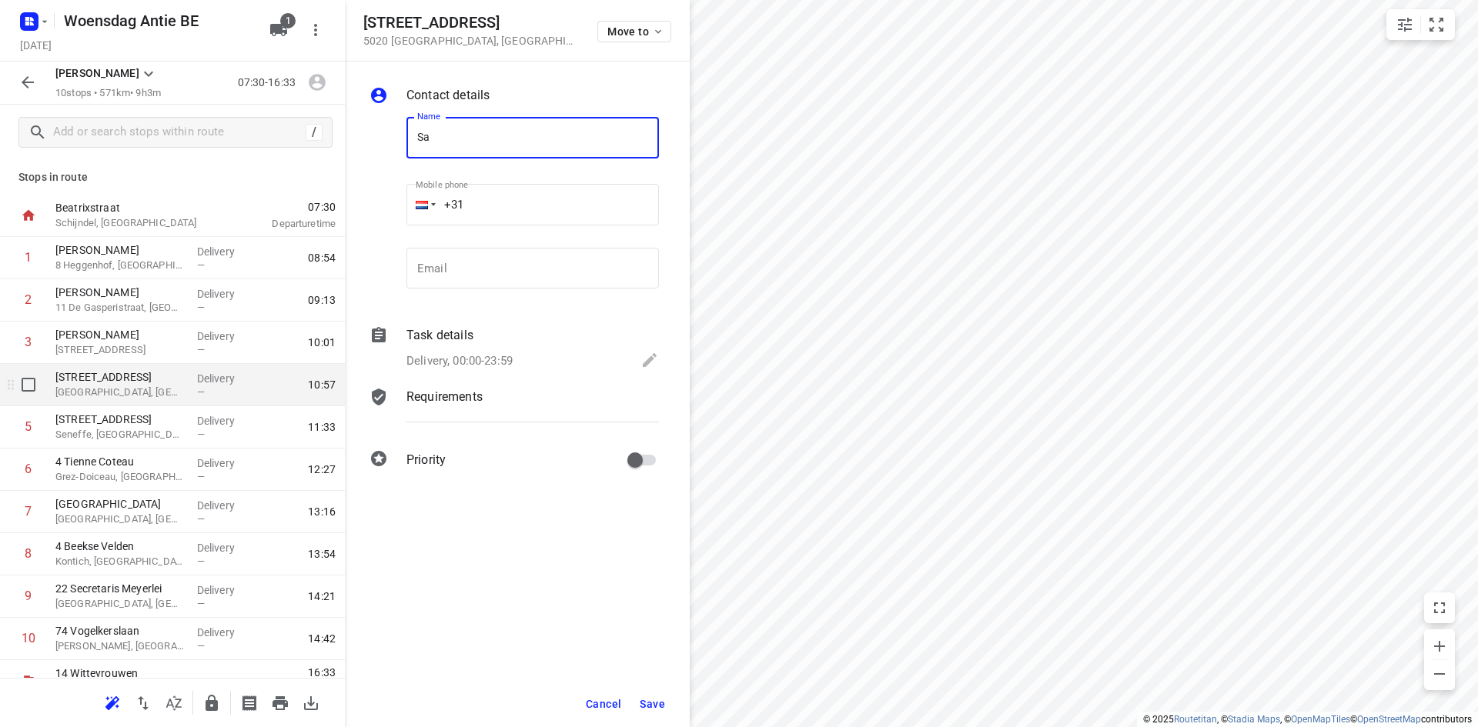
type input "S"
type input "[PERSON_NAME] By [PERSON_NAME]"
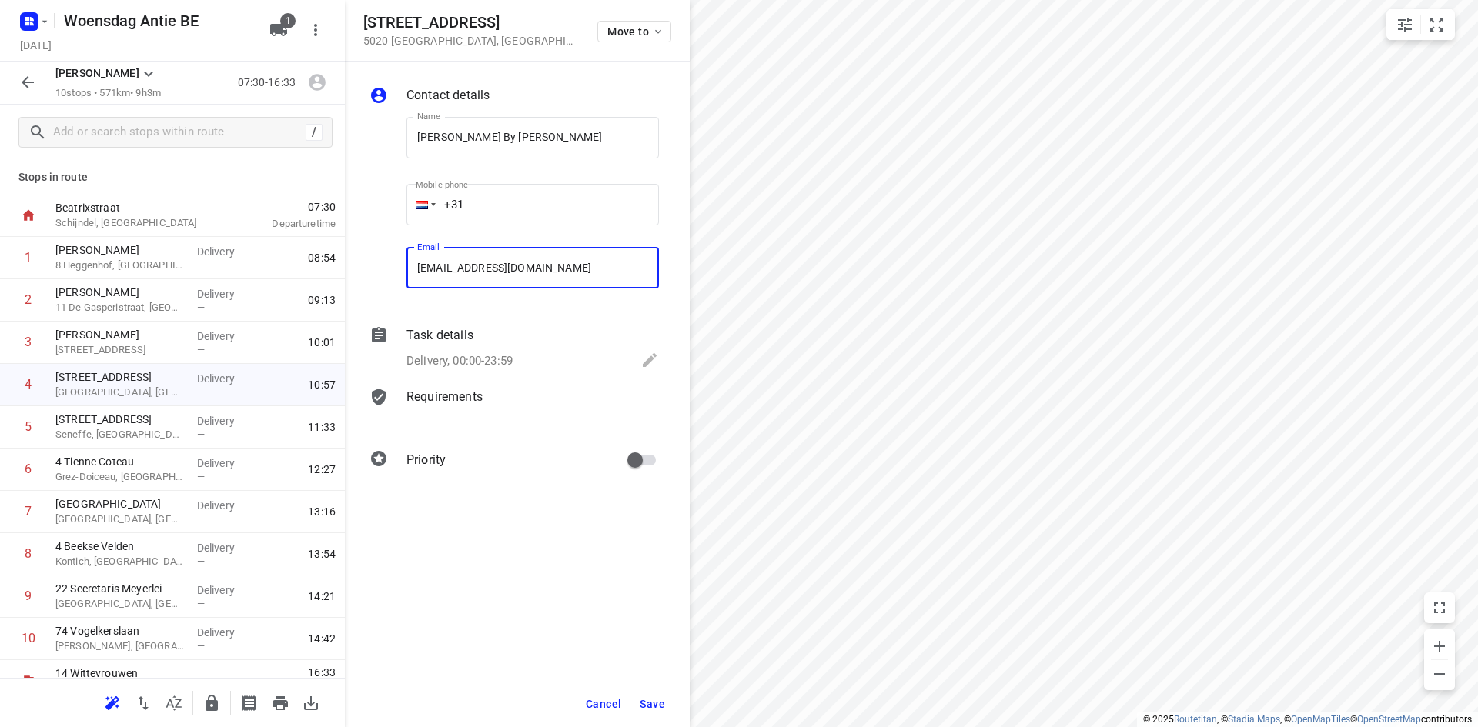
type input "[EMAIL_ADDRESS][DOMAIN_NAME]"
click at [663, 701] on span "Save" at bounding box center [652, 704] width 25 height 12
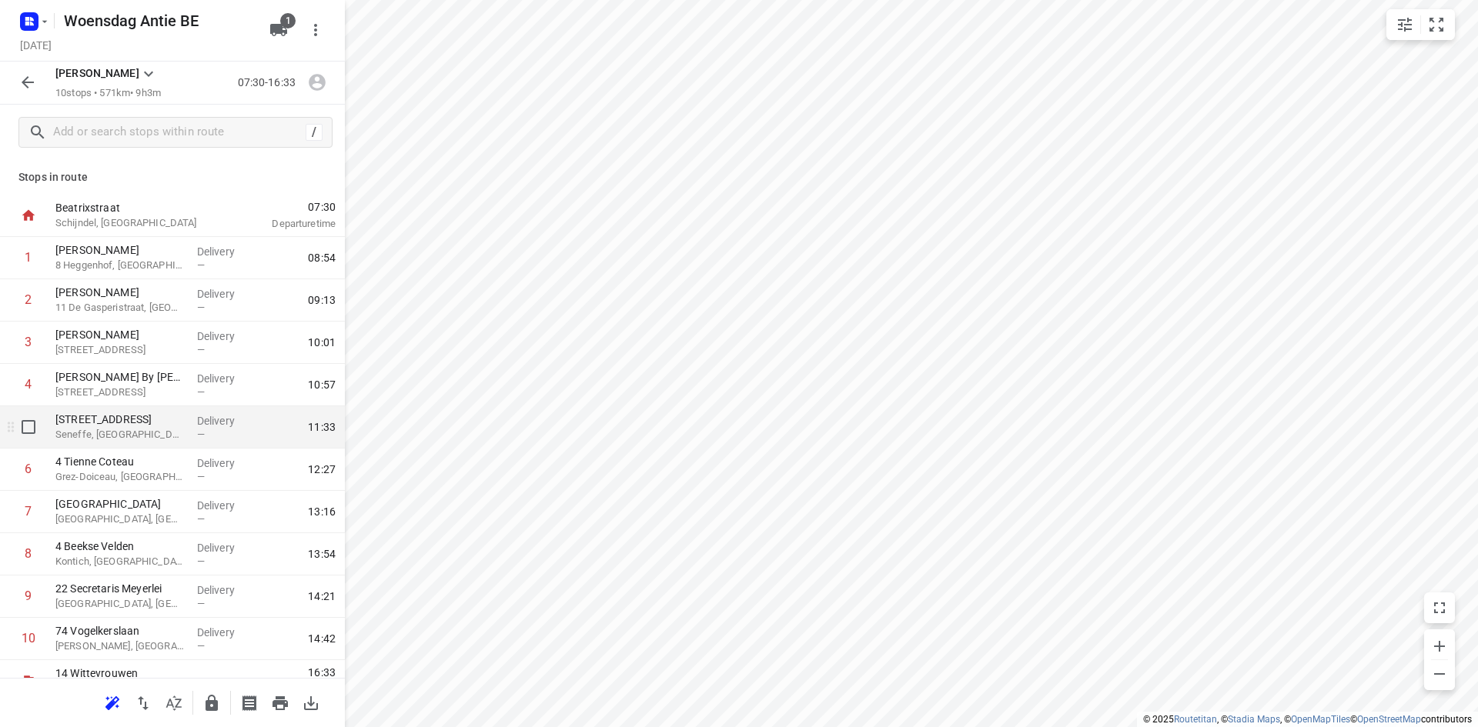
click at [115, 439] on p "Seneffe, [GEOGRAPHIC_DATA]" at bounding box center [119, 434] width 129 height 15
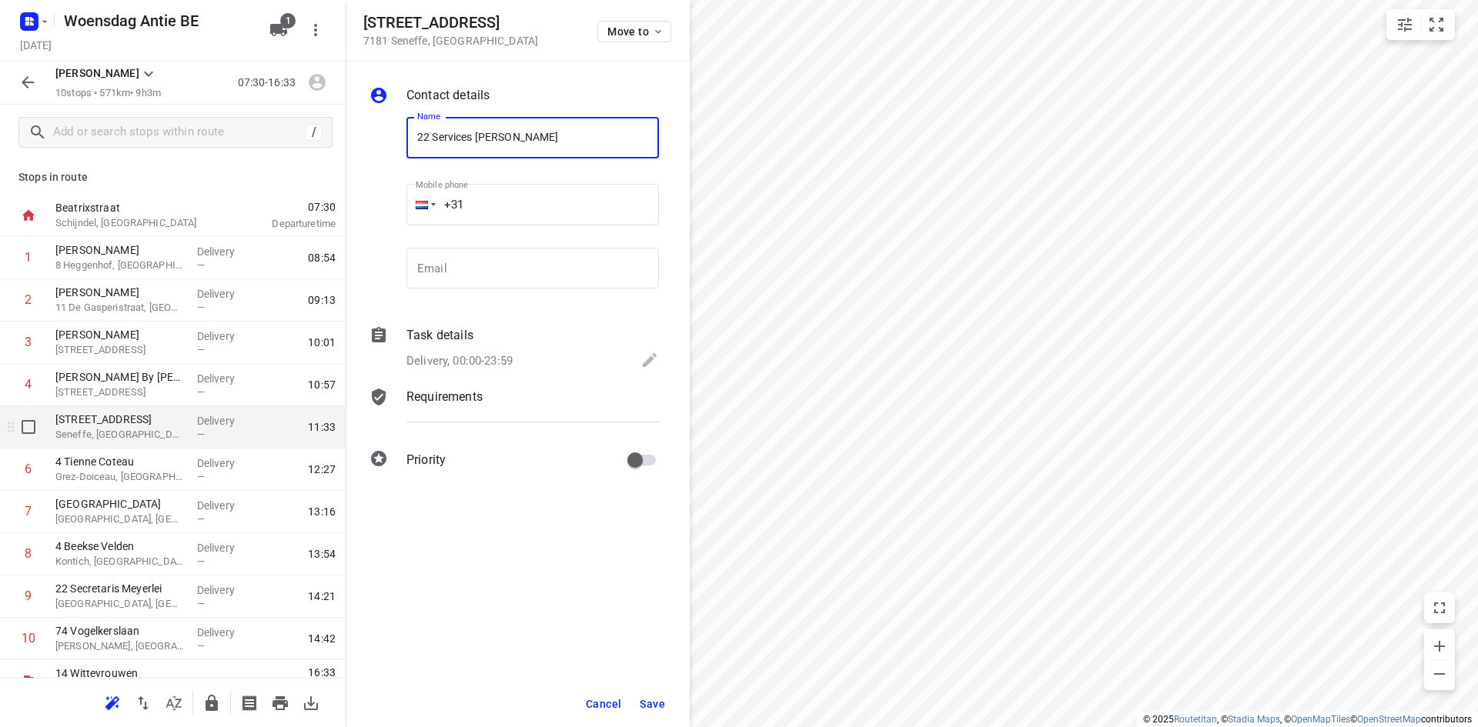
type input "22 Services [PERSON_NAME]"
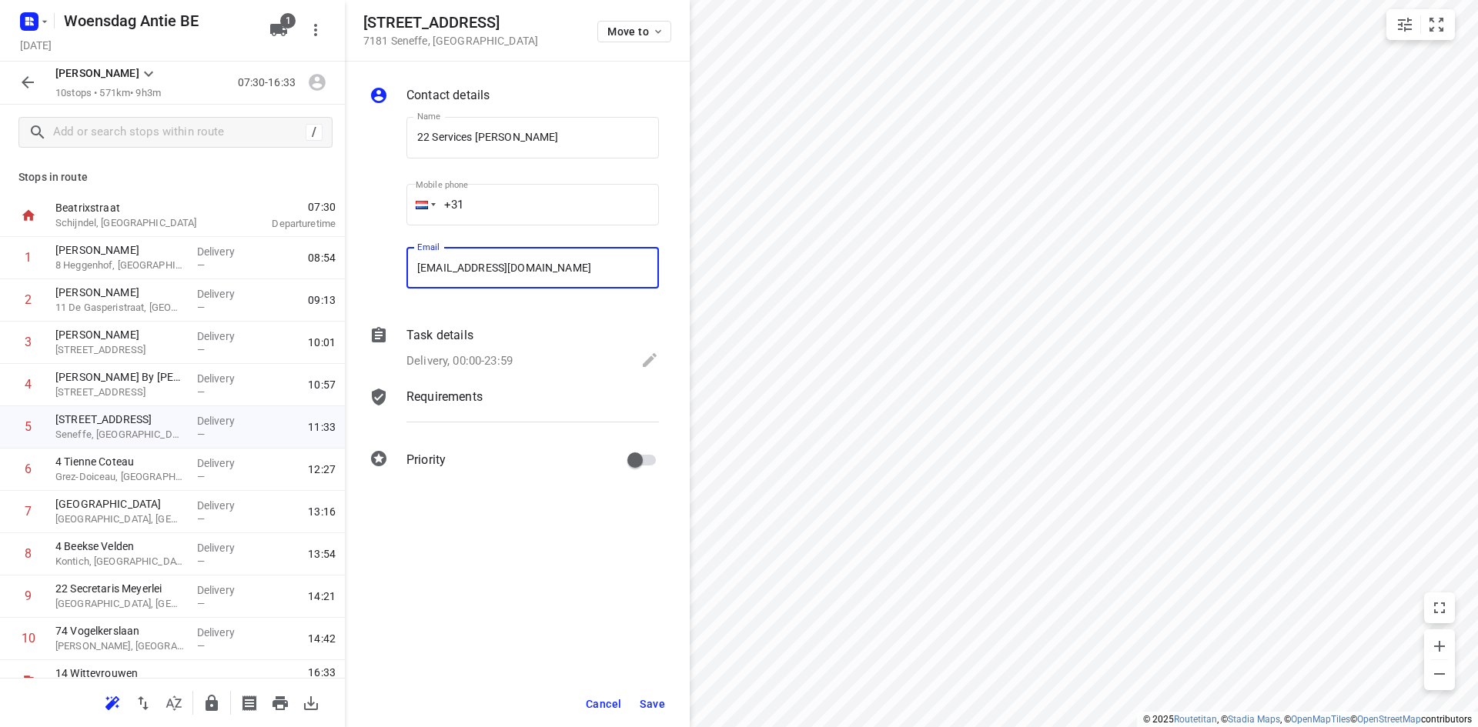
type input "[EMAIL_ADDRESS][DOMAIN_NAME]"
click at [657, 706] on span "Save" at bounding box center [652, 704] width 25 height 12
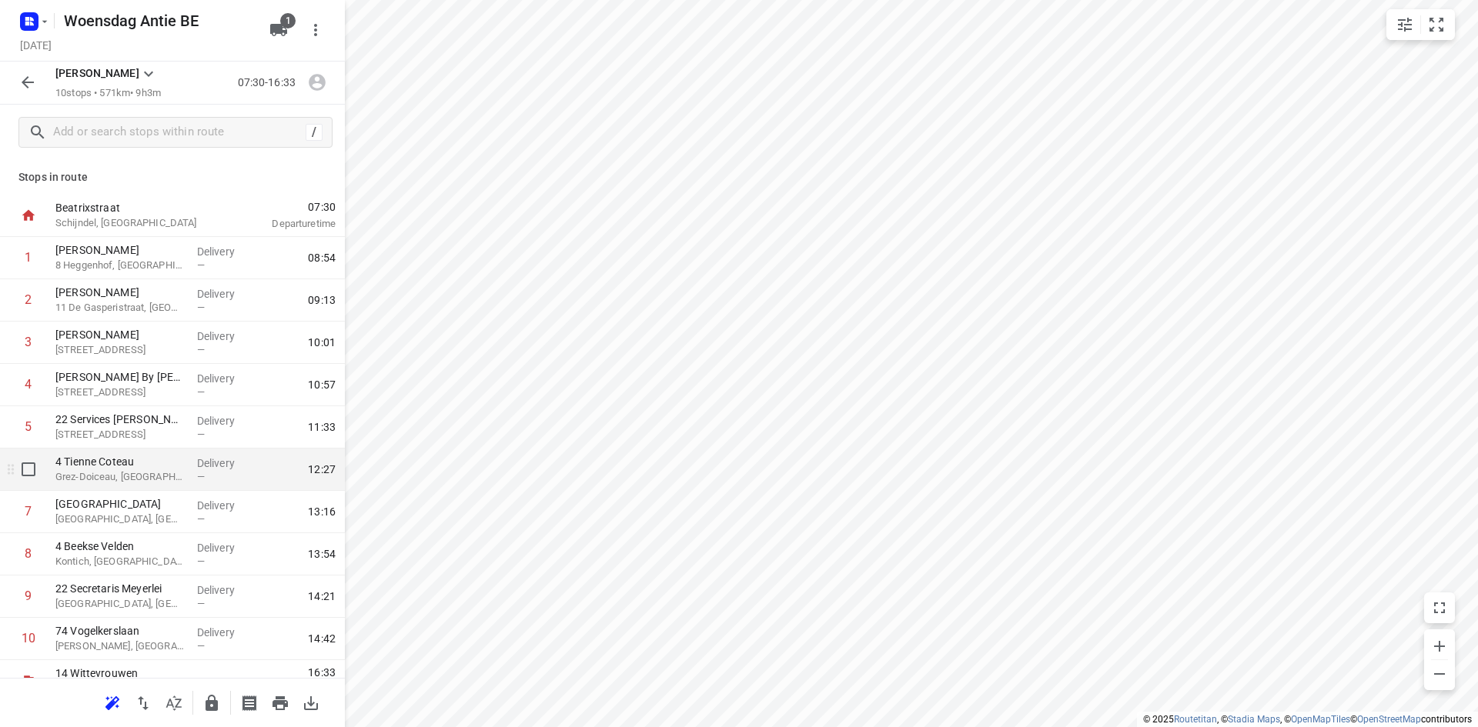
click at [120, 480] on p "Grez-Doiceau, [GEOGRAPHIC_DATA]" at bounding box center [119, 476] width 129 height 15
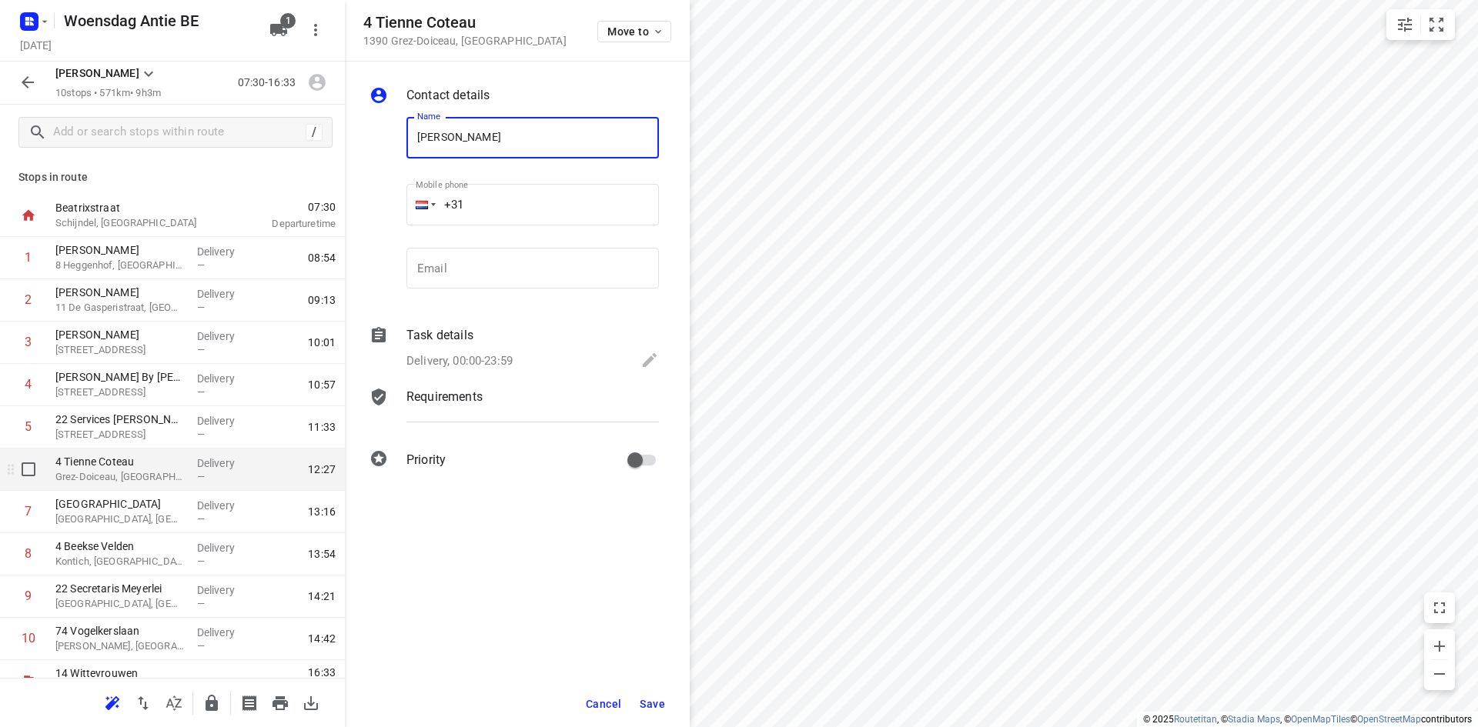
type input "[PERSON_NAME]"
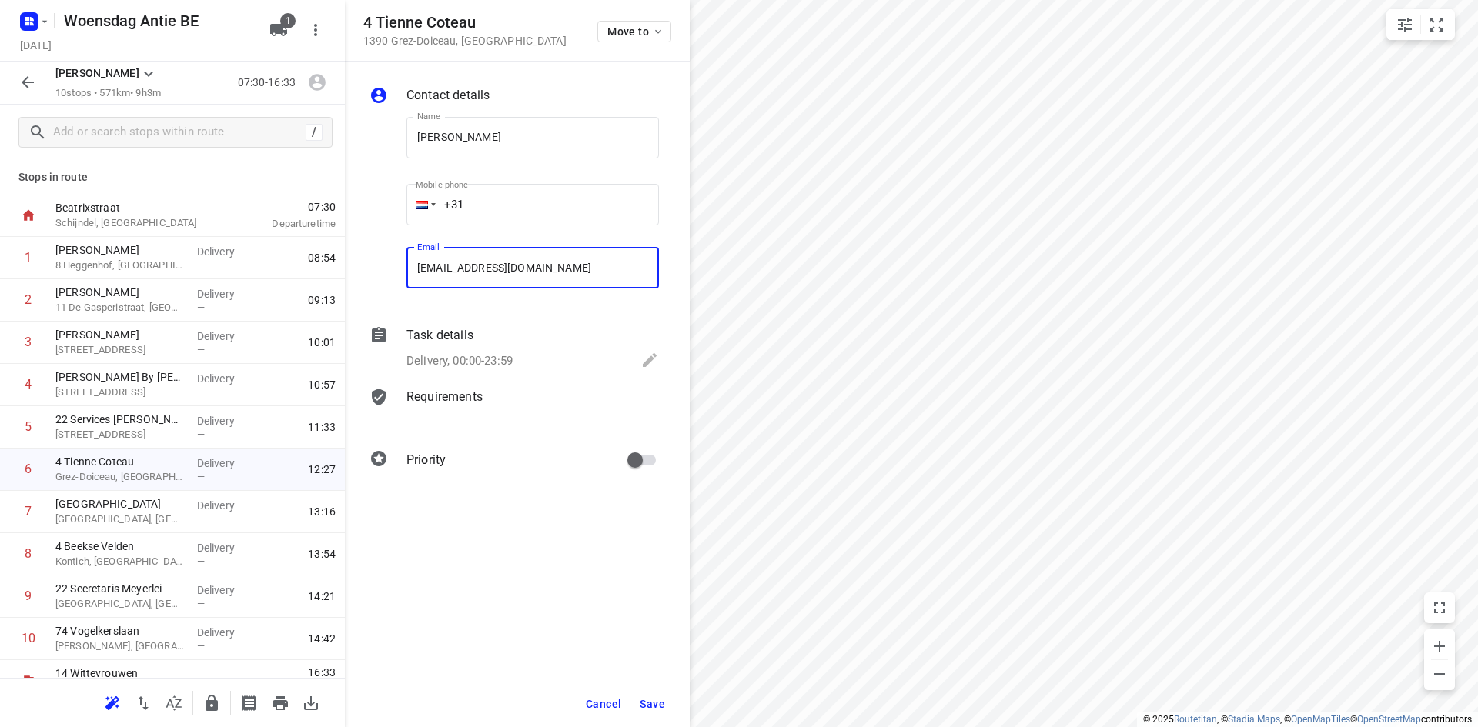
type input "[EMAIL_ADDRESS][DOMAIN_NAME]"
click at [648, 708] on span "Save" at bounding box center [652, 704] width 25 height 12
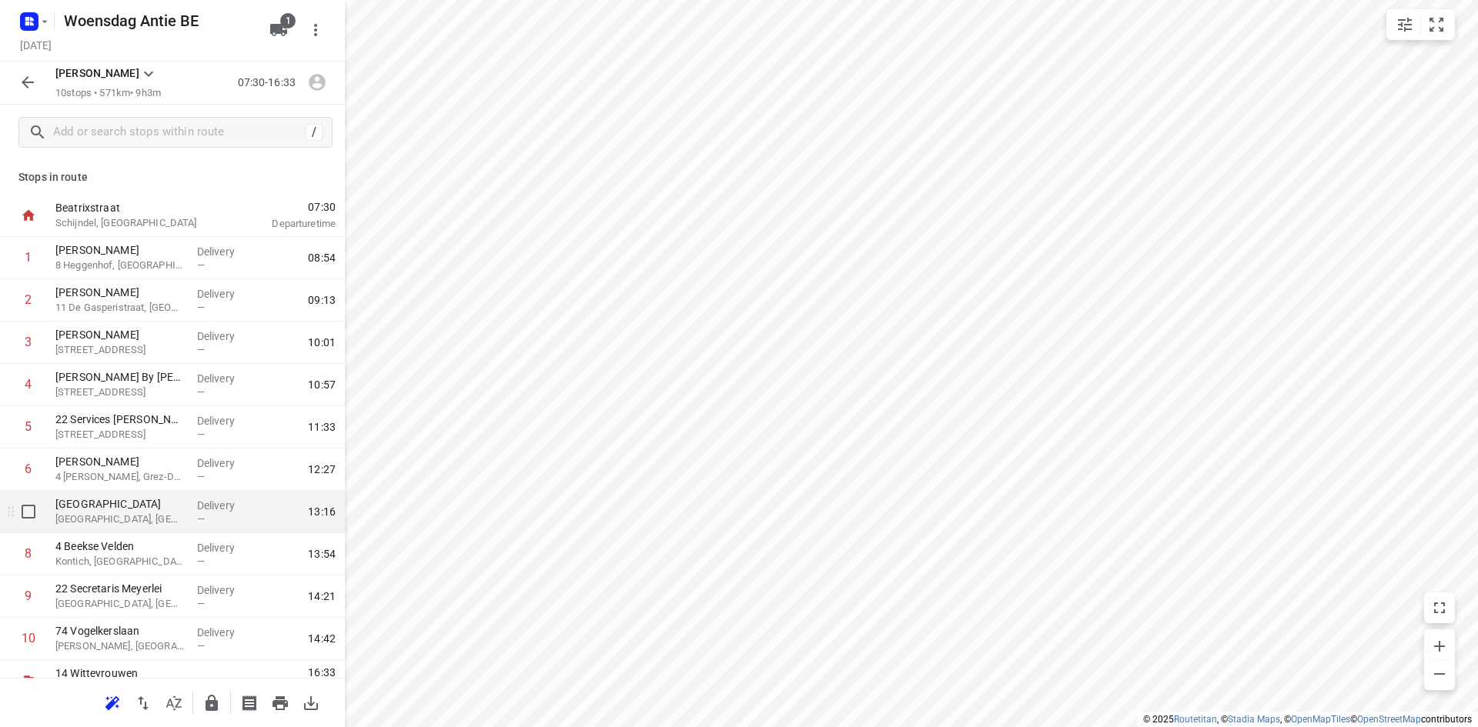
click at [132, 514] on p "[GEOGRAPHIC_DATA], [GEOGRAPHIC_DATA]" at bounding box center [119, 519] width 129 height 15
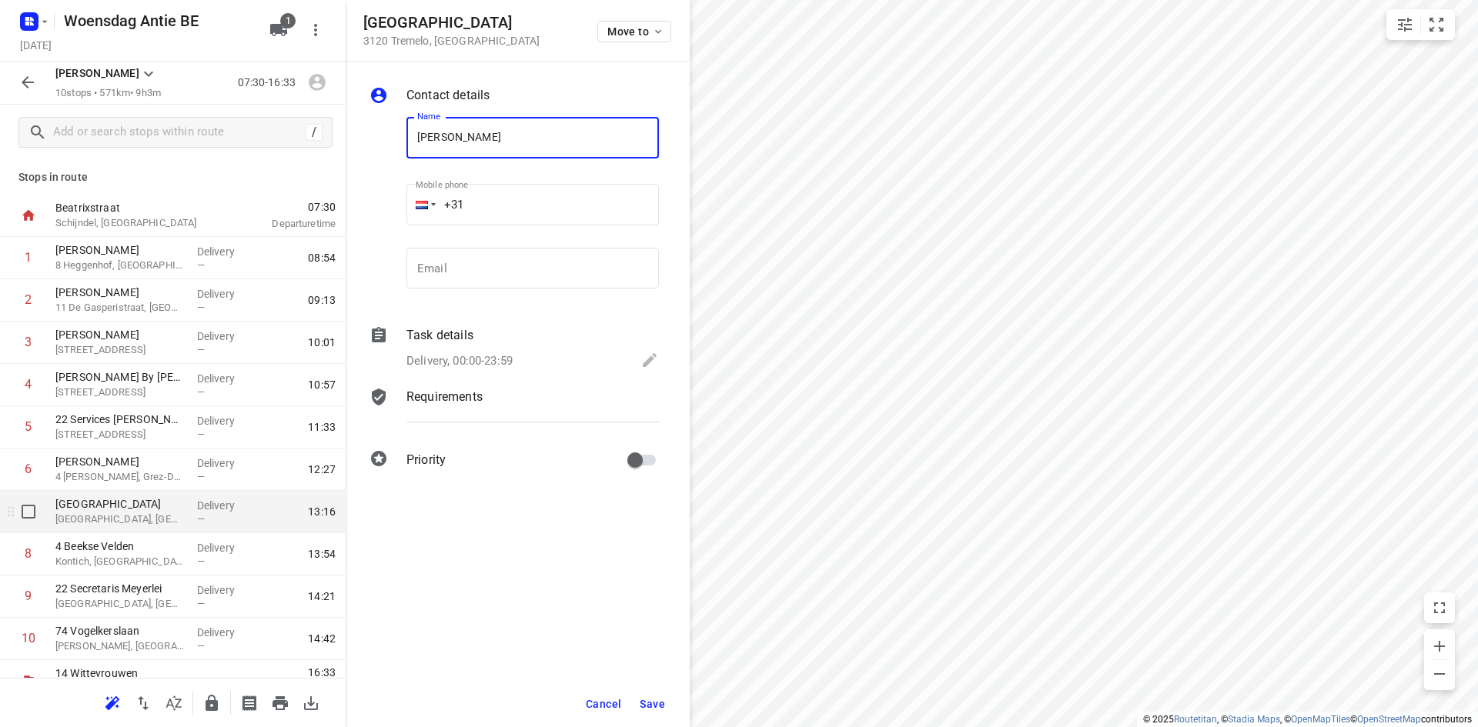
type input "[PERSON_NAME]"
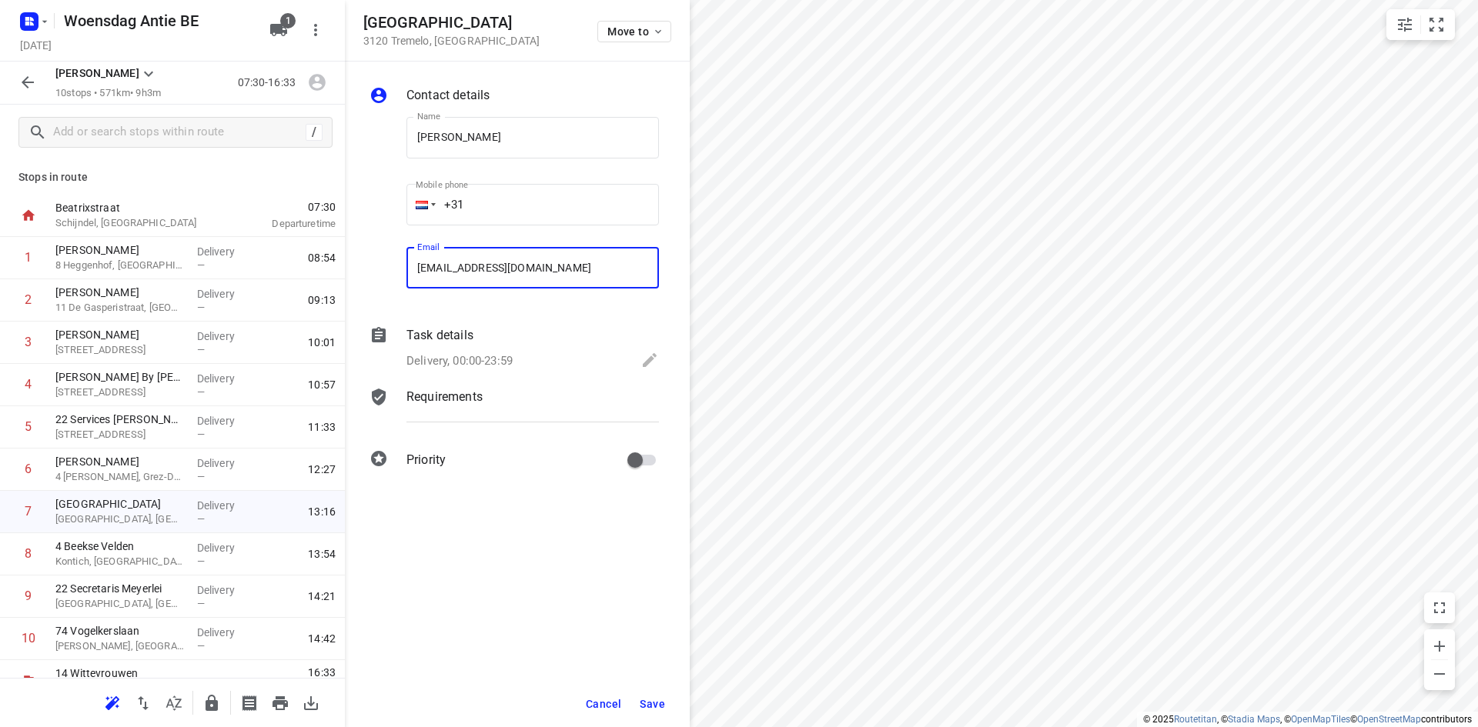
type input "[EMAIL_ADDRESS][DOMAIN_NAME]"
click at [645, 710] on button "Save" at bounding box center [652, 704] width 38 height 28
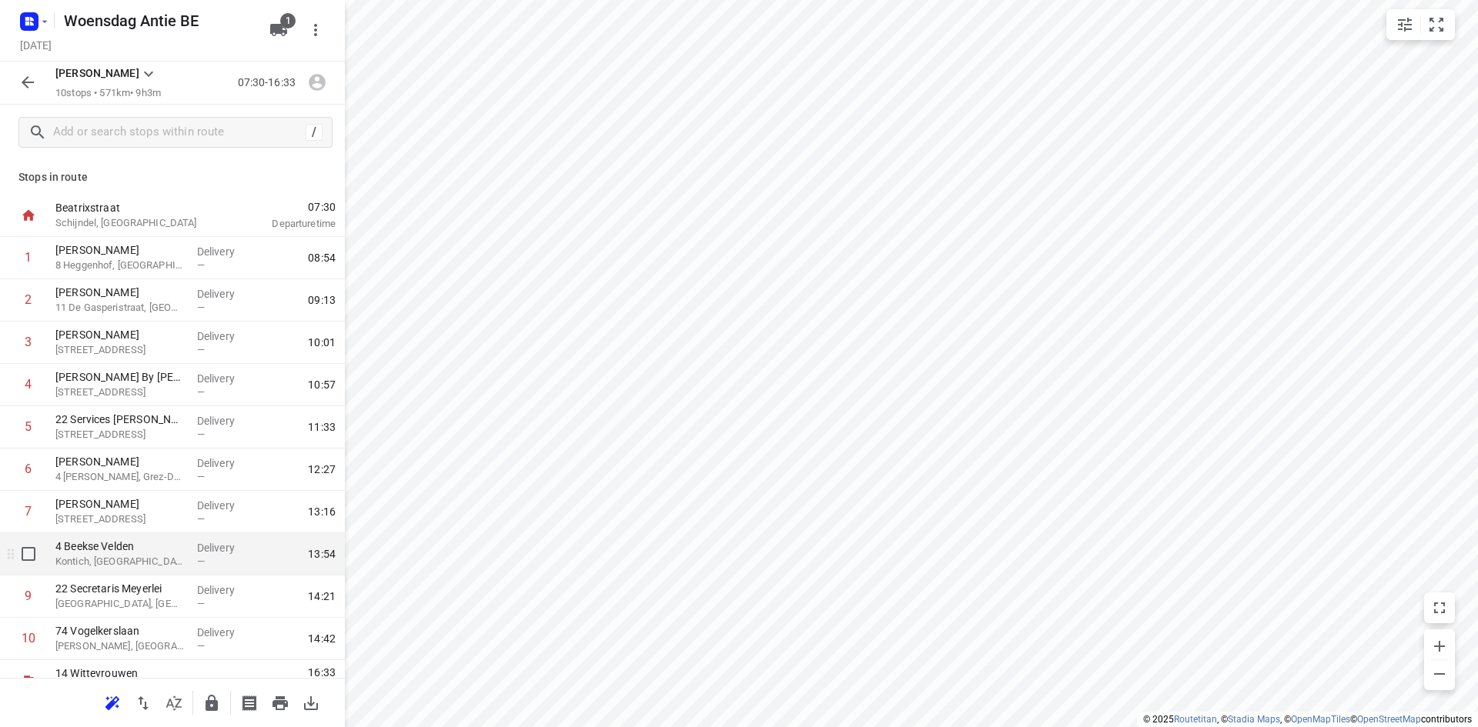
click at [78, 560] on p "Kontich, [GEOGRAPHIC_DATA]" at bounding box center [119, 561] width 129 height 15
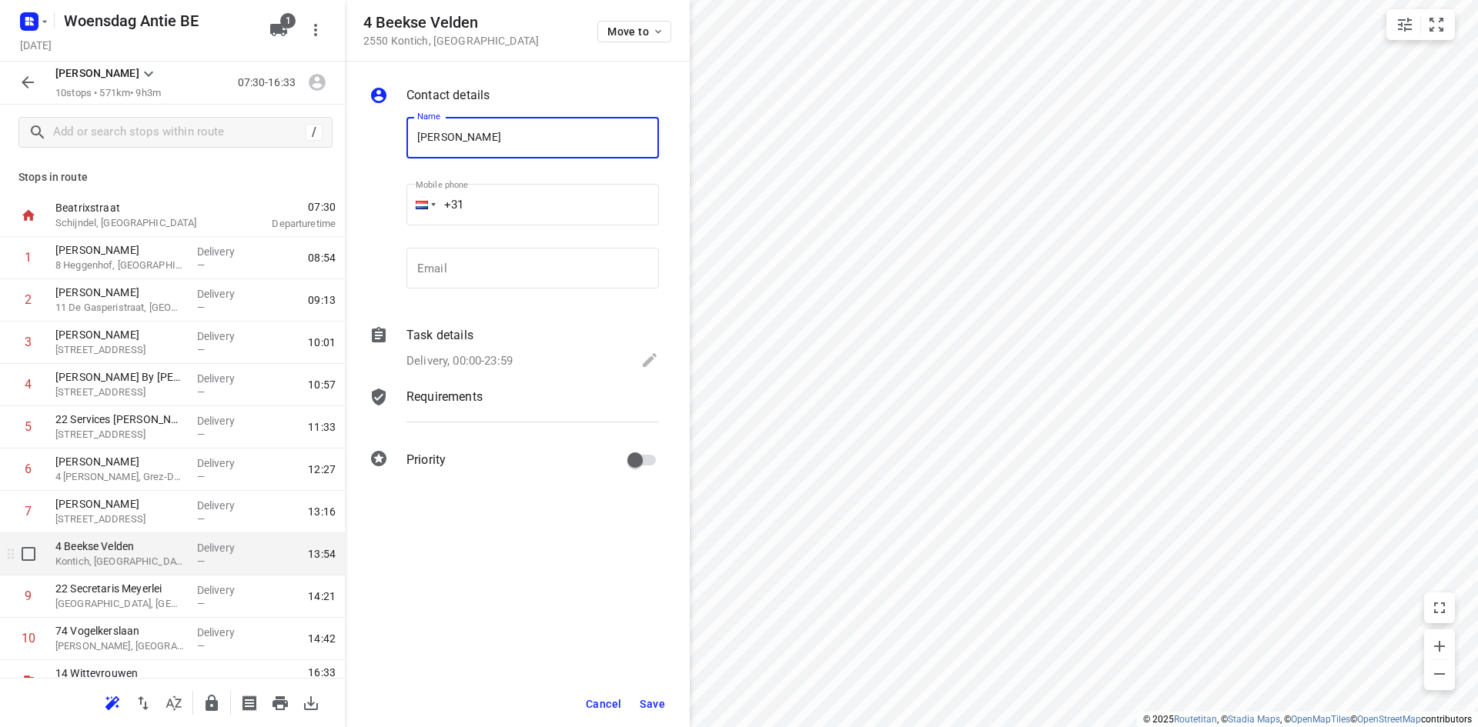
type input "[PERSON_NAME]"
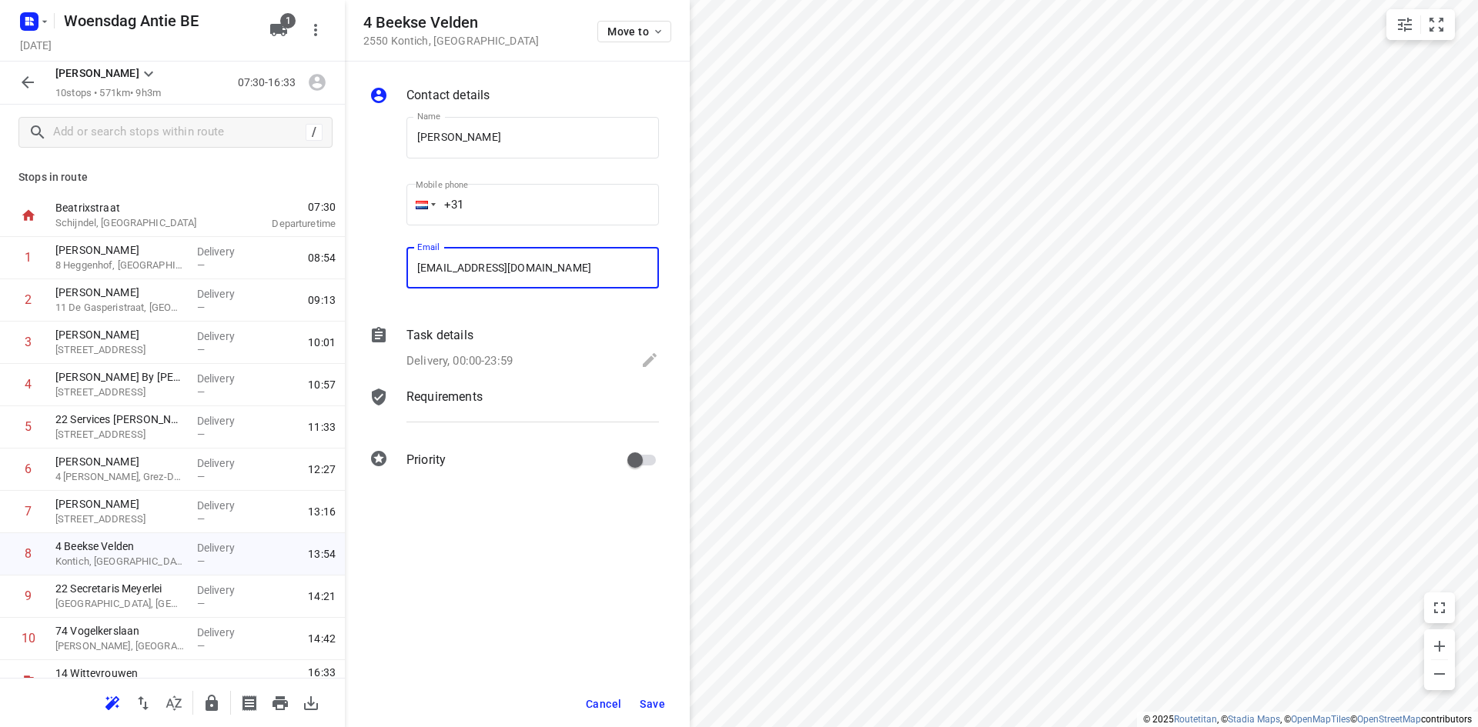
type input "[EMAIL_ADDRESS][DOMAIN_NAME]"
click at [642, 709] on span "Save" at bounding box center [652, 704] width 25 height 12
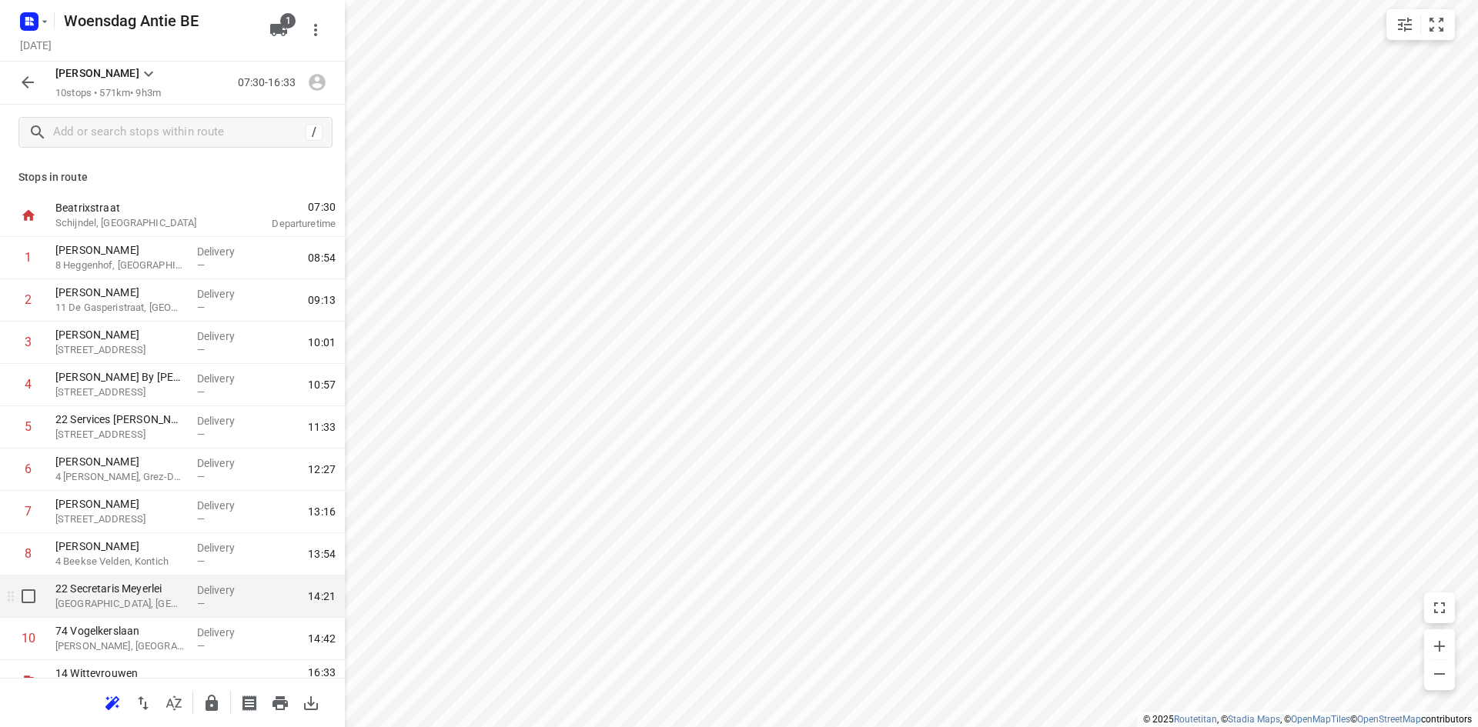
click at [210, 593] on p "Delivery" at bounding box center [225, 590] width 57 height 15
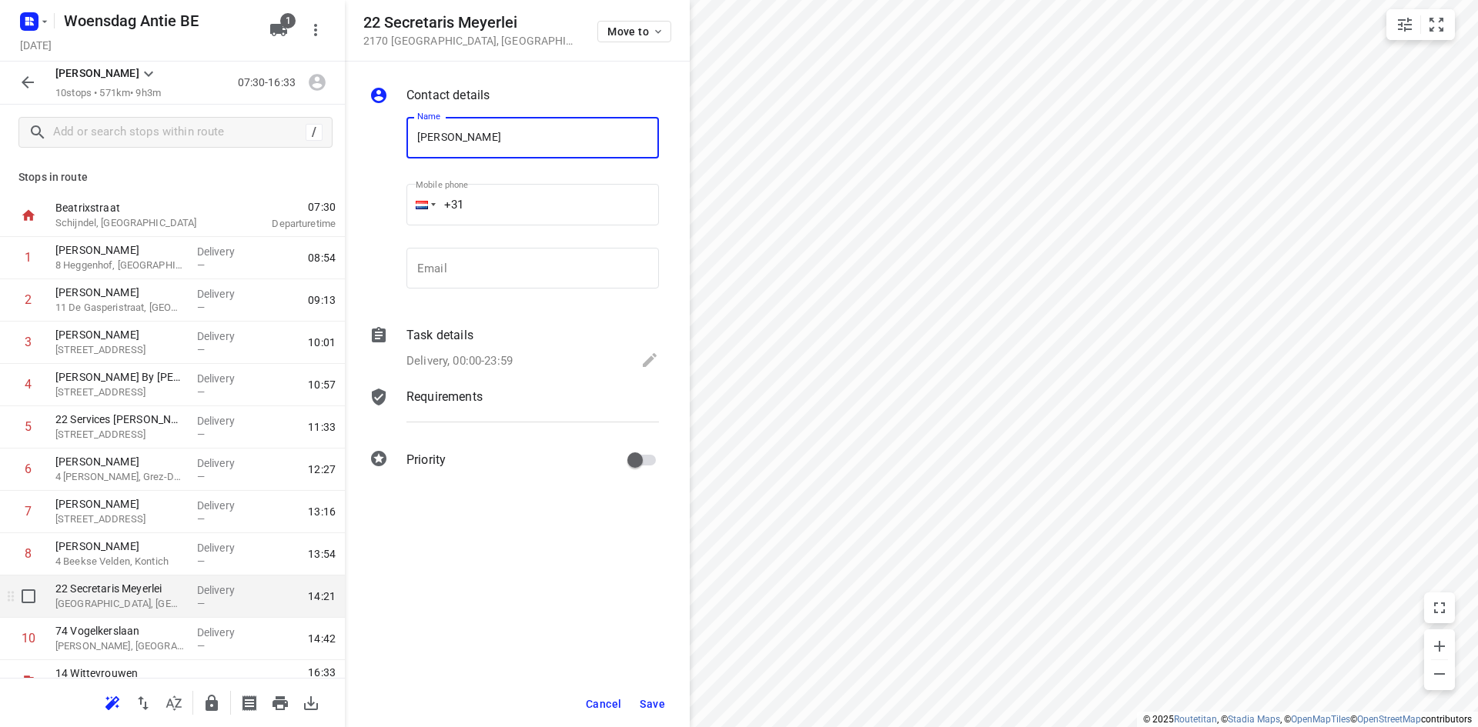
type input "[PERSON_NAME]"
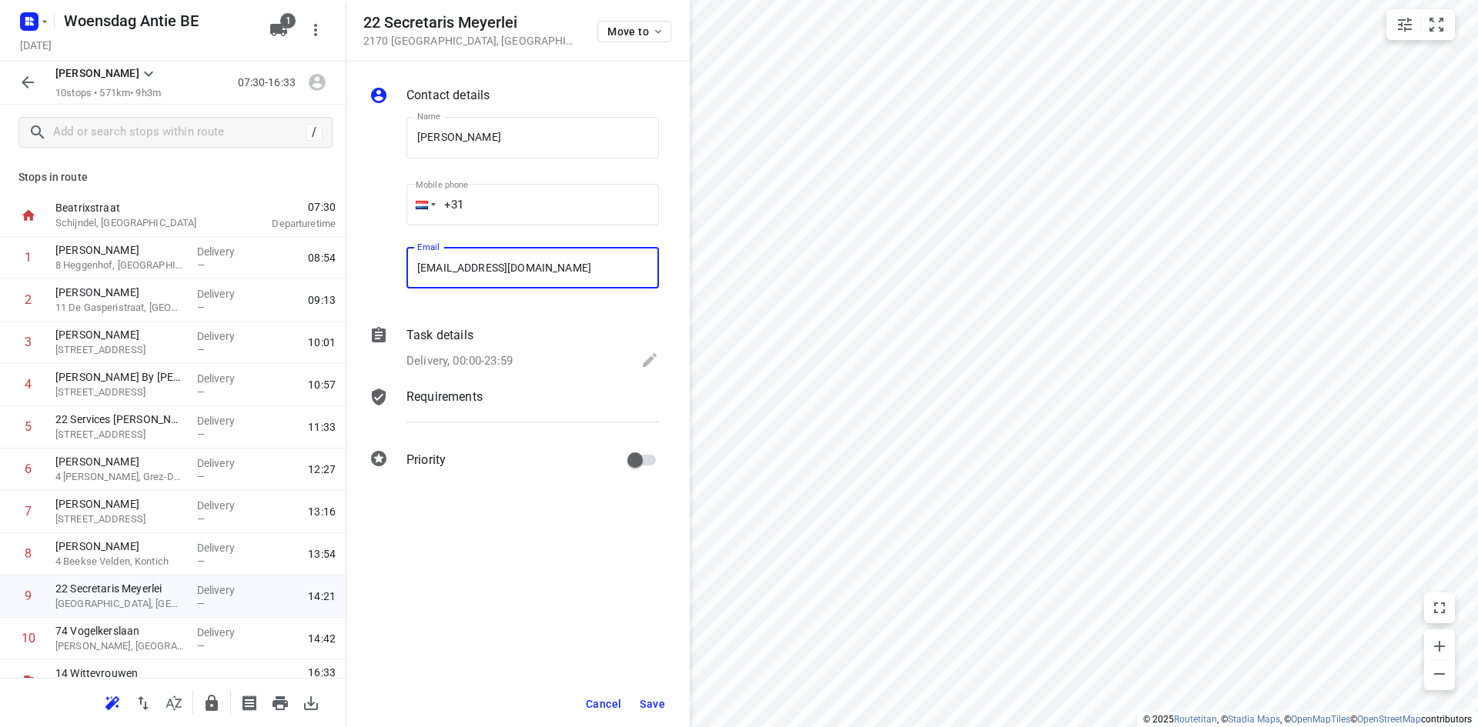
type input "[EMAIL_ADDRESS][DOMAIN_NAME]"
click at [645, 704] on span "Save" at bounding box center [652, 704] width 25 height 12
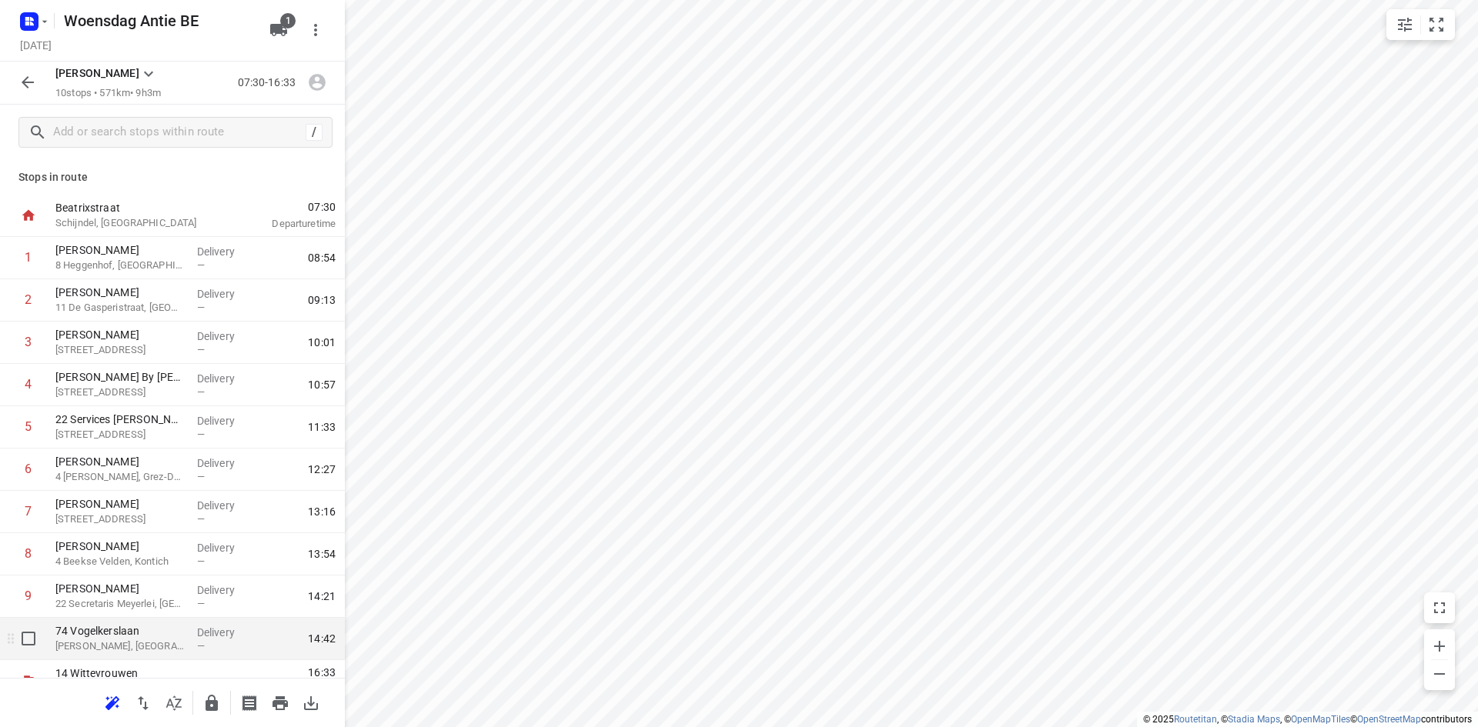
click at [112, 641] on p "[PERSON_NAME], [GEOGRAPHIC_DATA]" at bounding box center [119, 646] width 129 height 15
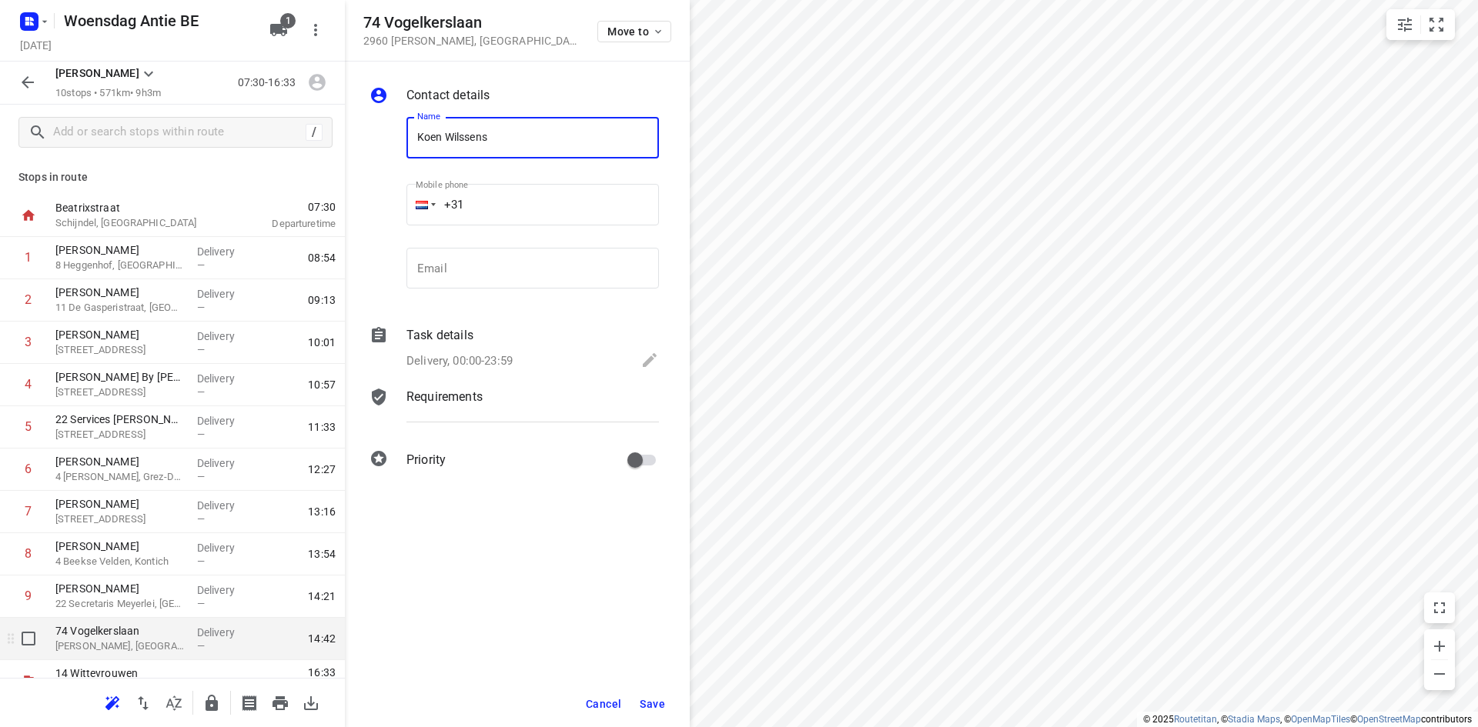
type input "Koen Wilssens"
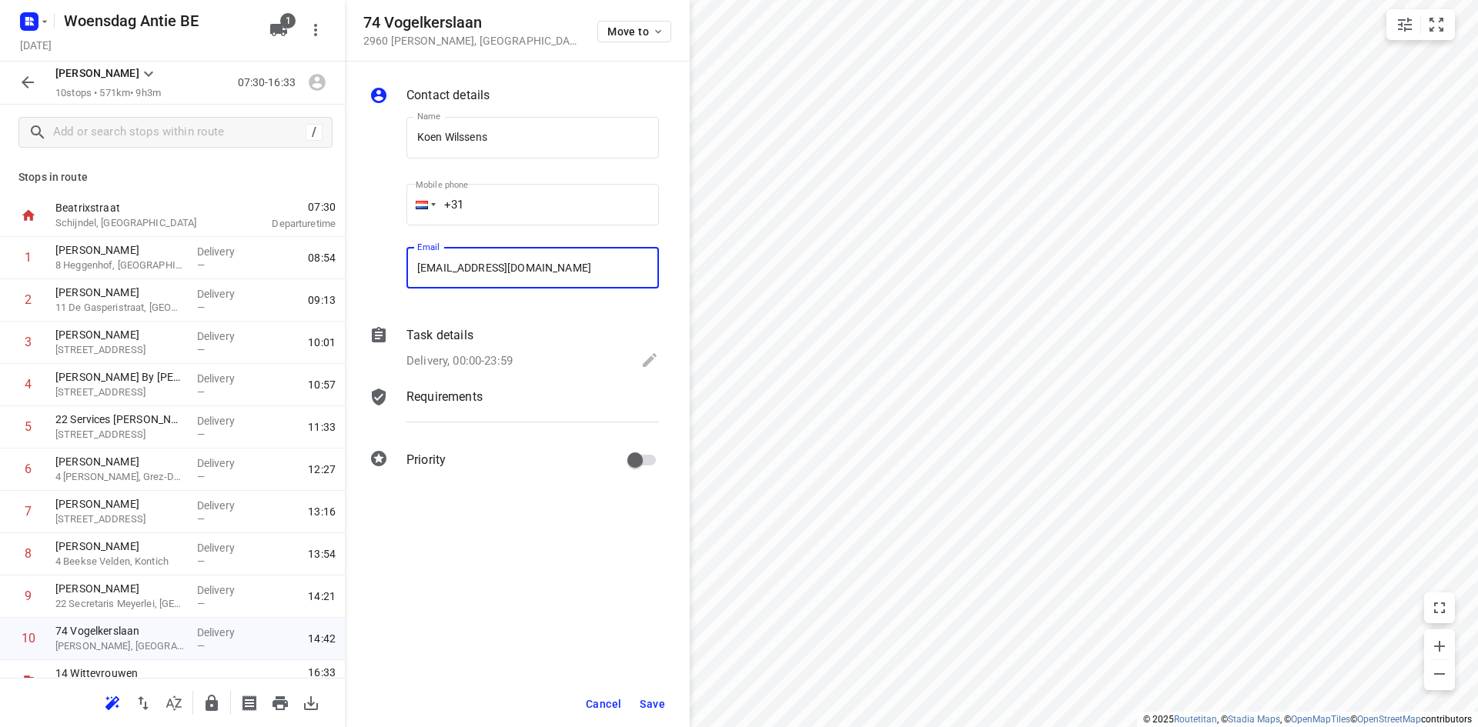
type input "[EMAIL_ADDRESS][DOMAIN_NAME]"
click at [639, 696] on button "Save" at bounding box center [652, 704] width 38 height 28
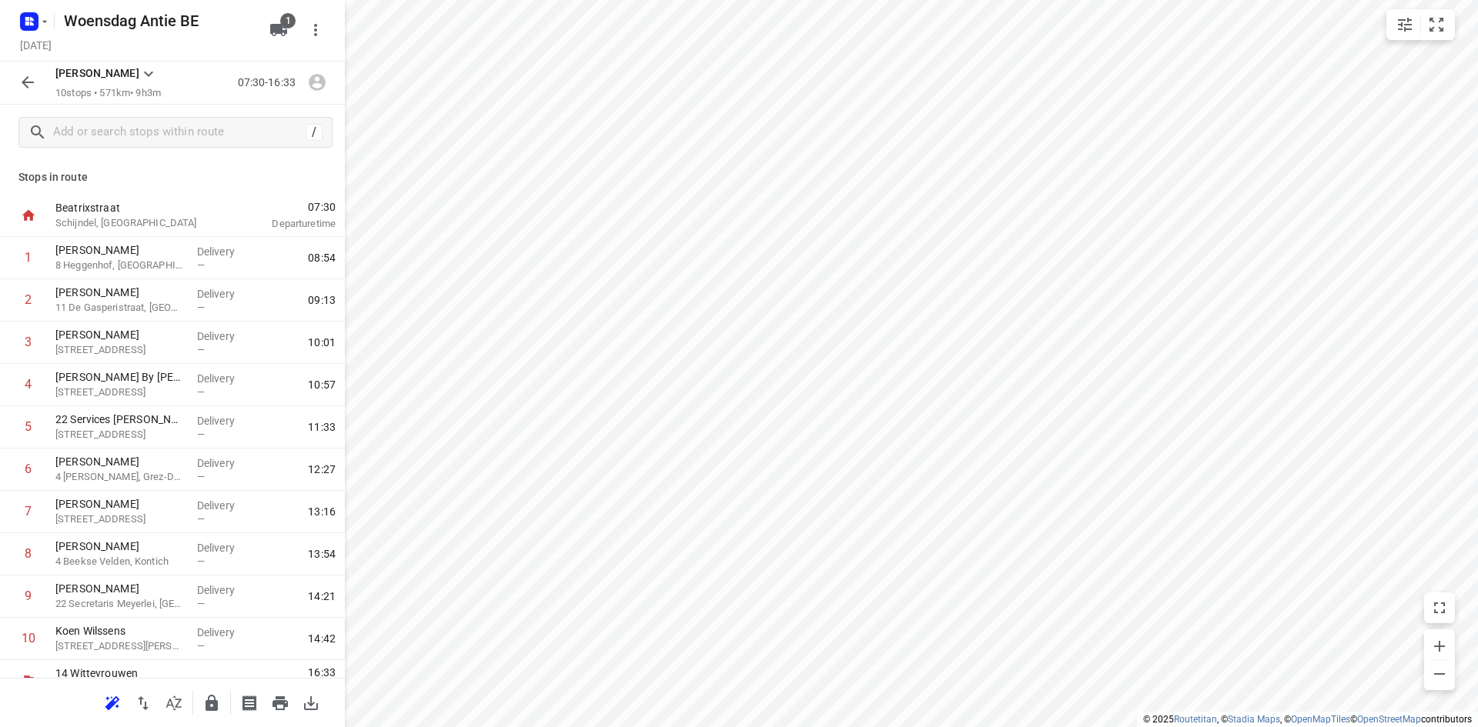
click at [32, 92] on icon "button" at bounding box center [27, 82] width 18 height 18
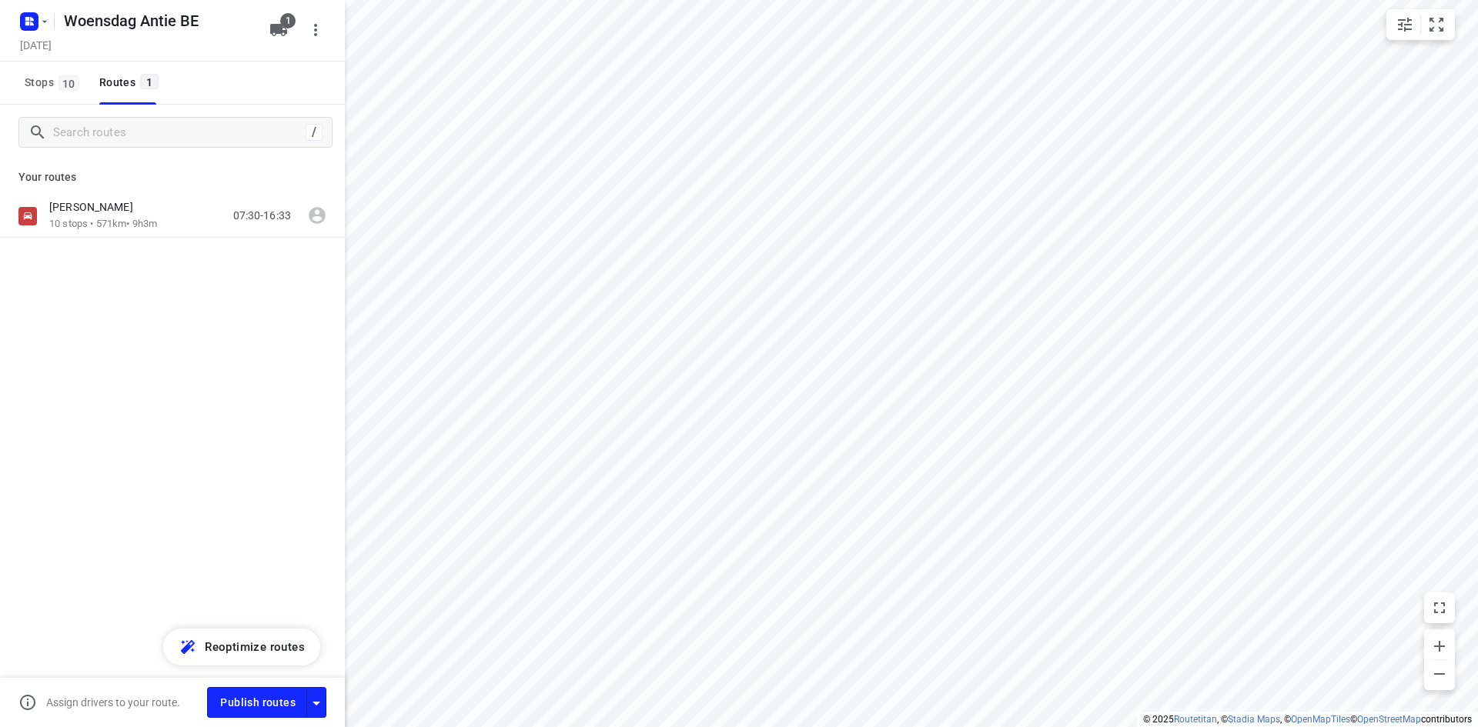
click at [234, 376] on div "/ Your routes [PERSON_NAME] 10 stops • 571km • 9h3m 07:30-16:33" at bounding box center [172, 438] width 345 height 666
click at [256, 694] on span "Publish routes" at bounding box center [257, 702] width 75 height 19
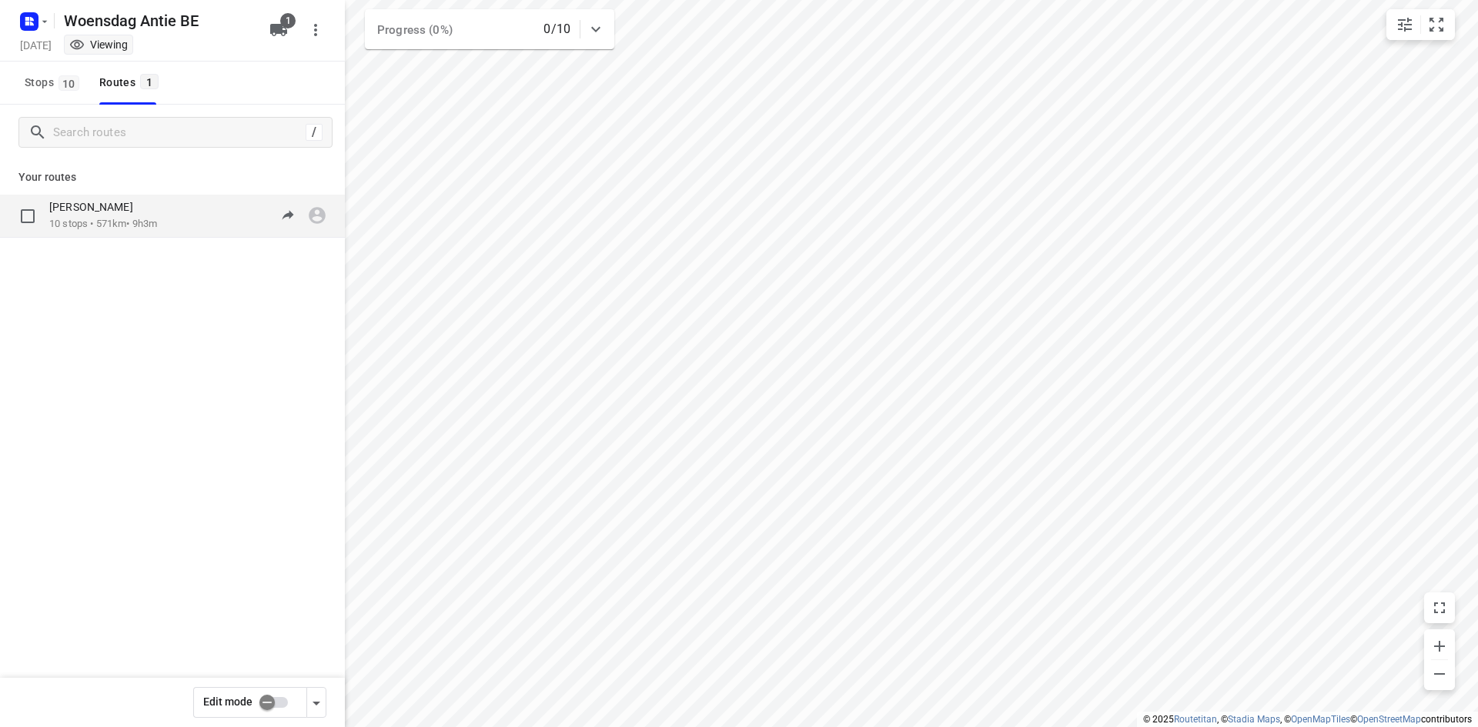
click at [143, 229] on p "10 stops • 571km • 9h3m" at bounding box center [103, 224] width 108 height 15
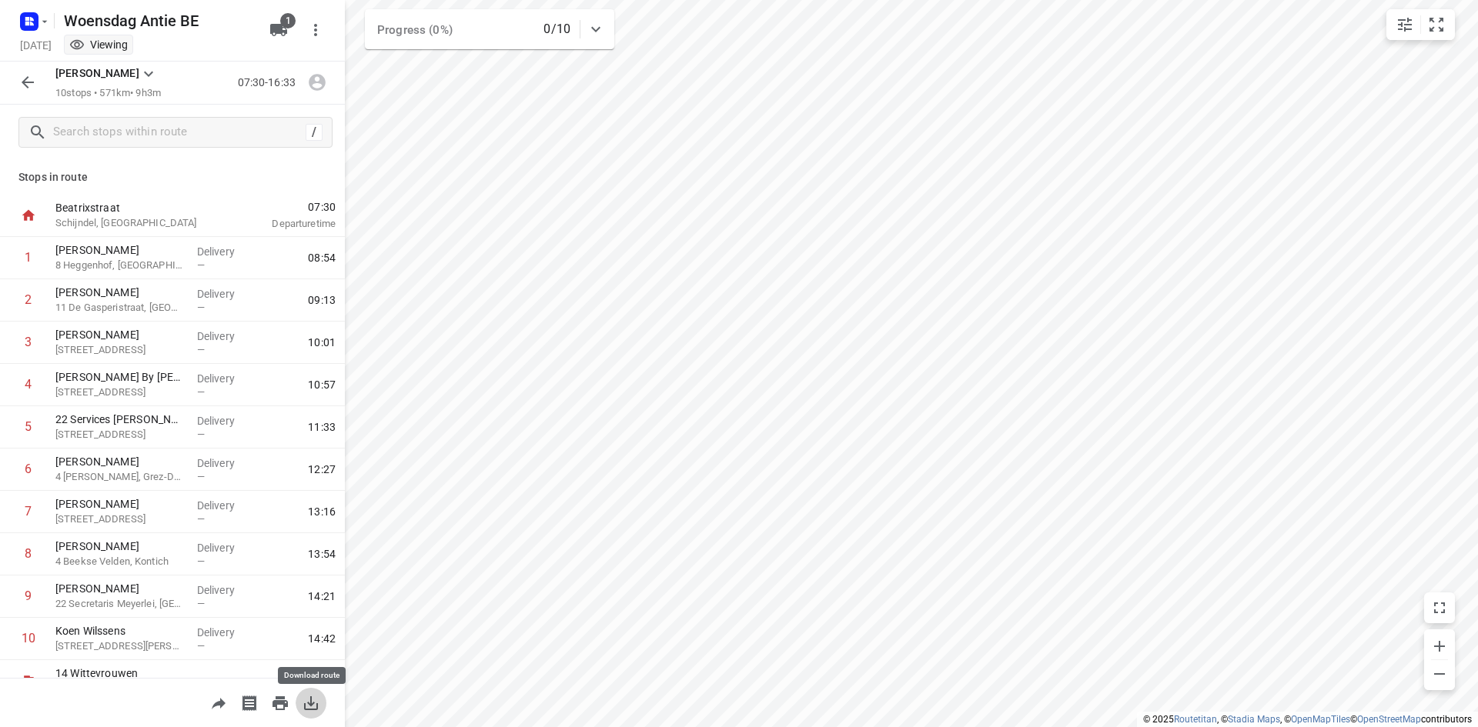
click at [316, 706] on icon "button" at bounding box center [311, 704] width 14 height 14
click at [37, 75] on button "button" at bounding box center [27, 82] width 31 height 31
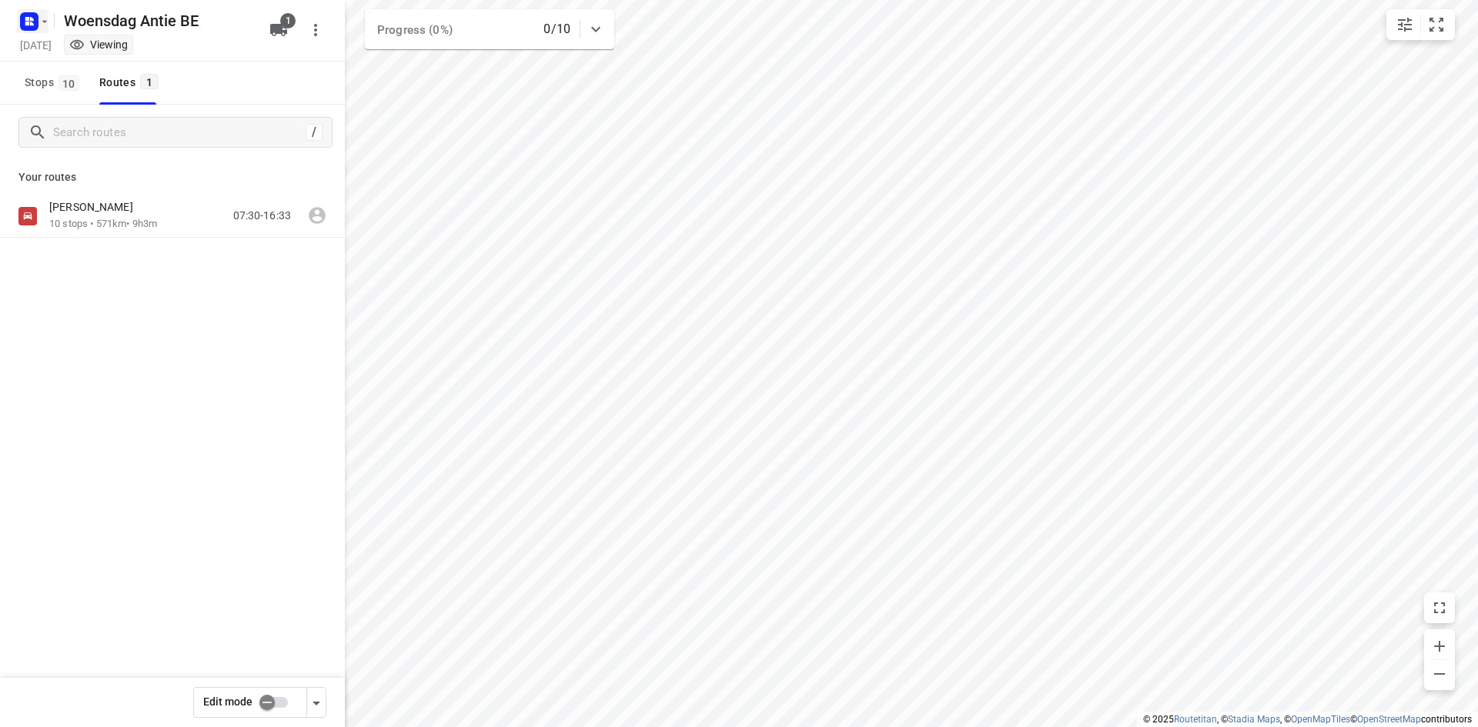
click at [38, 27] on icon "button" at bounding box center [44, 21] width 12 height 12
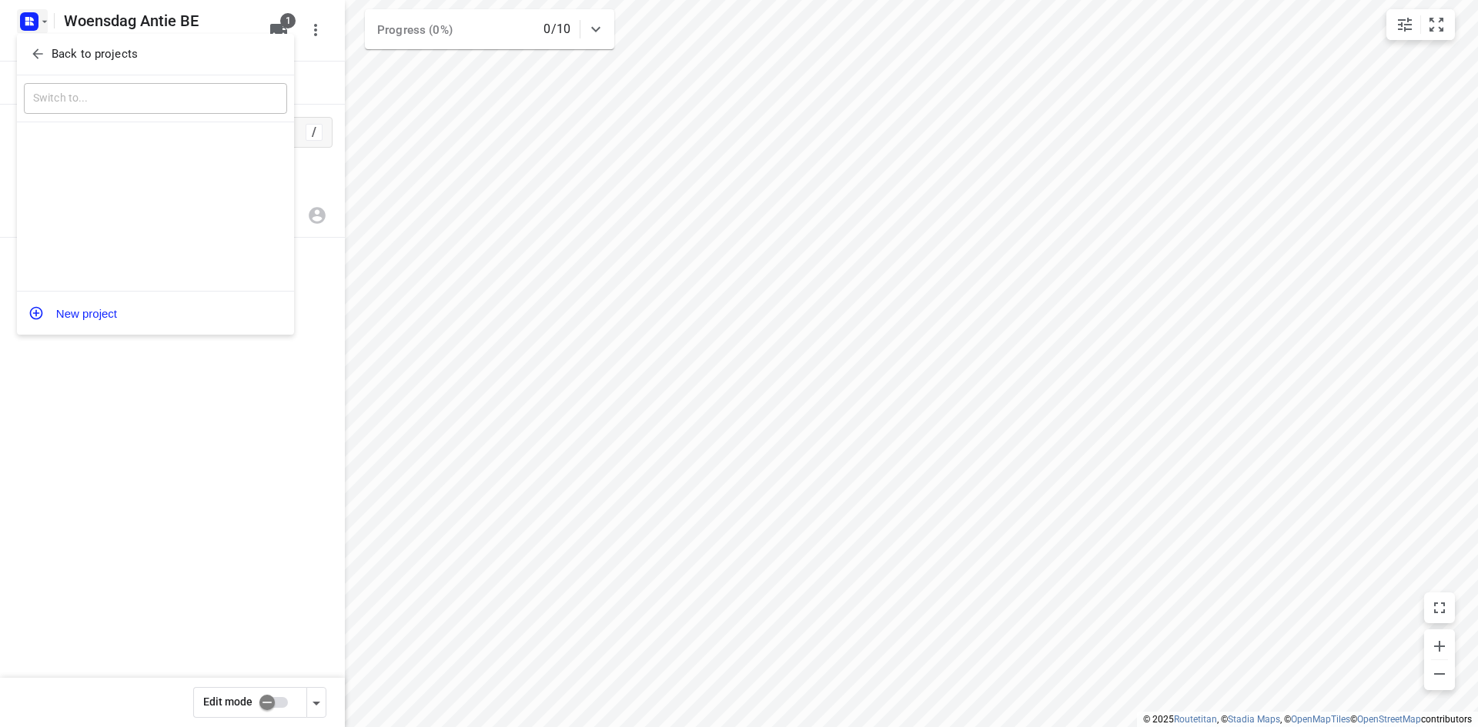
click at [58, 51] on p "Back to projects" at bounding box center [95, 54] width 86 height 18
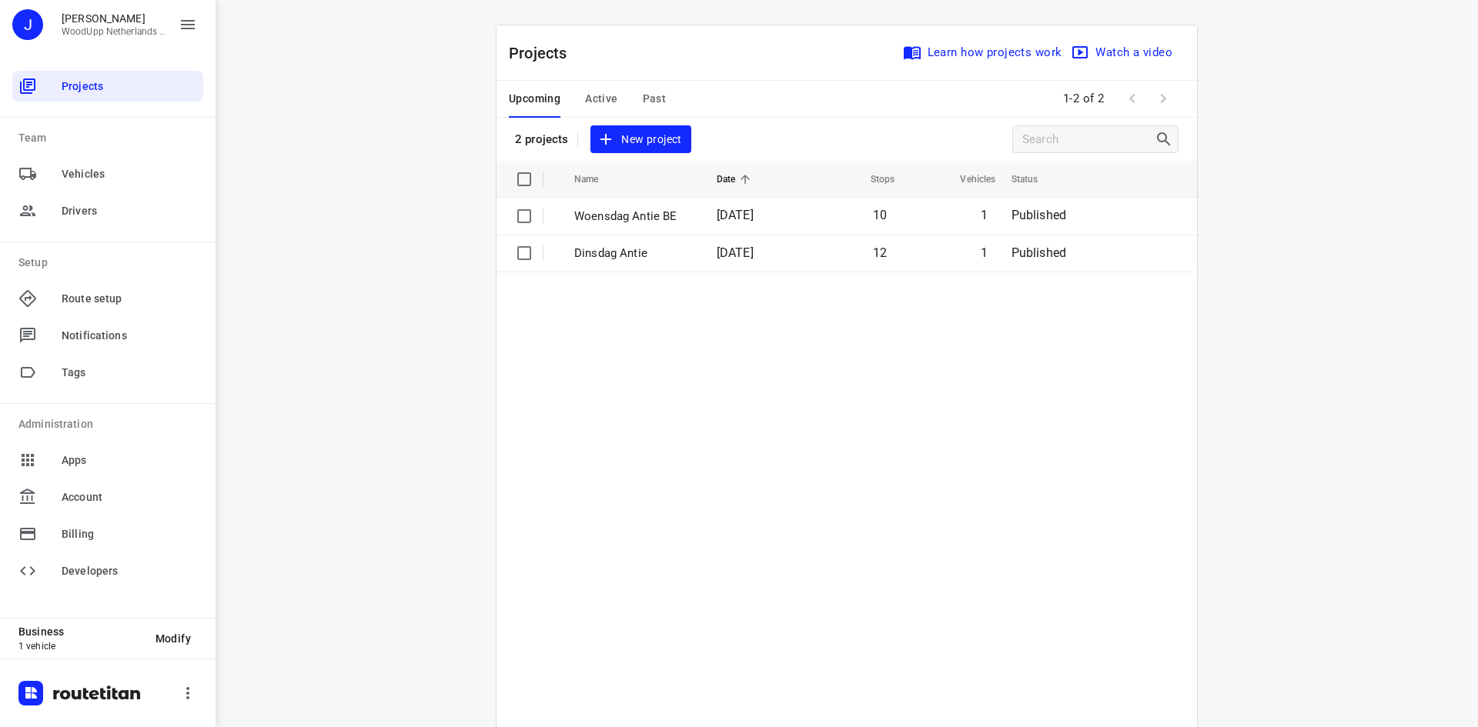
click at [351, 89] on div "i © 2025 Routetitan , © Stadia Maps , © OpenMapTiles © OpenStreetMap contributo…" at bounding box center [847, 363] width 1262 height 727
click at [85, 89] on span "Projects" at bounding box center [129, 87] width 135 height 16
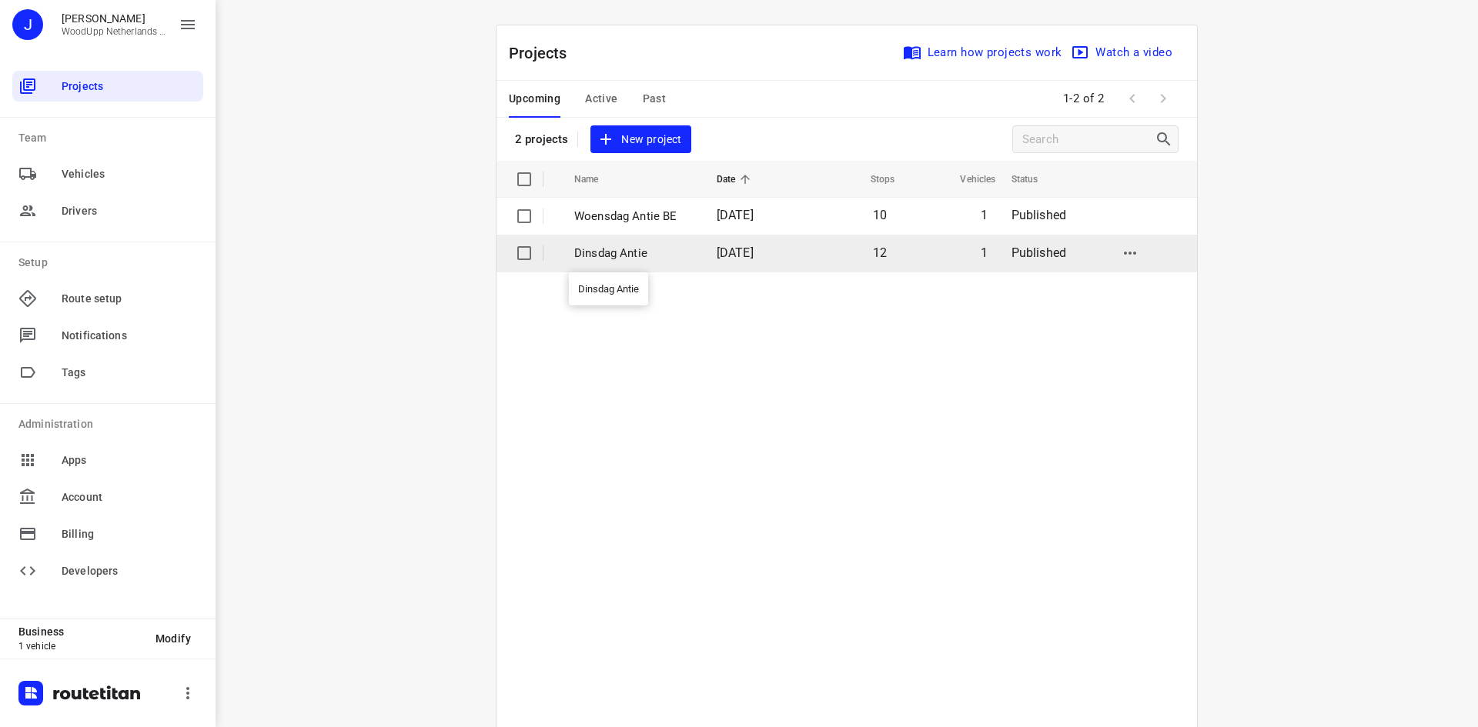
click at [654, 259] on p "Dinsdag Antie" at bounding box center [633, 254] width 119 height 18
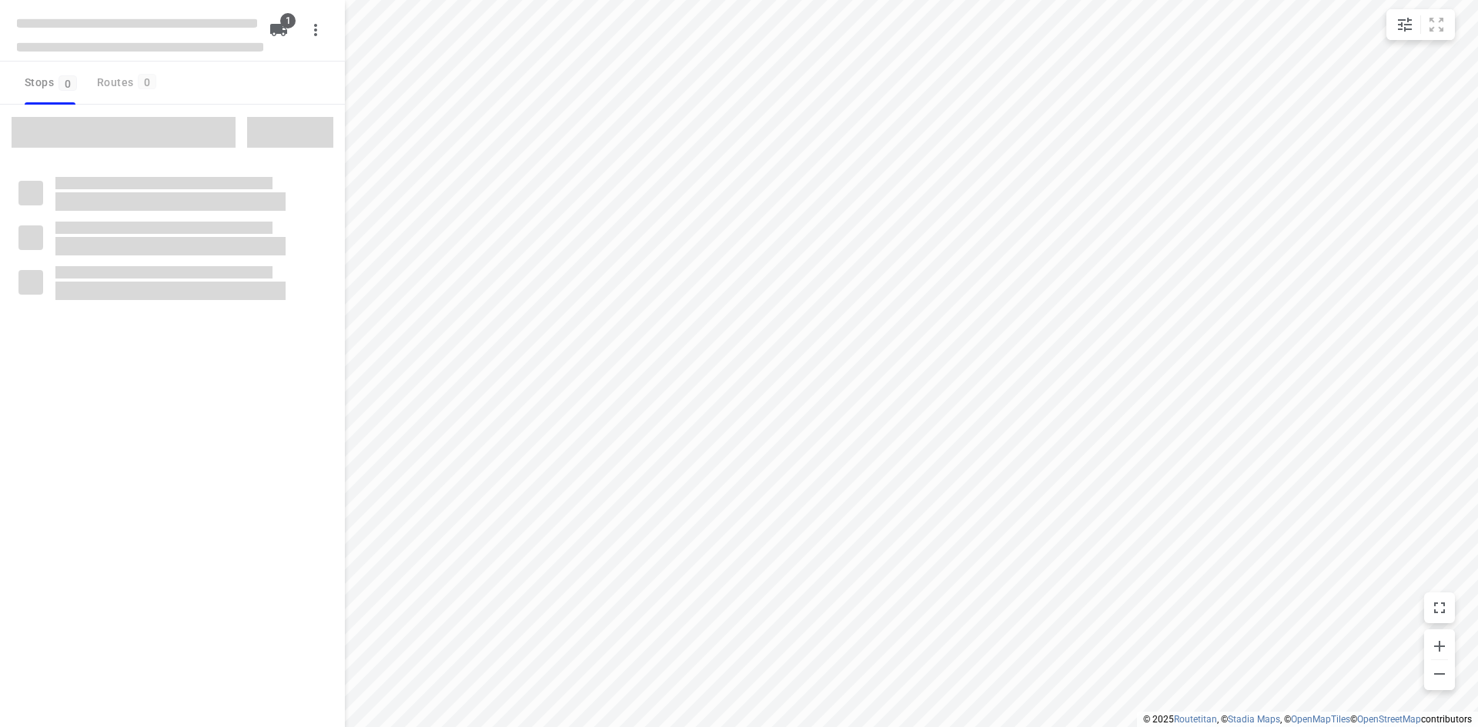
type input "distance"
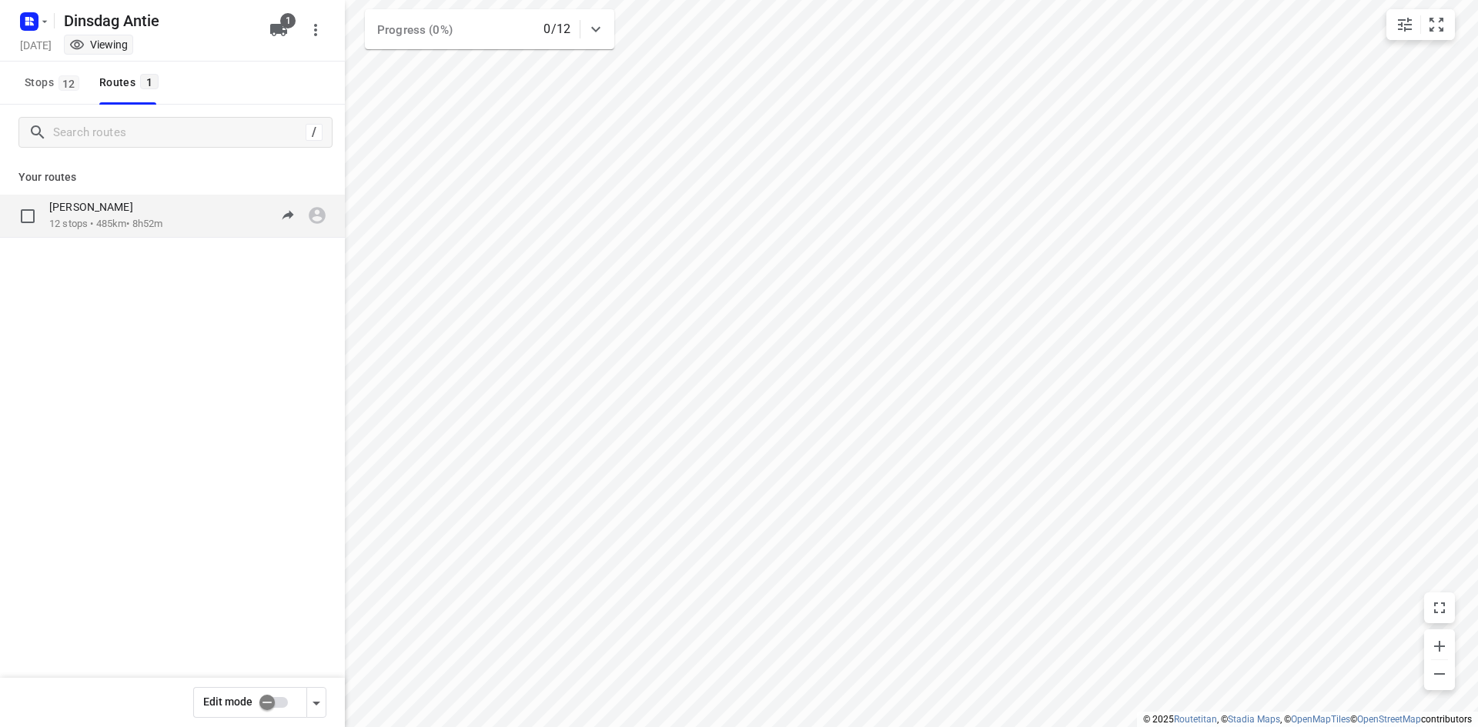
click at [198, 226] on div "[PERSON_NAME] 12 stops • 485km • 8h52m 07:30-16:22" at bounding box center [197, 216] width 296 height 32
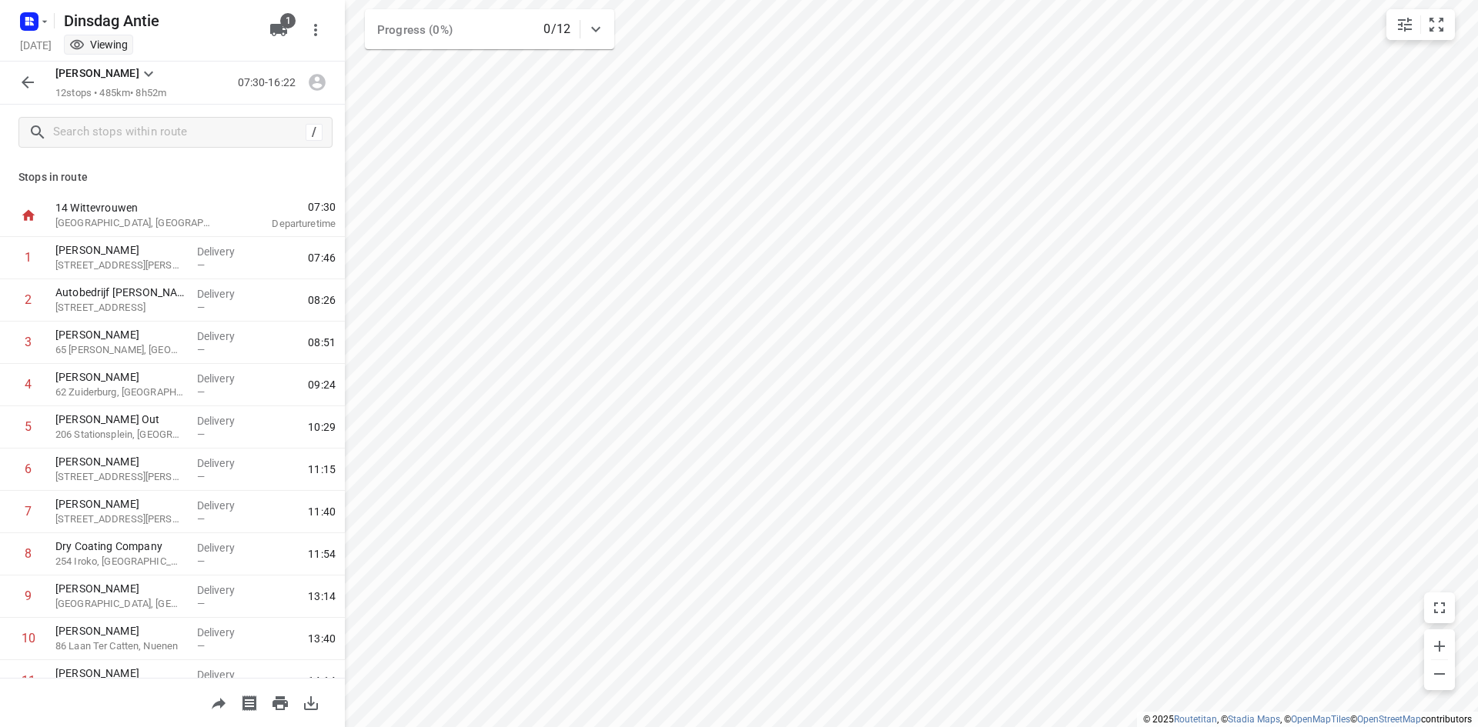
click at [28, 80] on icon "button" at bounding box center [27, 82] width 18 height 18
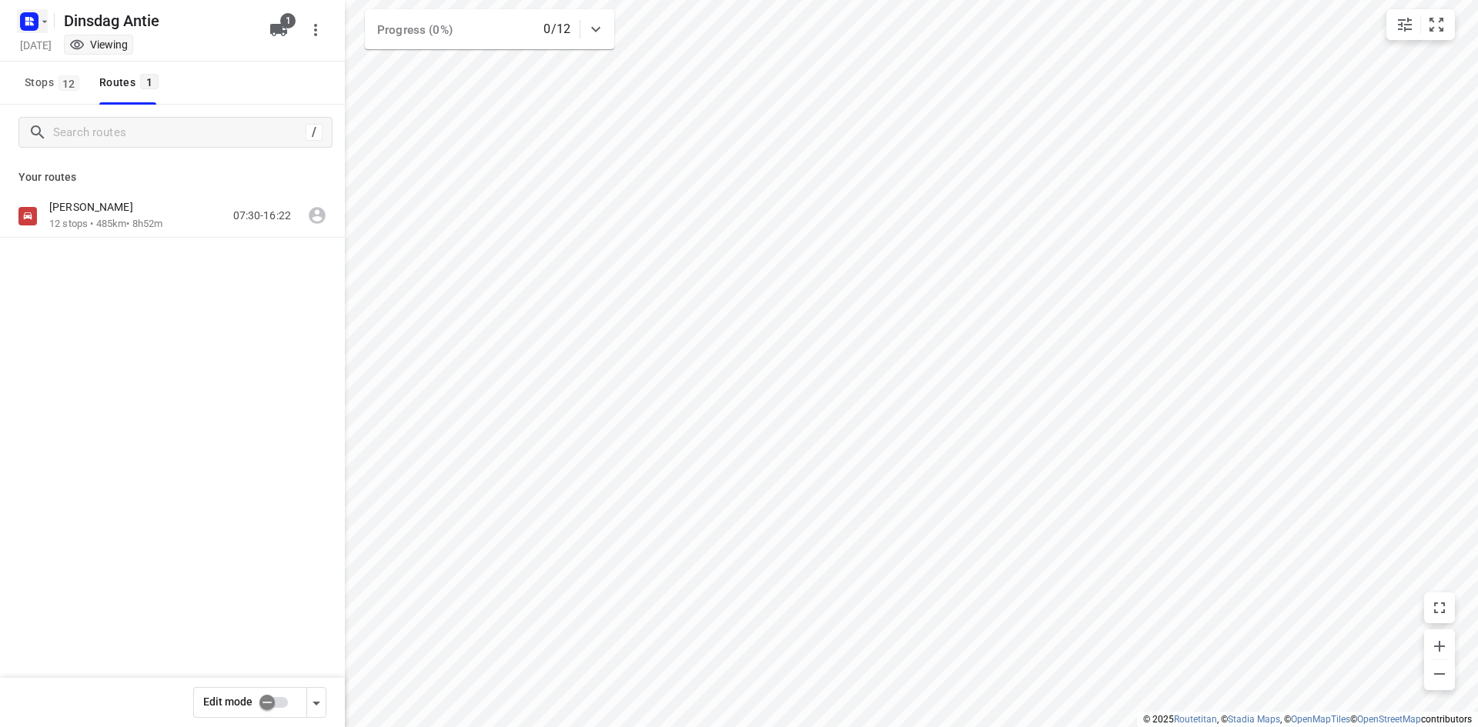
click at [36, 25] on rect "button" at bounding box center [29, 21] width 18 height 18
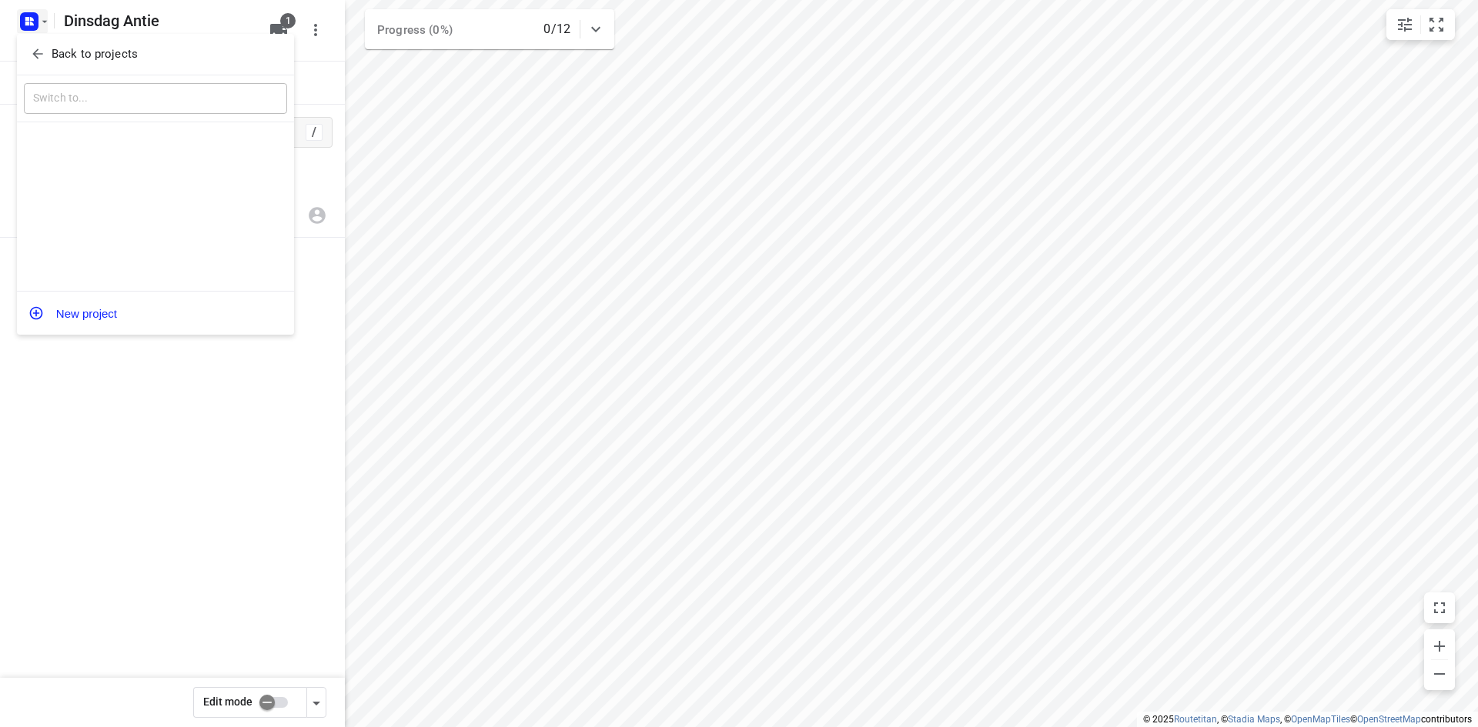
click at [48, 46] on span "Back to projects" at bounding box center [155, 54] width 251 height 18
